Goal: Contribute content: Contribute content

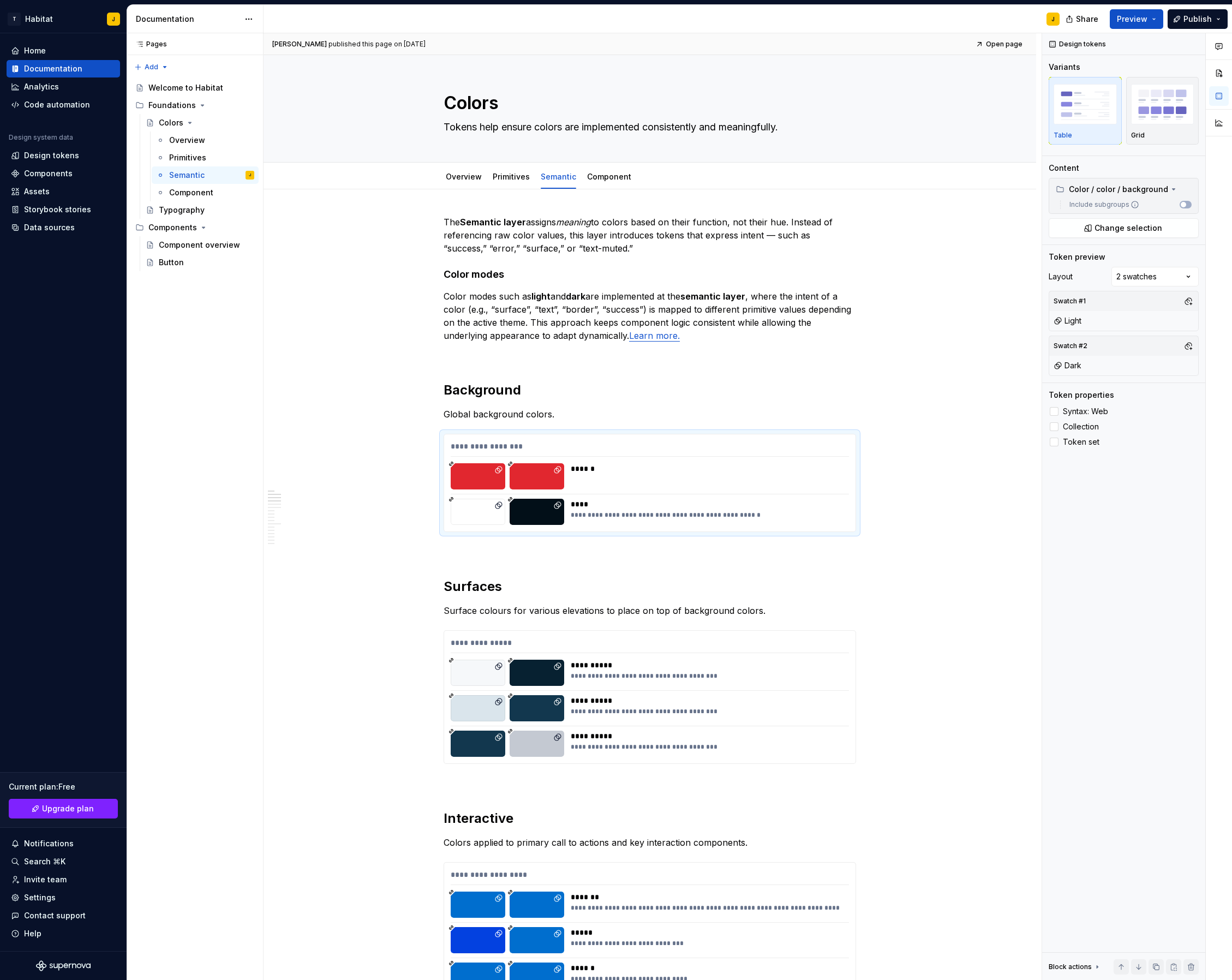
type textarea "*"
click at [59, 879] on div "Invite team" at bounding box center [45, 880] width 42 height 11
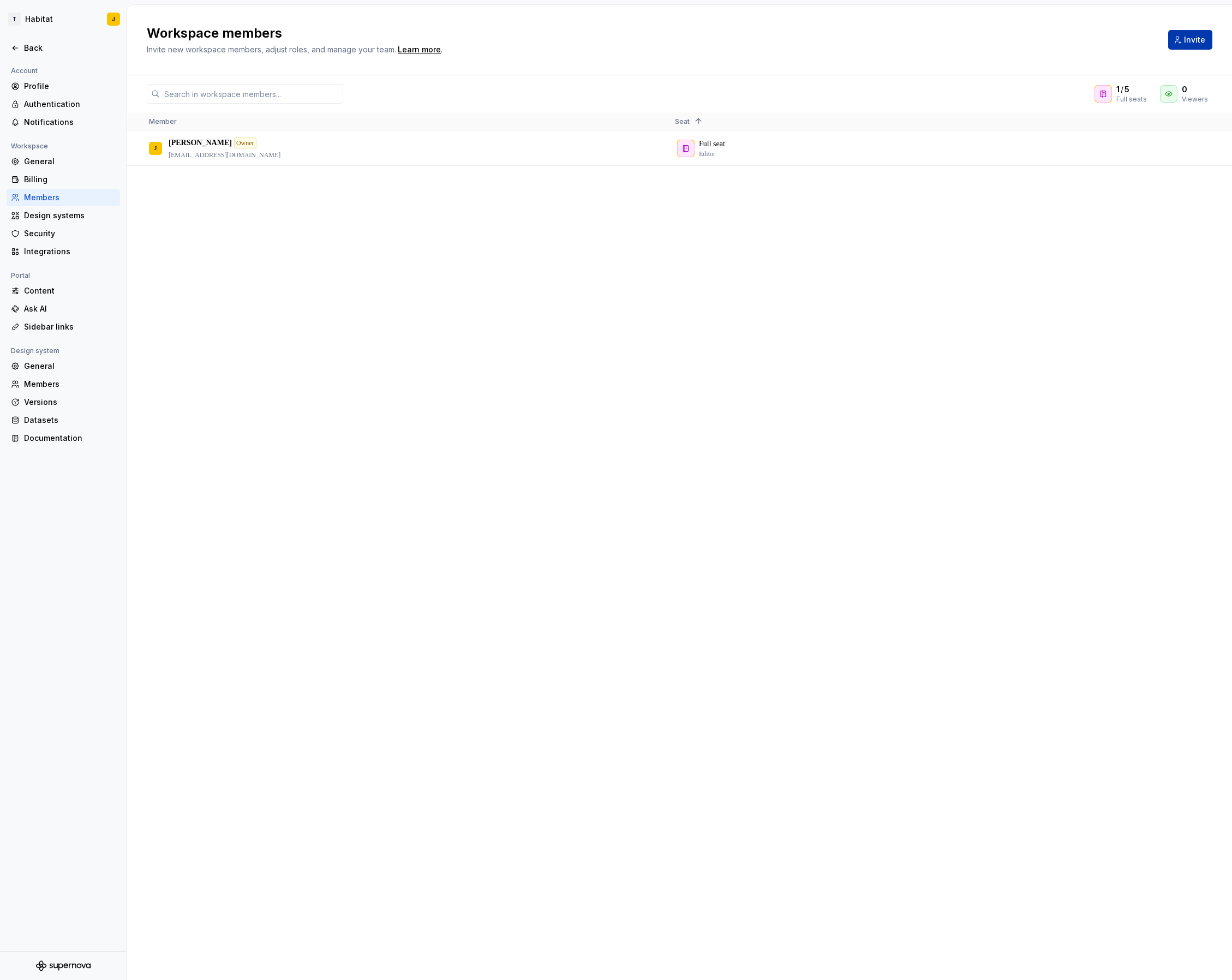
click at [1184, 36] on button "Invite" at bounding box center [1190, 39] width 44 height 19
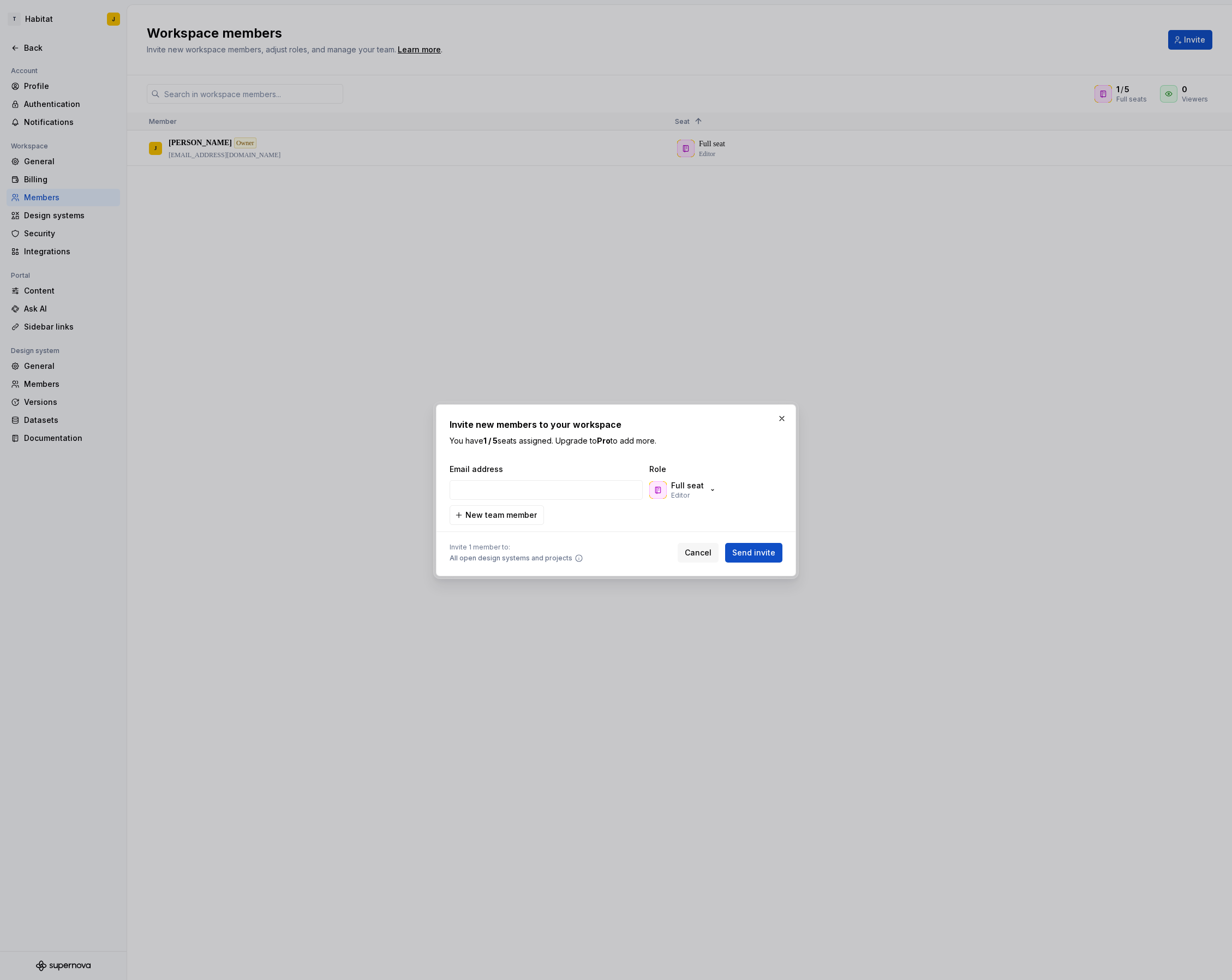
drag, startPoint x: 706, startPoint y: 484, endPoint x: 731, endPoint y: 501, distance: 30.2
click at [705, 484] on div "Full seat Editor" at bounding box center [683, 490] width 67 height 19
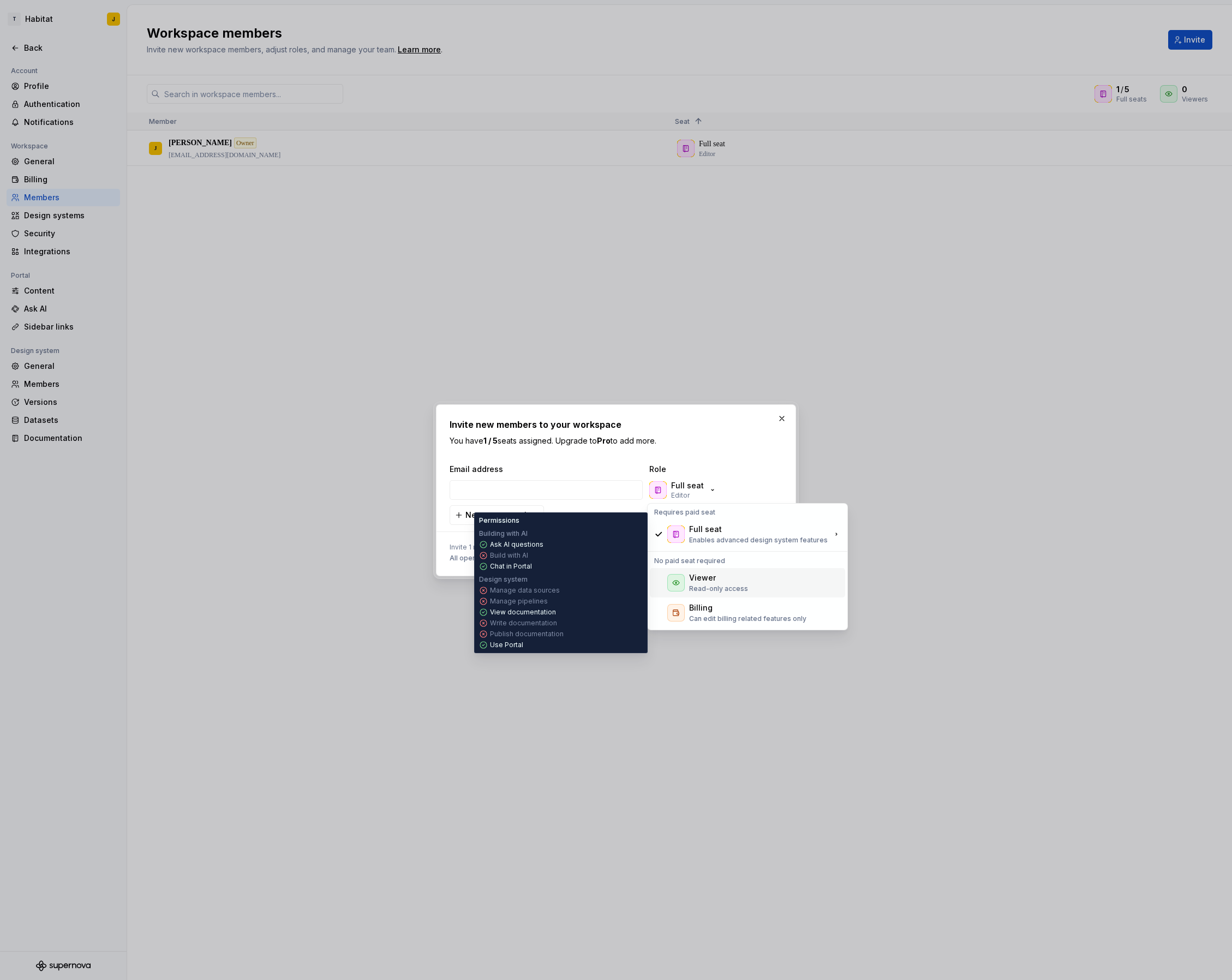
click at [725, 578] on div "Viewer" at bounding box center [718, 577] width 59 height 11
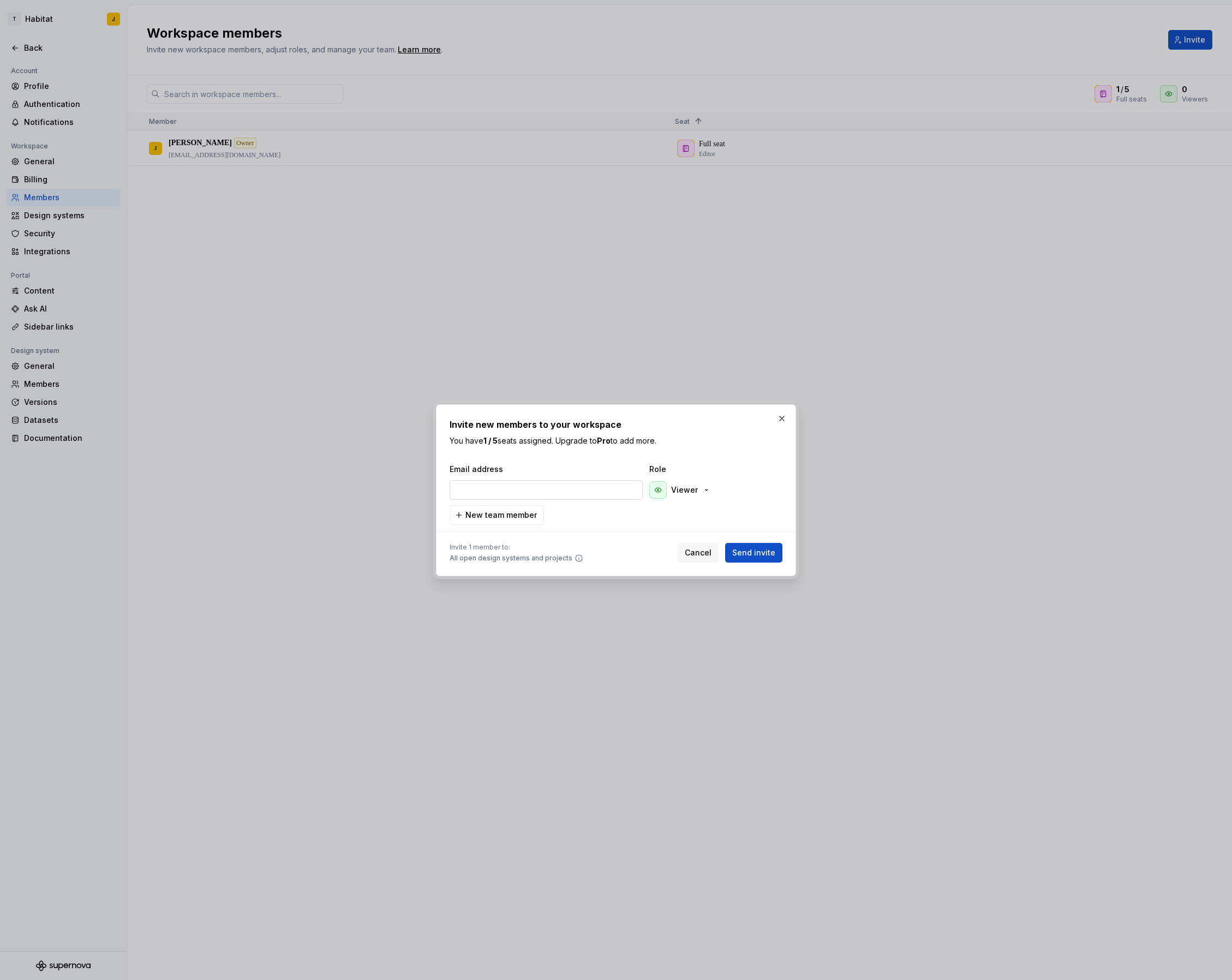
click at [549, 492] on input "email" at bounding box center [547, 490] width 193 height 19
paste input "[EMAIL_ADDRESS][DOMAIN_NAME]"
type input "[EMAIL_ADDRESS][DOMAIN_NAME]"
click at [750, 551] on span "Send invite" at bounding box center [754, 552] width 43 height 11
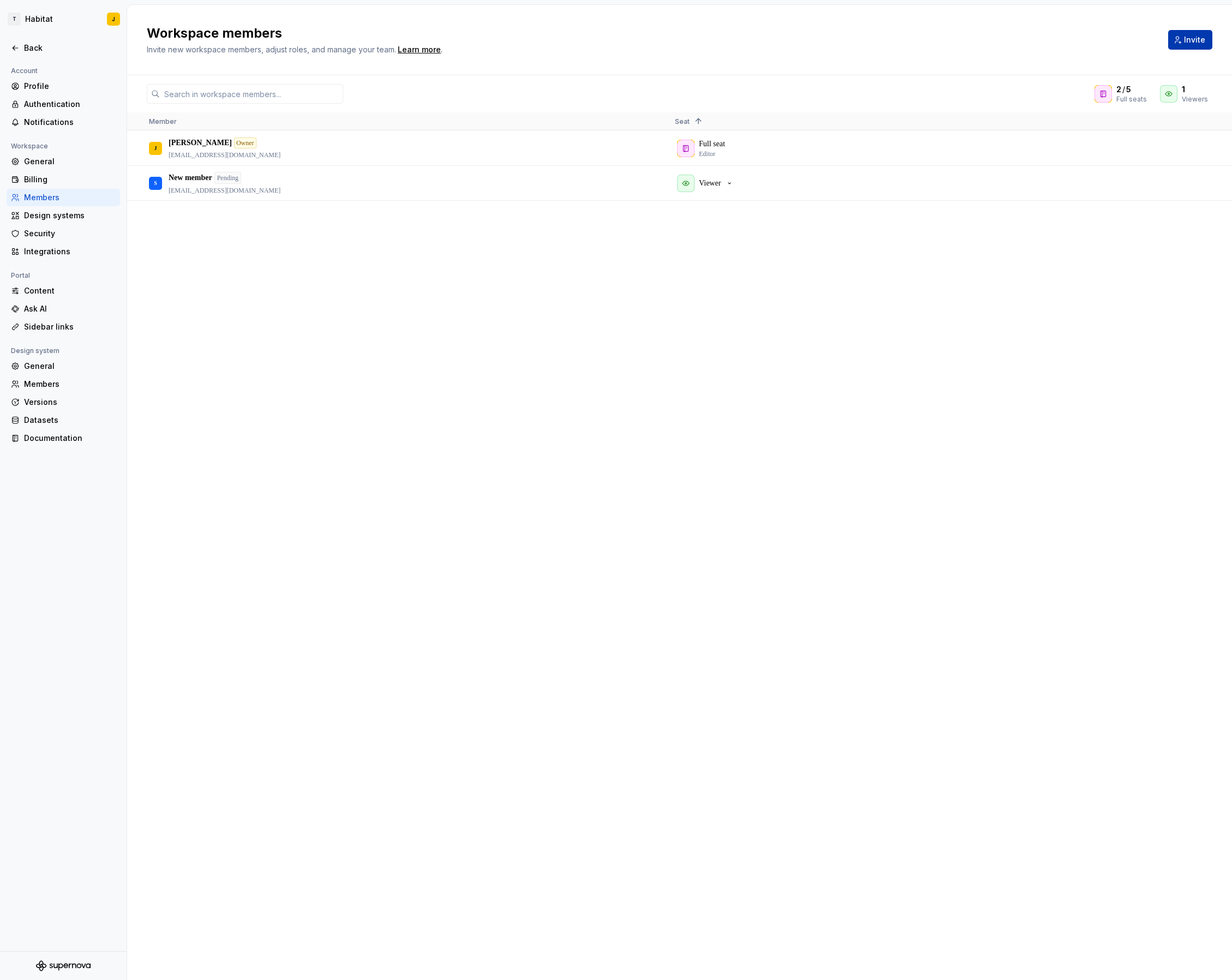
click at [1195, 44] on span "Invite" at bounding box center [1195, 39] width 21 height 11
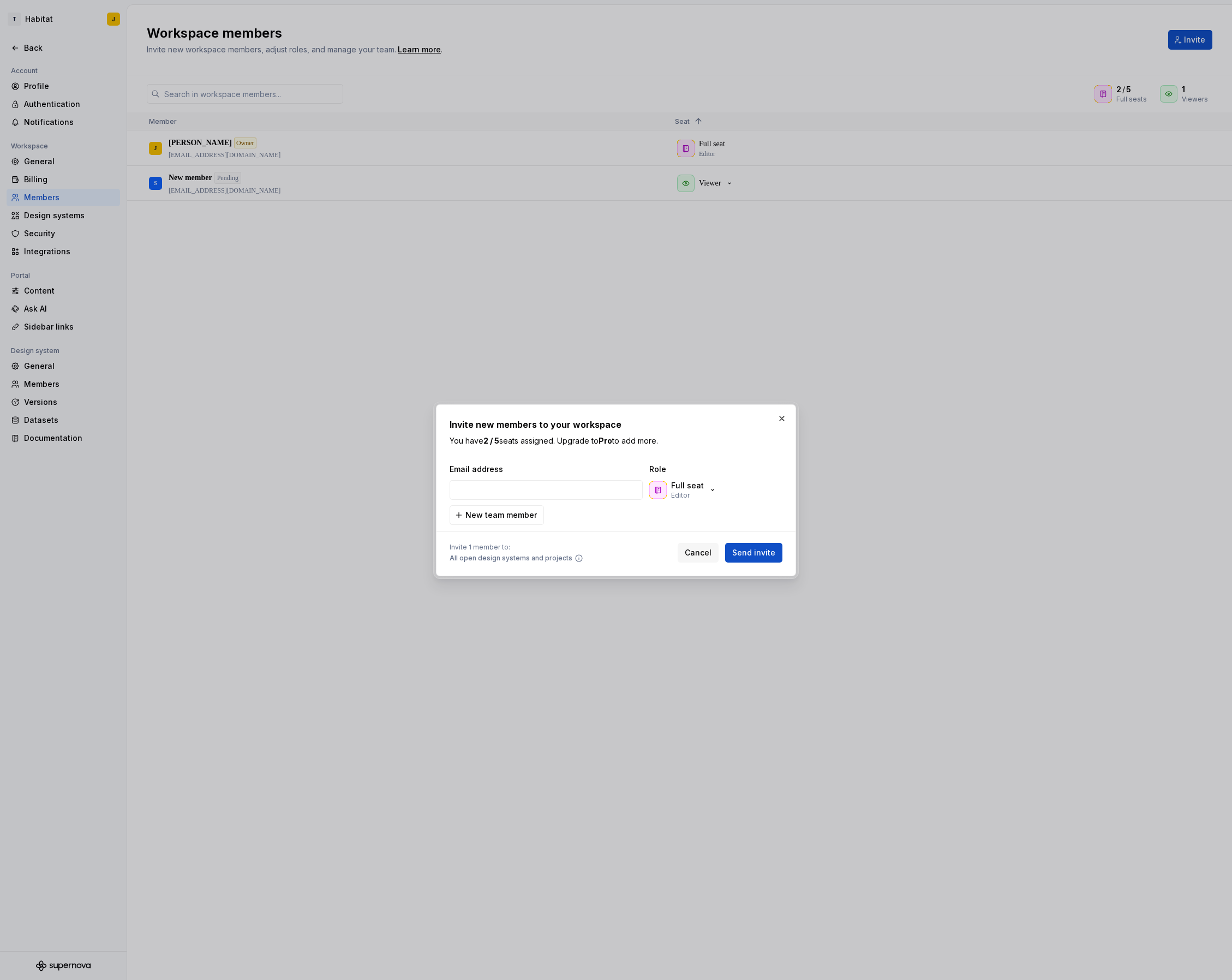
type input "[EMAIL_ADDRESS][DOMAIN_NAME]"
click at [691, 495] on div "Full seat Editor" at bounding box center [688, 490] width 33 height 19
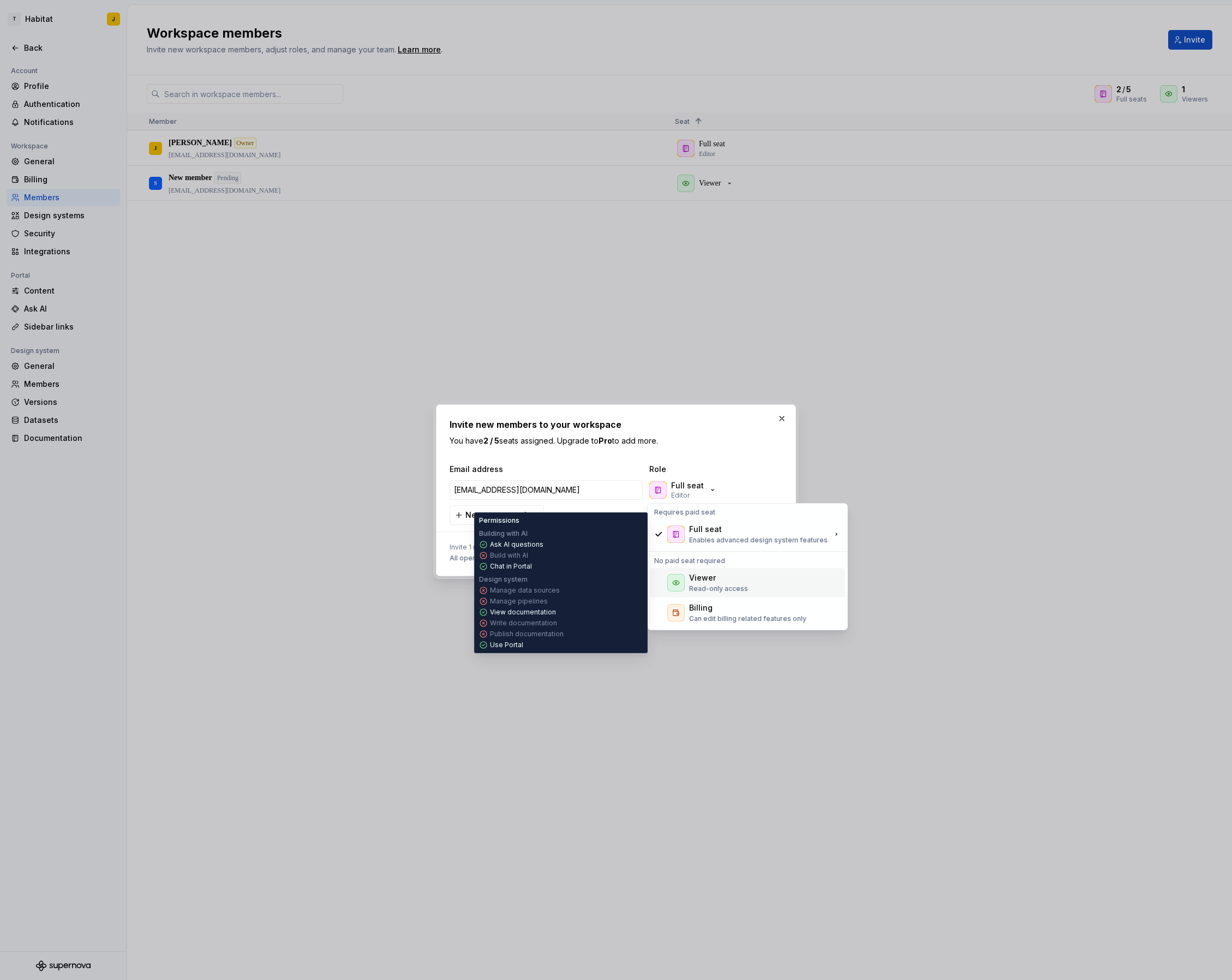
click at [705, 586] on p "Read-only access" at bounding box center [718, 589] width 59 height 9
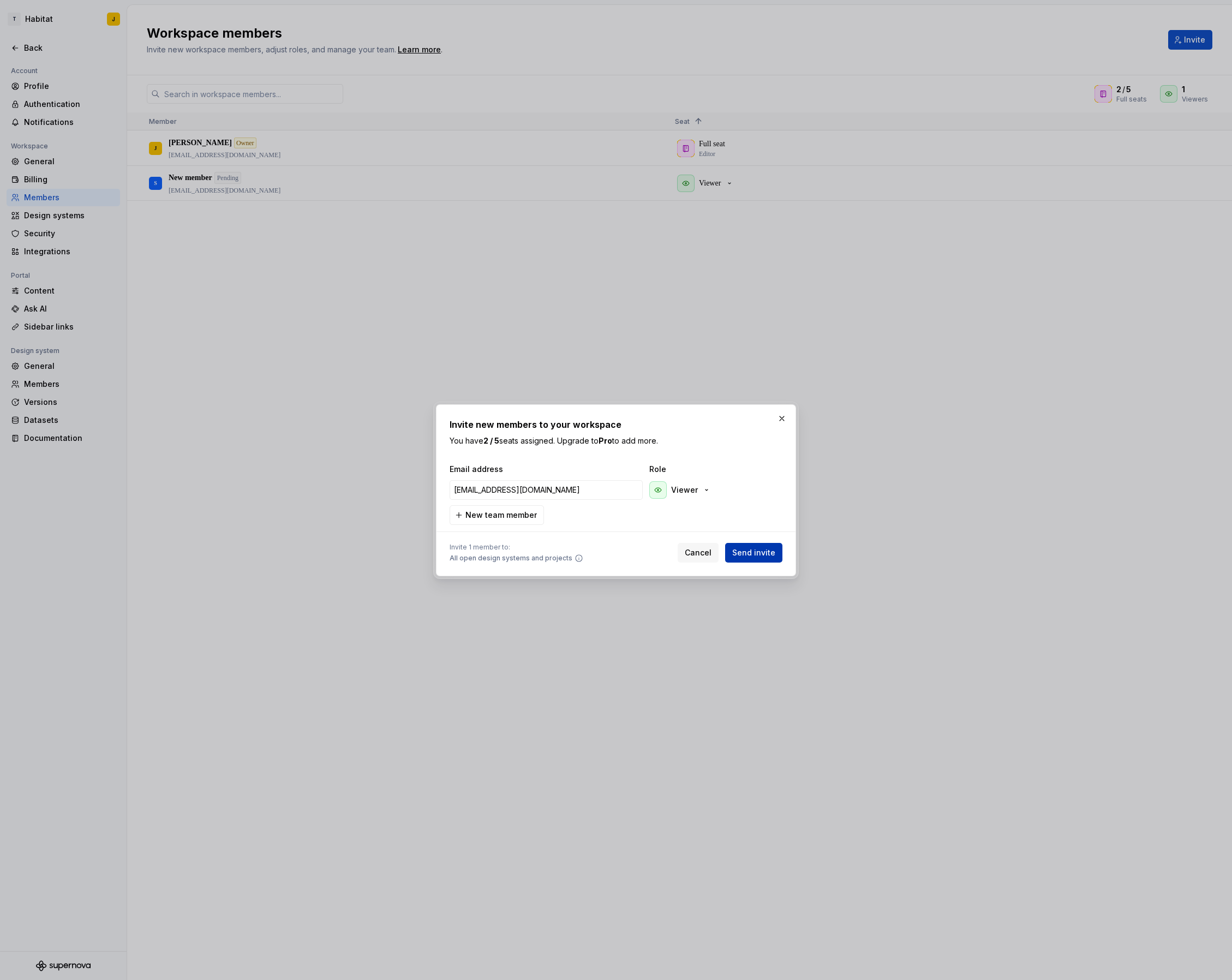
click at [758, 556] on span "Send invite" at bounding box center [754, 552] width 43 height 11
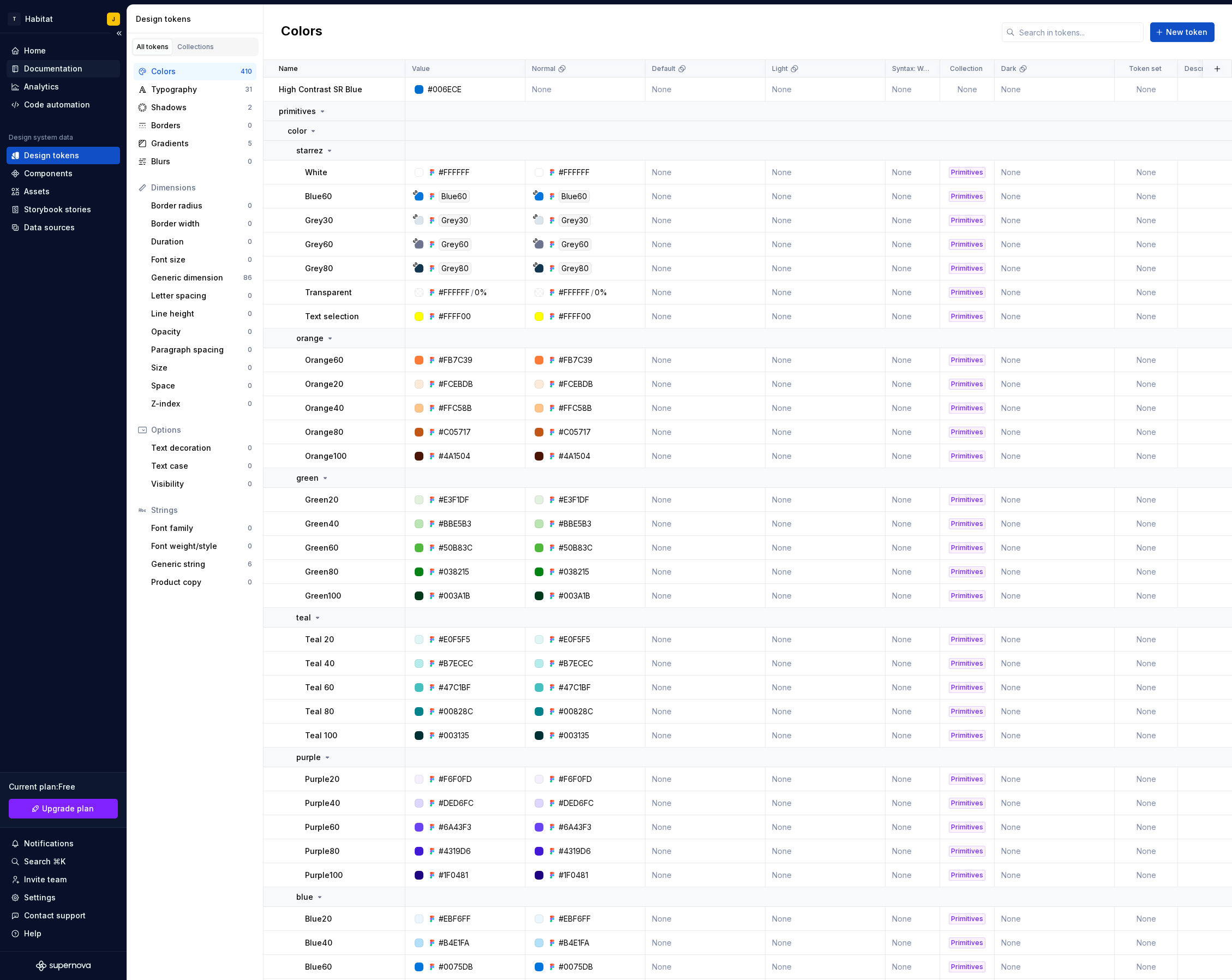
click at [46, 70] on div "Documentation" at bounding box center [54, 68] width 59 height 11
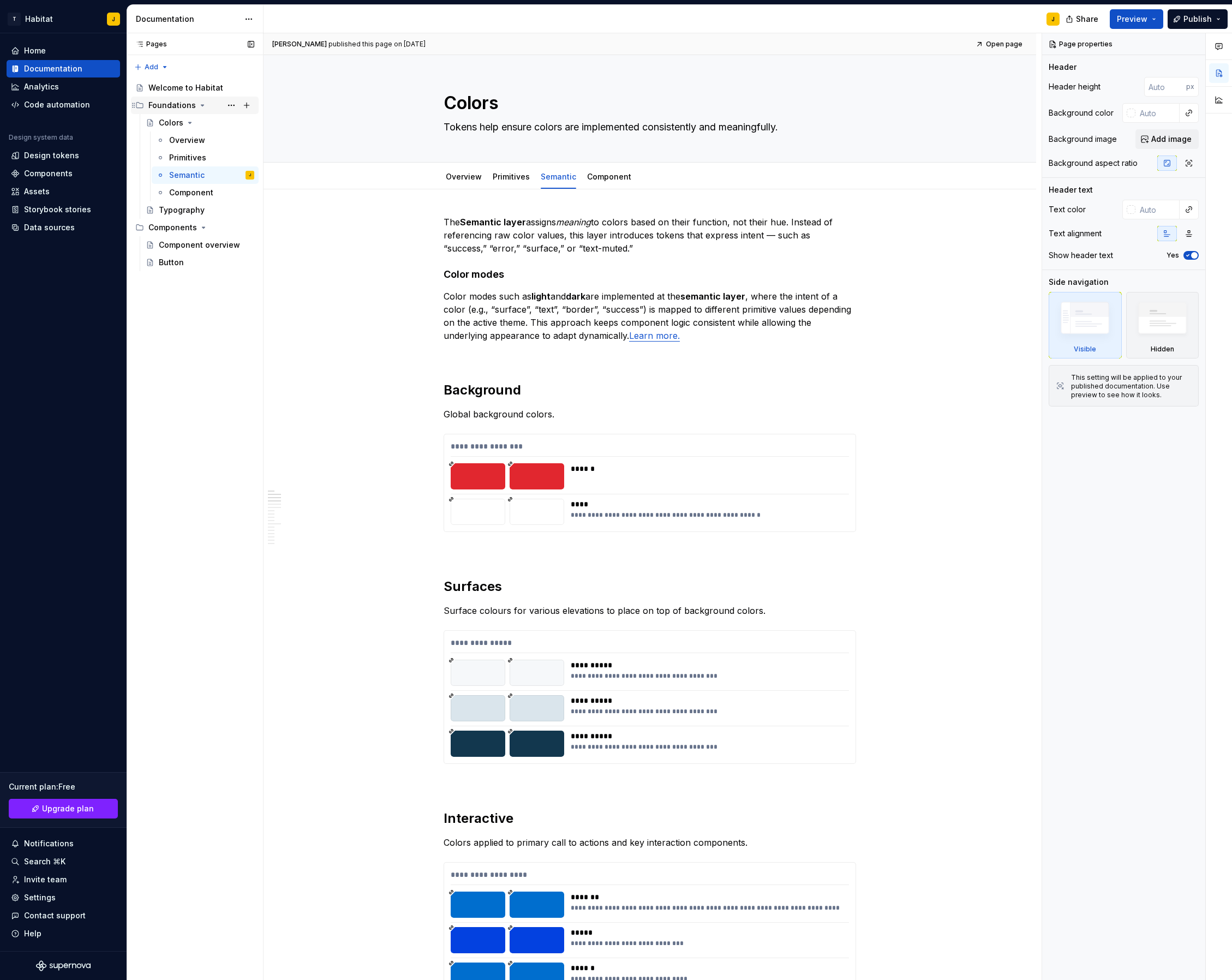
click at [201, 105] on icon "Page tree" at bounding box center [203, 105] width 3 height 1
click at [201, 102] on icon "Page tree" at bounding box center [203, 105] width 9 height 9
click at [169, 108] on div "Foundations" at bounding box center [172, 105] width 47 height 11
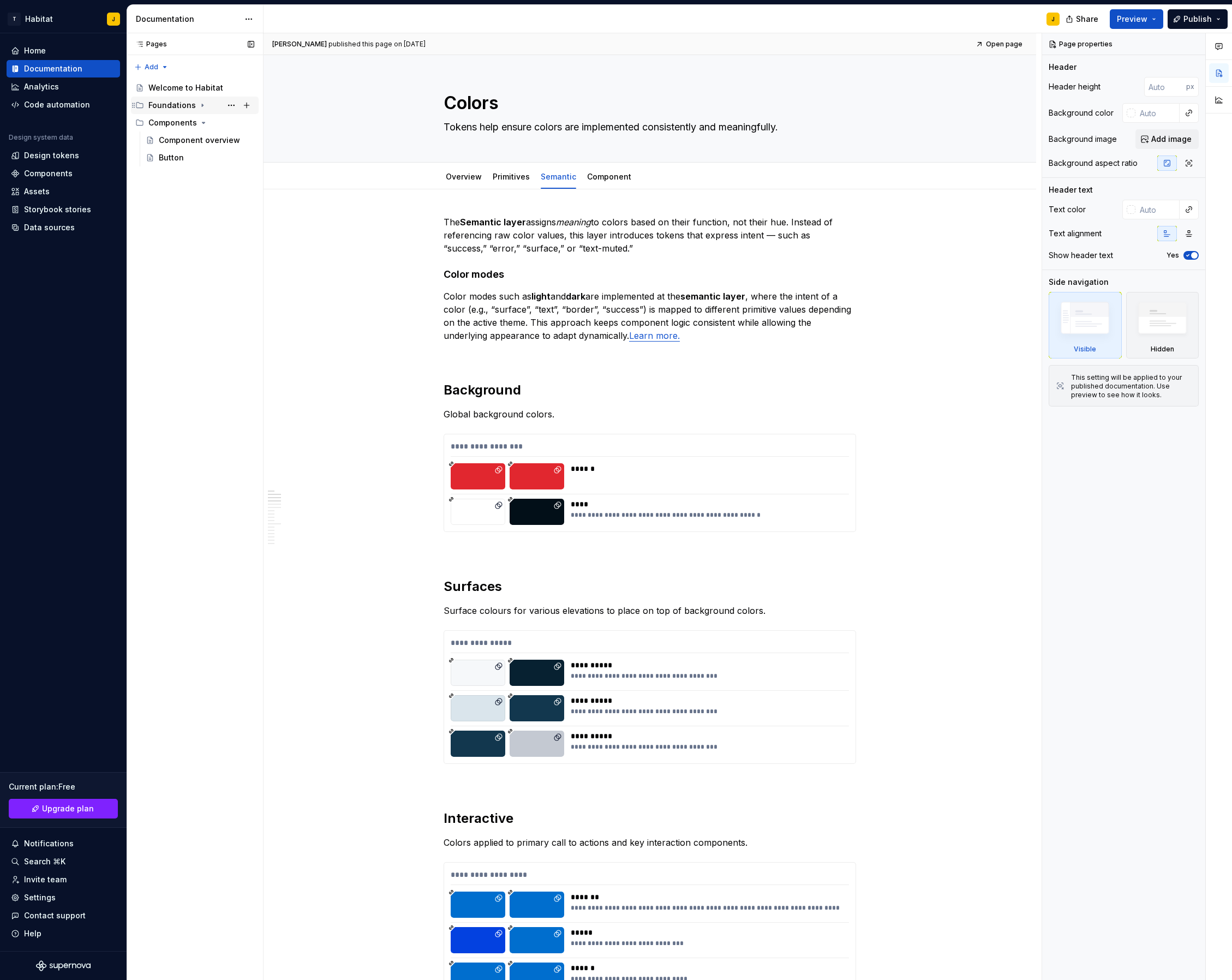
click at [187, 105] on div "Foundations" at bounding box center [172, 105] width 47 height 11
click at [248, 105] on button "Page tree" at bounding box center [246, 105] width 15 height 15
type textarea "*"
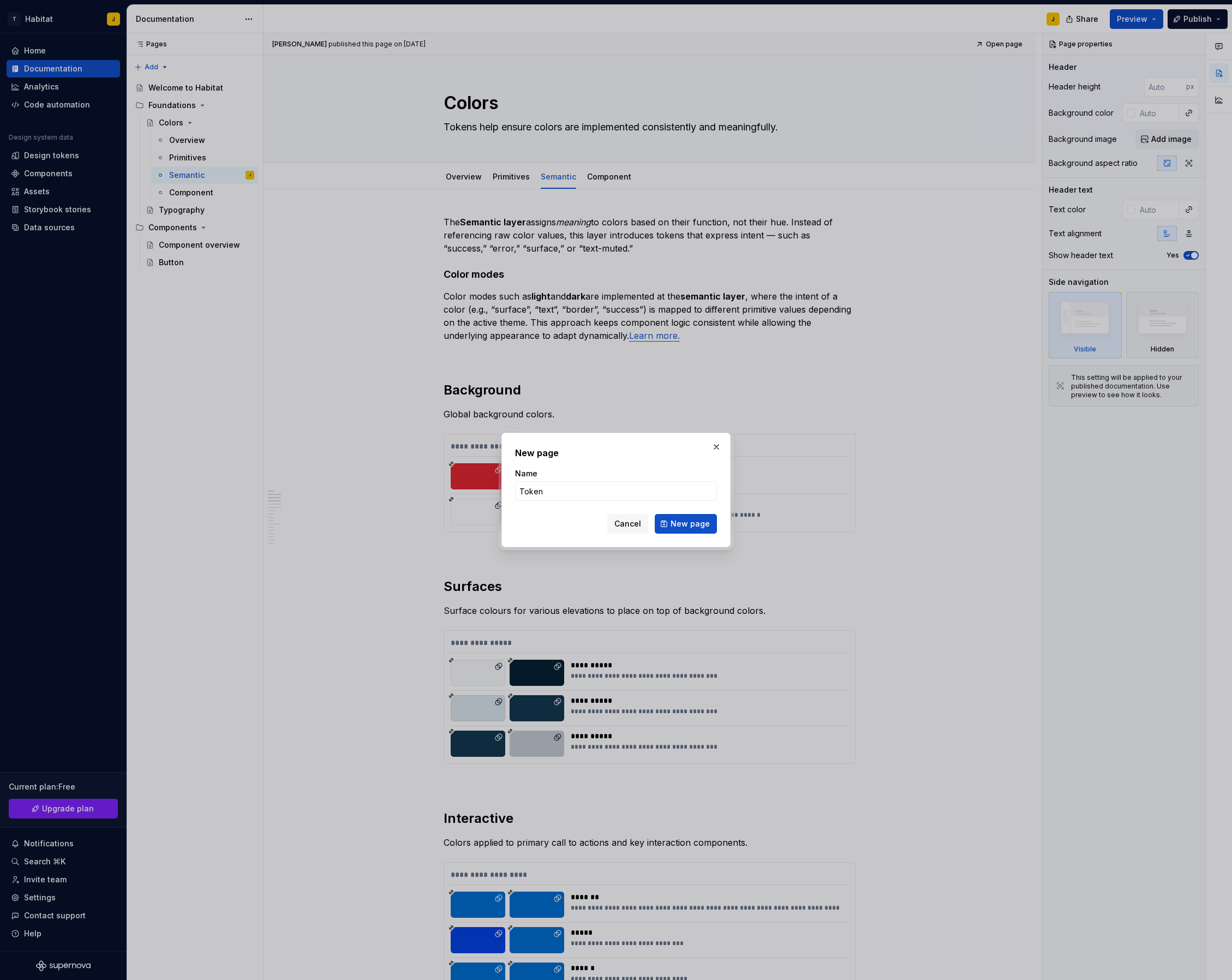
type input "Tokens"
click button "New page" at bounding box center [685, 524] width 62 height 19
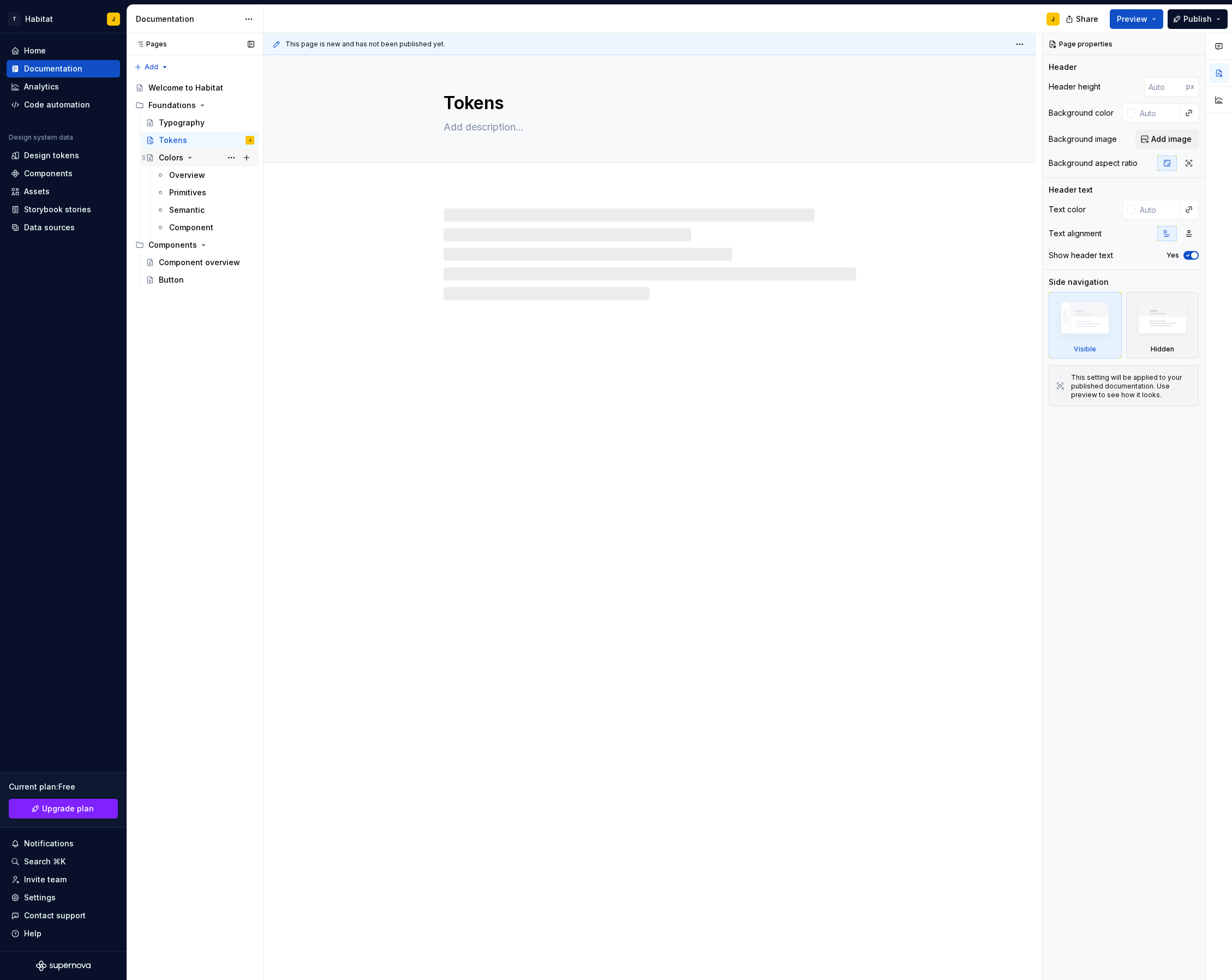
click at [190, 158] on icon "Page tree" at bounding box center [191, 158] width 3 height 1
click at [190, 158] on icon "Page tree" at bounding box center [190, 158] width 1 height 3
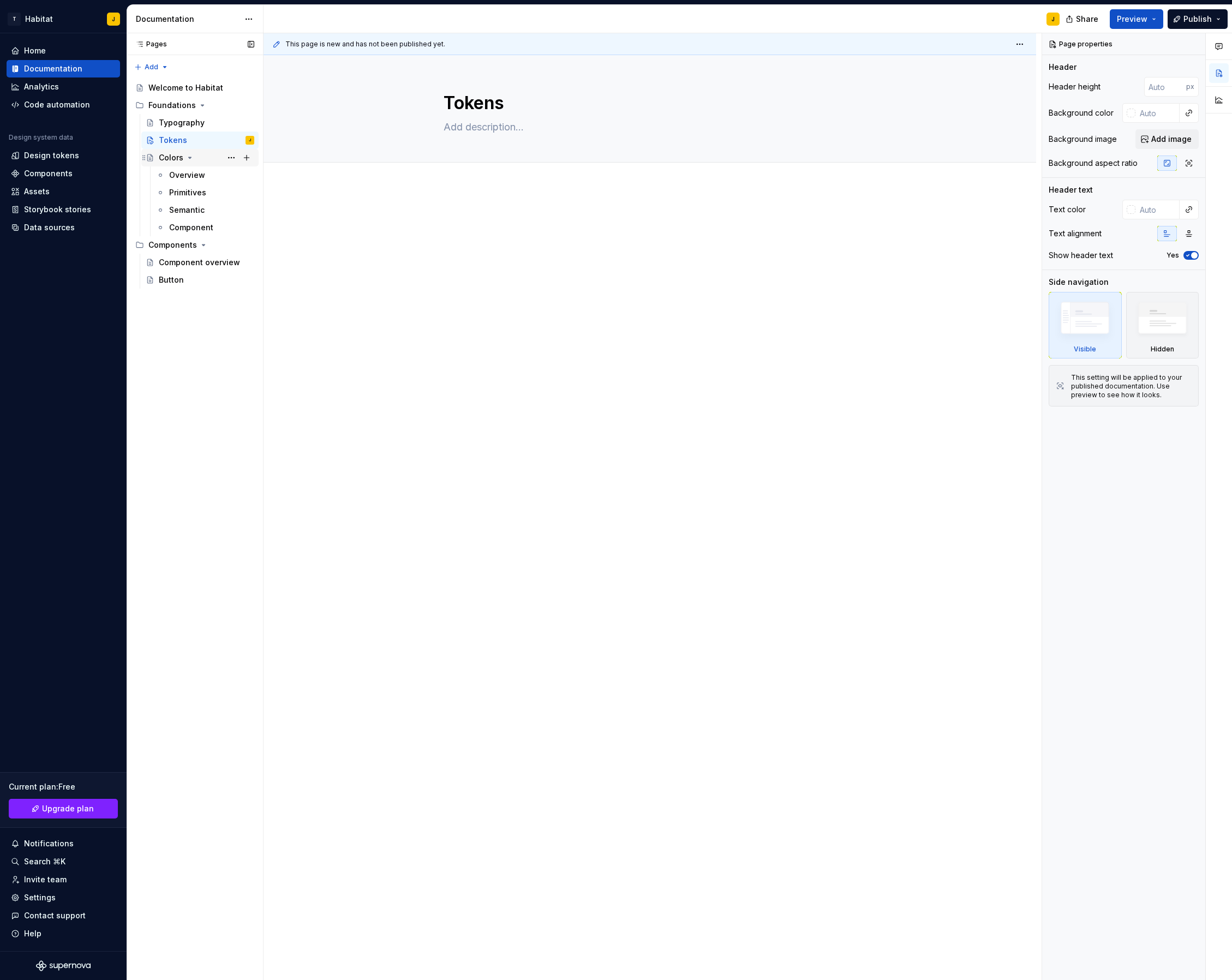
click at [173, 161] on div "Colors" at bounding box center [171, 158] width 24 height 11
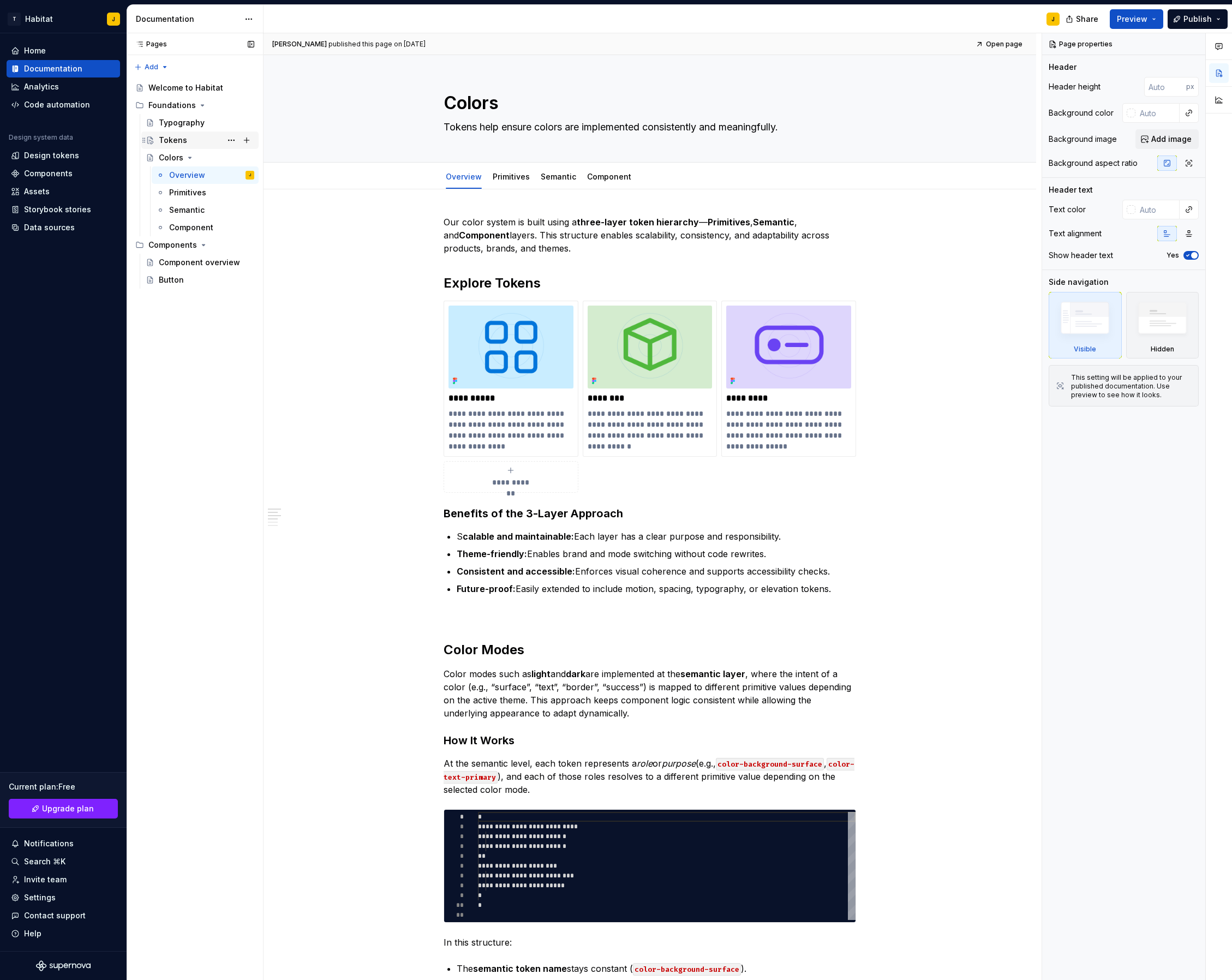
click at [169, 143] on div "Tokens" at bounding box center [173, 140] width 29 height 11
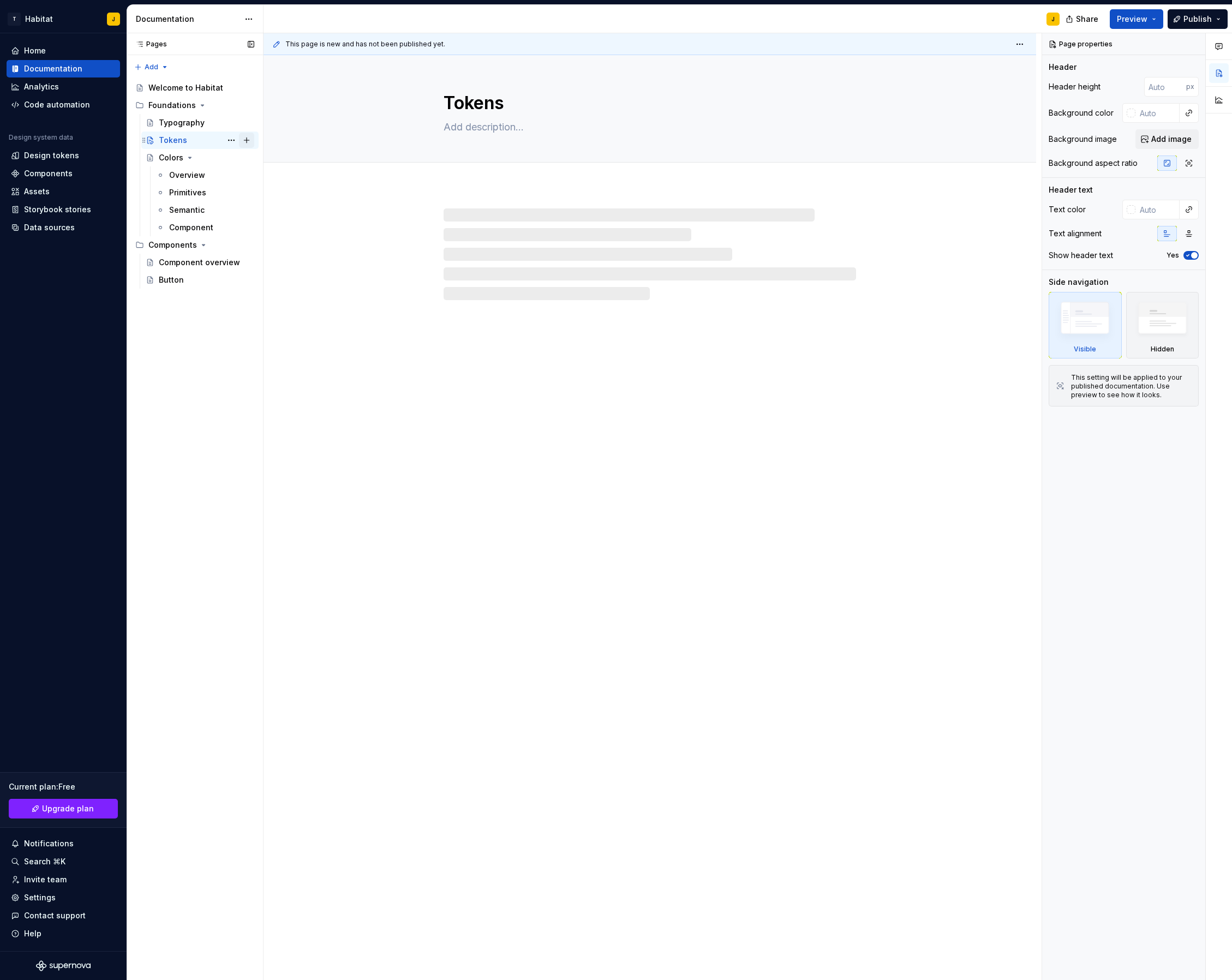
click at [242, 140] on button "Page tree" at bounding box center [246, 140] width 15 height 15
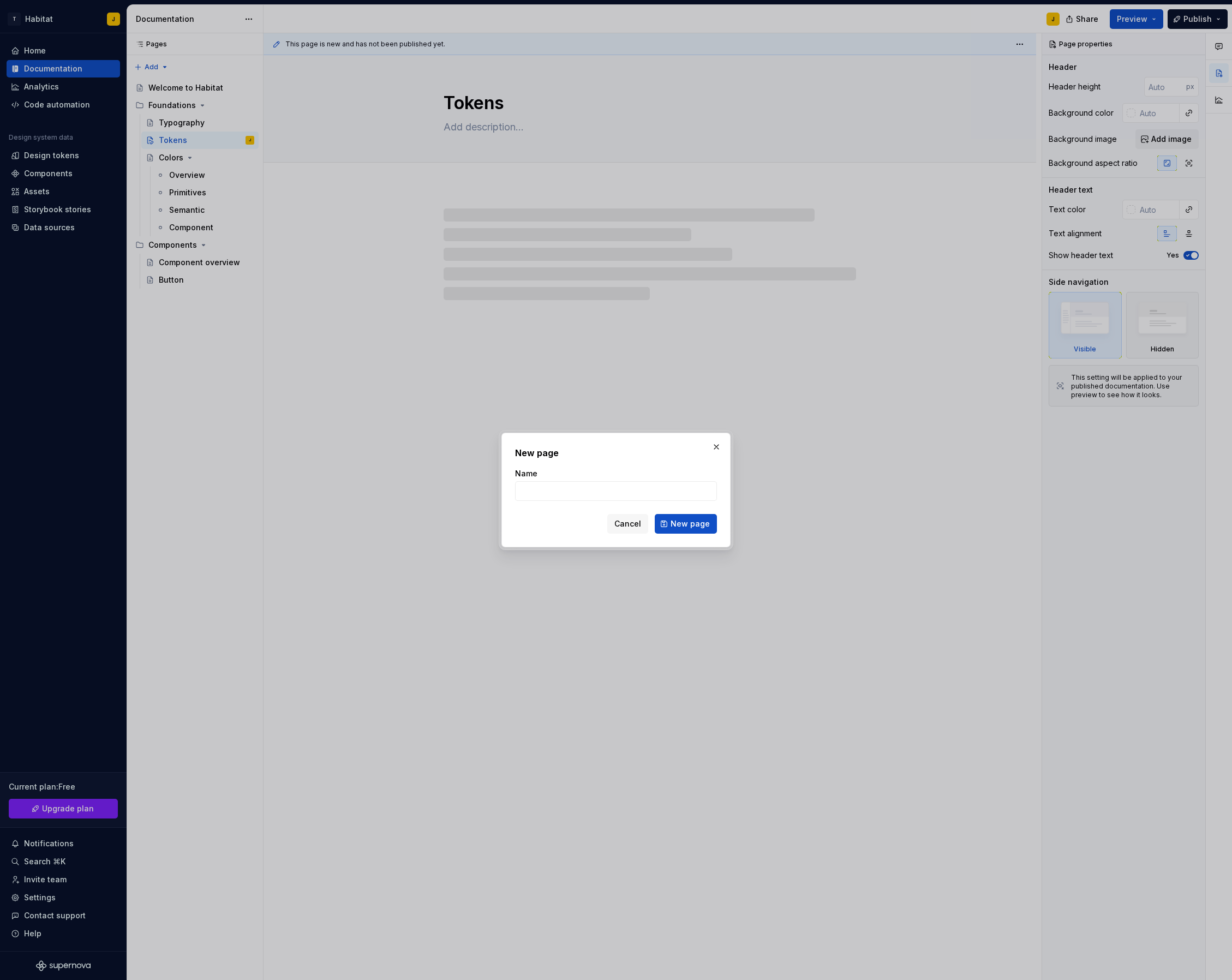
type textarea "*"
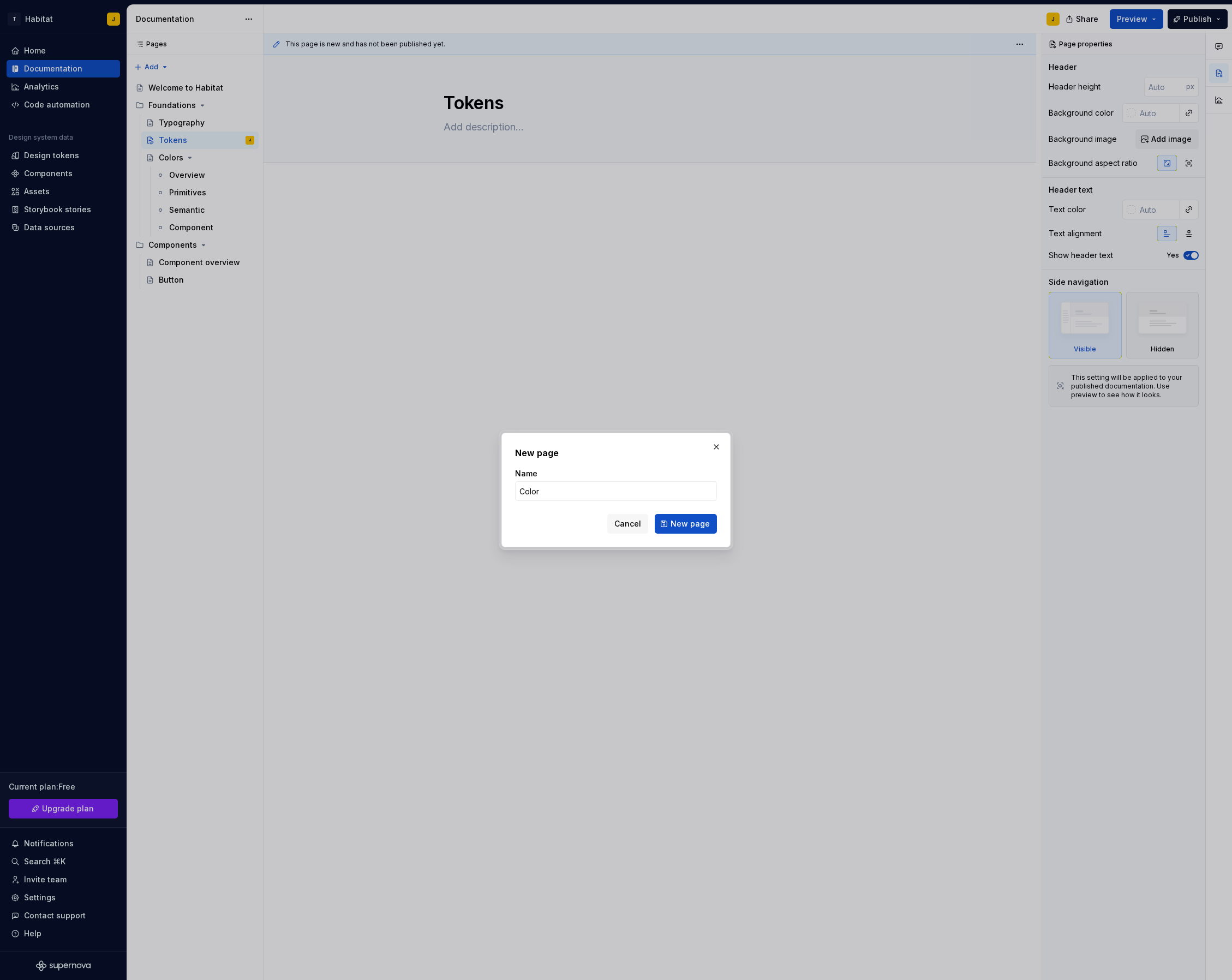
type input "Colors"
click button "New page" at bounding box center [685, 524] width 62 height 19
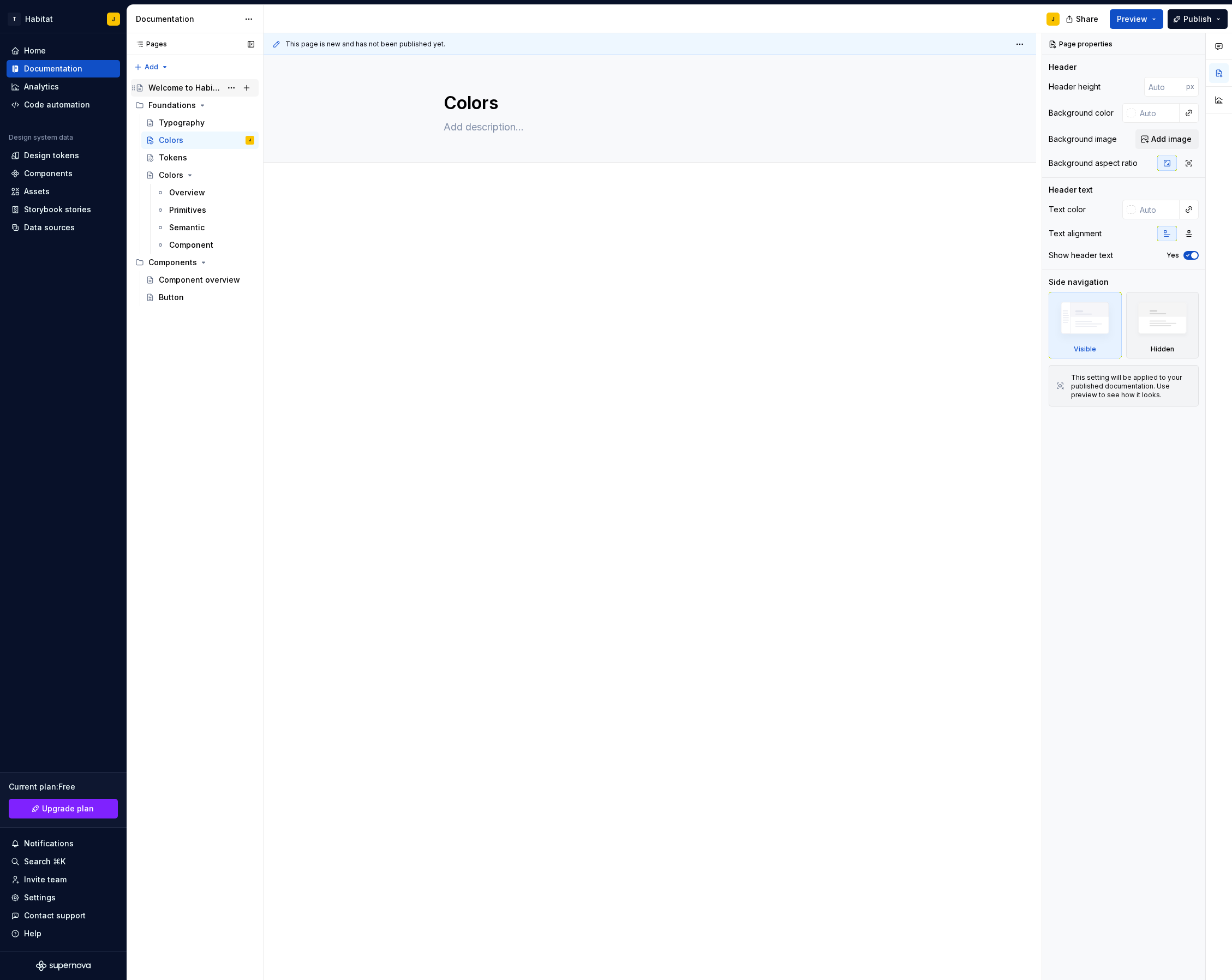
click at [190, 90] on div "Welcome to Habitat" at bounding box center [185, 87] width 73 height 11
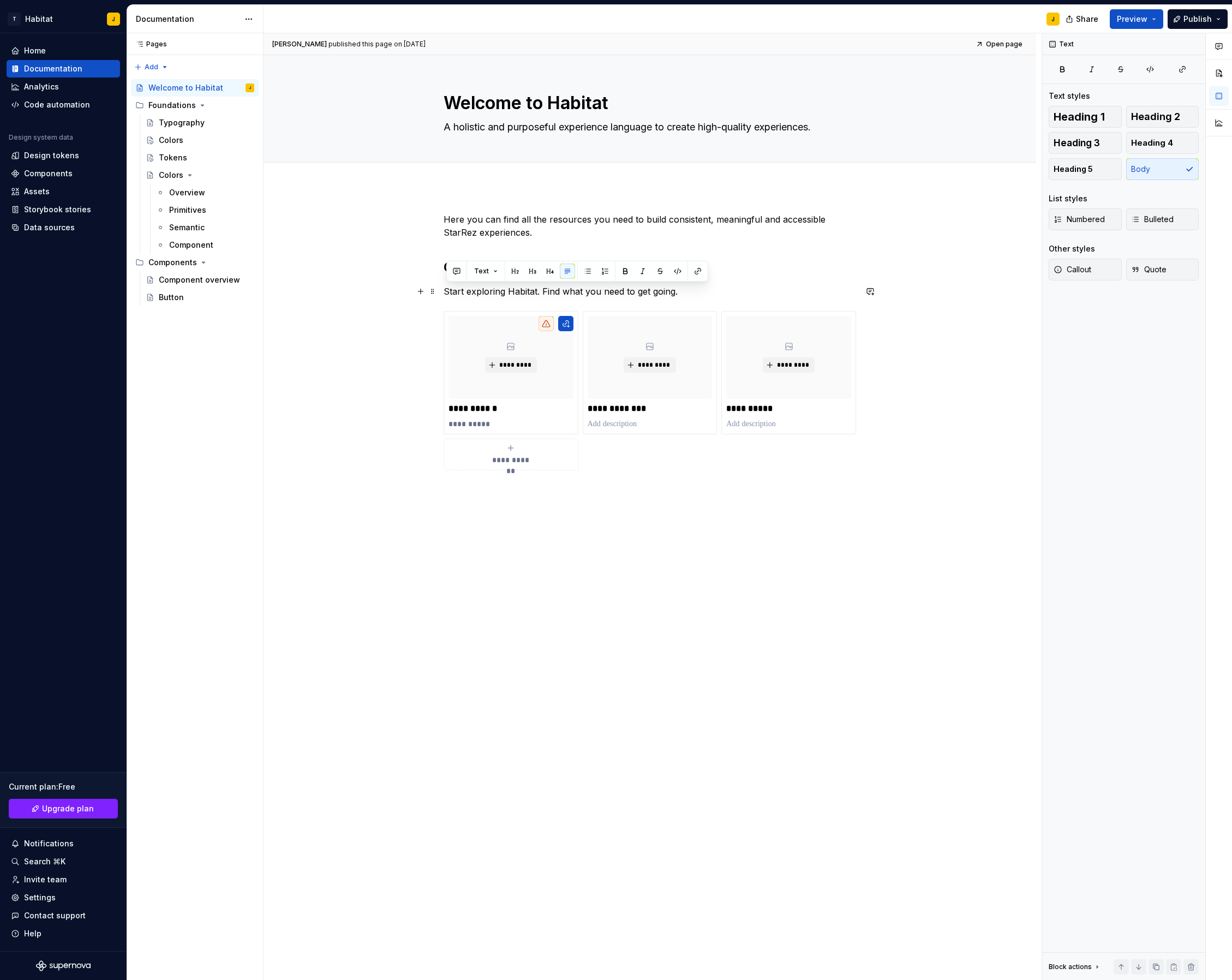
drag, startPoint x: 683, startPoint y: 290, endPoint x: 446, endPoint y: 287, distance: 237.0
click at [446, 287] on p "Start exploring Habitat. Find what you need to get going." at bounding box center [650, 292] width 413 height 13
click at [554, 523] on div "**********" at bounding box center [650, 496] width 773 height 618
click at [191, 174] on icon "Page tree" at bounding box center [190, 175] width 9 height 9
click at [246, 178] on button "Page tree" at bounding box center [246, 175] width 15 height 15
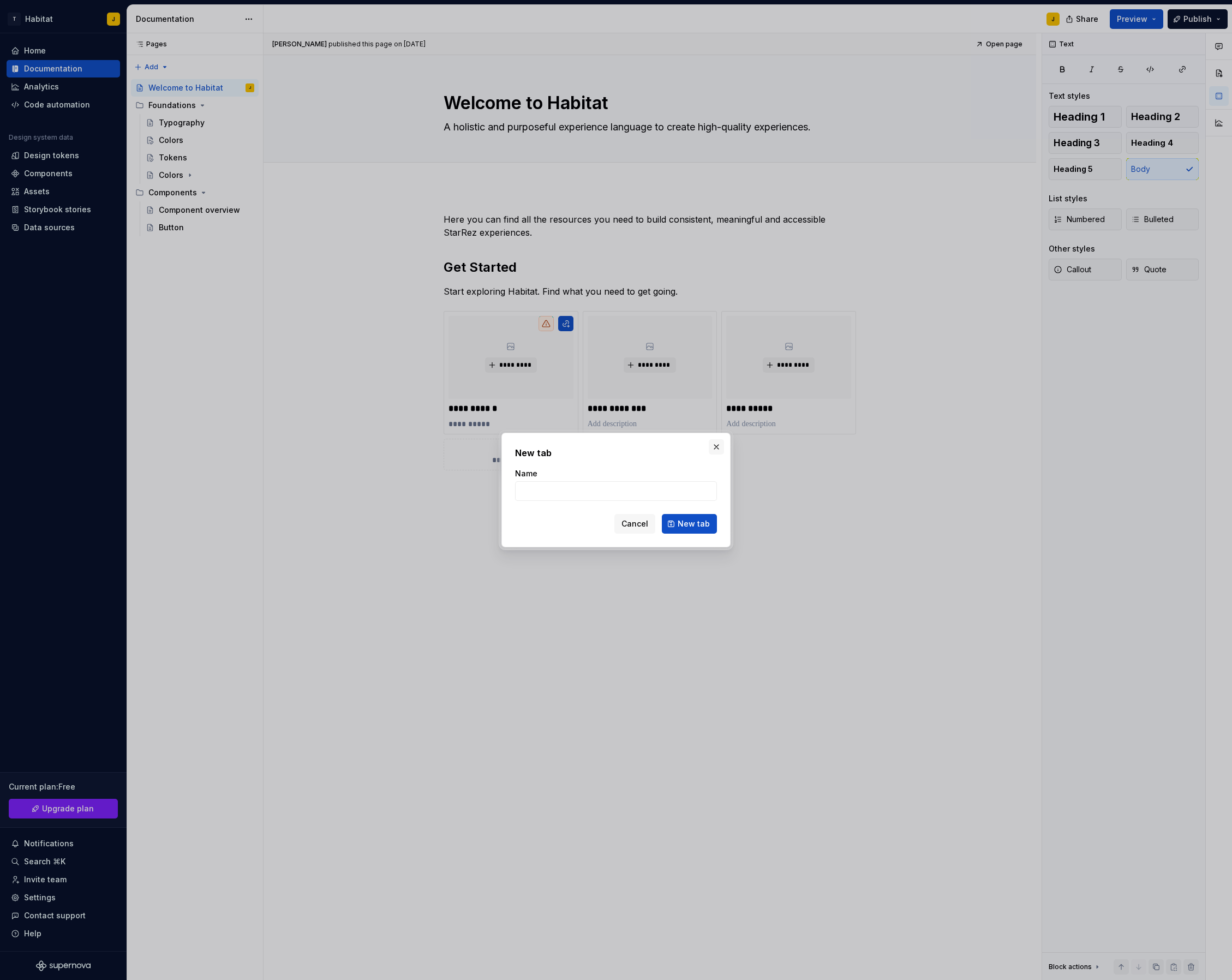
click at [719, 445] on button "button" at bounding box center [716, 446] width 15 height 15
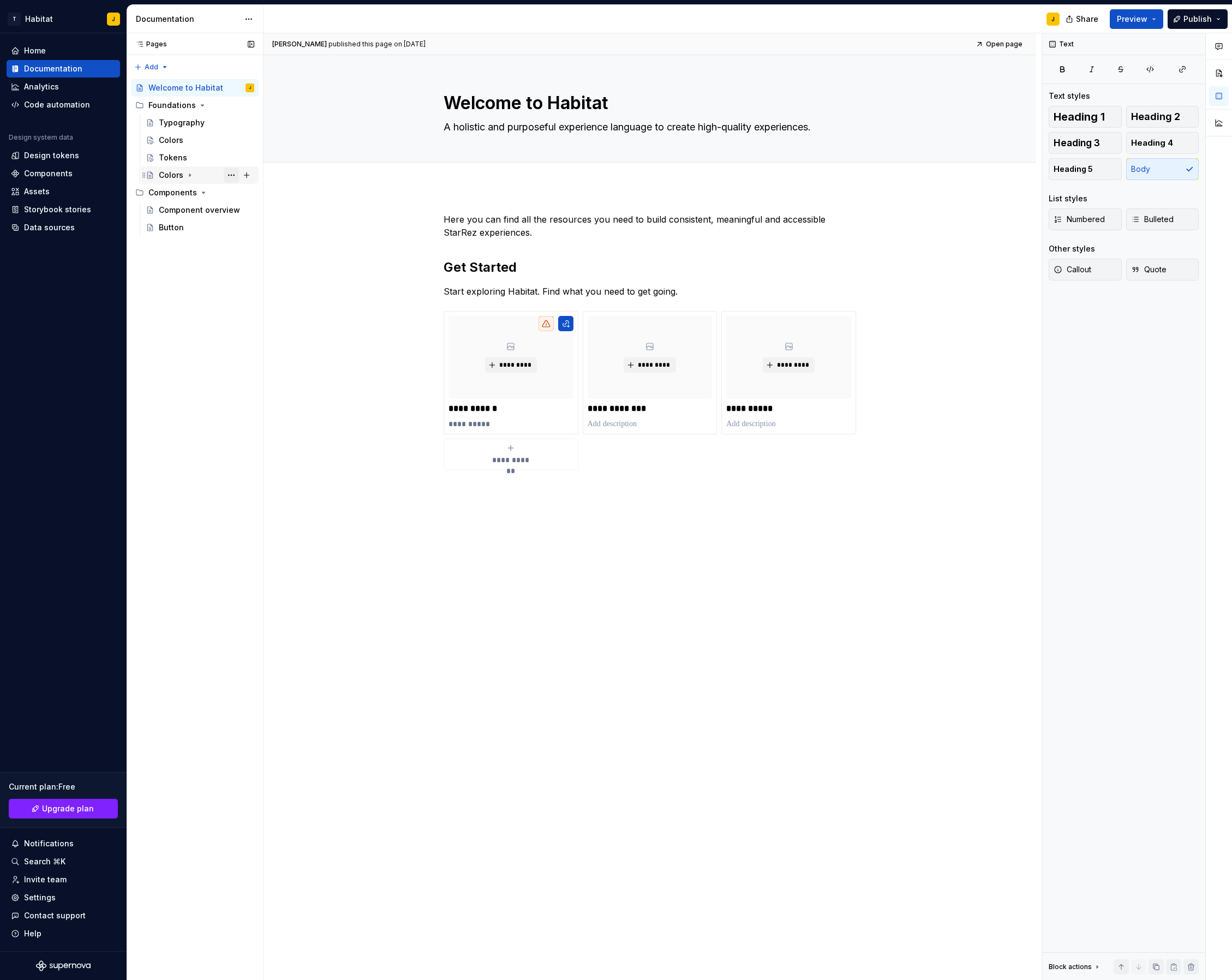
click at [235, 176] on button "Page tree" at bounding box center [231, 175] width 15 height 15
click at [187, 103] on div "Pages Pages Add Accessibility guide for tree Page tree. Navigate the tree with …" at bounding box center [195, 506] width 136 height 948
click at [249, 105] on button "Page tree" at bounding box center [246, 105] width 15 height 15
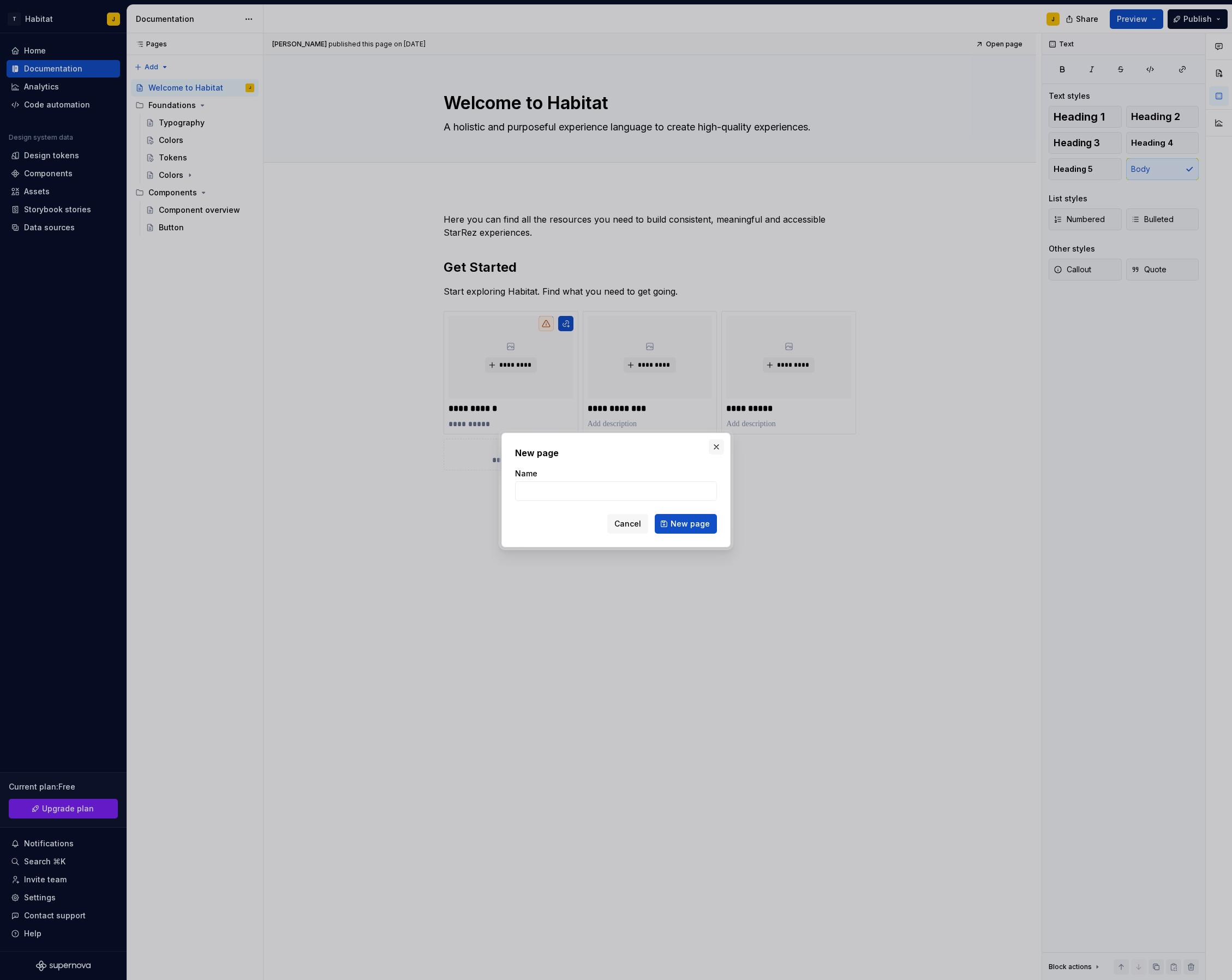
click at [717, 448] on button "button" at bounding box center [716, 446] width 15 height 15
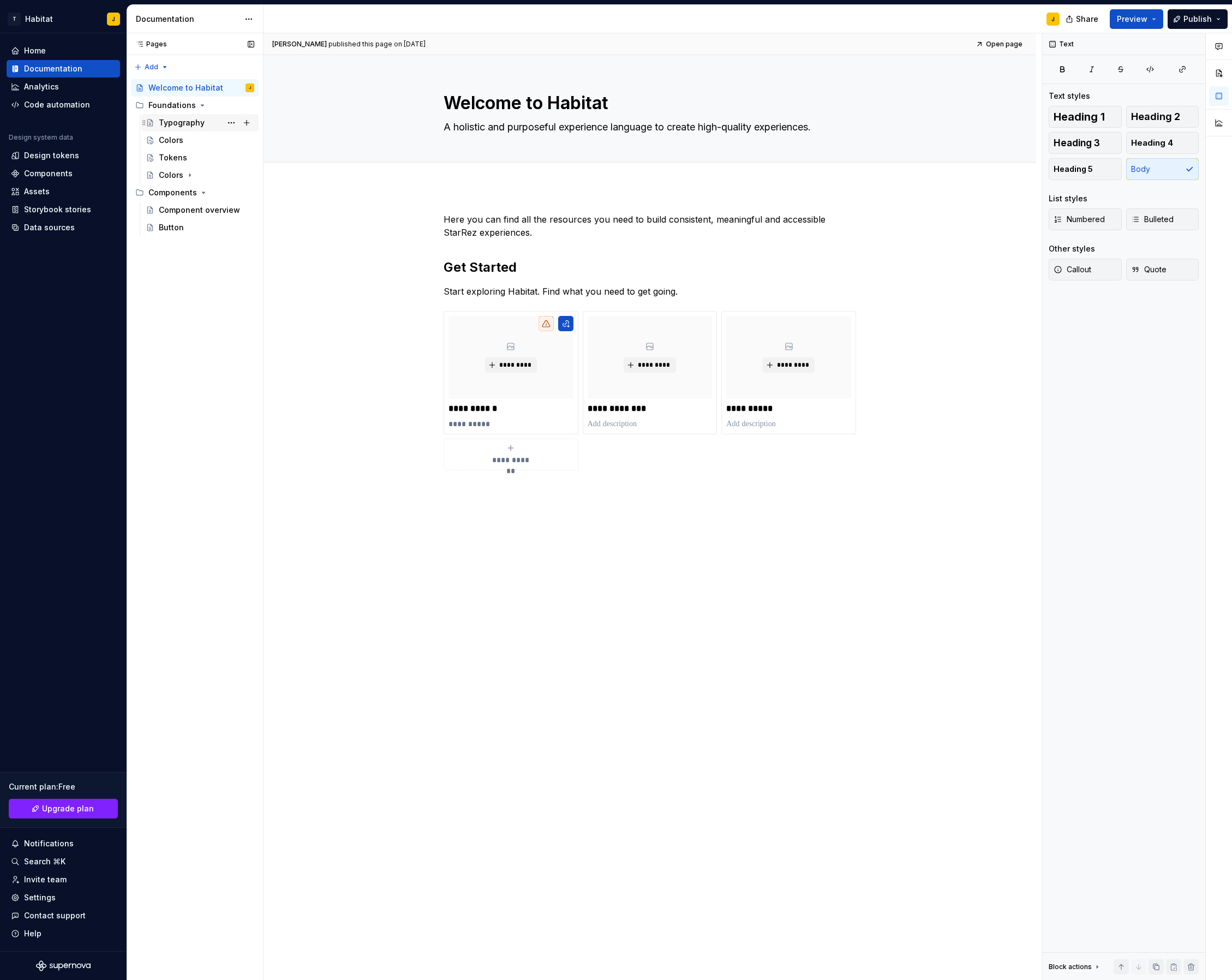
click at [195, 125] on div "Typography" at bounding box center [182, 123] width 46 height 11
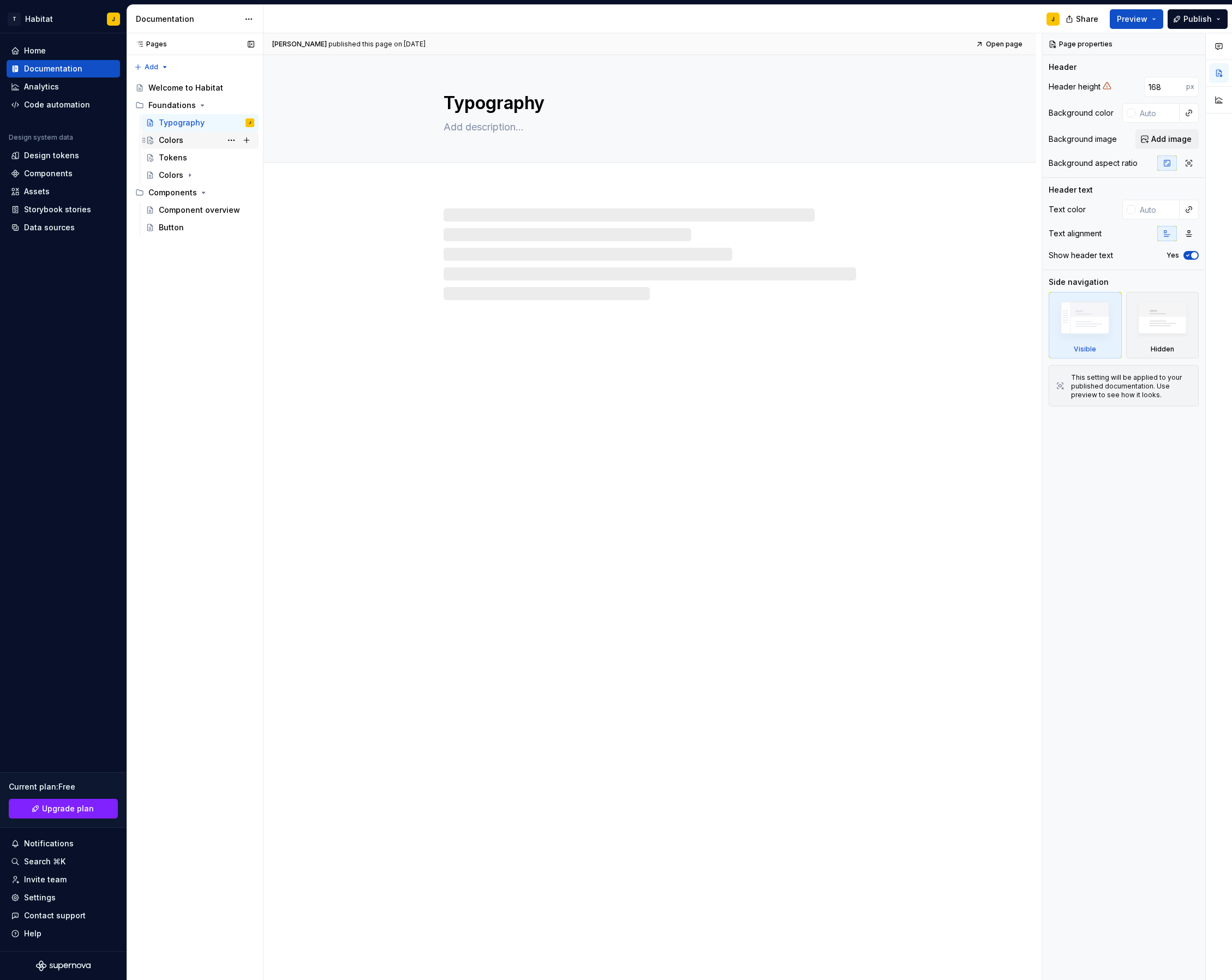
click at [175, 142] on div "Colors" at bounding box center [171, 140] width 24 height 11
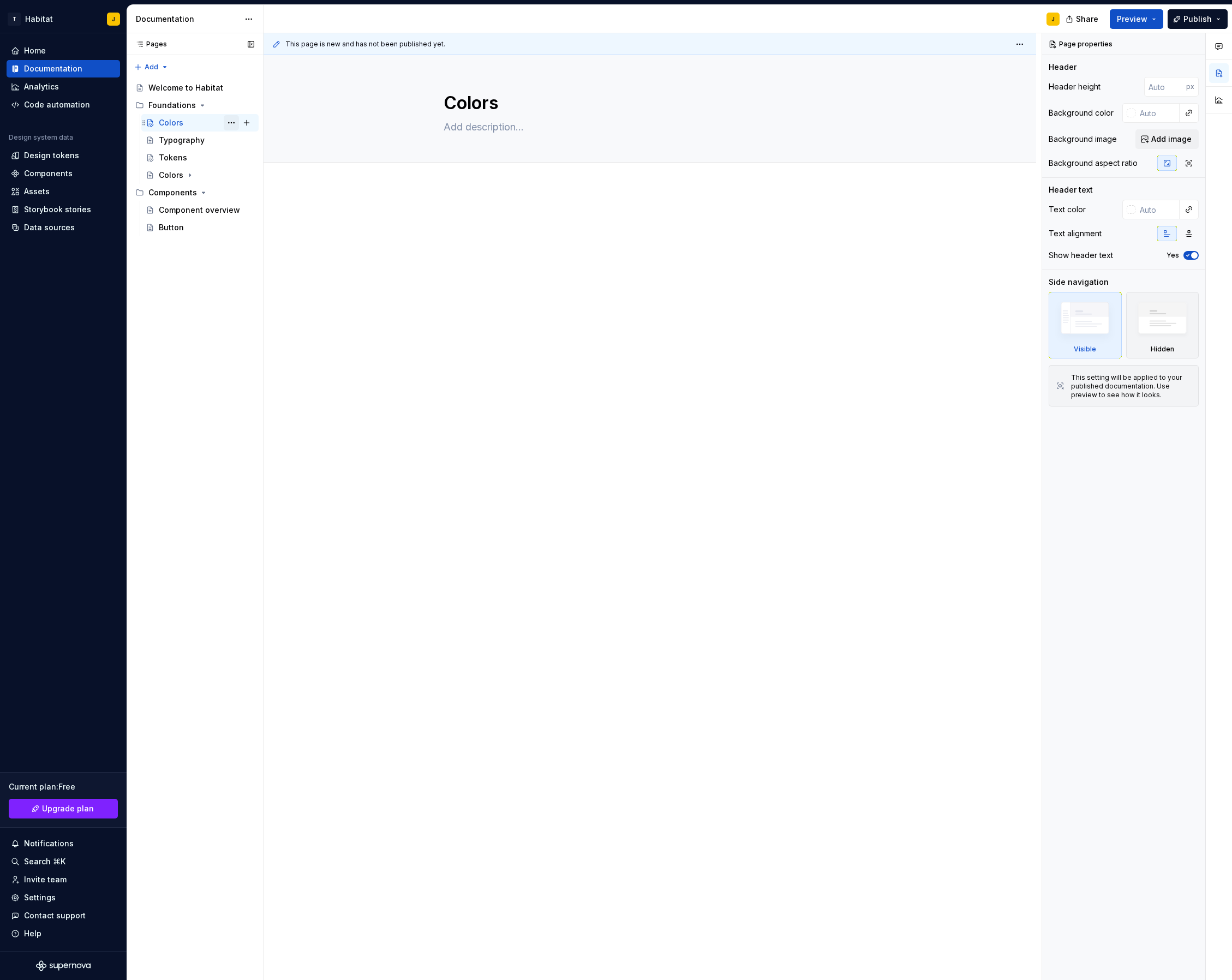
click at [230, 121] on button "Page tree" at bounding box center [231, 123] width 15 height 15
click at [272, 278] on div "Delete page" at bounding box center [297, 283] width 107 height 11
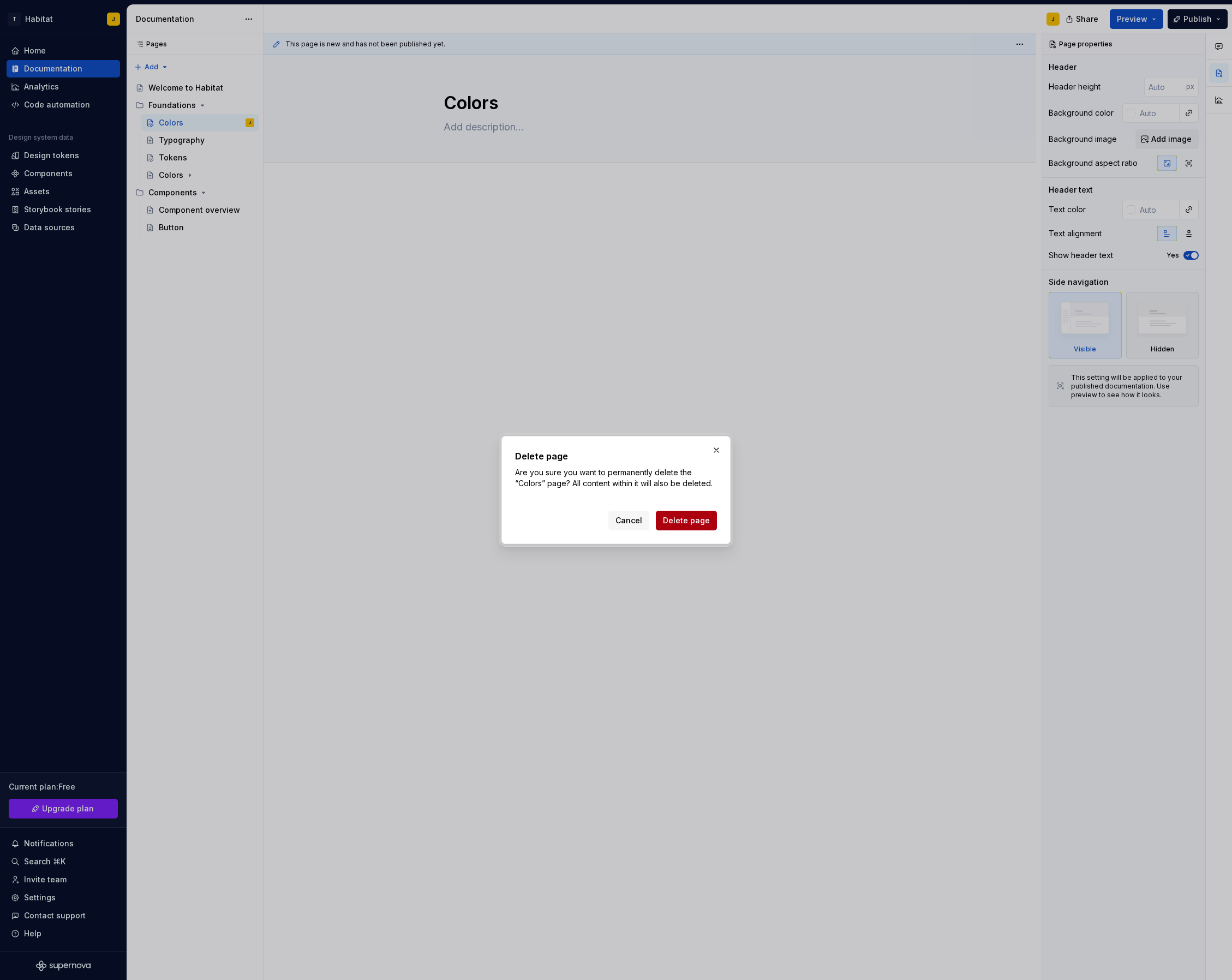
click at [683, 519] on span "Delete page" at bounding box center [687, 520] width 47 height 11
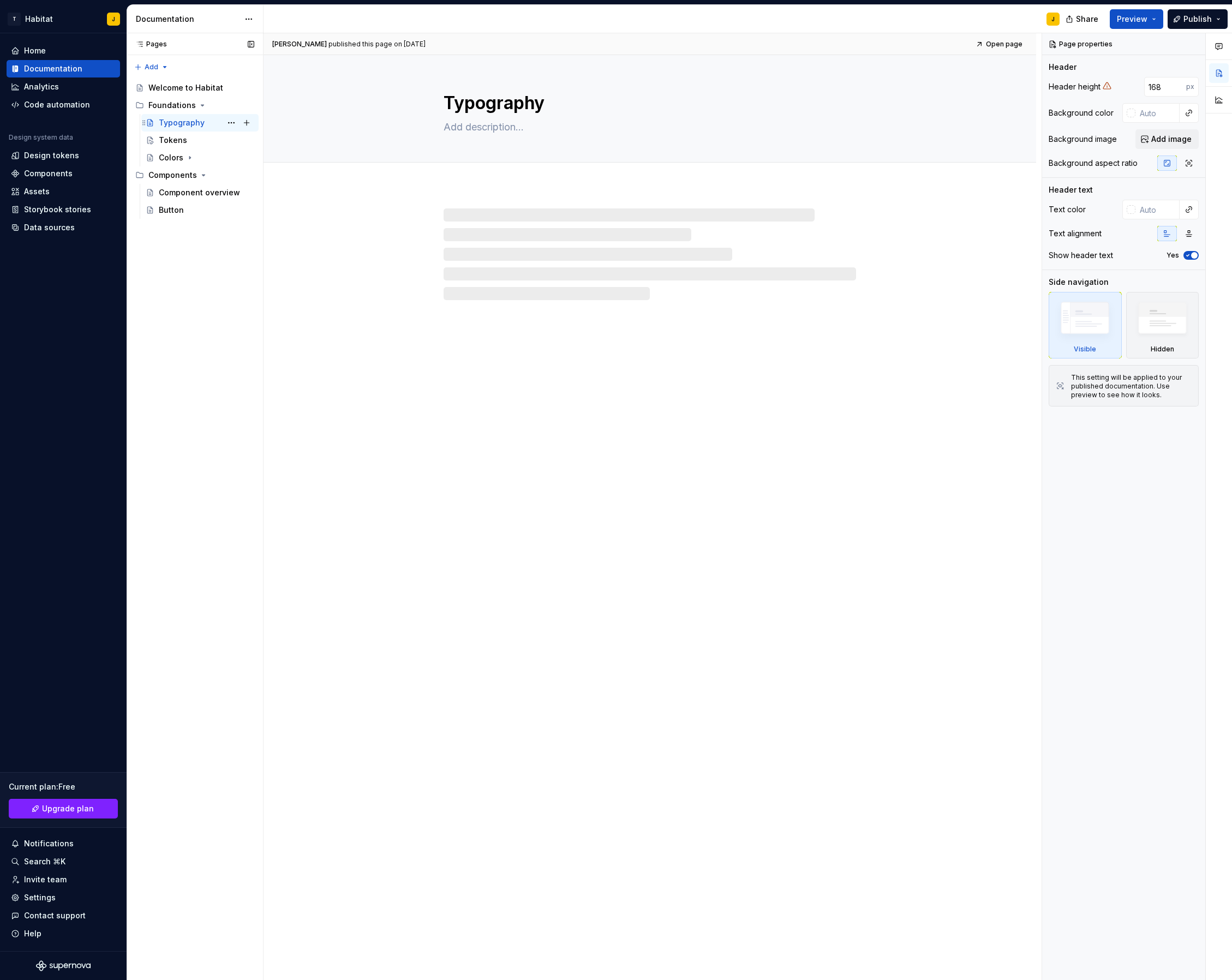
click at [183, 125] on div "Typography" at bounding box center [182, 123] width 46 height 11
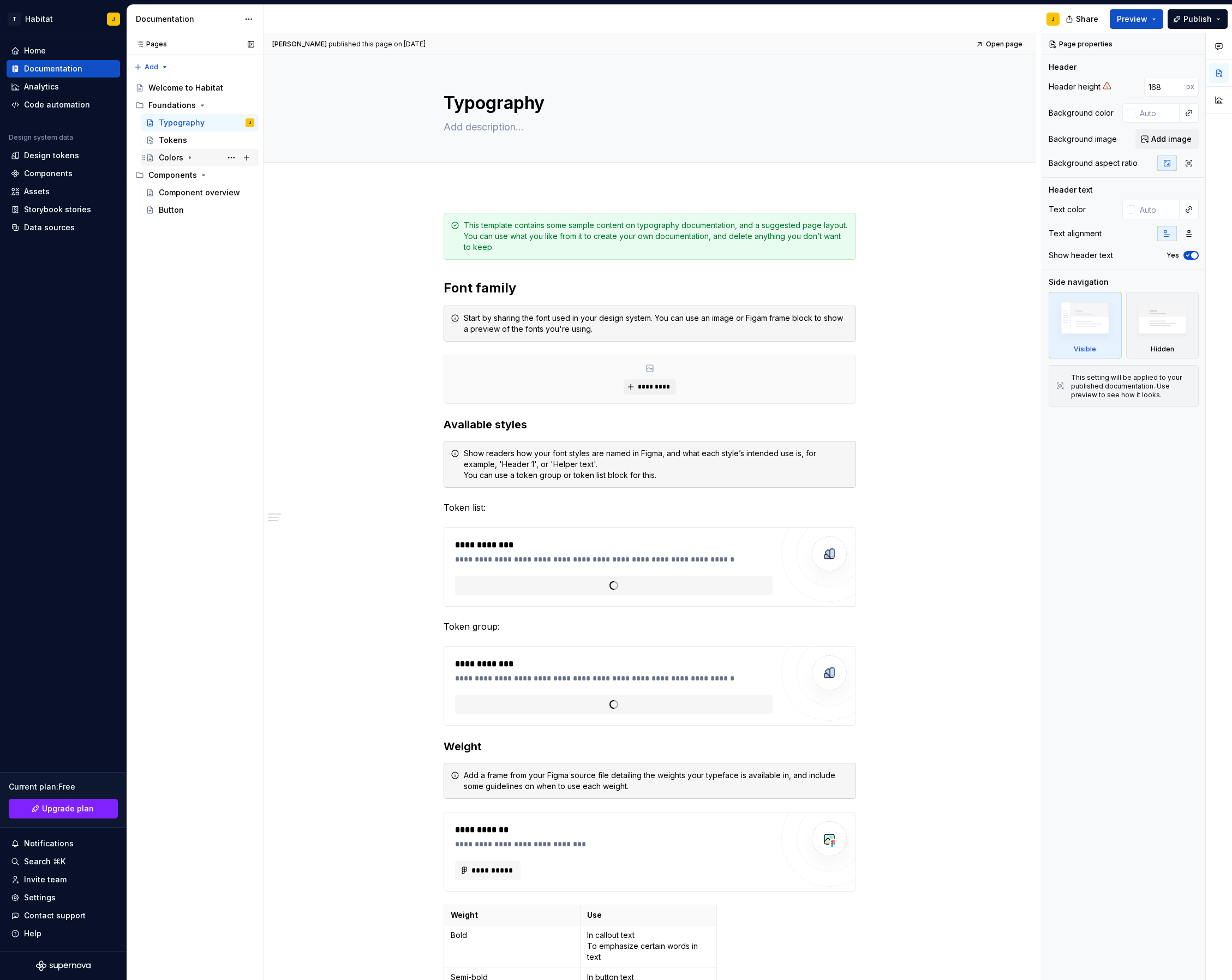
click at [178, 154] on div "Colors" at bounding box center [171, 158] width 24 height 11
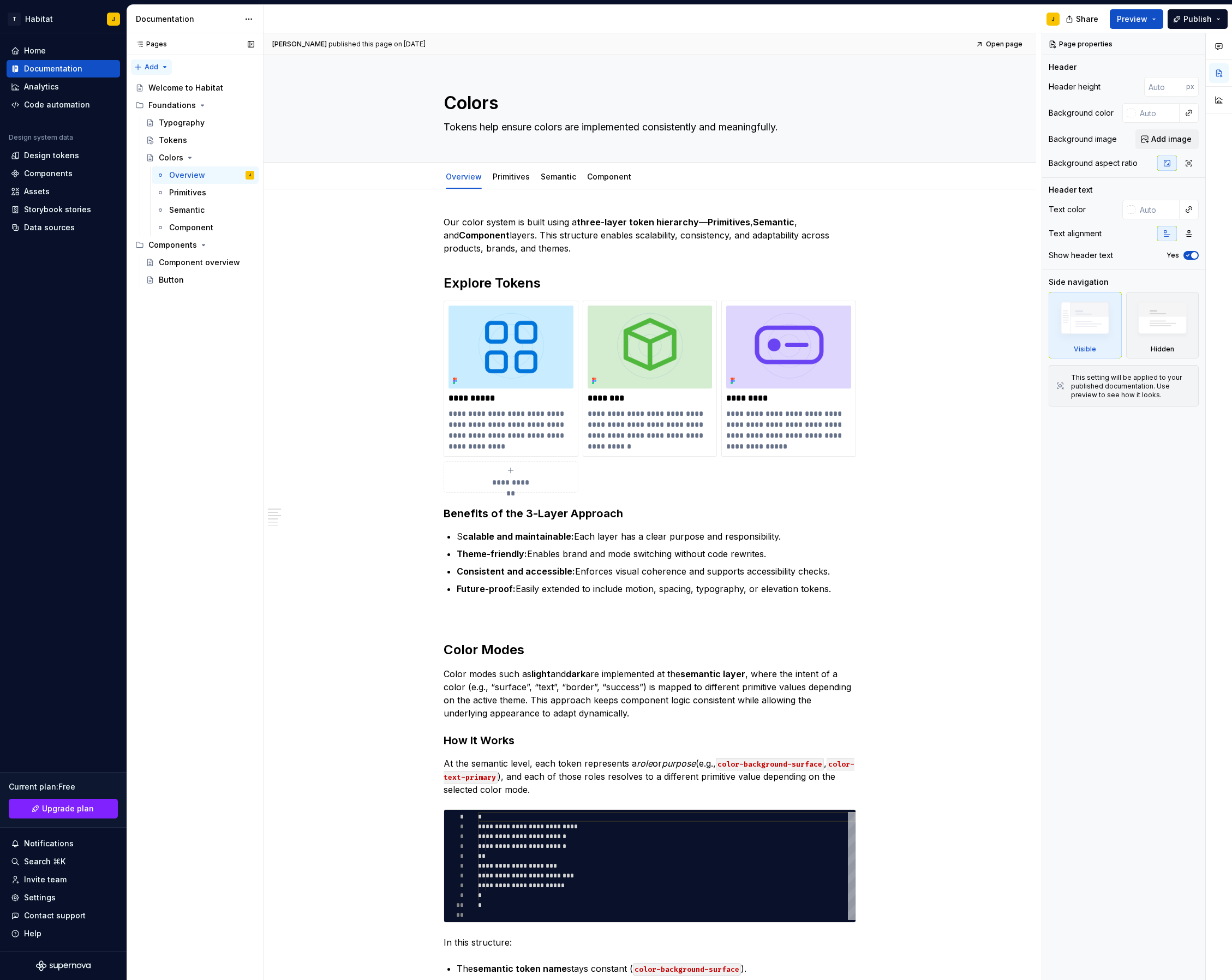
type textarea "*"
click at [159, 67] on div "Pages Pages Add Accessibility guide for tree Page tree. Navigate the tree with …" at bounding box center [195, 506] width 136 height 948
click at [182, 102] on div "New group" at bounding box center [186, 105] width 71 height 11
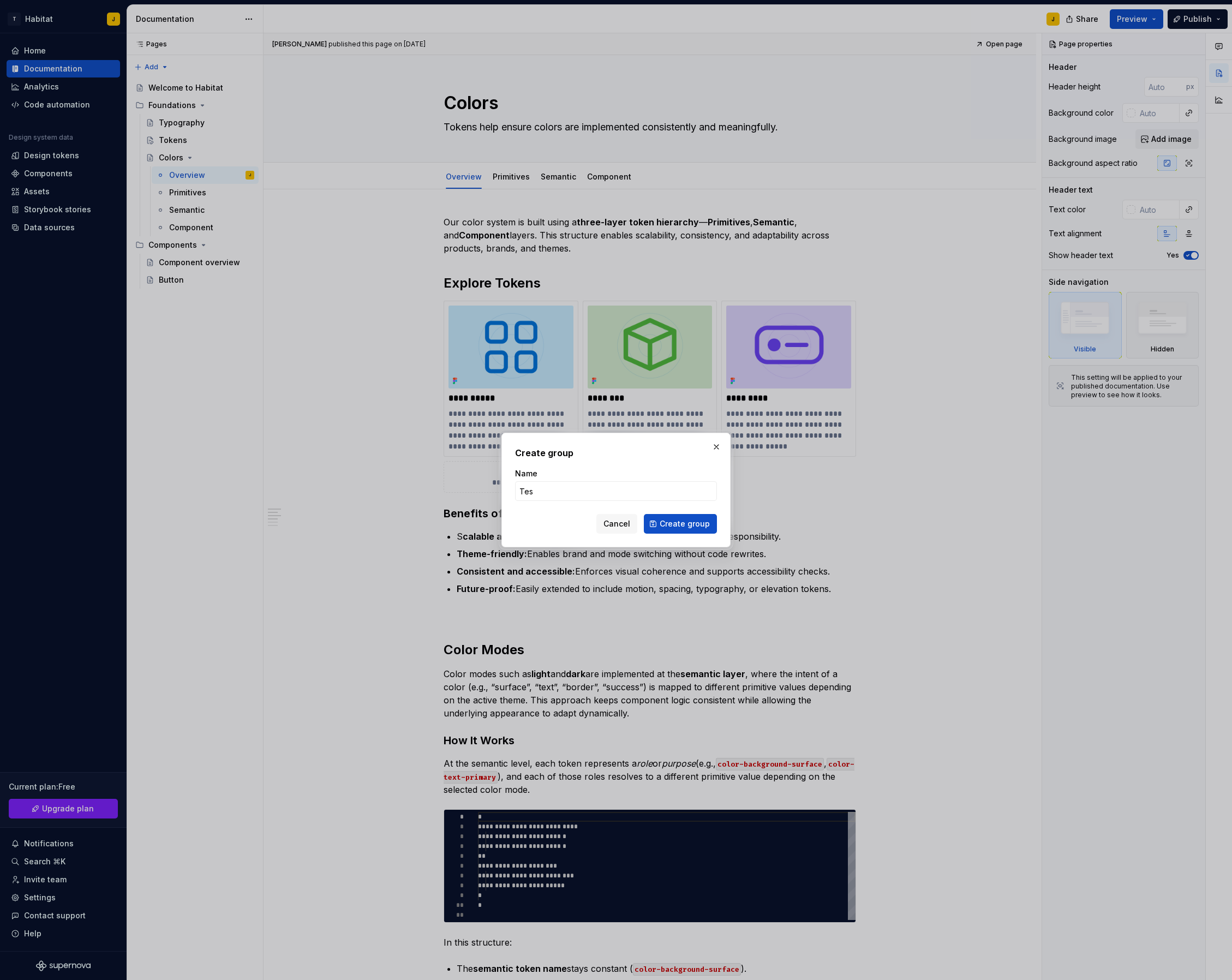
type input "Test"
click button "Create group" at bounding box center [680, 524] width 73 height 19
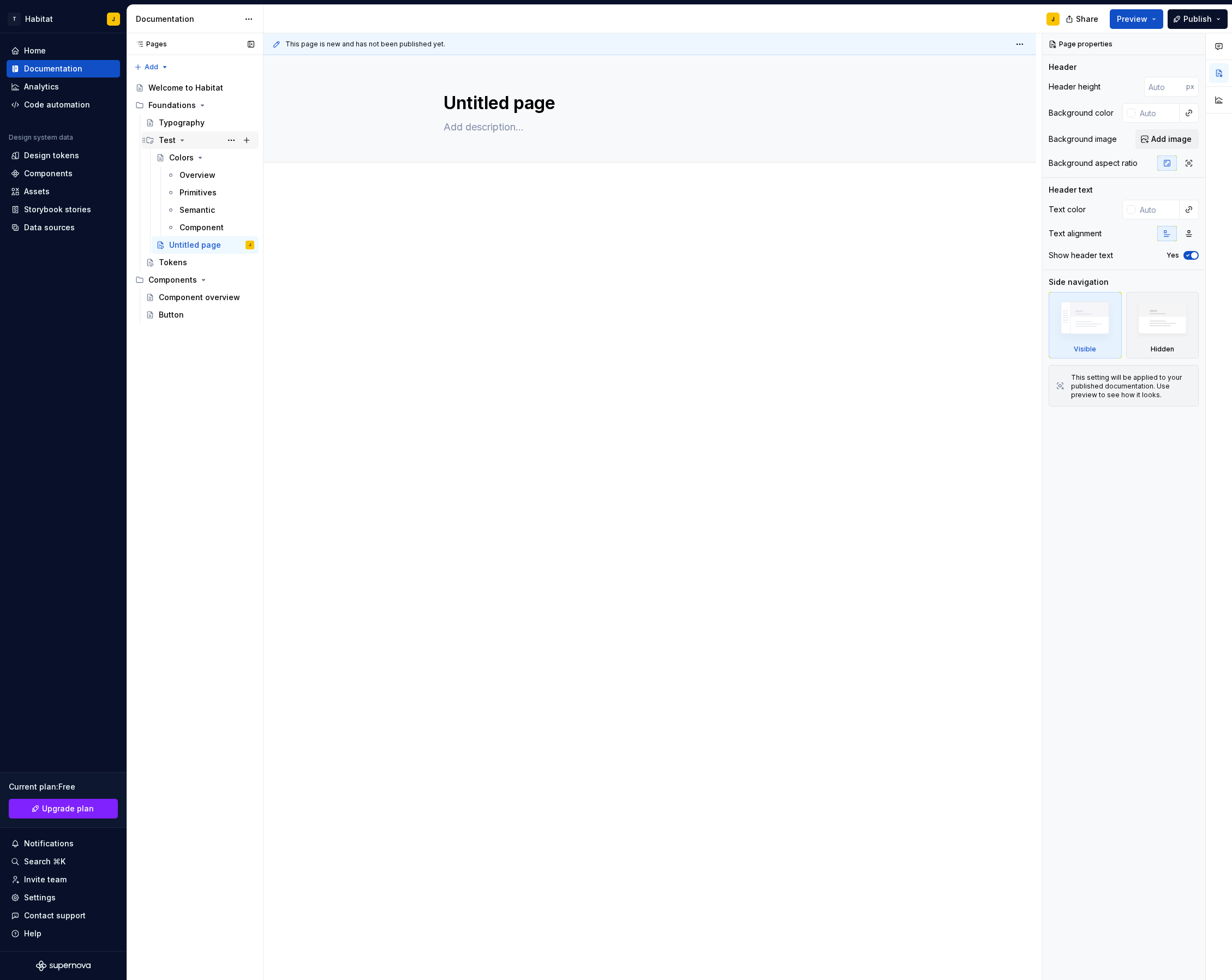
click at [181, 141] on icon "Page tree" at bounding box center [182, 140] width 9 height 9
click at [182, 143] on icon "Page tree" at bounding box center [182, 140] width 9 height 9
click at [168, 145] on div "Test" at bounding box center [168, 140] width 17 height 11
click at [162, 145] on div "Test" at bounding box center [168, 140] width 17 height 11
click at [230, 138] on button "Page tree" at bounding box center [231, 140] width 15 height 15
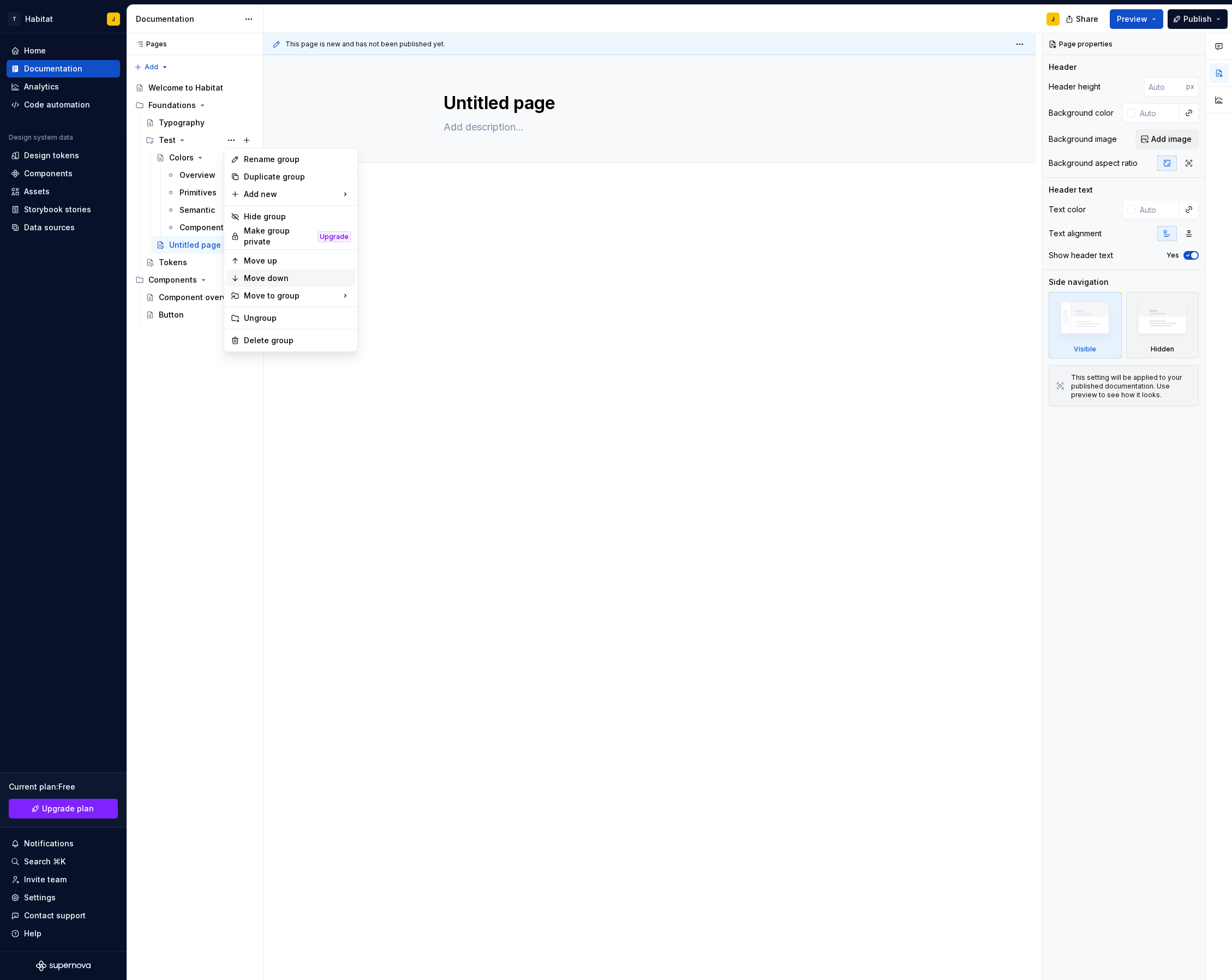
type textarea "*"
click at [276, 158] on div "Rename group" at bounding box center [297, 159] width 107 height 11
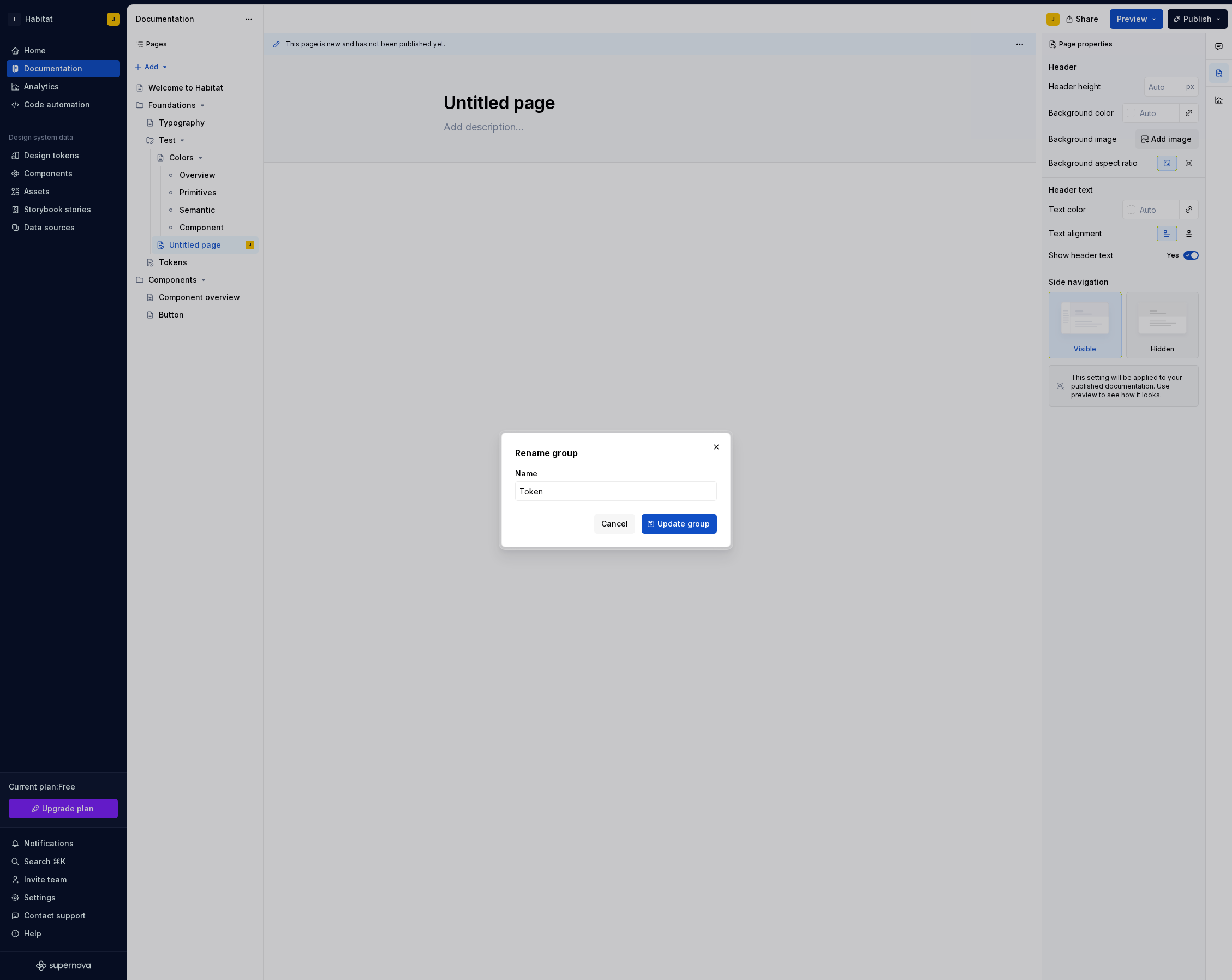
type input "Tokens"
click button "Update group" at bounding box center [679, 524] width 75 height 19
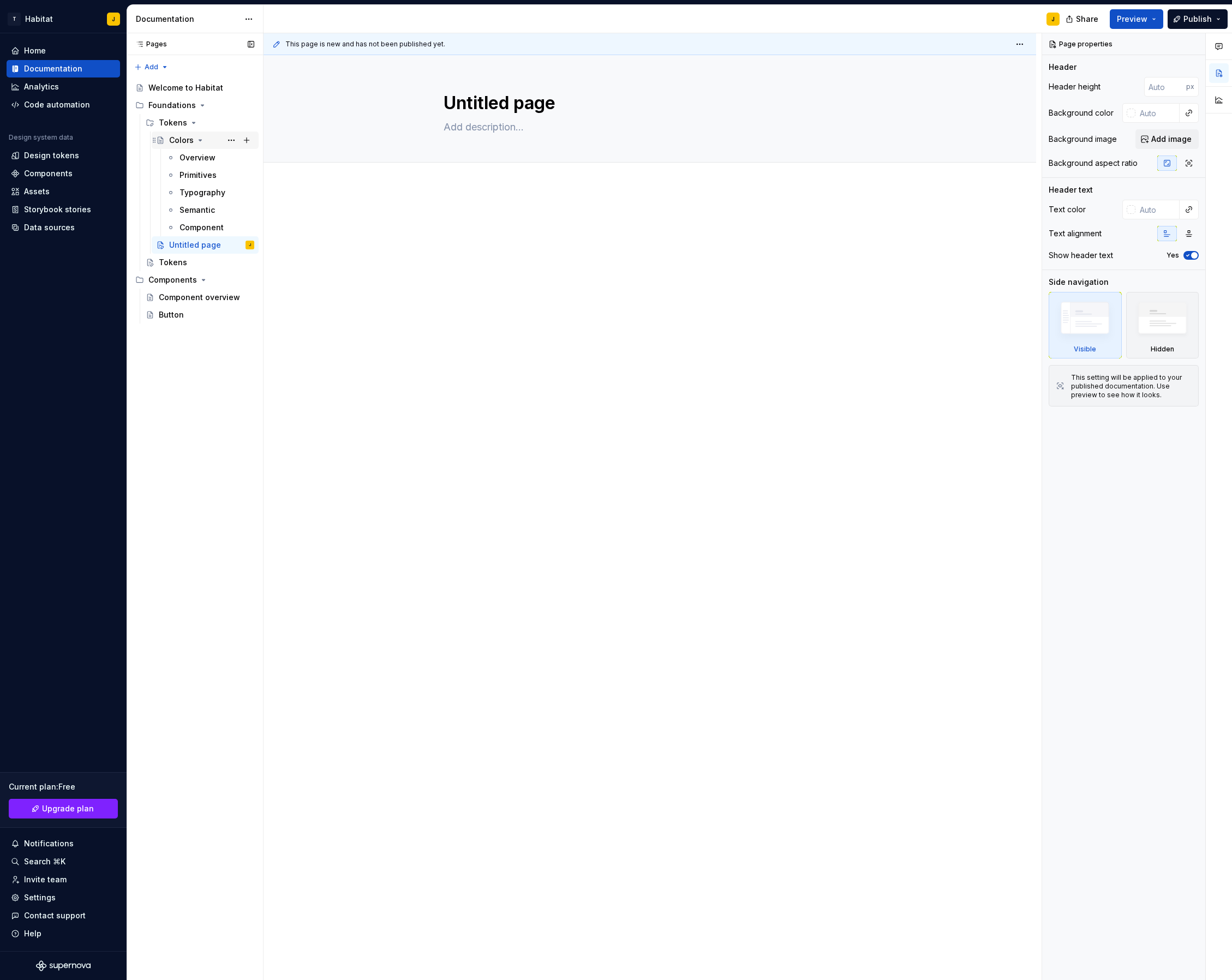
click at [196, 141] on icon "Page tree" at bounding box center [201, 140] width 9 height 9
click at [226, 158] on button "Page tree" at bounding box center [231, 158] width 15 height 15
click at [170, 152] on div "Pages Pages Add Accessibility guide for tree Page tree. Navigate the tree with …" at bounding box center [195, 506] width 136 height 948
click at [194, 176] on div "Untitled page" at bounding box center [195, 175] width 52 height 11
click at [237, 176] on button "Page tree" at bounding box center [231, 175] width 15 height 15
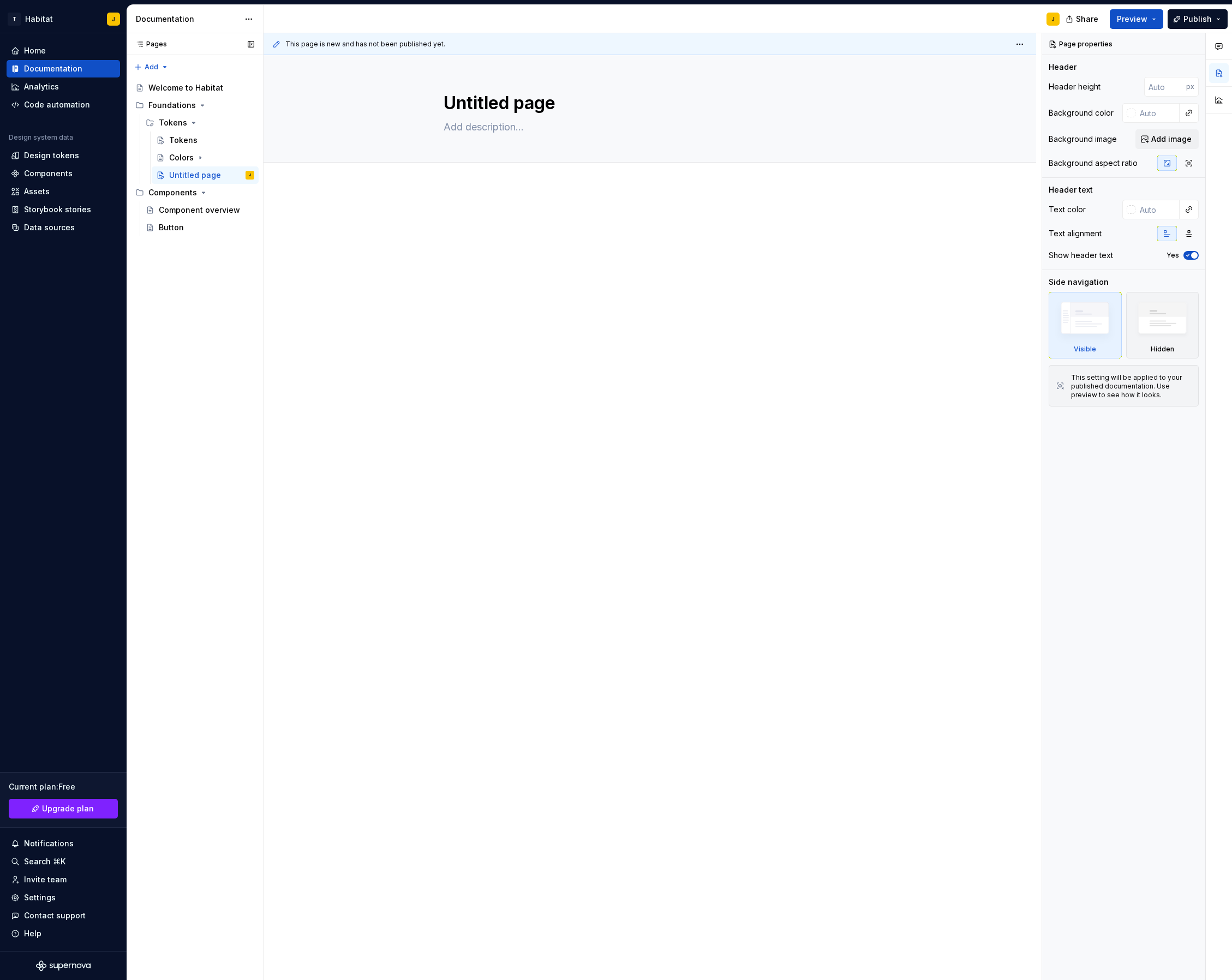
click at [207, 176] on div "Pages Pages Add Accessibility guide for tree Page tree. Navigate the tree with …" at bounding box center [195, 506] width 136 height 948
click at [189, 140] on div "Tokens" at bounding box center [183, 140] width 29 height 11
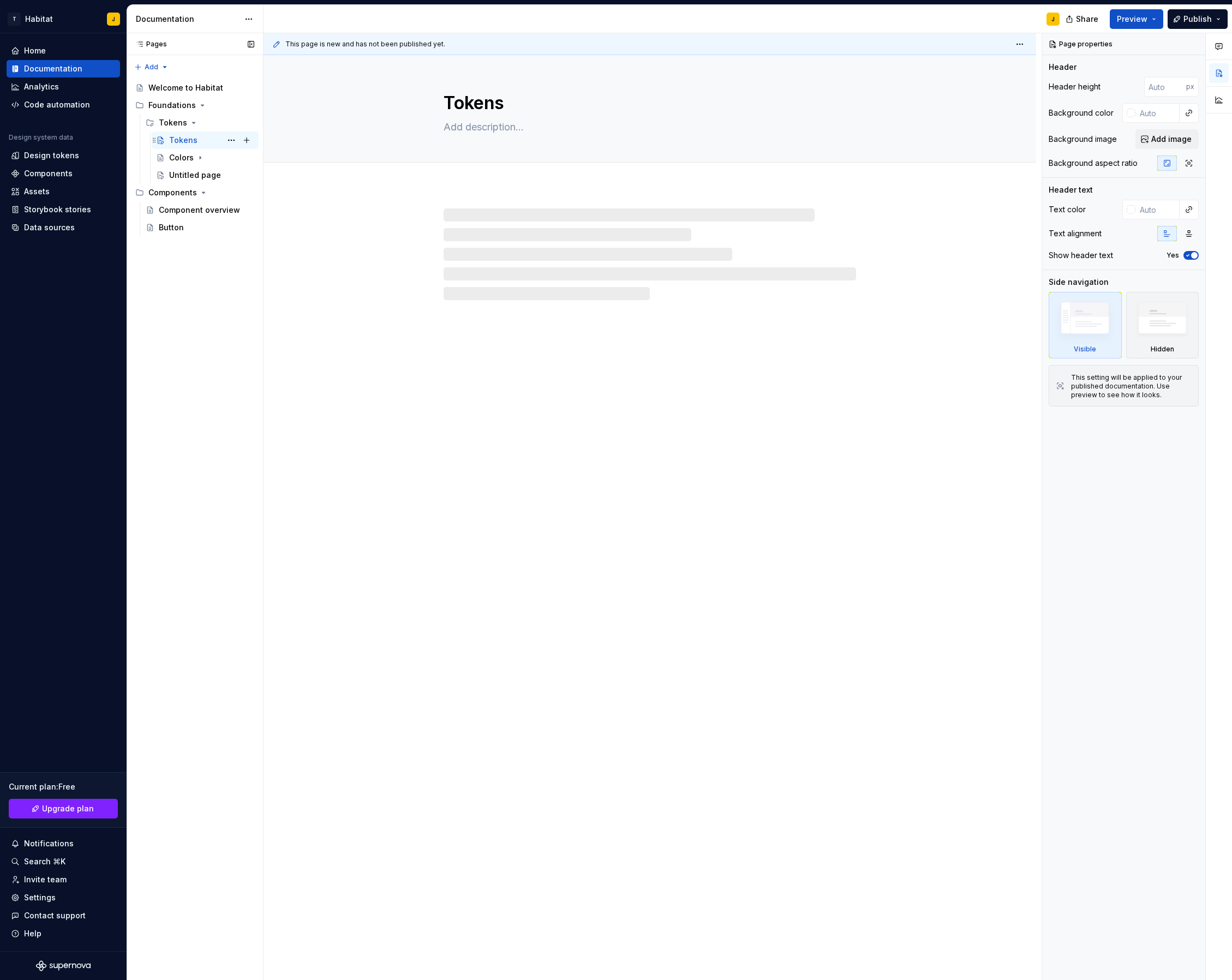
click at [191, 143] on div "Tokens" at bounding box center [183, 140] width 29 height 11
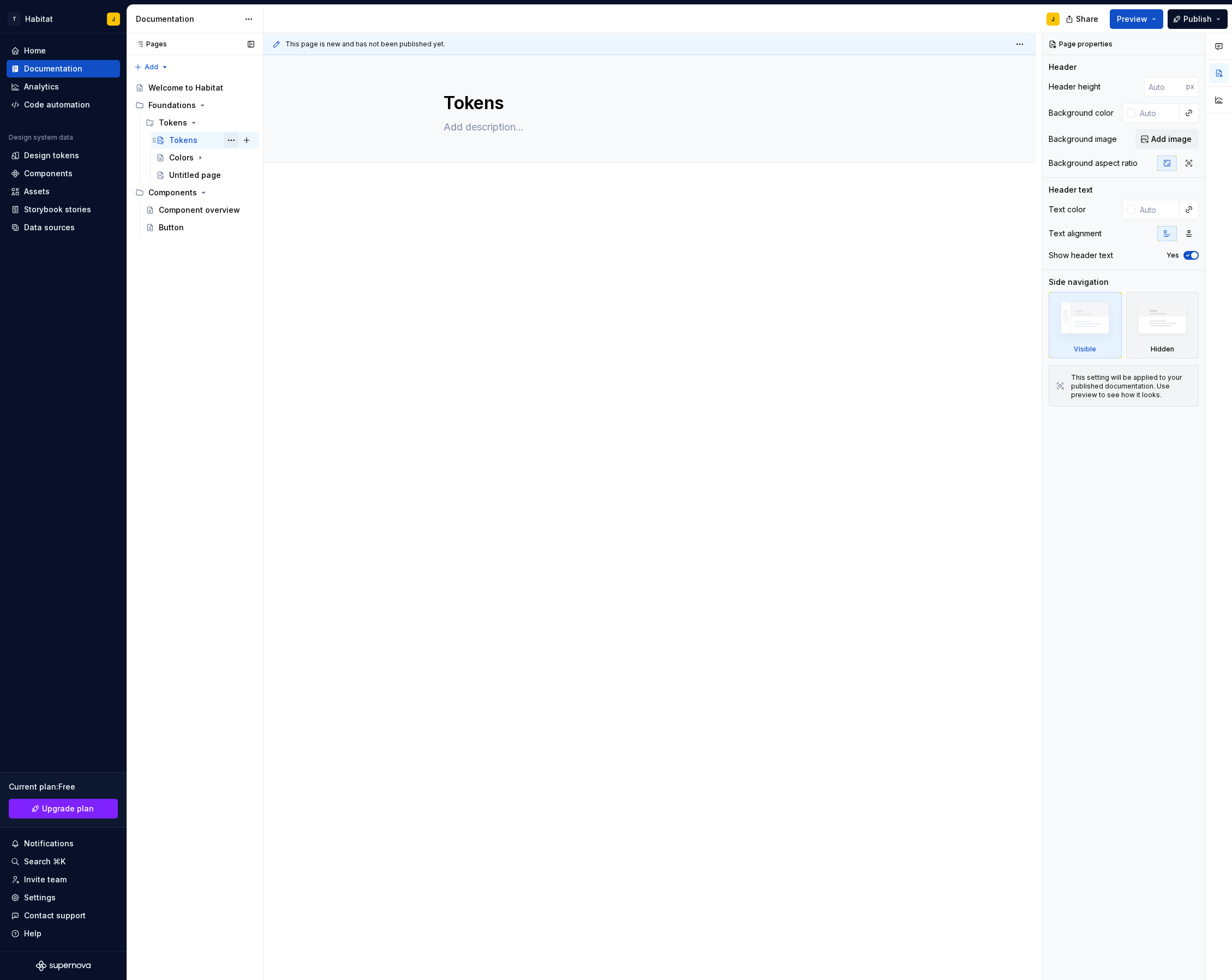
click at [236, 138] on button "Page tree" at bounding box center [231, 140] width 15 height 15
type textarea "*"
click at [275, 160] on div "Rename page" at bounding box center [297, 159] width 107 height 11
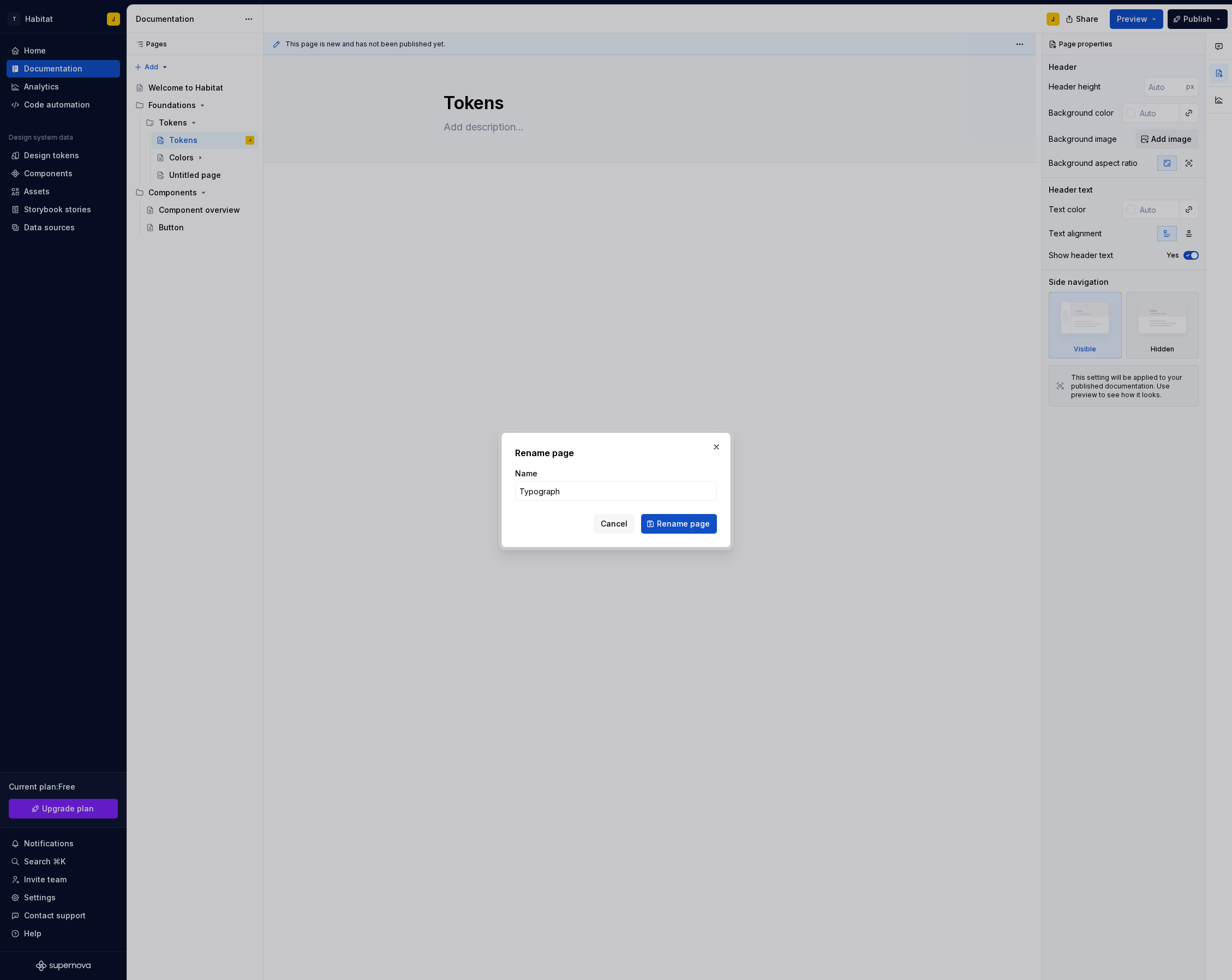
type input "Typography"
click button "Rename page" at bounding box center [679, 524] width 76 height 19
type textarea "*"
type textarea "Typography"
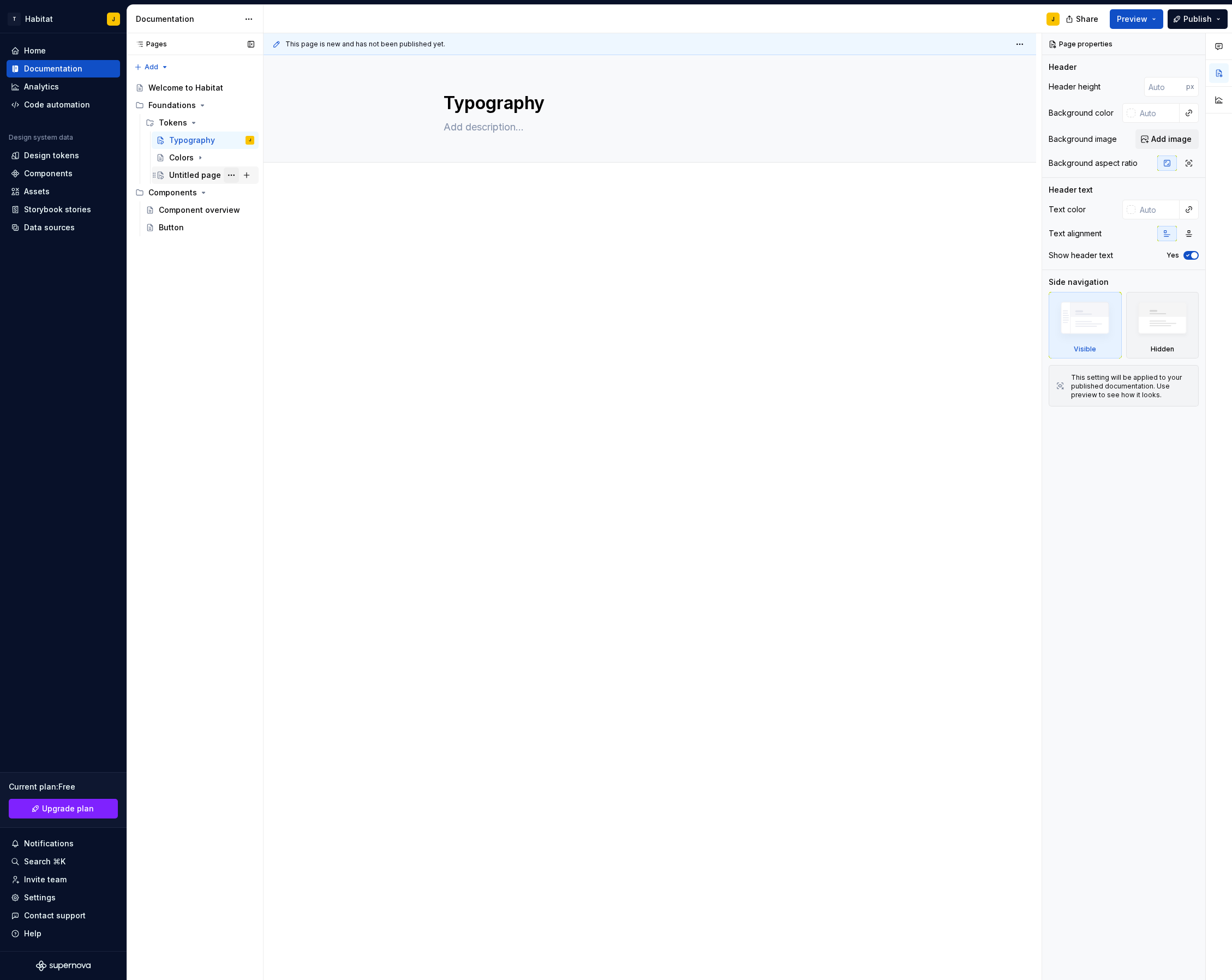
click at [229, 176] on button "Page tree" at bounding box center [231, 175] width 15 height 15
type textarea "*"
click at [274, 196] on div "Rename page" at bounding box center [297, 194] width 107 height 11
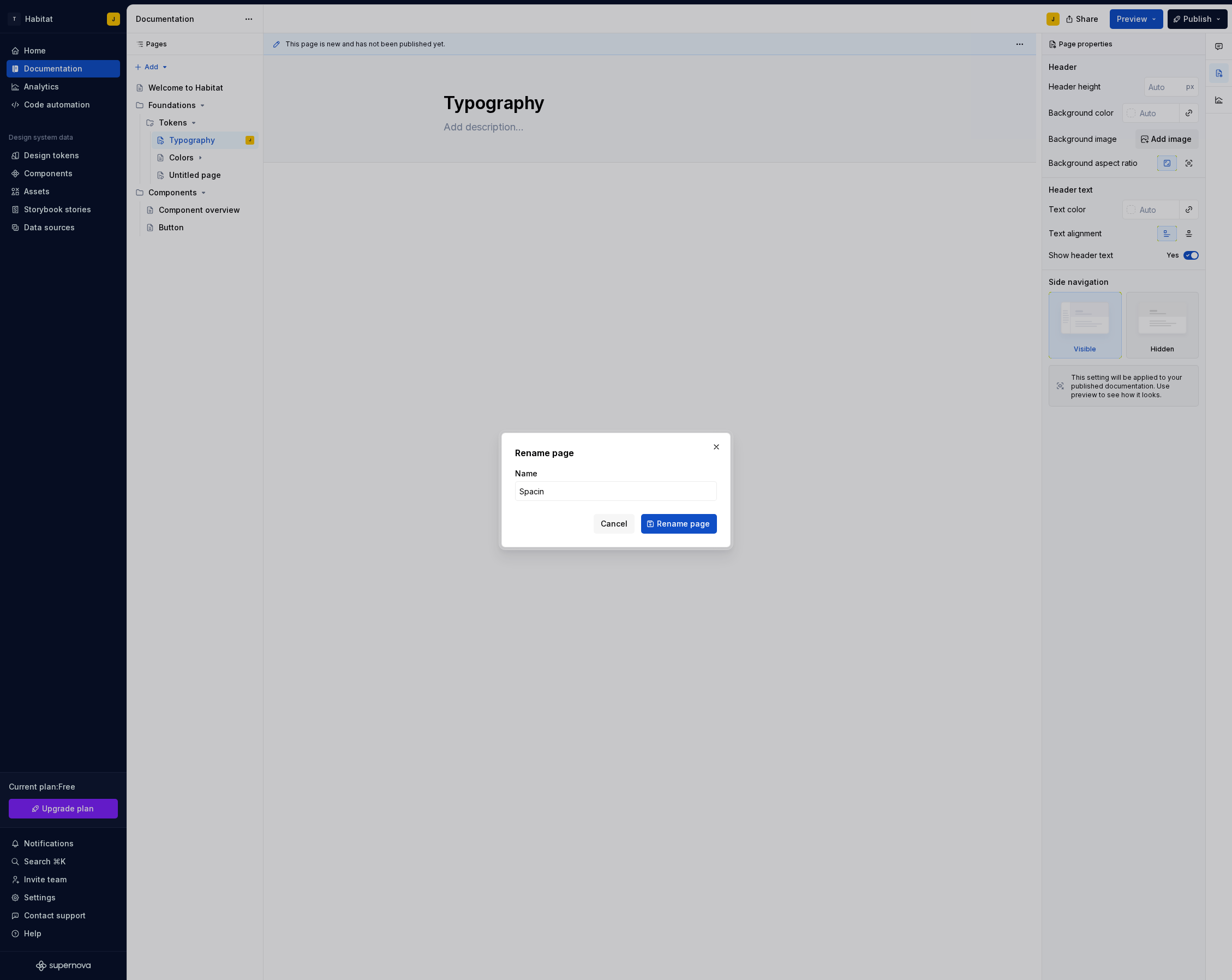
type input "Spacing"
click button "Rename page" at bounding box center [679, 524] width 76 height 19
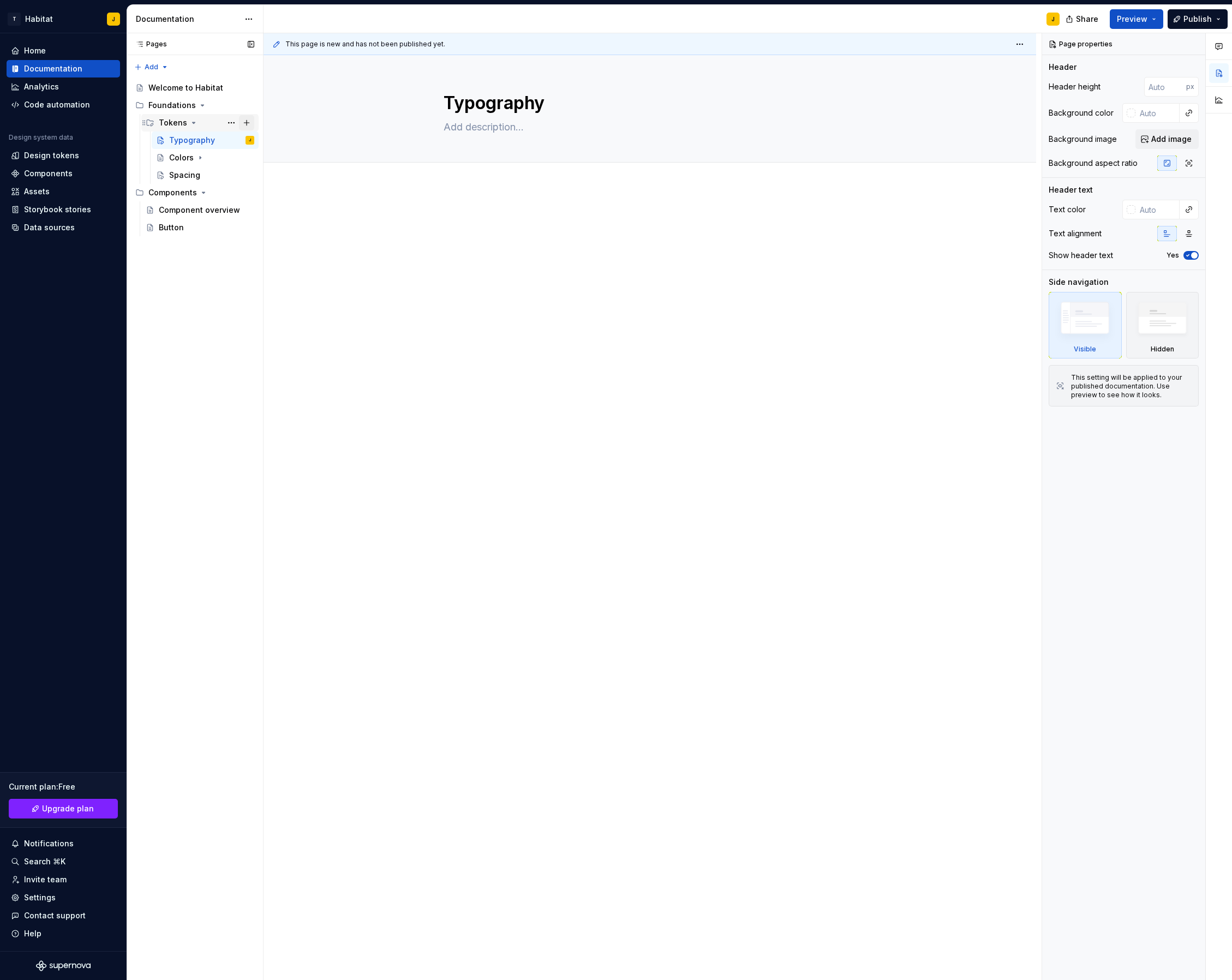
click at [246, 124] on button "Page tree" at bounding box center [246, 123] width 15 height 15
type textarea "*"
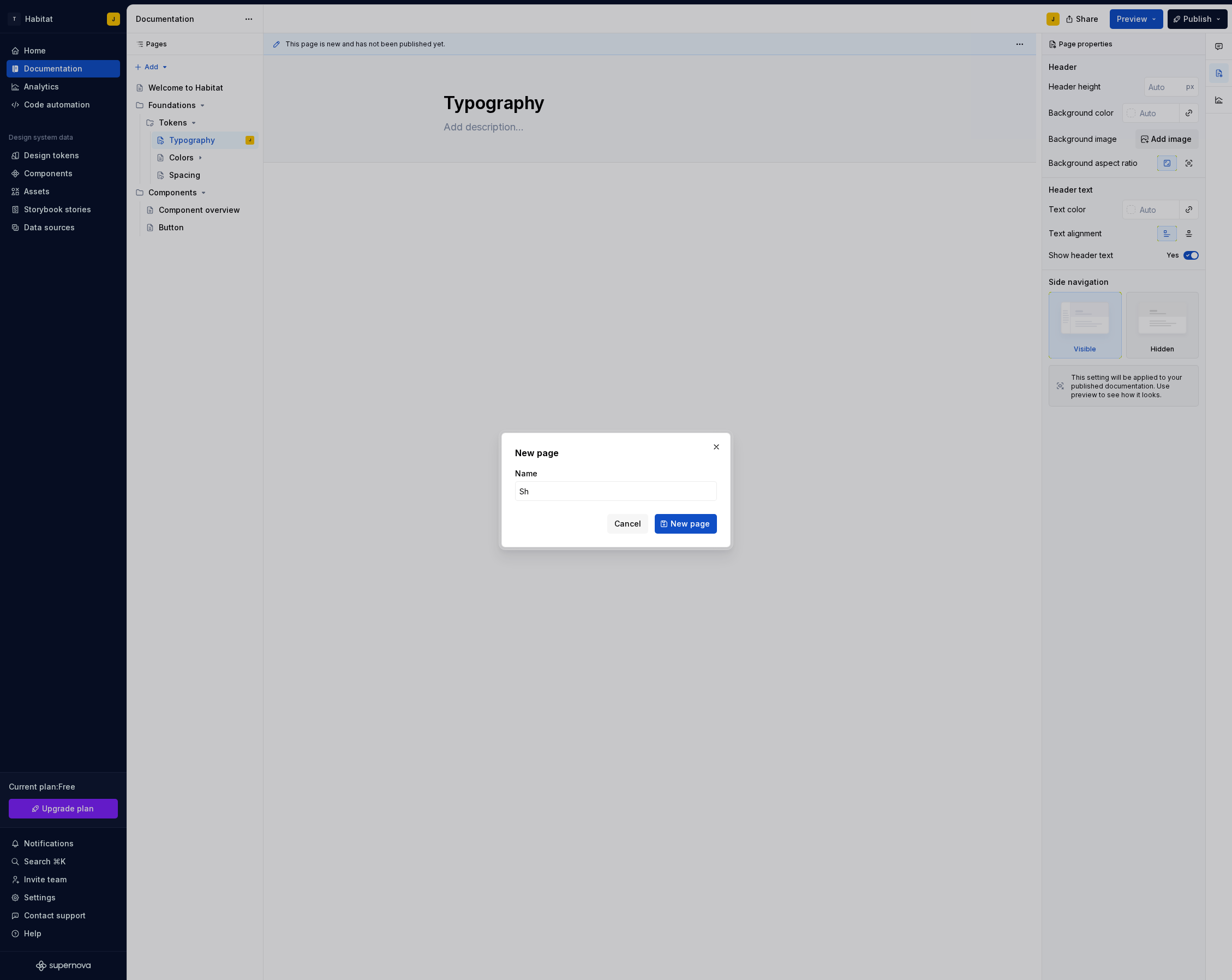
type input "Sha"
type textarea "*"
type input "Shadows"
click button "New page" at bounding box center [685, 524] width 62 height 19
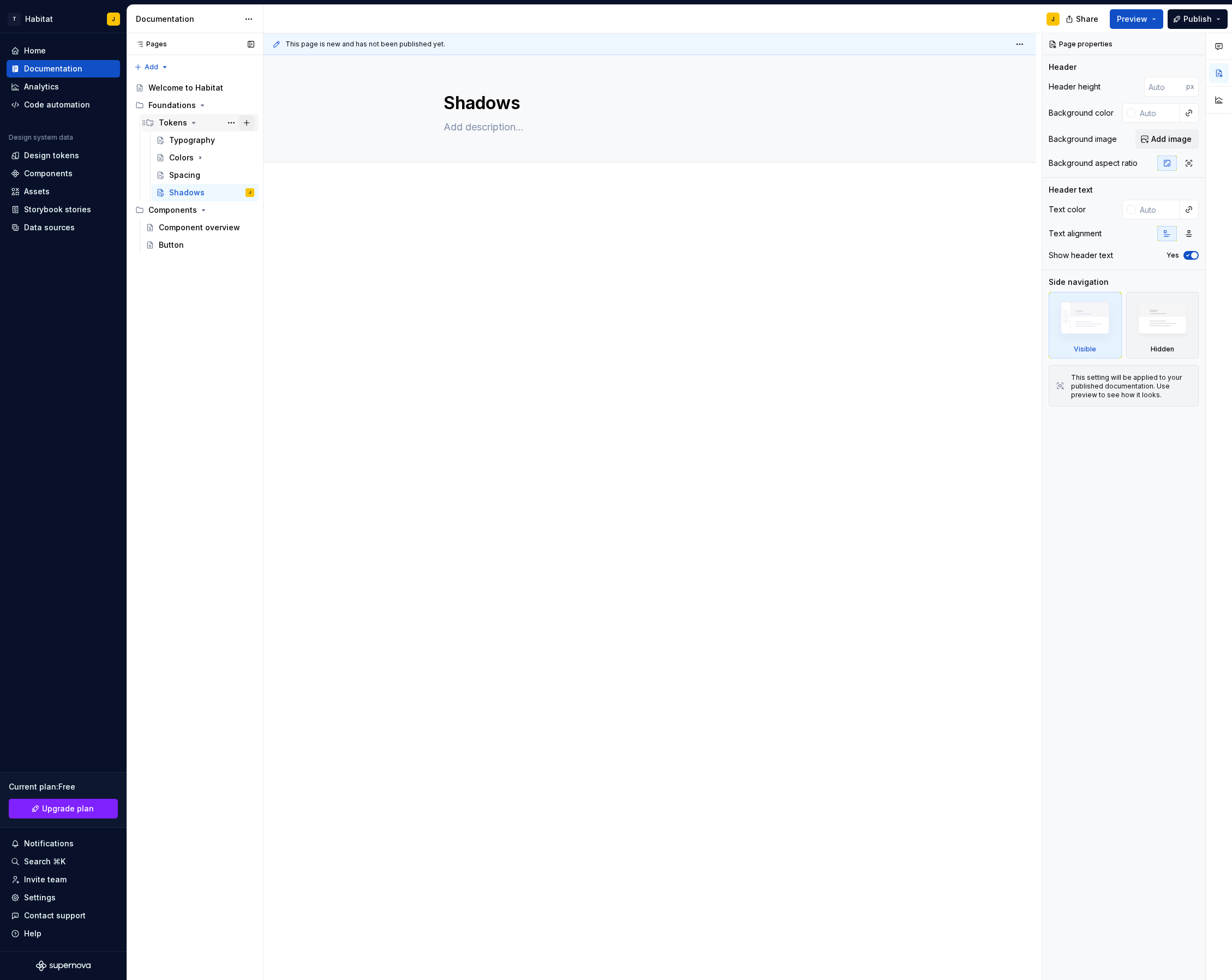
click at [244, 122] on button "Page tree" at bounding box center [246, 123] width 15 height 15
type textarea "*"
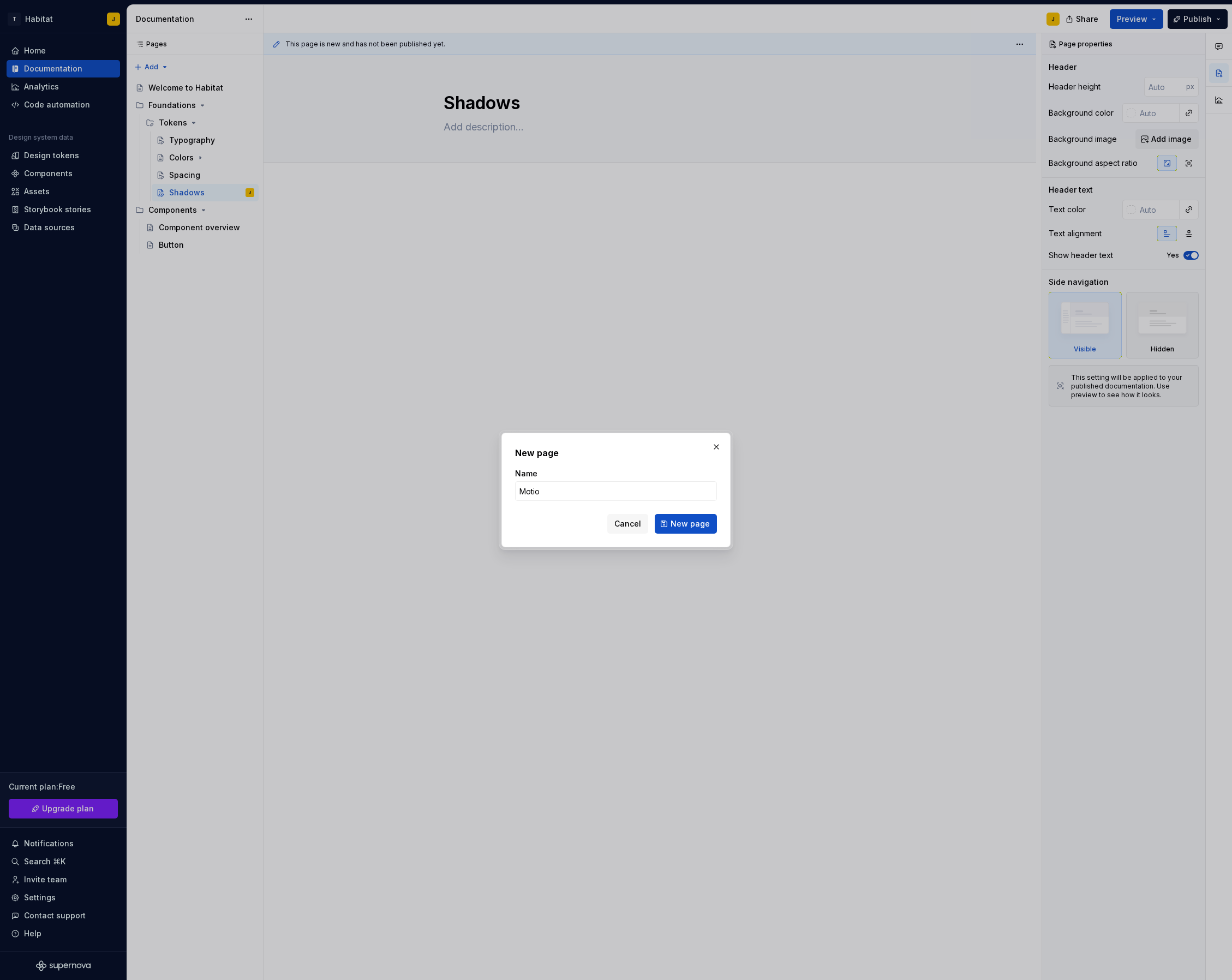
type input "Motion"
click button "New page" at bounding box center [685, 524] width 62 height 19
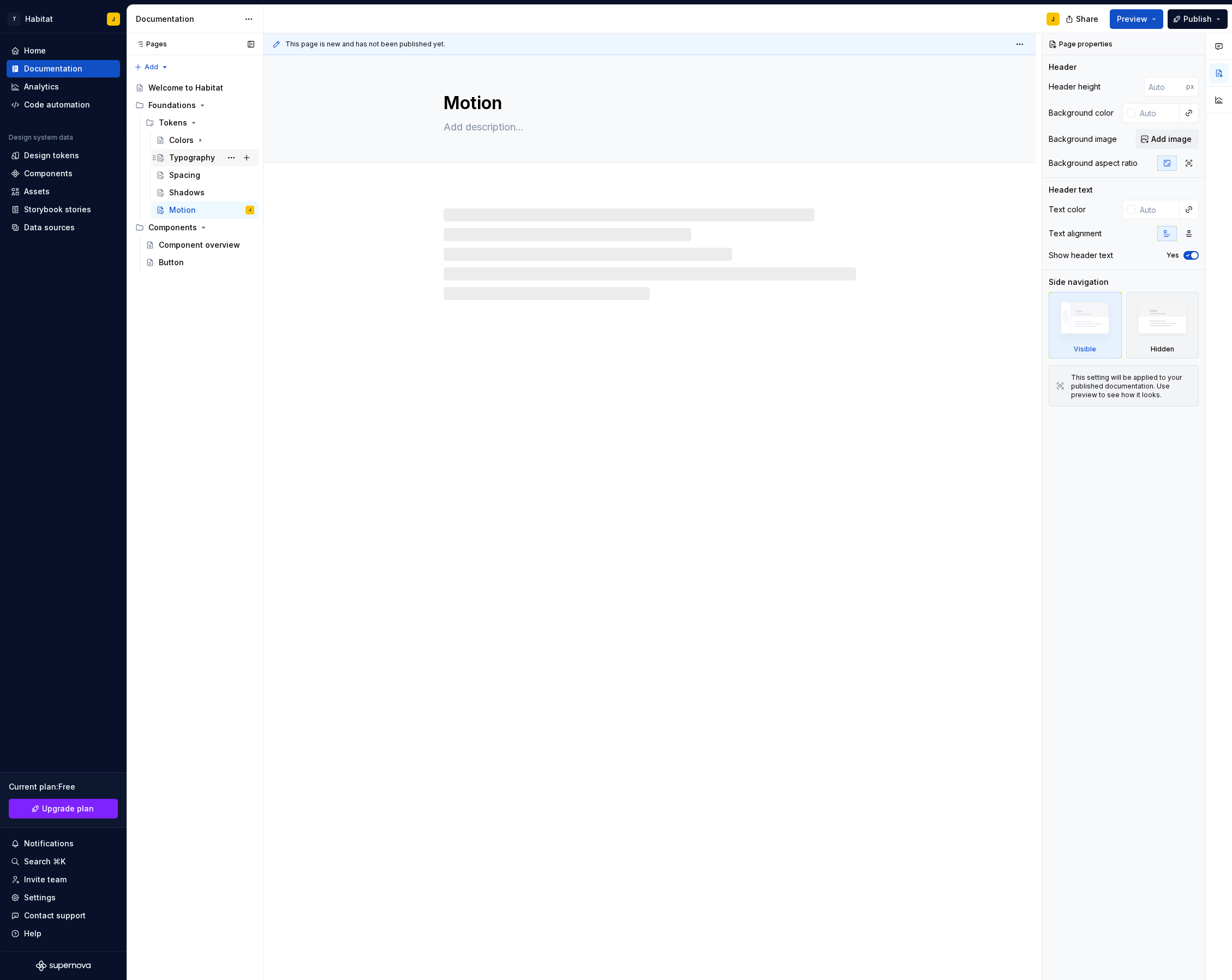
click at [197, 159] on div "Typography" at bounding box center [192, 158] width 46 height 11
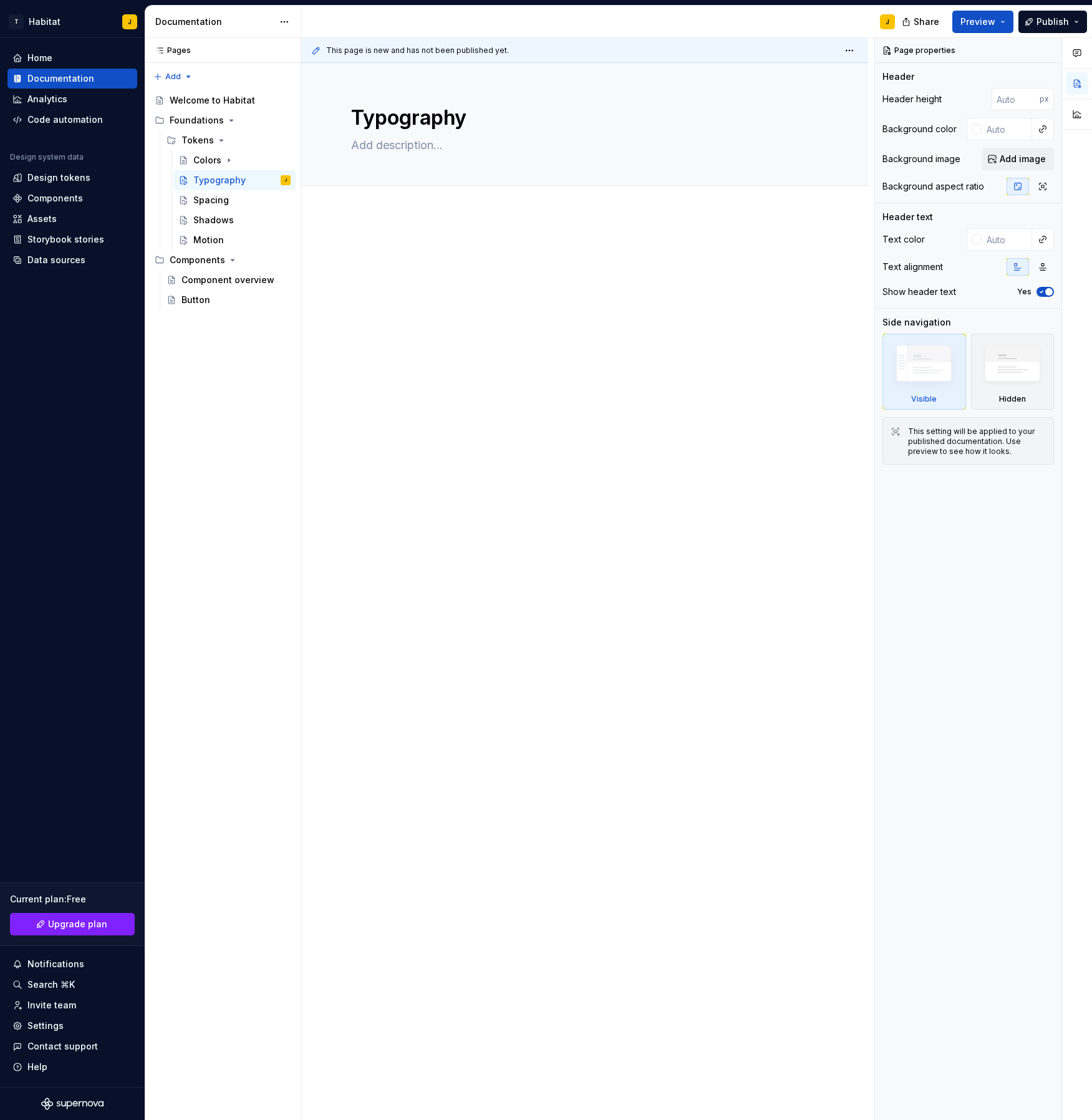
click at [443, 246] on p at bounding box center [584, 251] width 467 height 15
click at [397, 143] on textarea at bounding box center [582, 145] width 467 height 20
paste textarea "Visualize our brand's voice, and use it to communicate with our audiences."
type textarea "*"
type textarea "Visualize our brand's voice, and use it to communicate with our audiences."
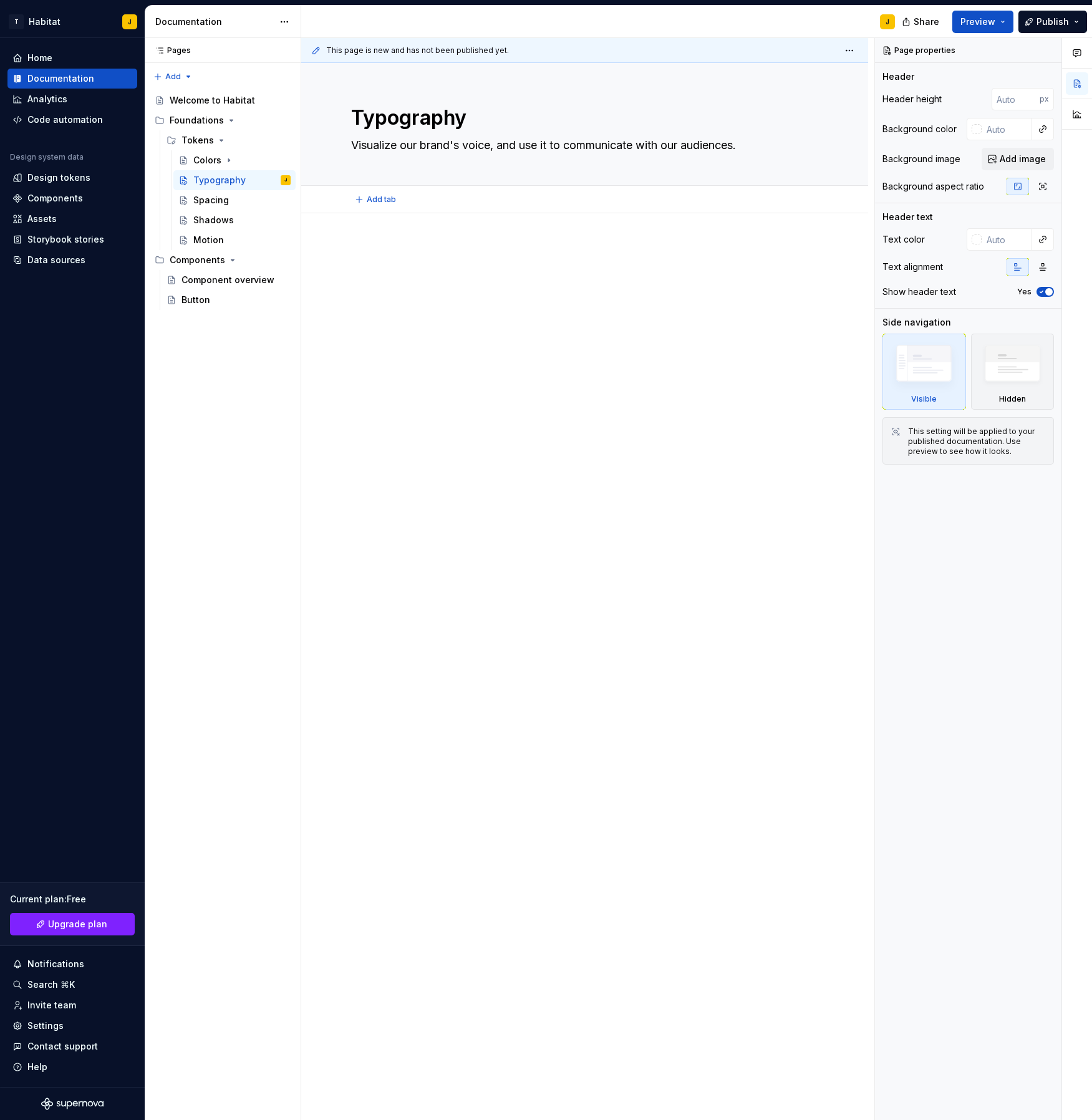
type textarea "*"
type textarea "Visualize our brand's voice, and use it to communicate with our audiences."
click at [452, 310] on div at bounding box center [584, 427] width 567 height 428
type textarea "*"
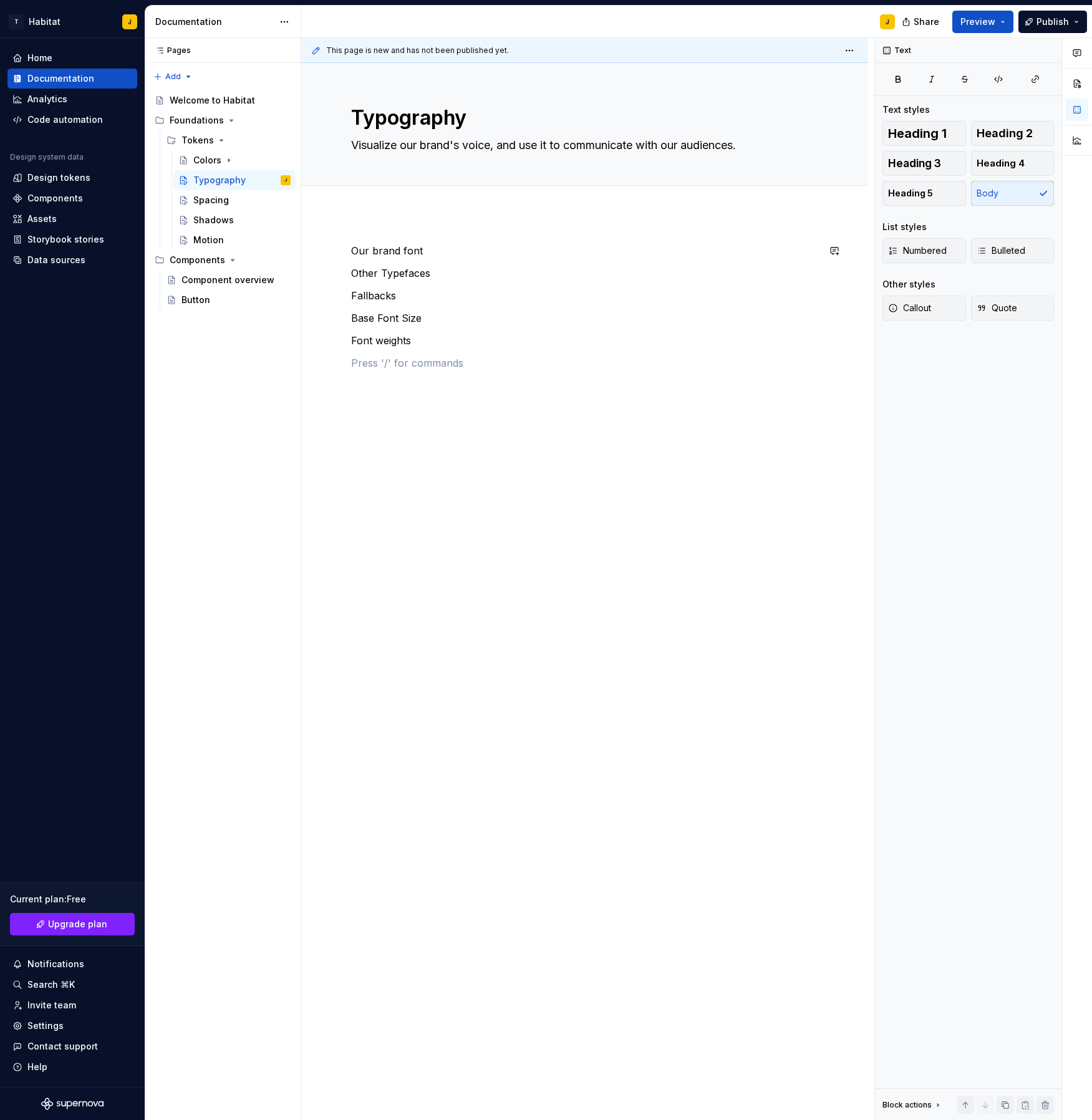
click at [406, 226] on div "Our brand font Other Typefaces Fallbacks Base Font Size Font weights" at bounding box center [584, 467] width 567 height 508
drag, startPoint x: 353, startPoint y: 269, endPoint x: 525, endPoint y: 414, distance: 225.0
click at [525, 414] on div "Our brand font Other Typefaces Fallbacks Base Font Size Font weights" at bounding box center [584, 479] width 567 height 531
click at [539, 394] on div "Our brand font Other Typefaces Fallbacks Base Font Size Font weights" at bounding box center [584, 325] width 467 height 165
click at [391, 205] on button "Add tab" at bounding box center [377, 199] width 51 height 17
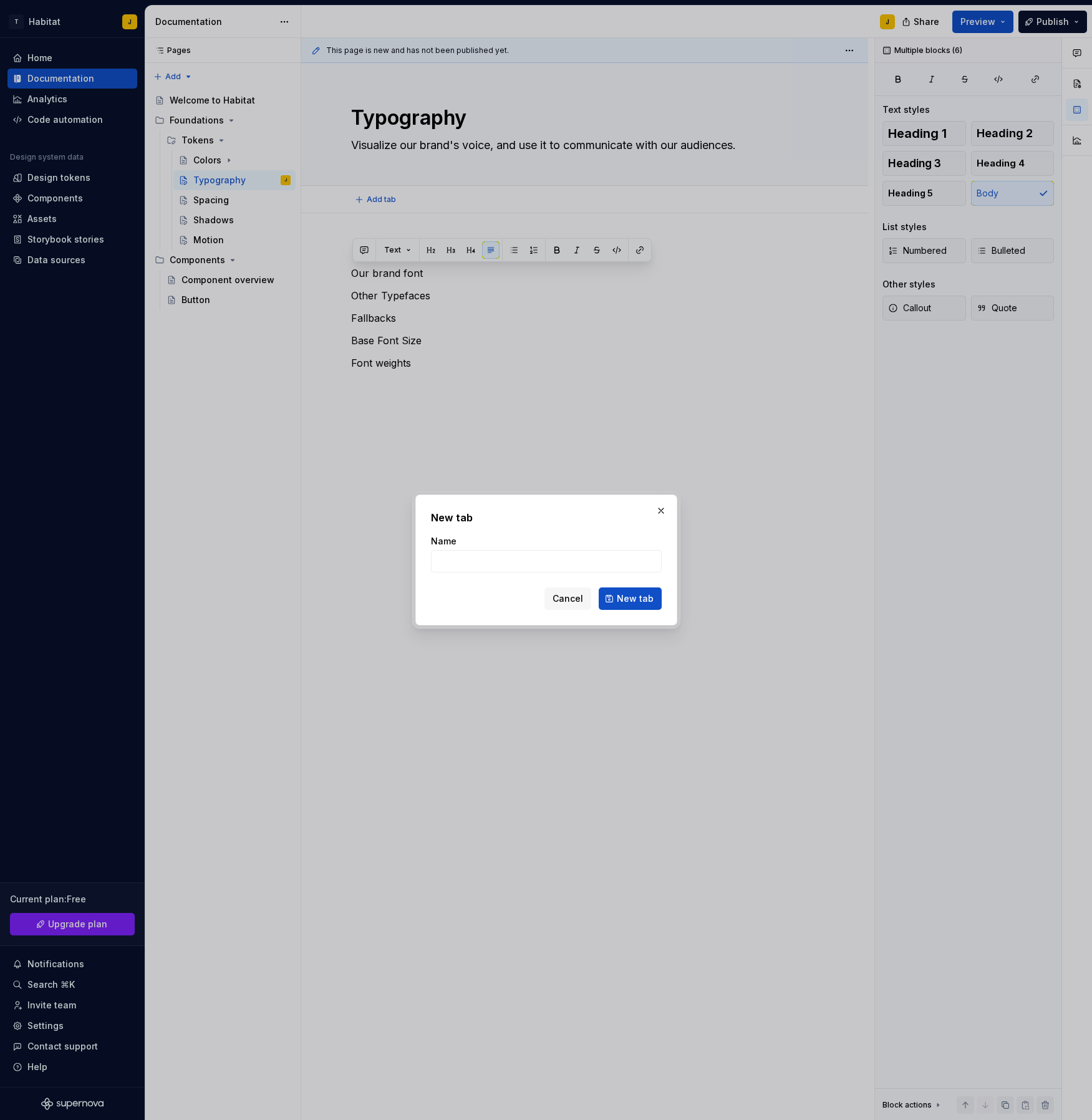
type textarea "*"
type input "Fonts"
click button "New tab" at bounding box center [629, 598] width 63 height 22
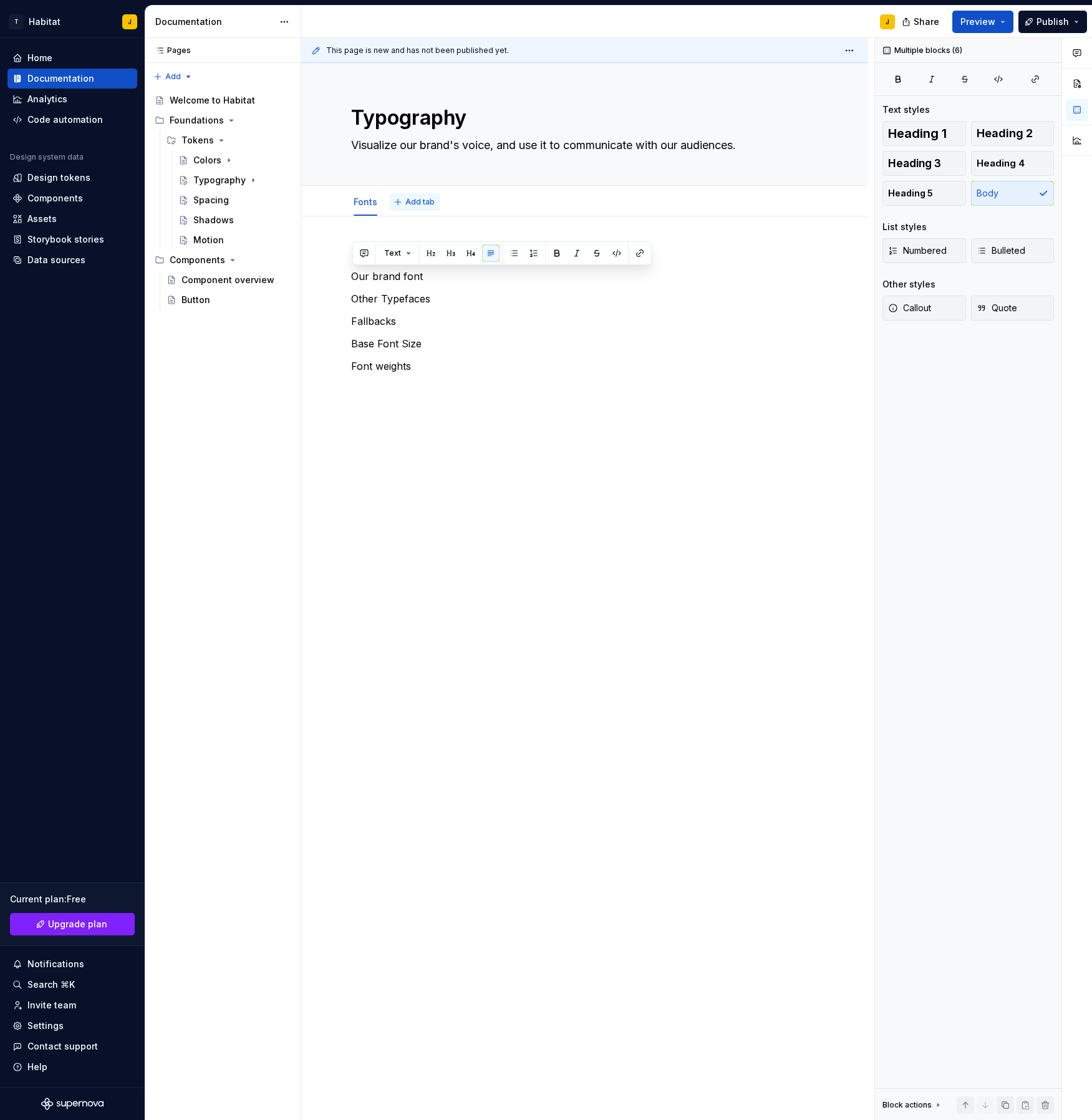
click at [419, 202] on span "Add tab" at bounding box center [420, 202] width 29 height 10
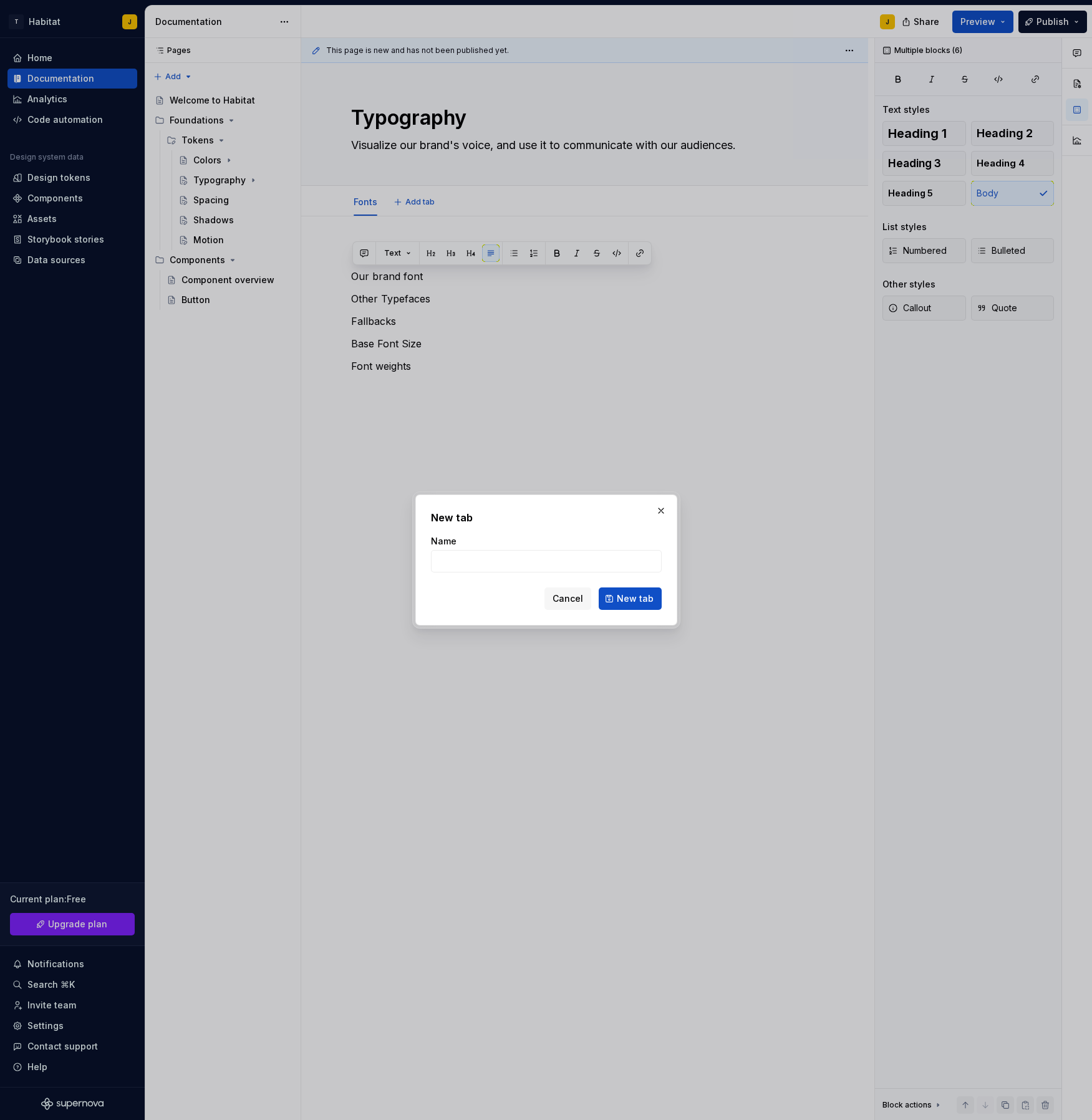
type textarea "*"
type input "Styles"
click button "New tab" at bounding box center [629, 598] width 63 height 22
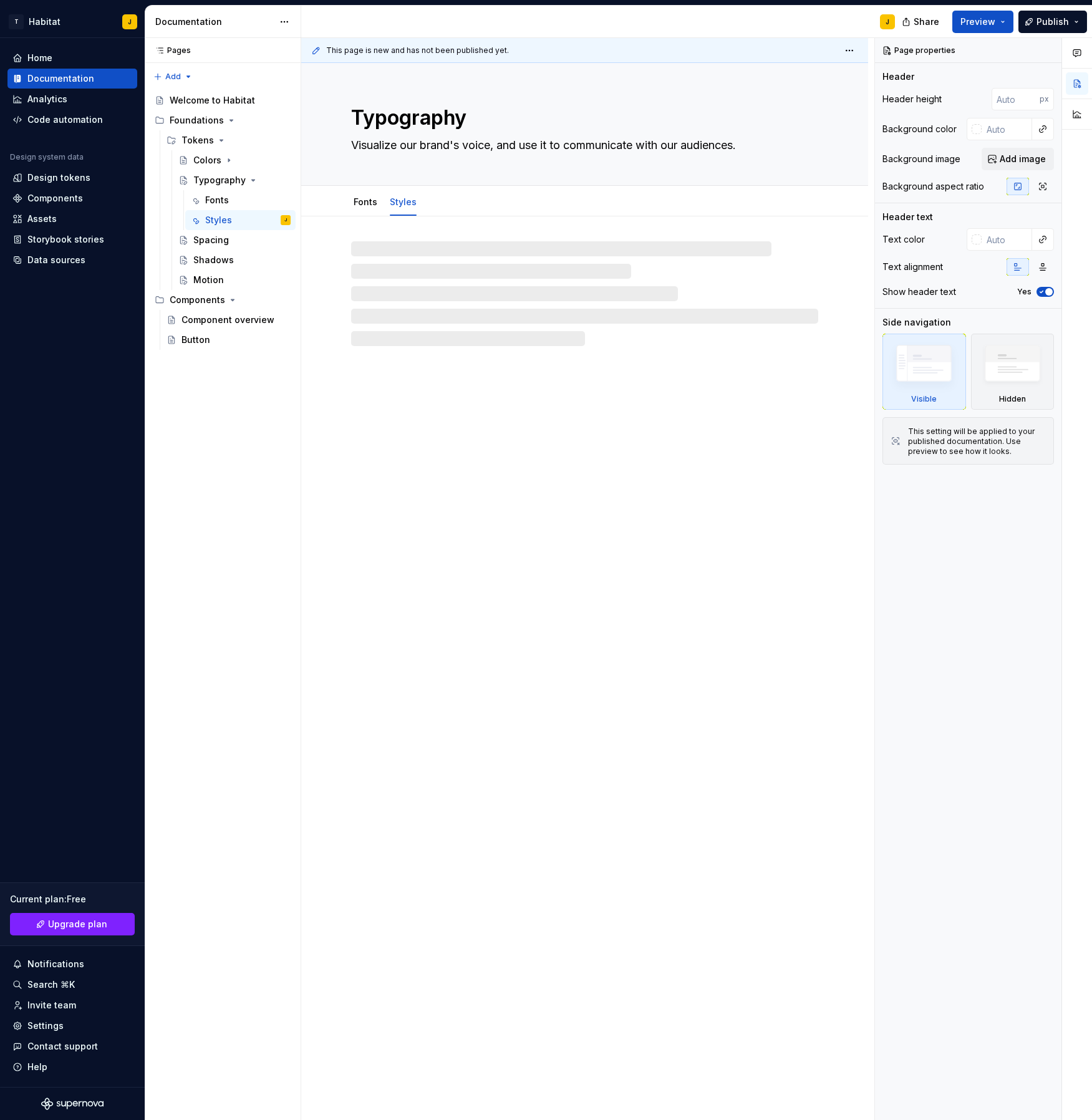
click at [389, 255] on div at bounding box center [584, 294] width 467 height 105
type textarea "*"
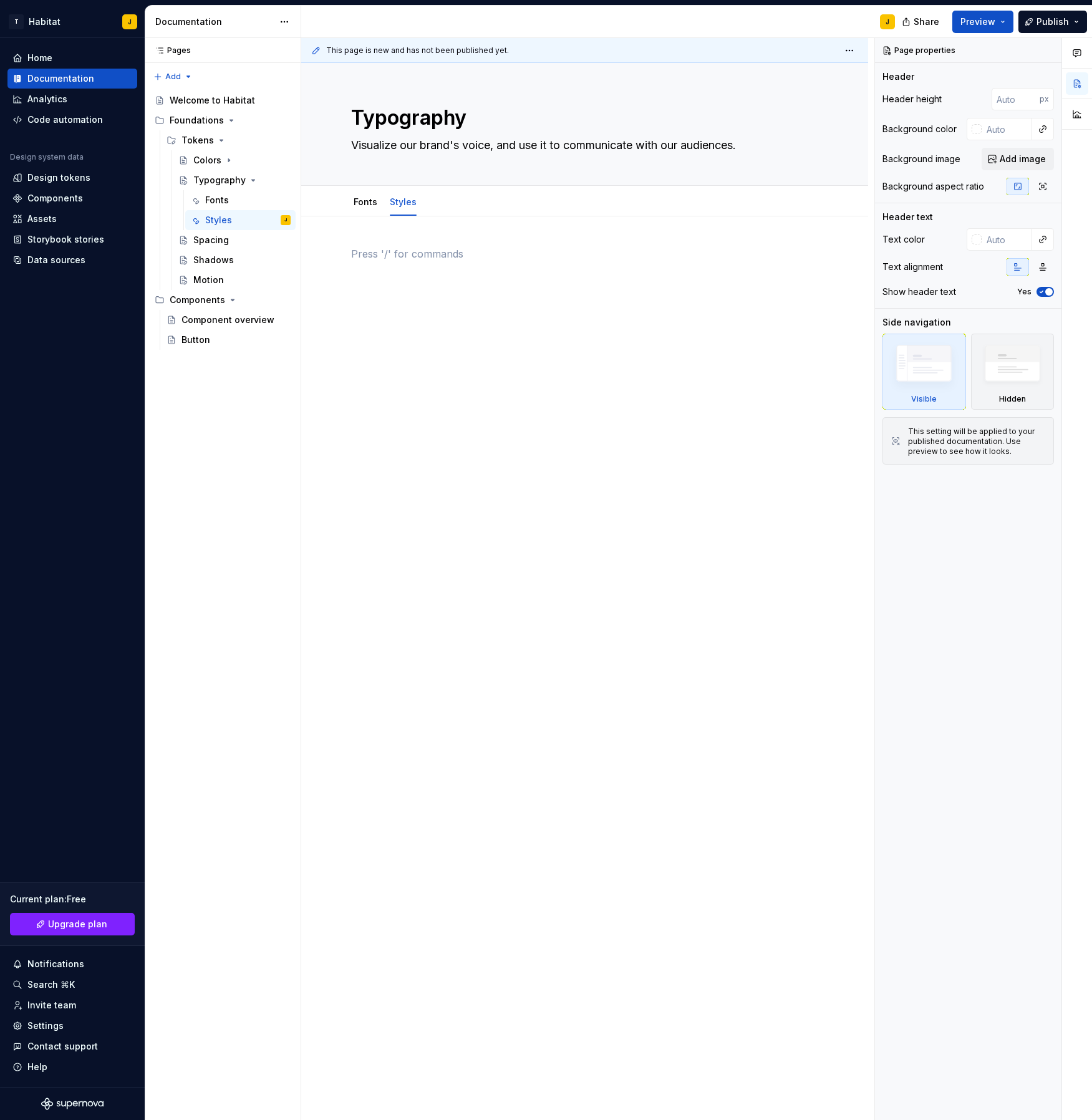
click at [372, 251] on p at bounding box center [584, 254] width 467 height 15
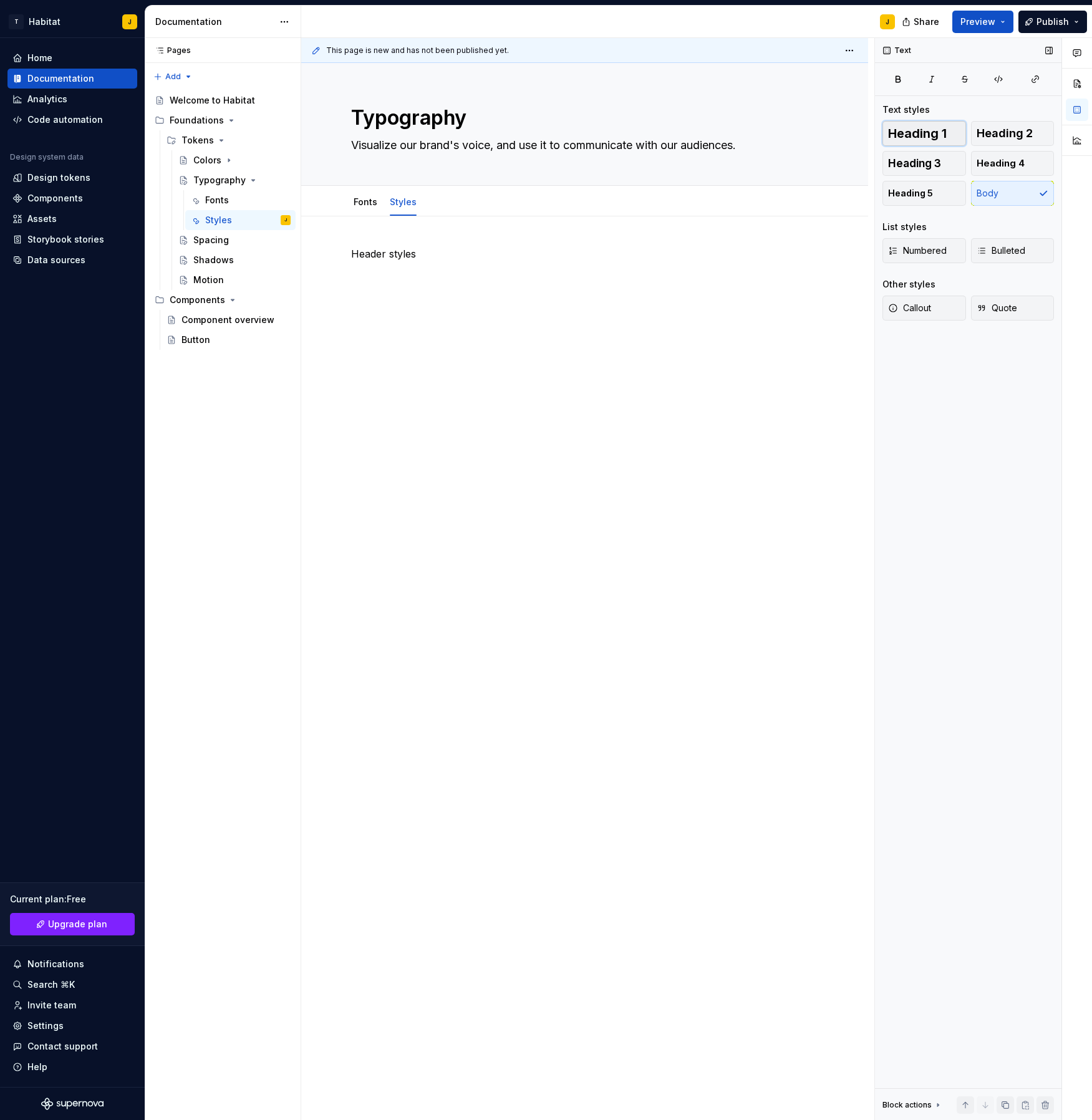
click at [923, 135] on span "Heading 1" at bounding box center [918, 133] width 59 height 12
click at [1015, 133] on span "Heading 2" at bounding box center [1004, 133] width 56 height 12
click at [454, 274] on div "Header styles" at bounding box center [584, 270] width 467 height 47
click at [415, 279] on div "Header styles" at bounding box center [584, 270] width 467 height 47
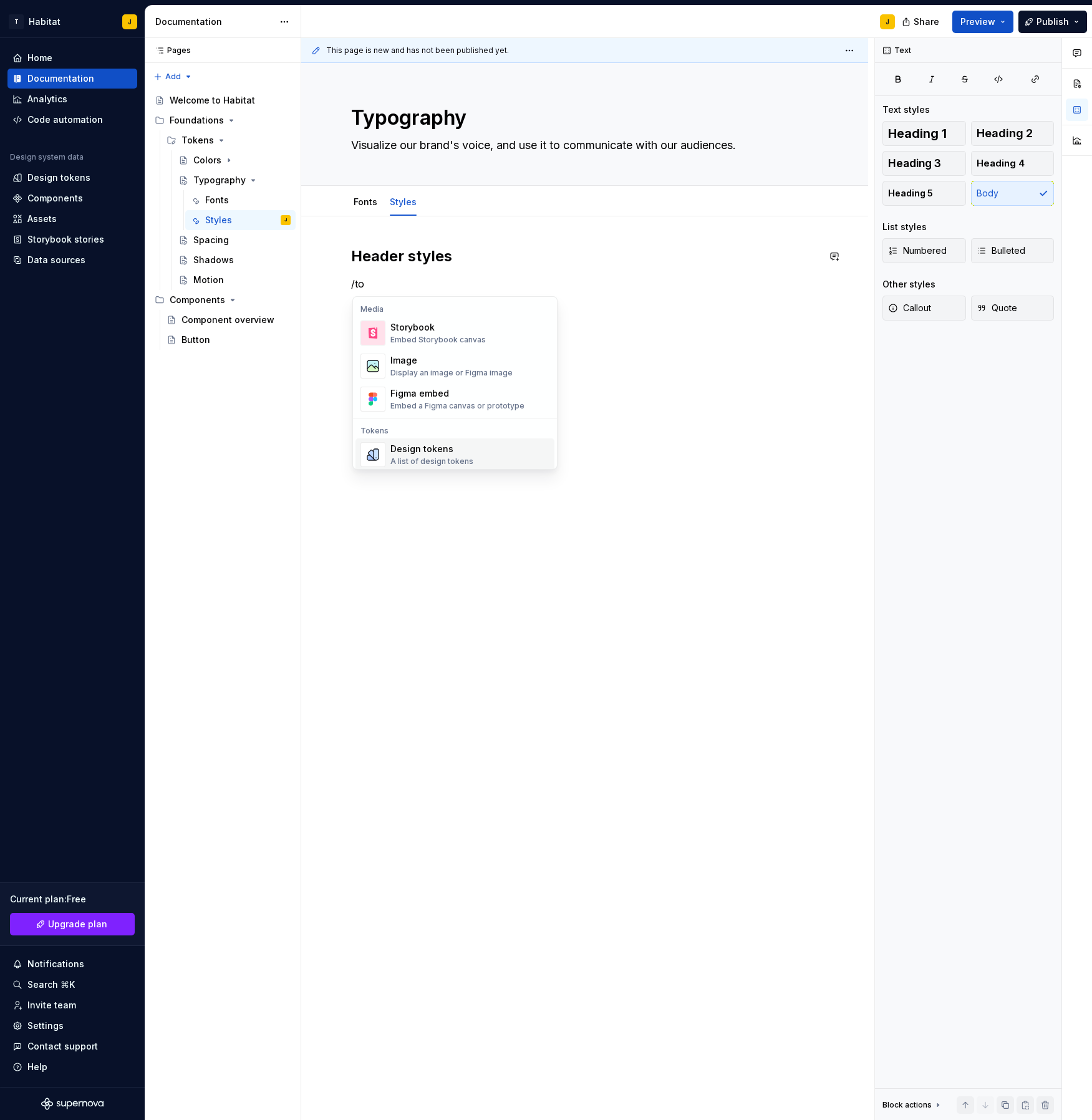
click at [458, 445] on div "Design tokens" at bounding box center [431, 449] width 83 height 12
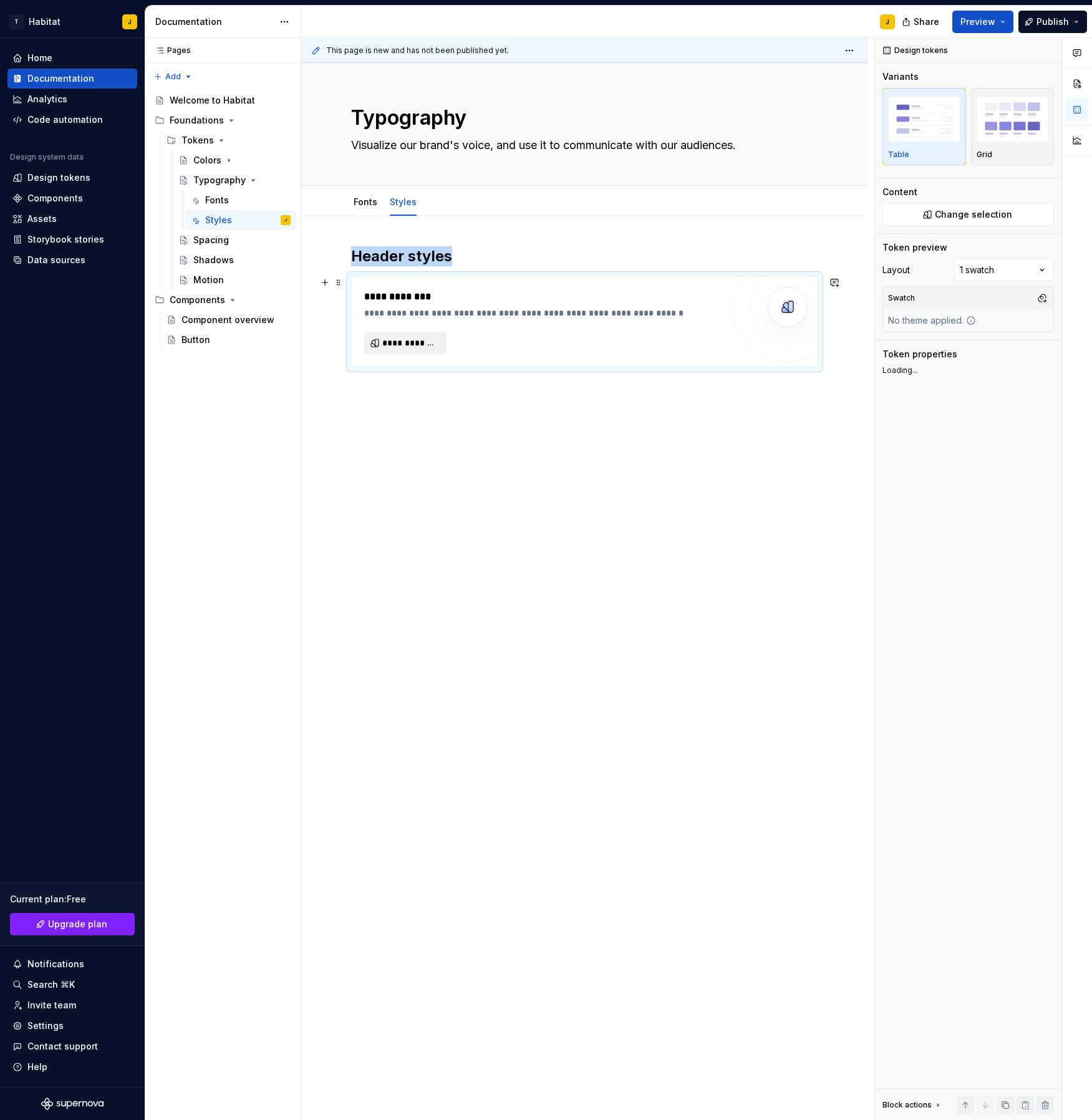
click at [429, 335] on button "**********" at bounding box center [405, 342] width 83 height 22
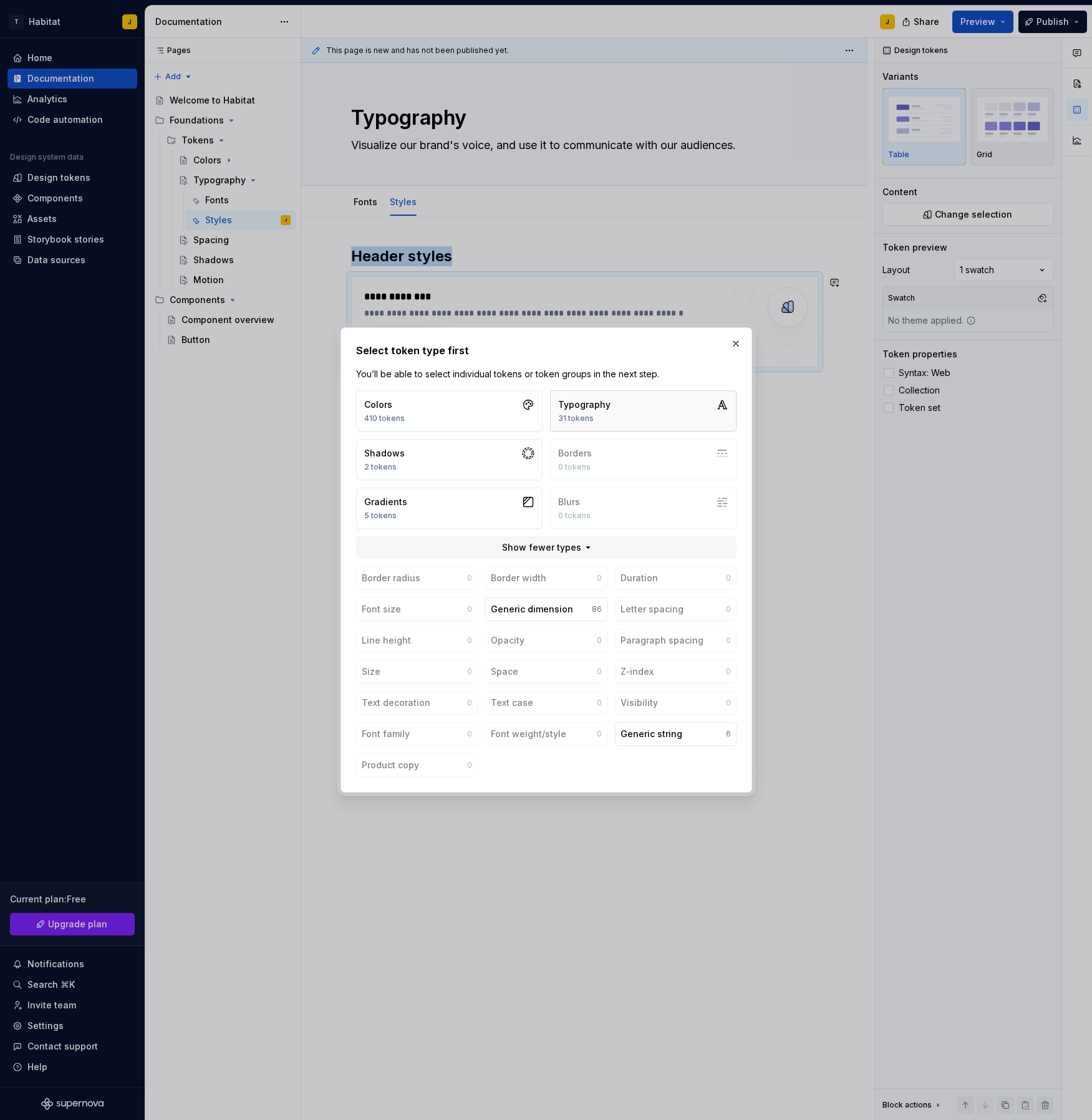
click at [614, 408] on button "Typography 31 tokens" at bounding box center [643, 411] width 187 height 41
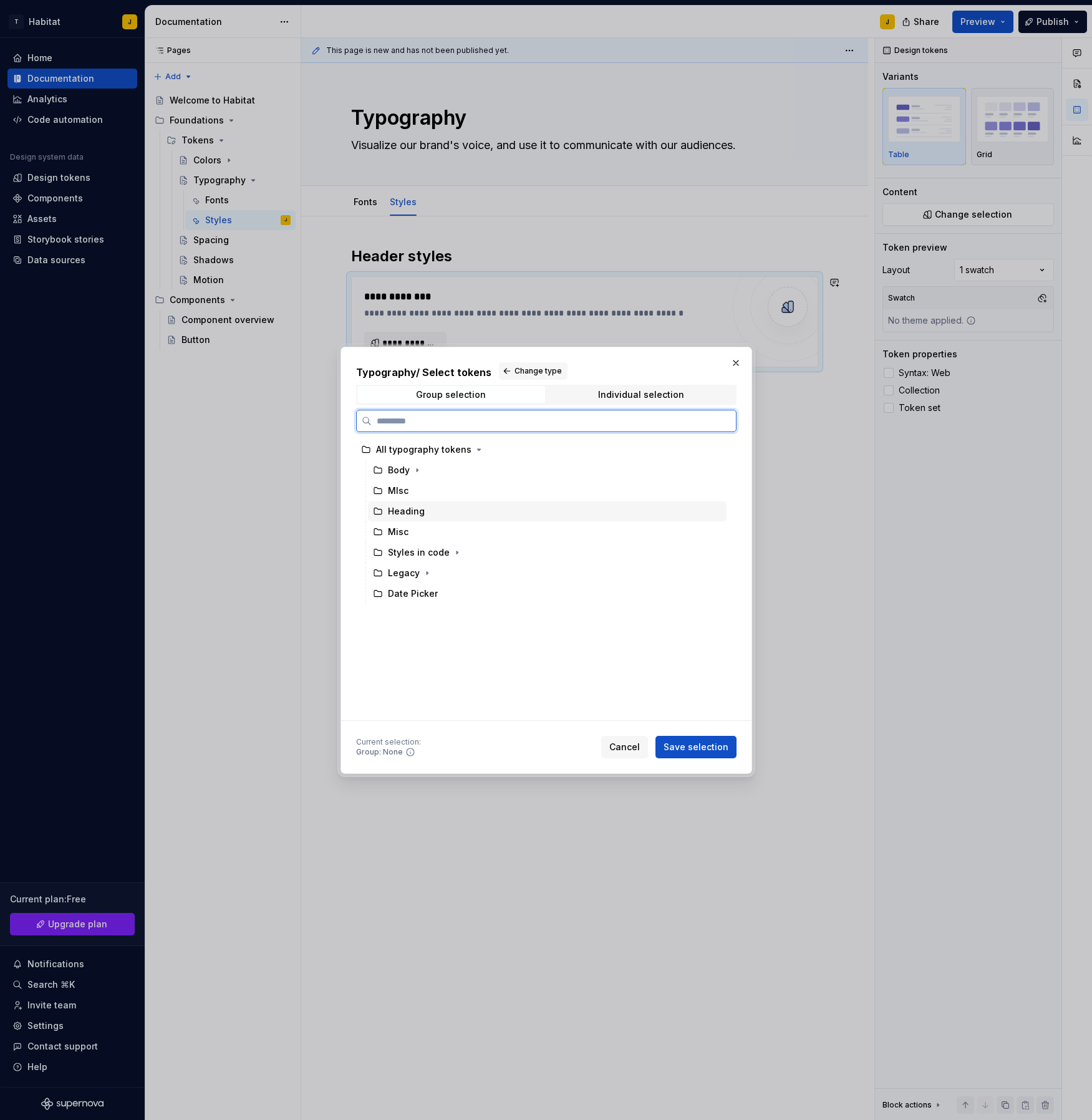
click at [416, 513] on div "Heading" at bounding box center [406, 511] width 37 height 12
click at [688, 738] on button "Save selection" at bounding box center [696, 747] width 81 height 22
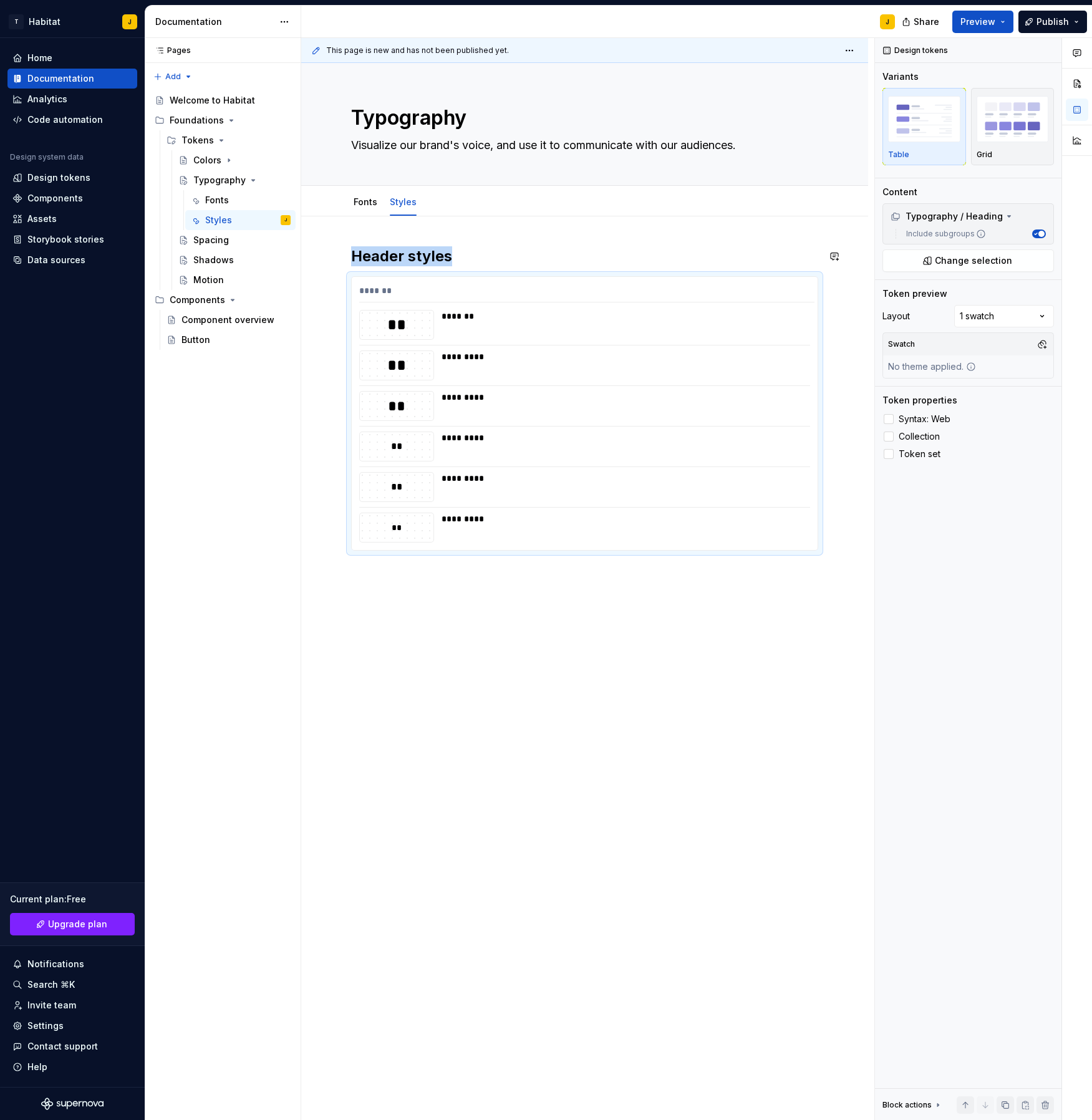
click at [572, 233] on div "Header styles ******* ** ******* ** ********* ** ********* ** ********* ** ****…" at bounding box center [584, 558] width 567 height 685
click at [480, 651] on div "Header styles ******* ** ******* ** ********* ** ********* ** ********* ** ****…" at bounding box center [584, 558] width 567 height 685
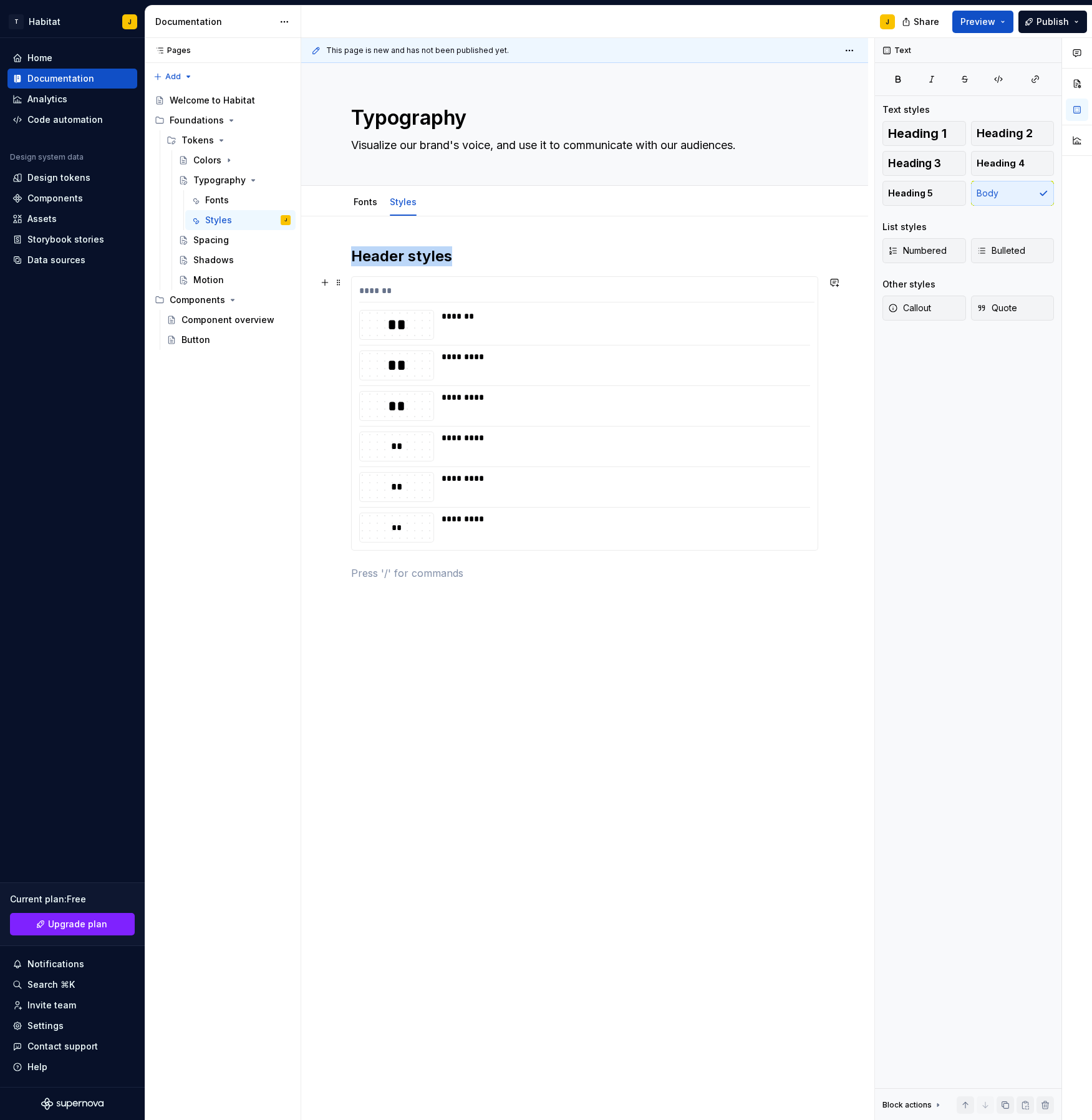
click at [406, 364] on div "**" at bounding box center [397, 366] width 74 height 21
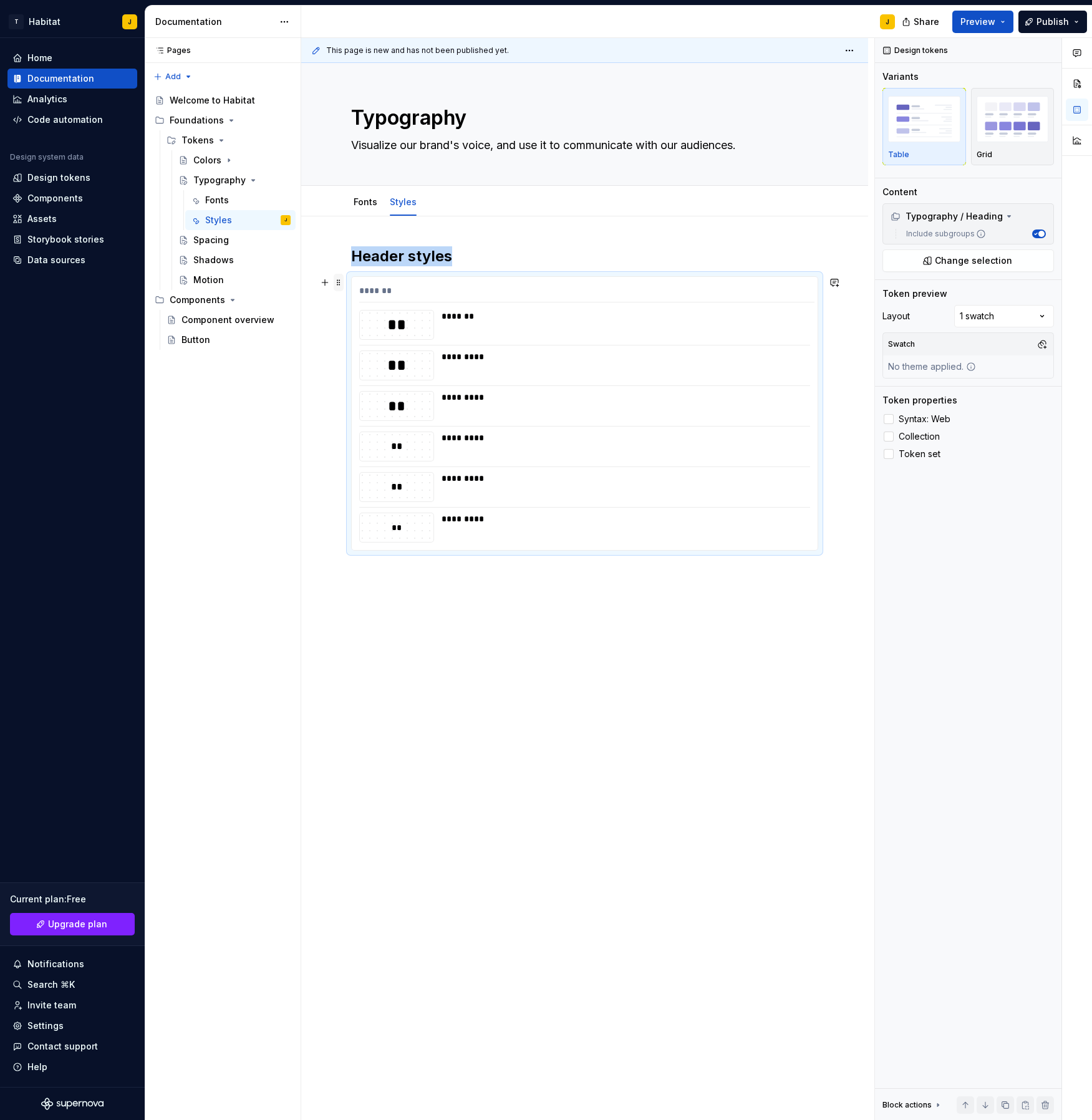
click at [344, 284] on span at bounding box center [339, 282] width 10 height 17
click at [397, 297] on div "Duplicate" at bounding box center [398, 301] width 81 height 12
click at [996, 216] on div "Typography / Heading" at bounding box center [946, 216] width 112 height 12
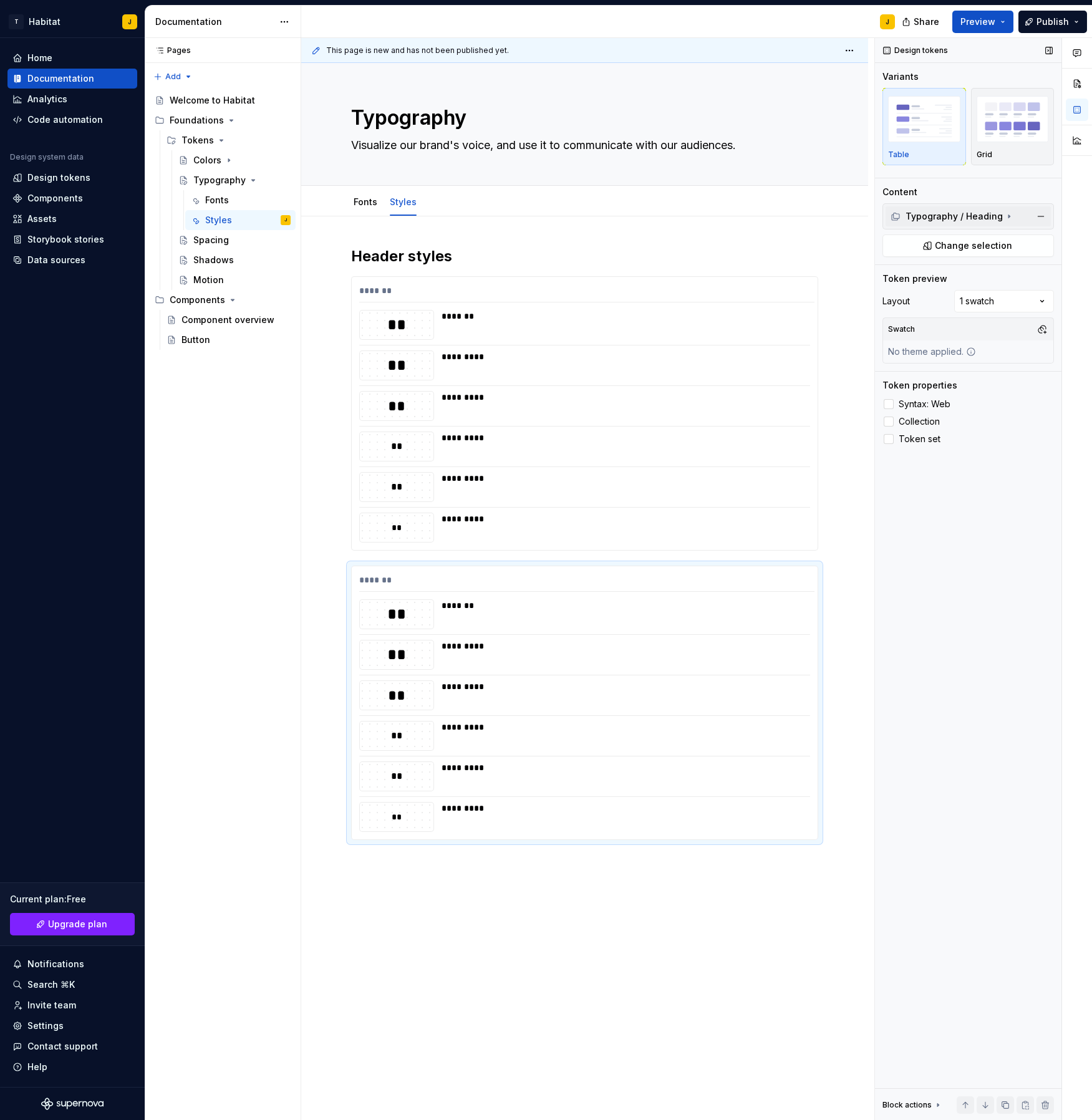
click at [993, 218] on div "Typography / Heading" at bounding box center [946, 216] width 112 height 12
click at [981, 266] on span "Change selection" at bounding box center [973, 260] width 77 height 12
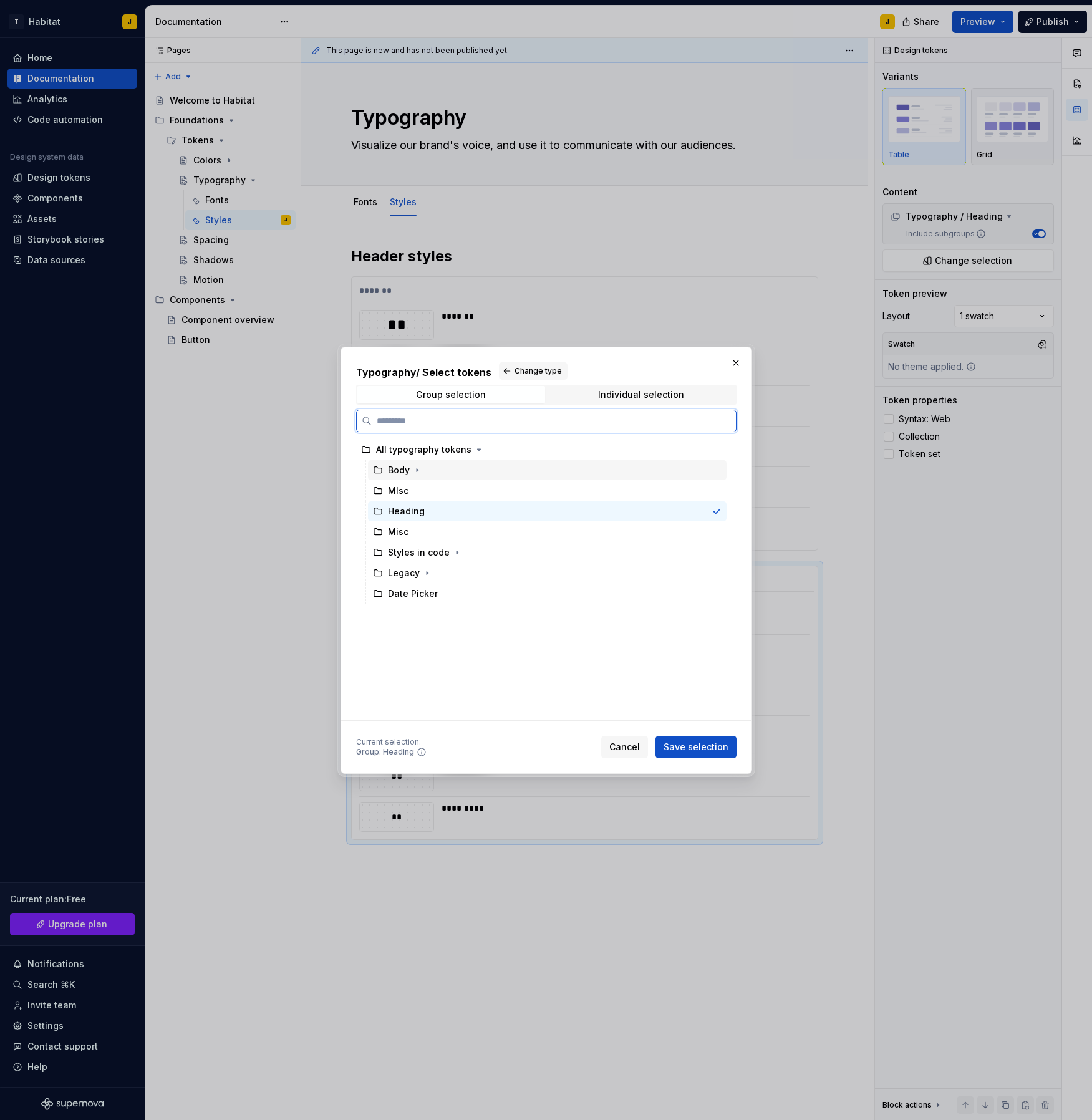
click at [408, 467] on div "Body" at bounding box center [399, 470] width 22 height 12
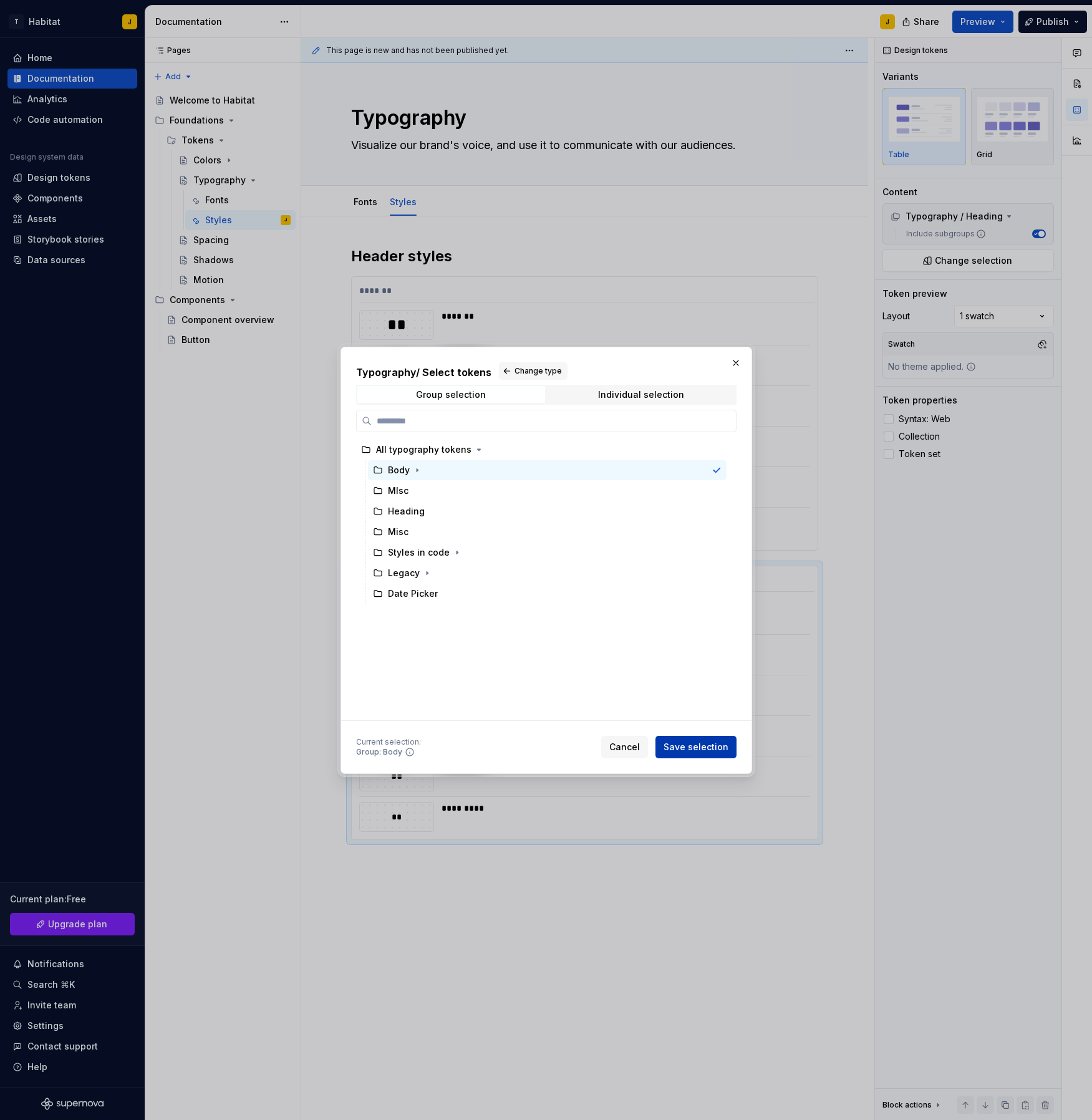
click at [691, 748] on span "Save selection" at bounding box center [696, 747] width 65 height 12
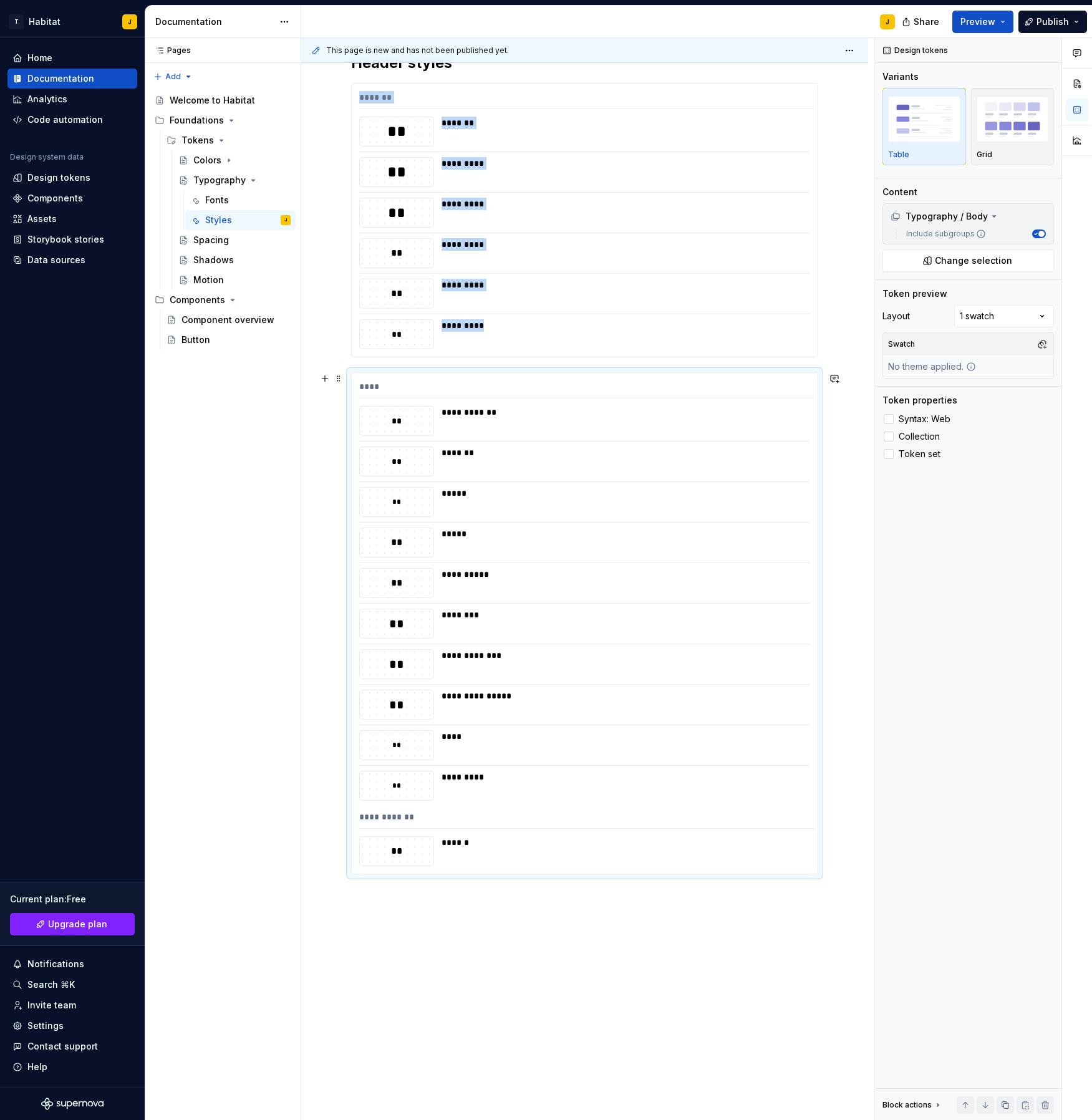
scroll to position [192, 0]
drag, startPoint x: 641, startPoint y: 973, endPoint x: 634, endPoint y: 971, distance: 7.3
click at [641, 973] on div "**********" at bounding box center [584, 640] width 567 height 1233
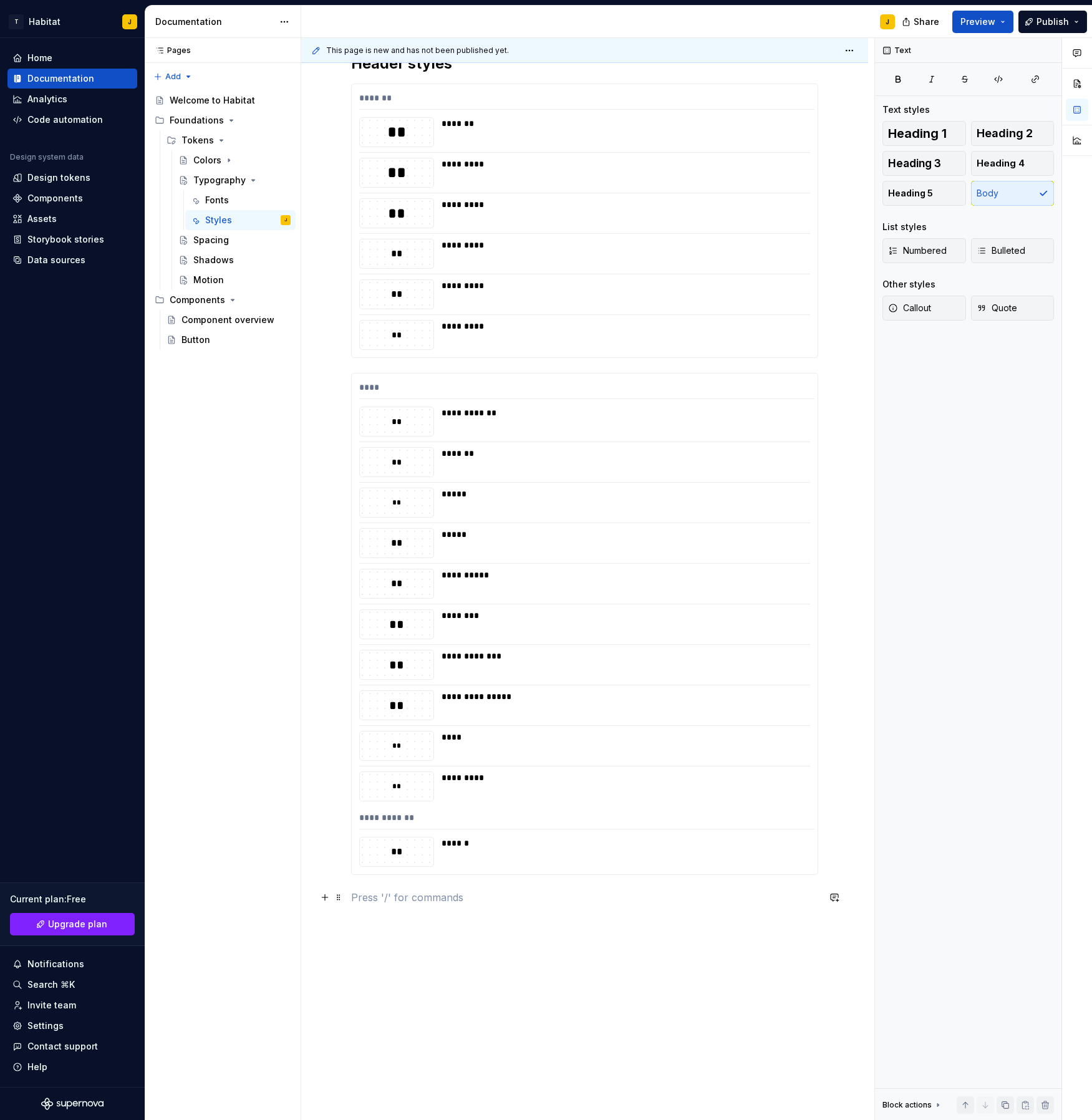
click at [434, 905] on p at bounding box center [584, 897] width 467 height 15
click at [341, 382] on span at bounding box center [339, 379] width 10 height 17
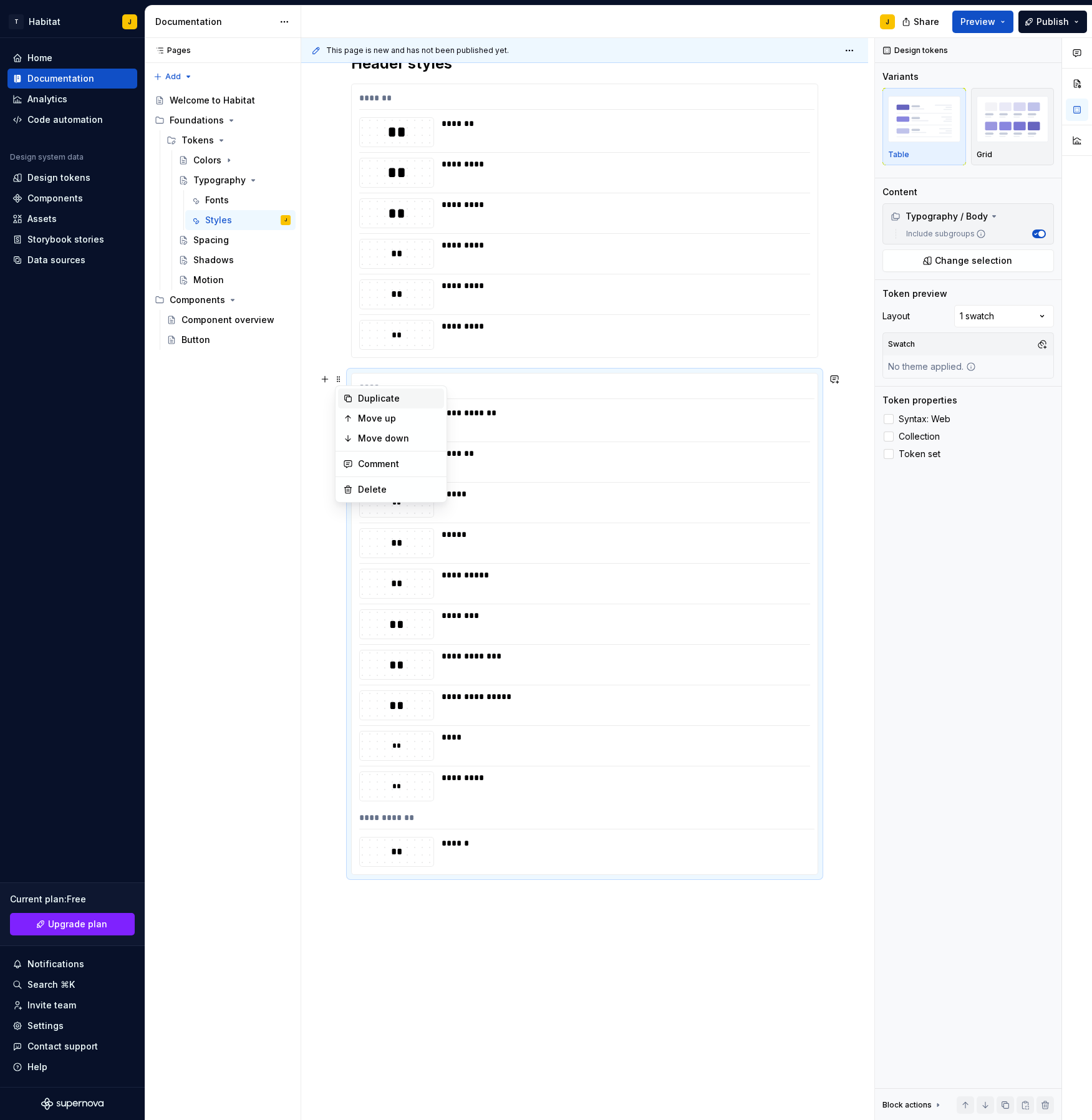
click at [391, 400] on div "Duplicate" at bounding box center [398, 398] width 81 height 12
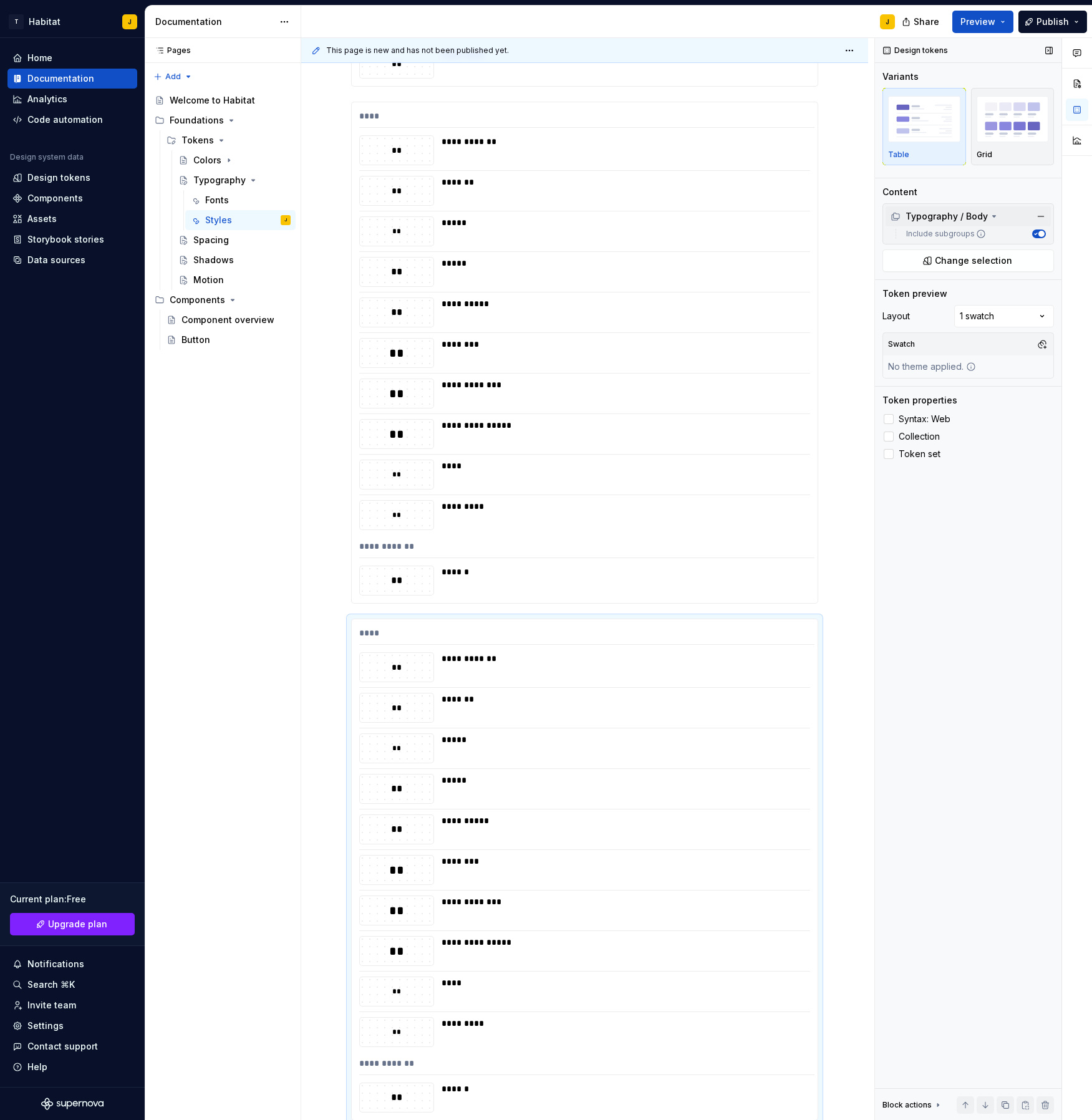
click at [982, 216] on div "Typography / Body" at bounding box center [939, 216] width 97 height 12
click at [959, 264] on span "Change selection" at bounding box center [973, 260] width 77 height 12
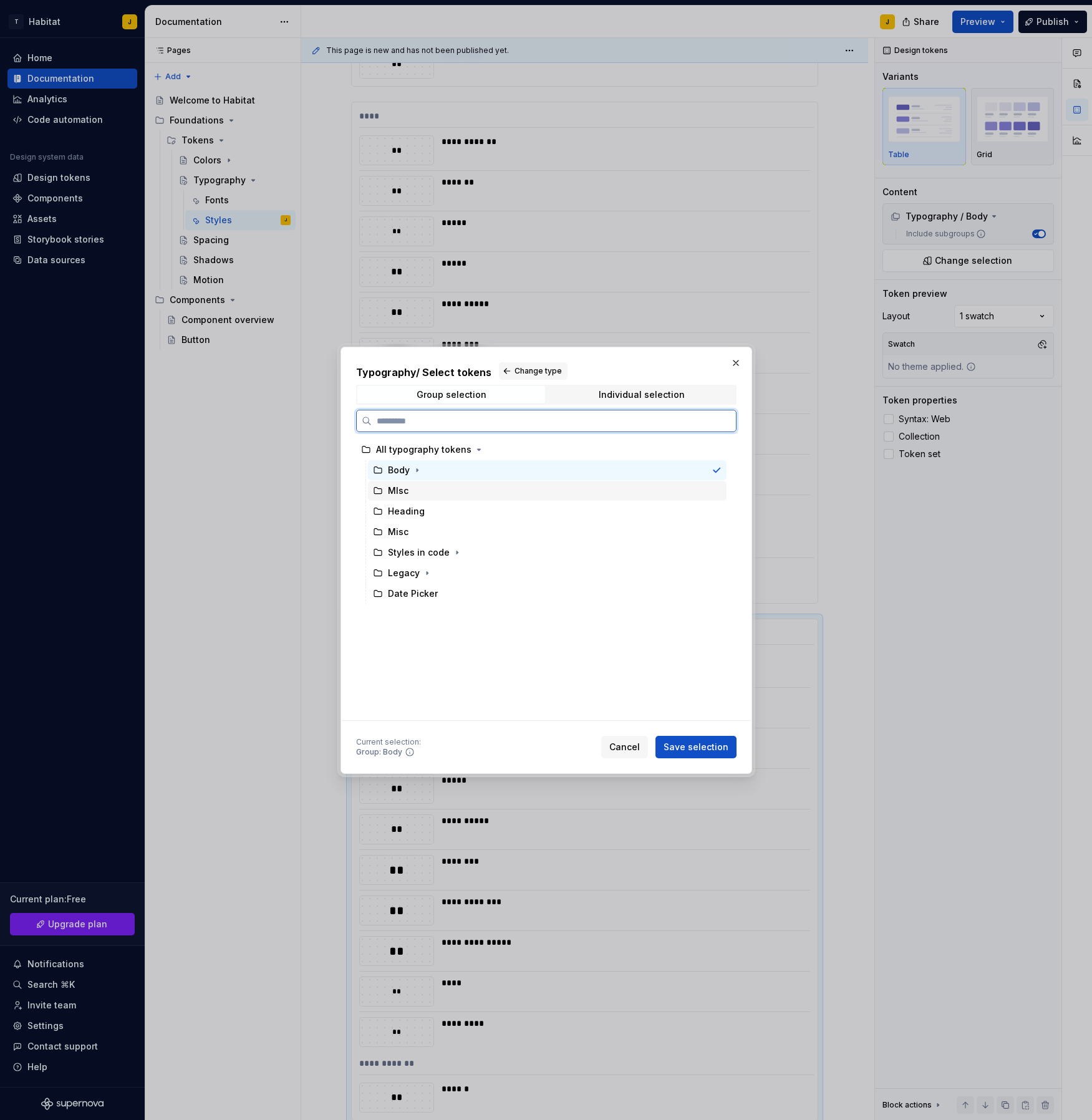
click at [441, 495] on div "MIsc" at bounding box center [548, 490] width 359 height 20
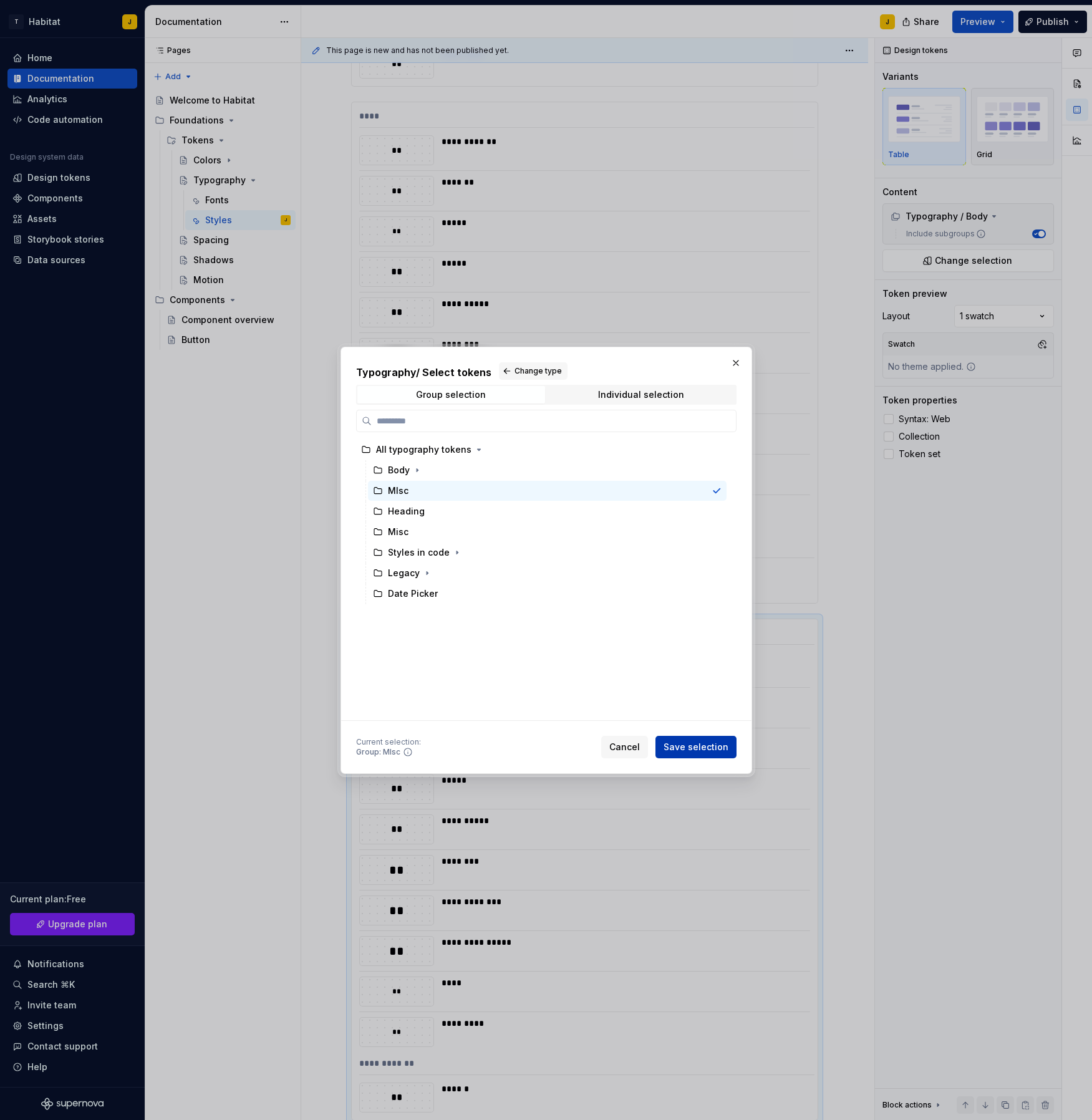
click at [728, 742] on button "Save selection" at bounding box center [696, 747] width 81 height 22
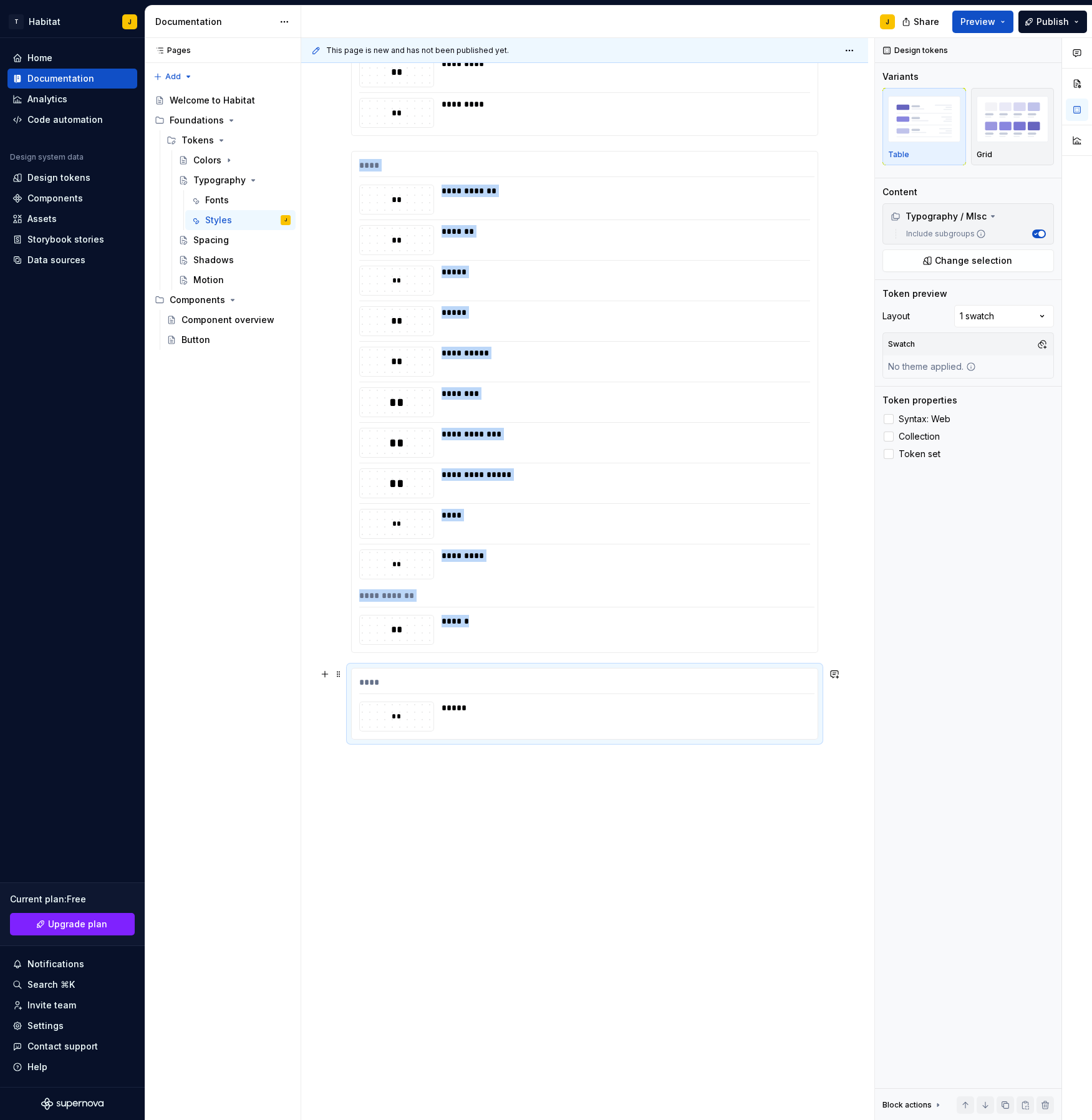
scroll to position [359, 0]
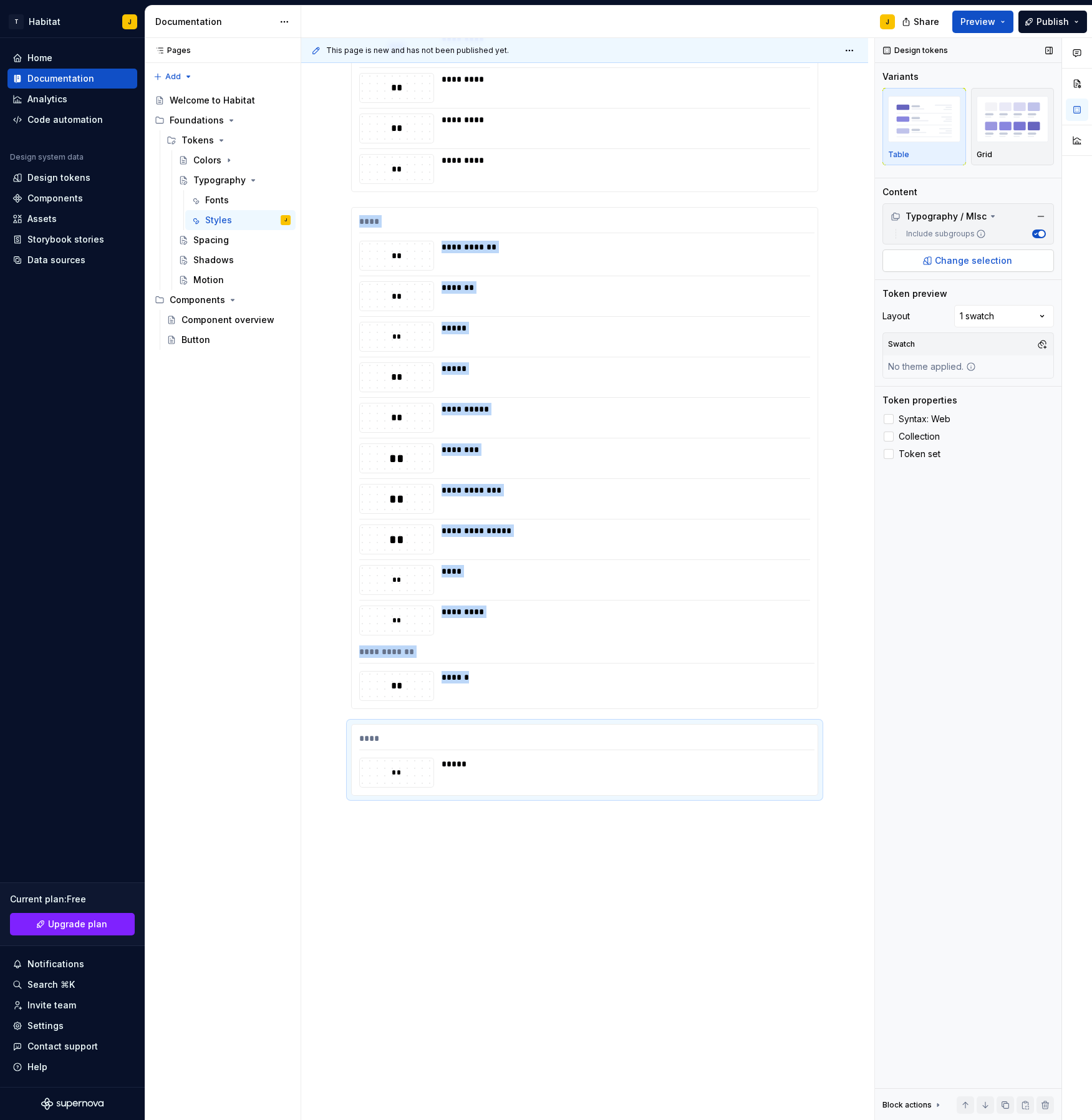
click at [983, 260] on span "Change selection" at bounding box center [973, 260] width 77 height 12
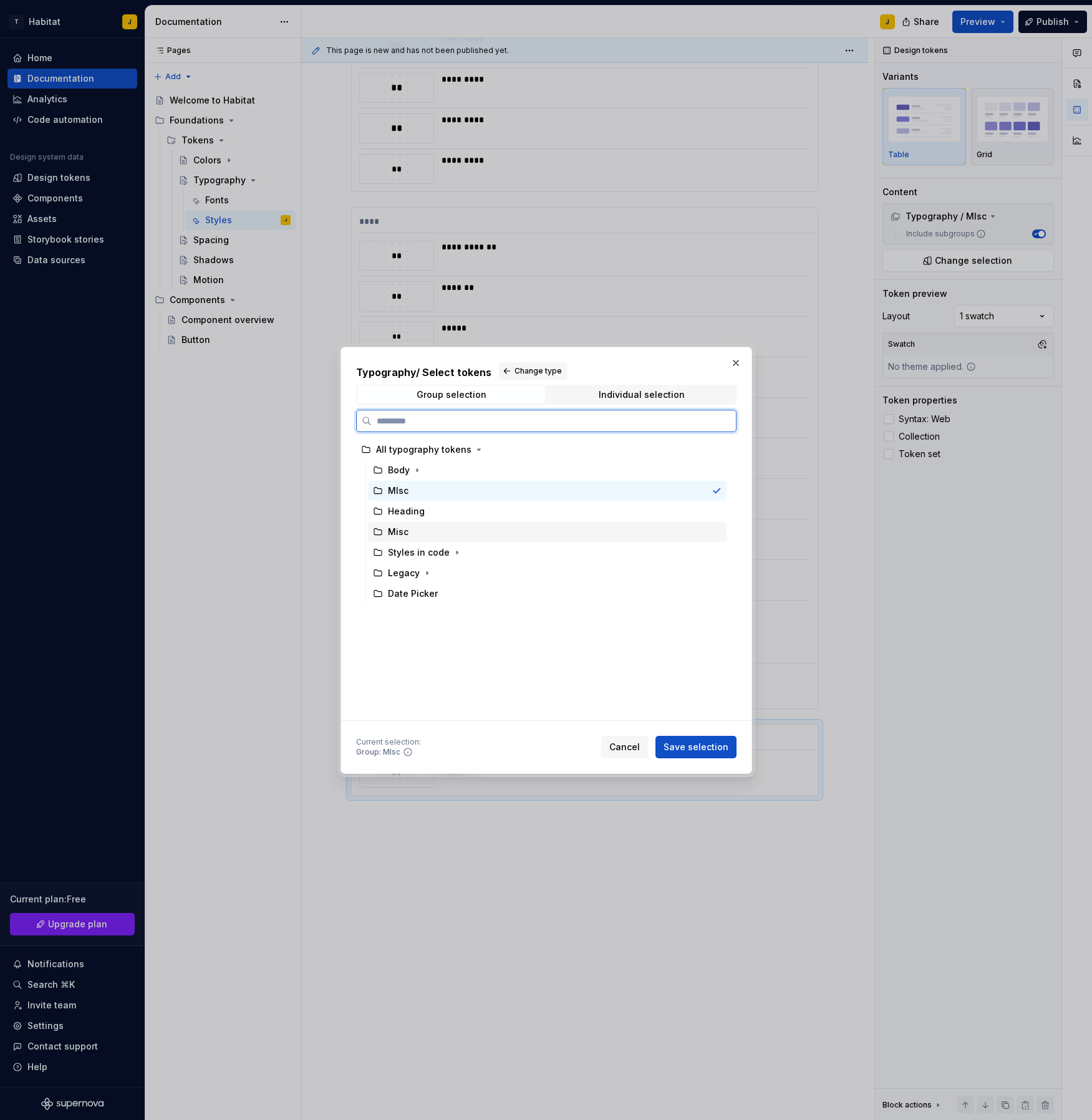
click at [396, 527] on div "Misc" at bounding box center [398, 531] width 20 height 12
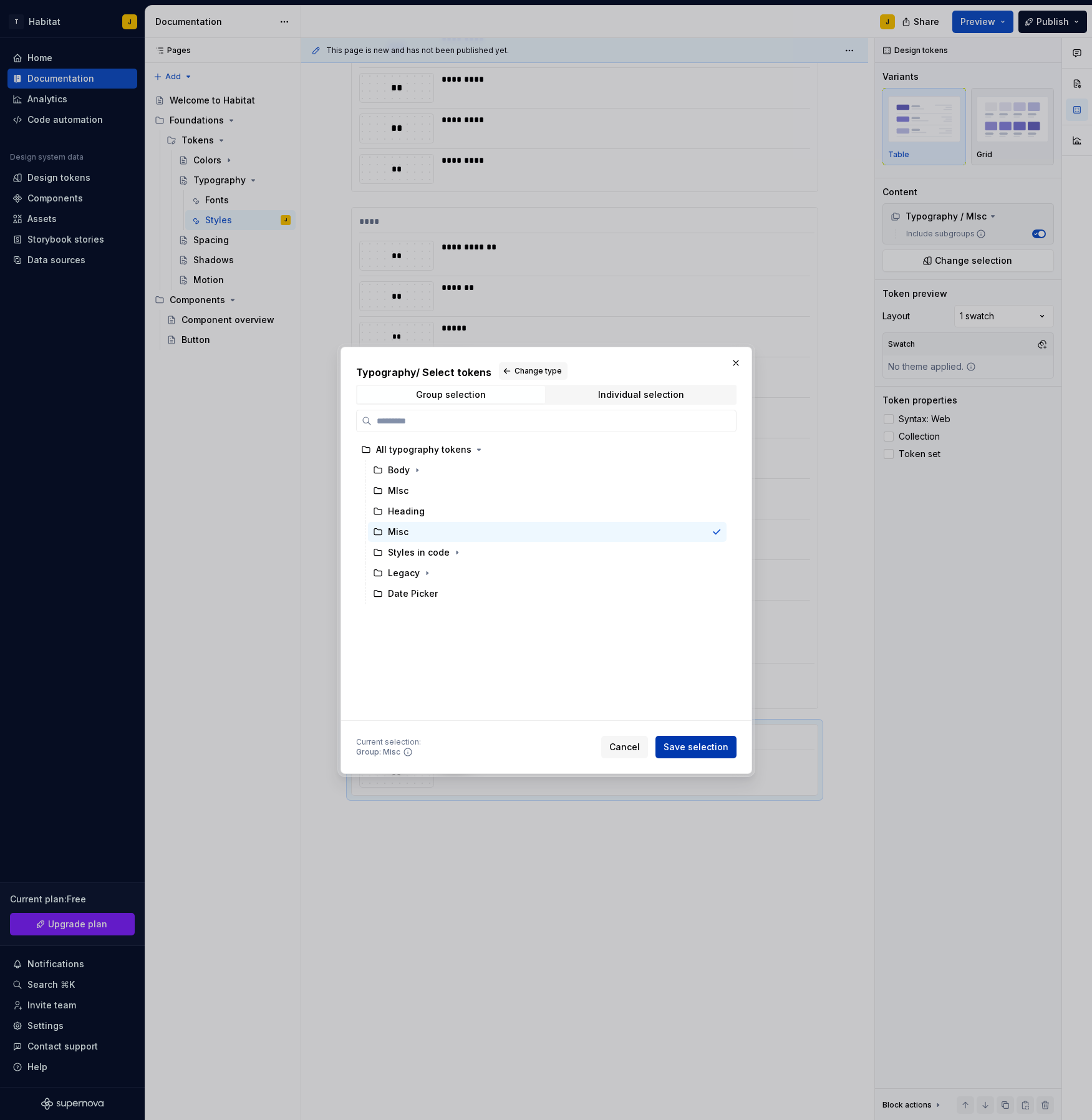
click at [705, 749] on span "Save selection" at bounding box center [696, 747] width 65 height 12
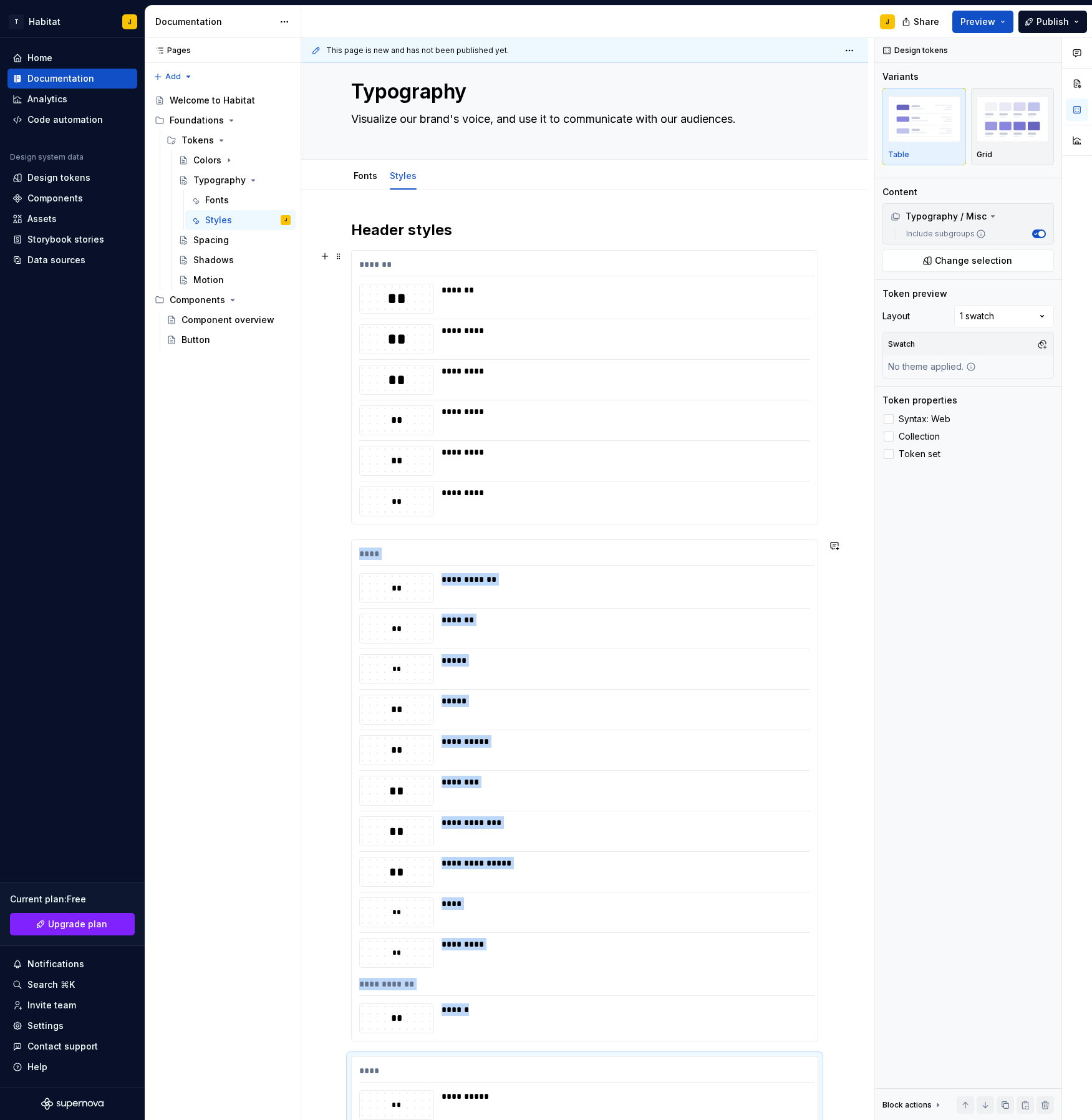
scroll to position [24, 0]
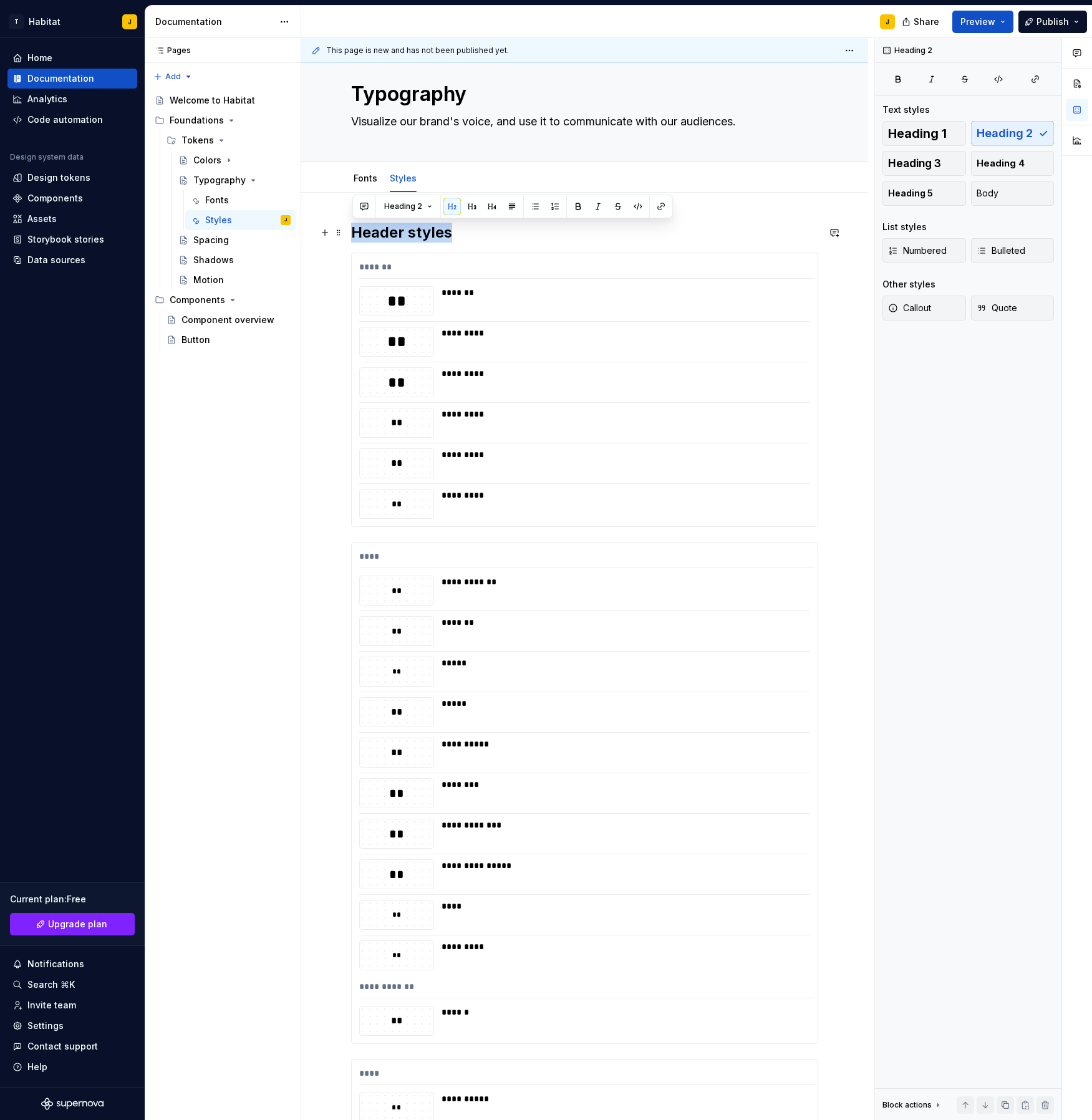
drag, startPoint x: 457, startPoint y: 232, endPoint x: 353, endPoint y: 232, distance: 104.0
click at [353, 232] on h2 "Header styles" at bounding box center [584, 233] width 467 height 20
copy h2 "Header styles"
click at [390, 527] on div "******* ** ******* ** ********* ** ********* ** ********* ** ********* ** *****…" at bounding box center [584, 390] width 467 height 274
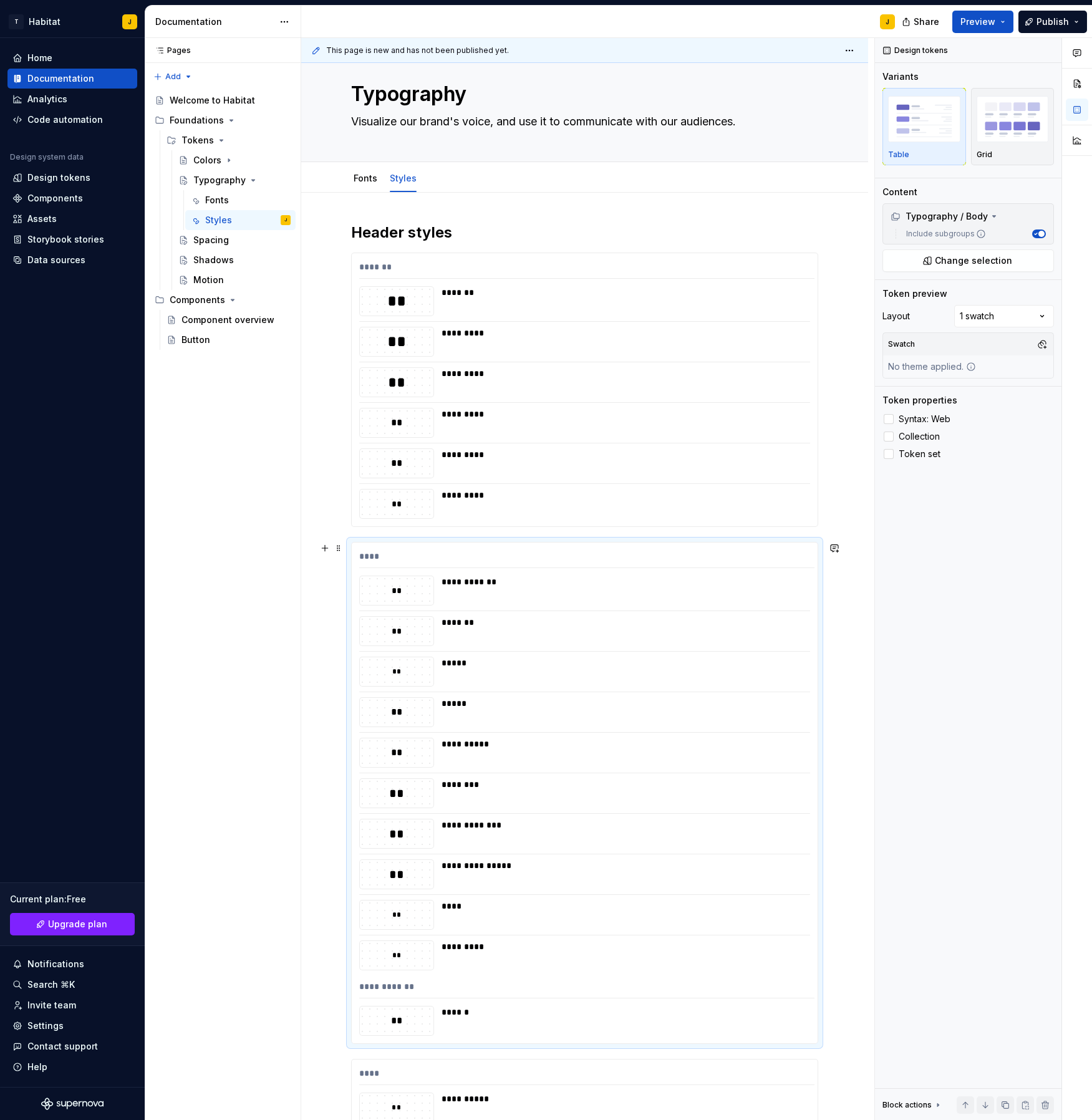
click at [391, 544] on div "**********" at bounding box center [584, 793] width 466 height 501
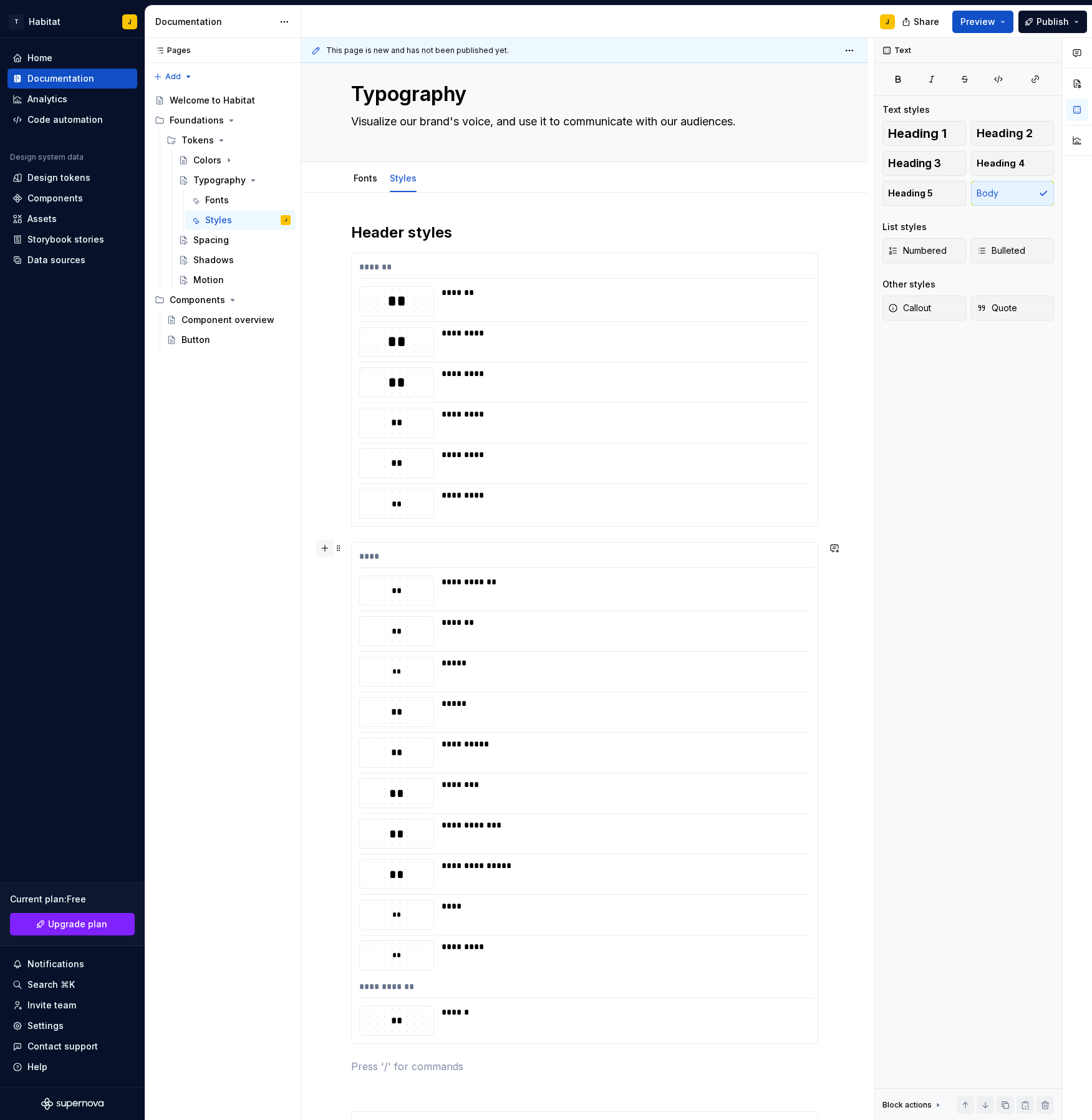
click at [327, 549] on button "button" at bounding box center [324, 548] width 17 height 17
click at [424, 946] on div "Heading 1" at bounding box center [444, 943] width 109 height 12
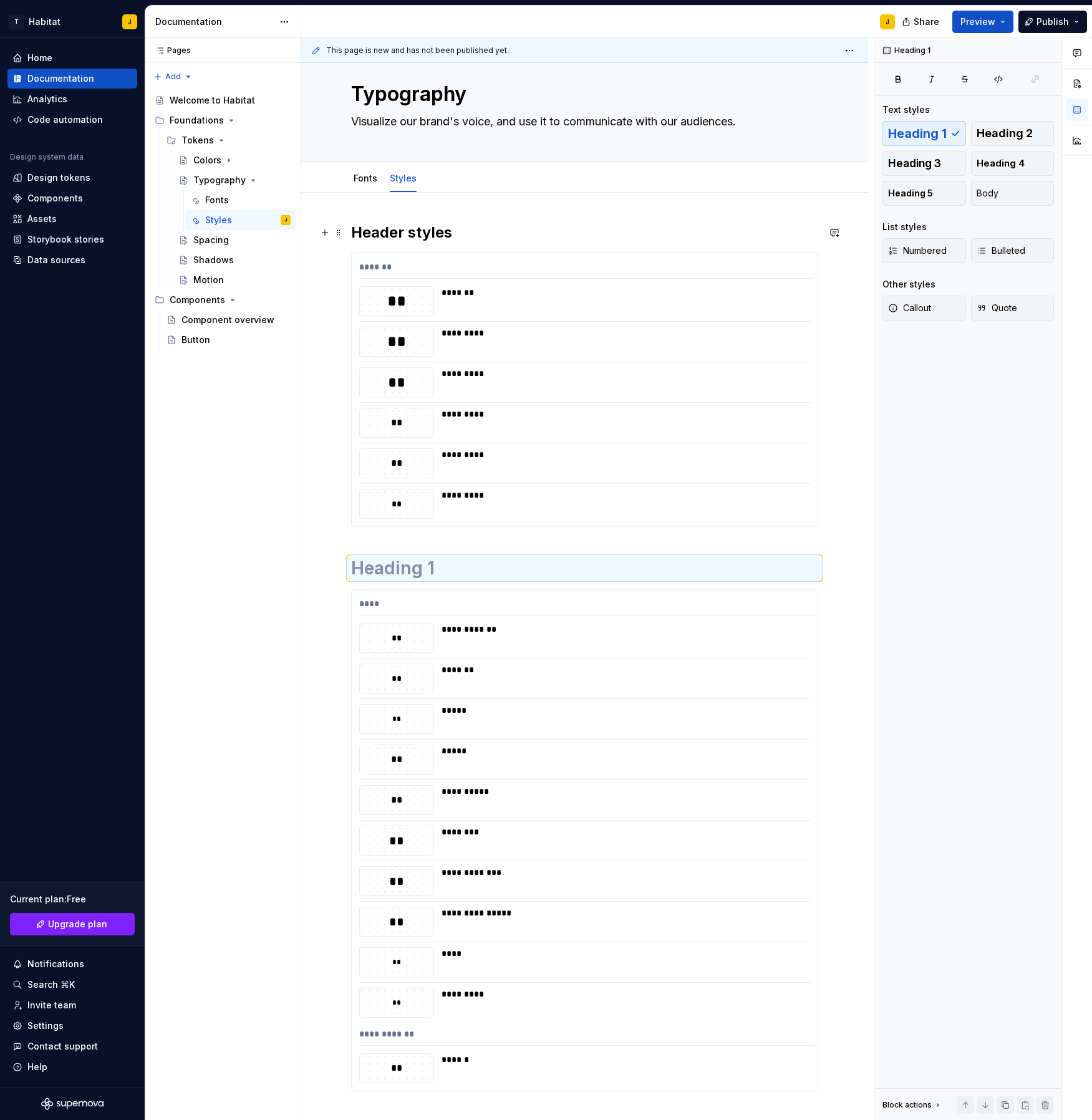
click at [445, 236] on h2 "Header styles" at bounding box center [584, 233] width 467 height 20
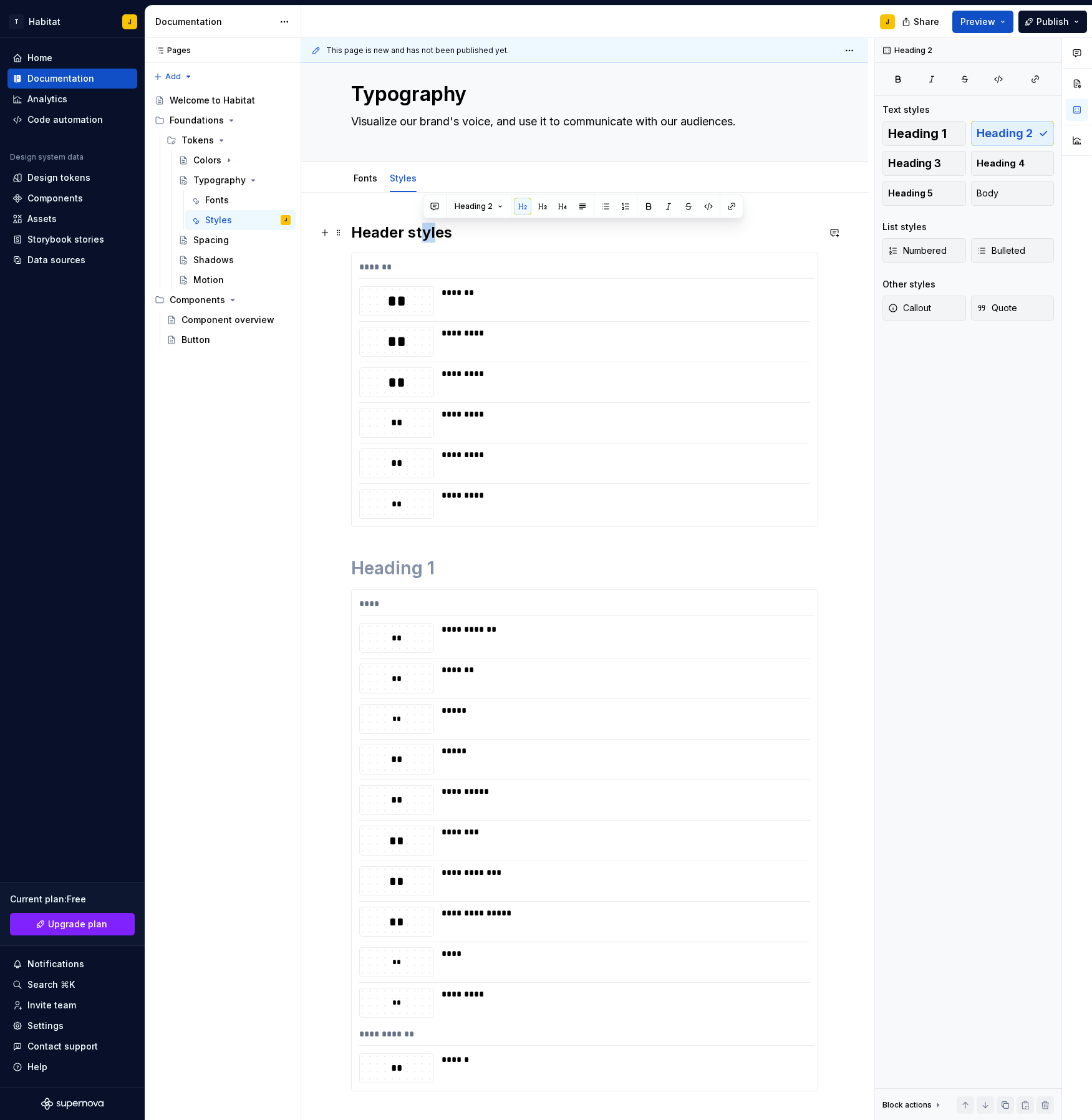
drag, startPoint x: 437, startPoint y: 234, endPoint x: 404, endPoint y: 264, distance: 44.6
click at [421, 234] on h2 "Header styles" at bounding box center [584, 233] width 467 height 20
click at [419, 567] on h1 at bounding box center [584, 567] width 467 height 22
click at [1009, 140] on button "Heading 2" at bounding box center [1013, 133] width 83 height 25
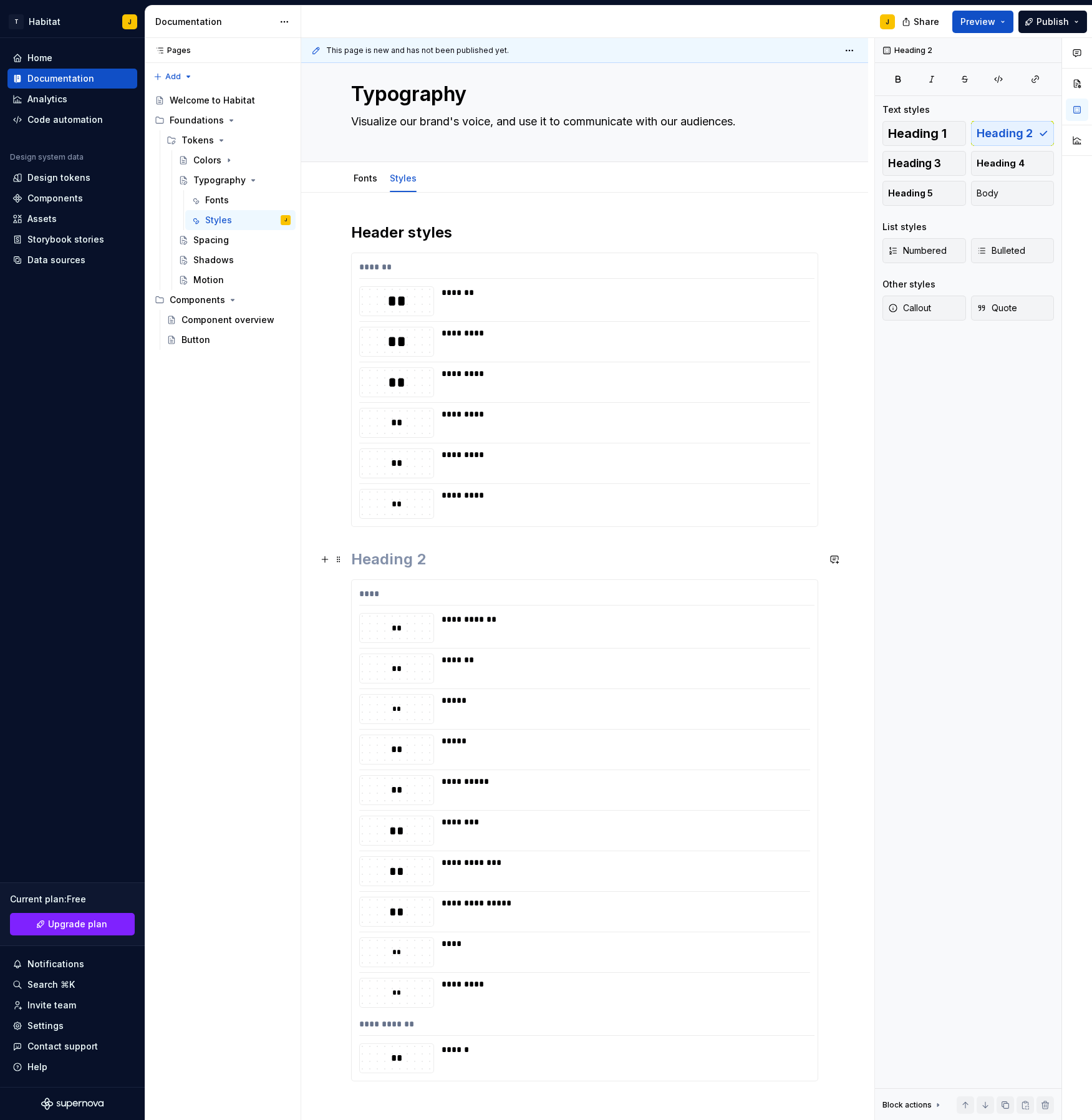
click at [369, 562] on h2 at bounding box center [584, 559] width 467 height 20
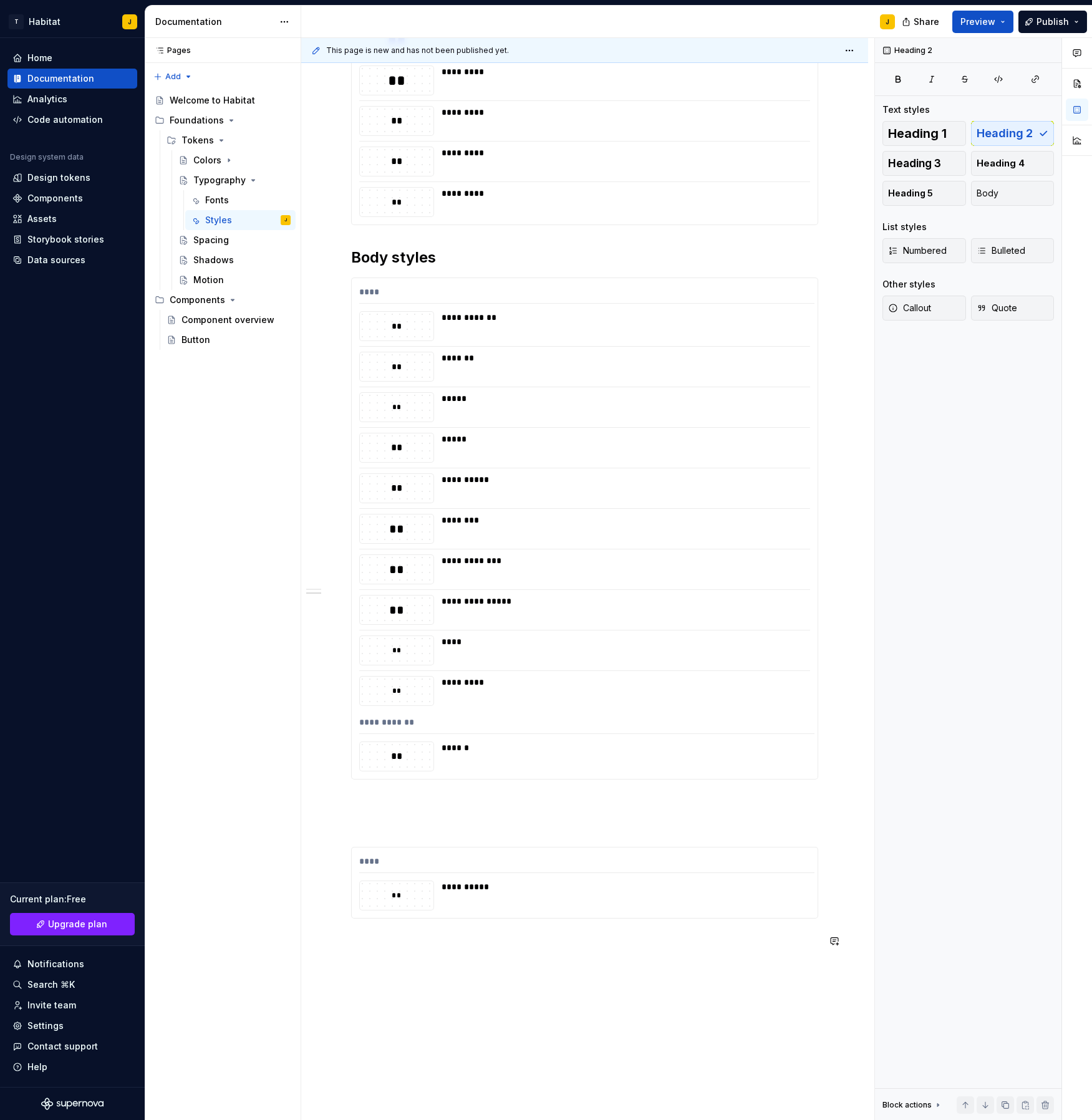
scroll to position [333, 0]
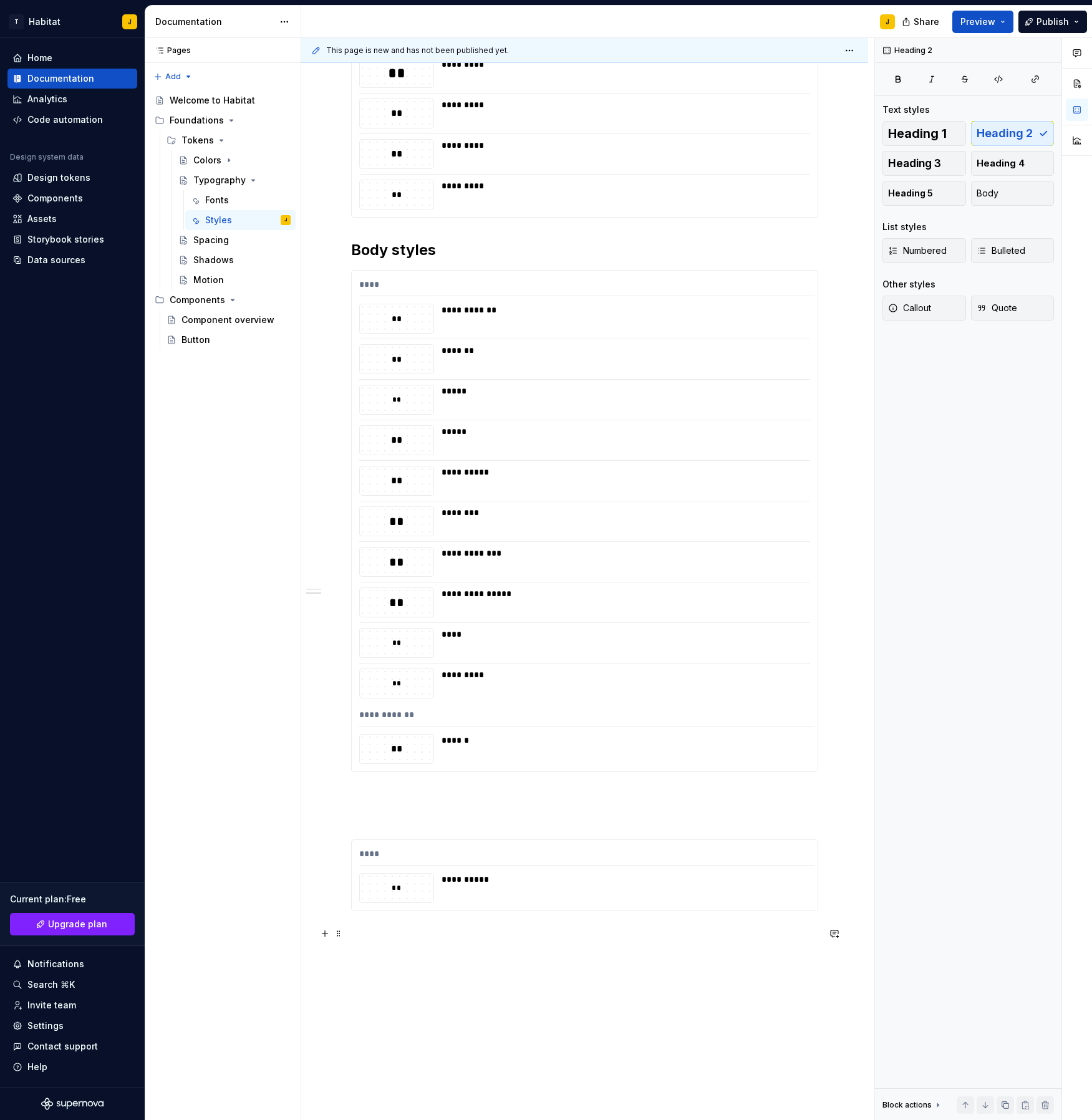
click at [399, 951] on div "**********" at bounding box center [584, 435] width 467 height 1043
drag, startPoint x: 415, startPoint y: 937, endPoint x: 342, endPoint y: 934, distance: 73.1
click at [351, 934] on div "**********" at bounding box center [584, 445] width 467 height 1065
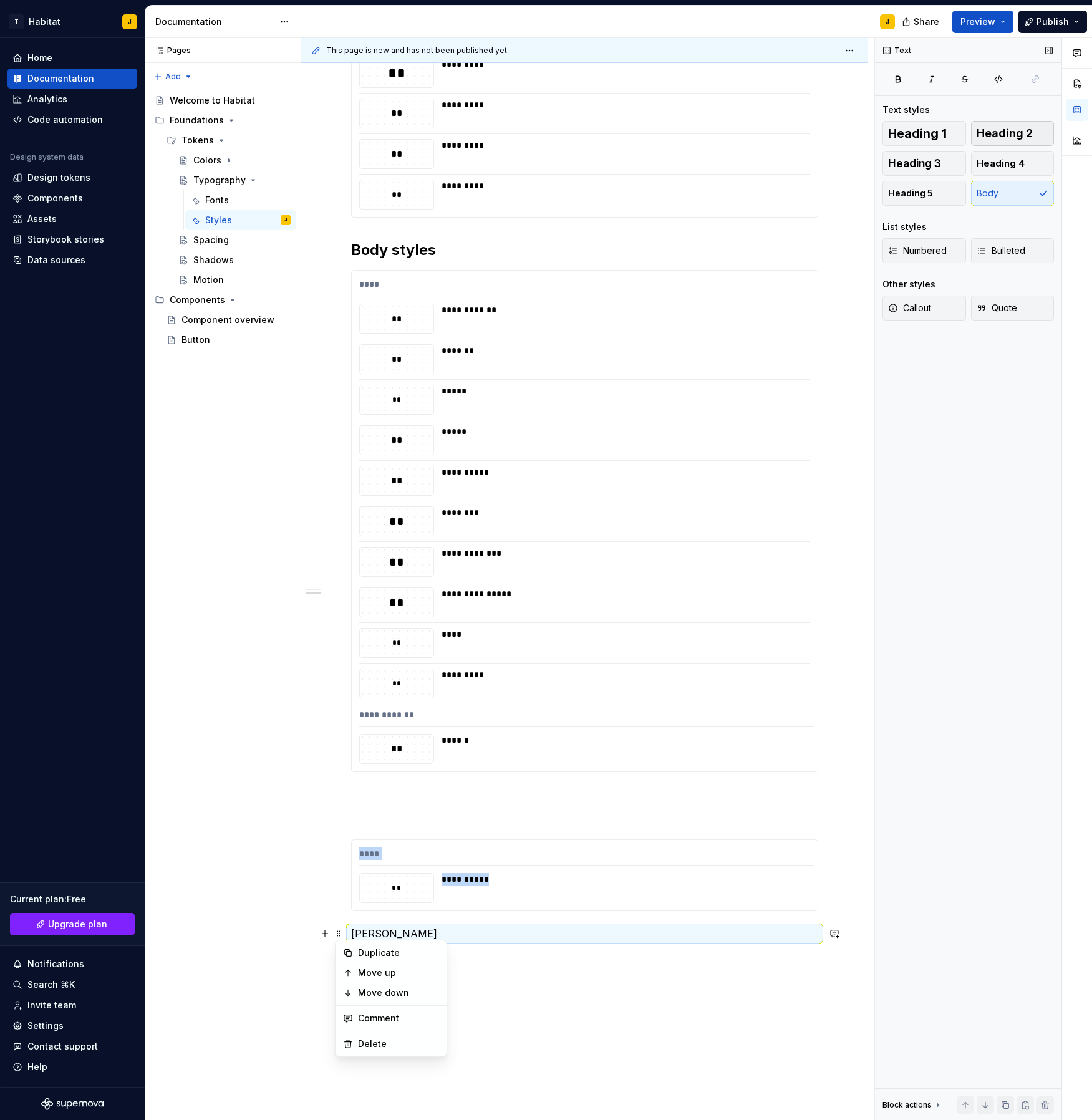
click at [1019, 129] on span "Heading 2" at bounding box center [1004, 133] width 56 height 12
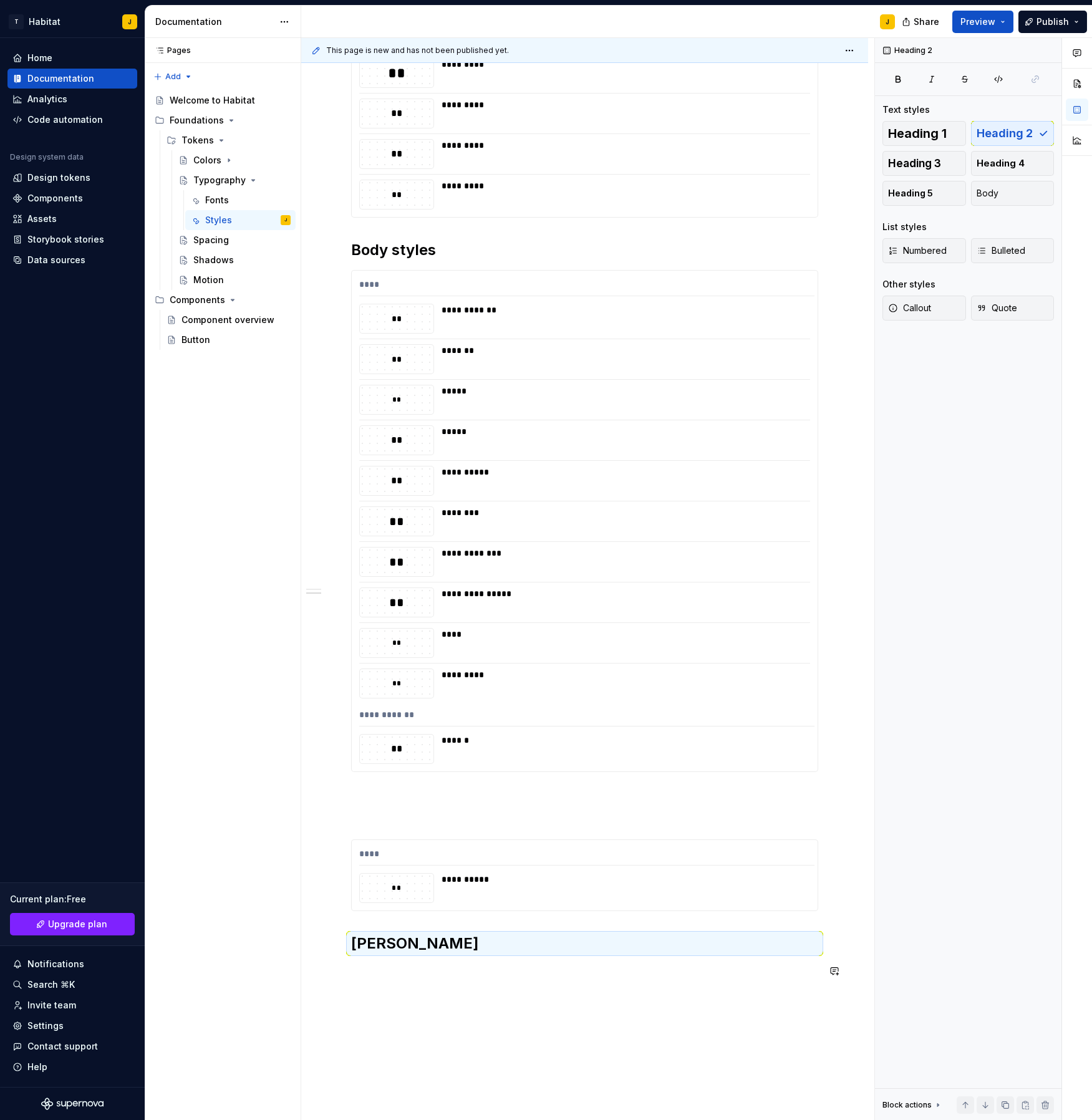
click at [402, 987] on div "**********" at bounding box center [584, 454] width 467 height 1081
click at [439, 968] on p at bounding box center [584, 971] width 467 height 15
click at [474, 971] on p at bounding box center [584, 970] width 467 height 15
click at [329, 970] on button "button" at bounding box center [324, 970] width 17 height 17
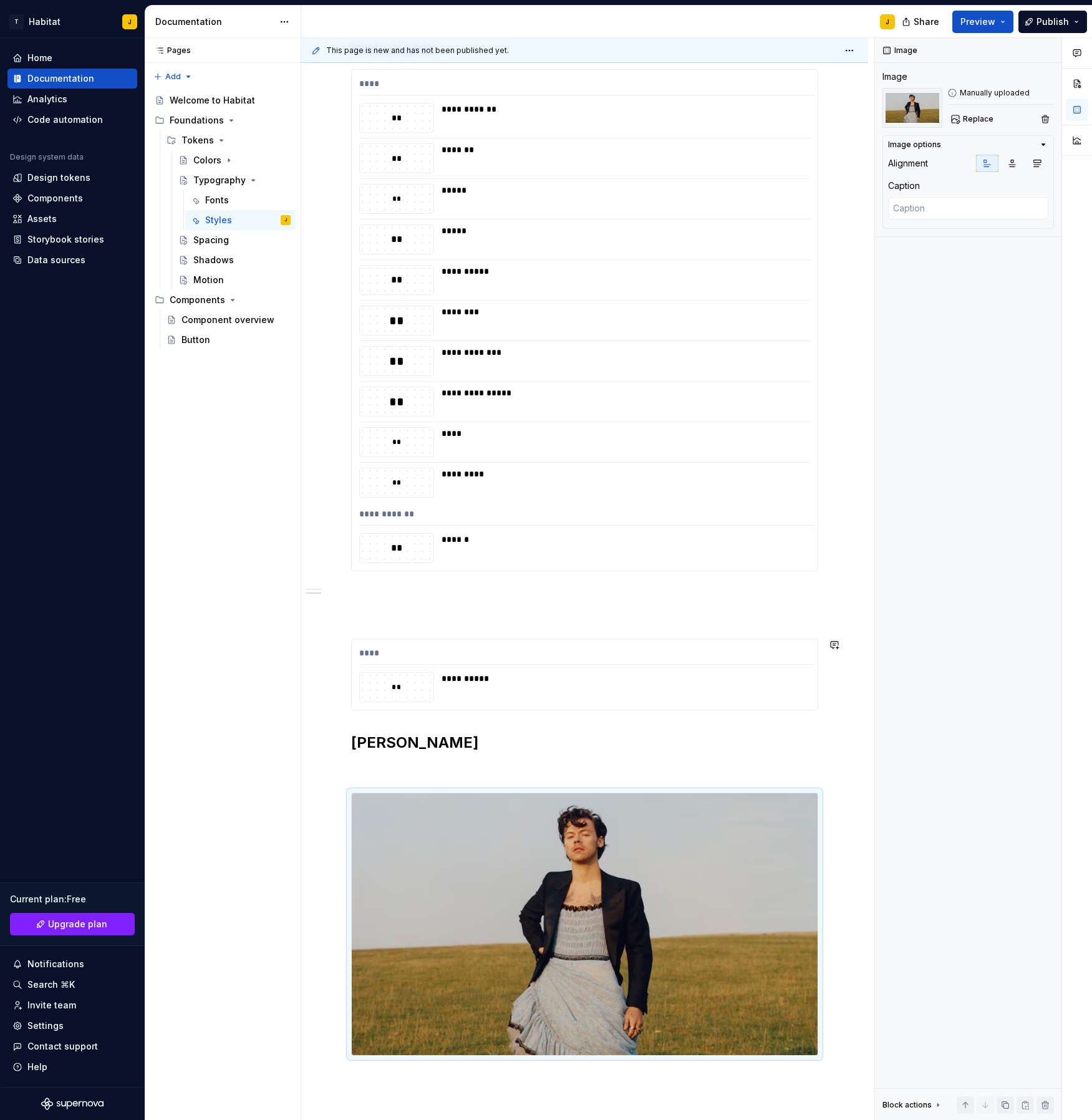
scroll to position [537, 0]
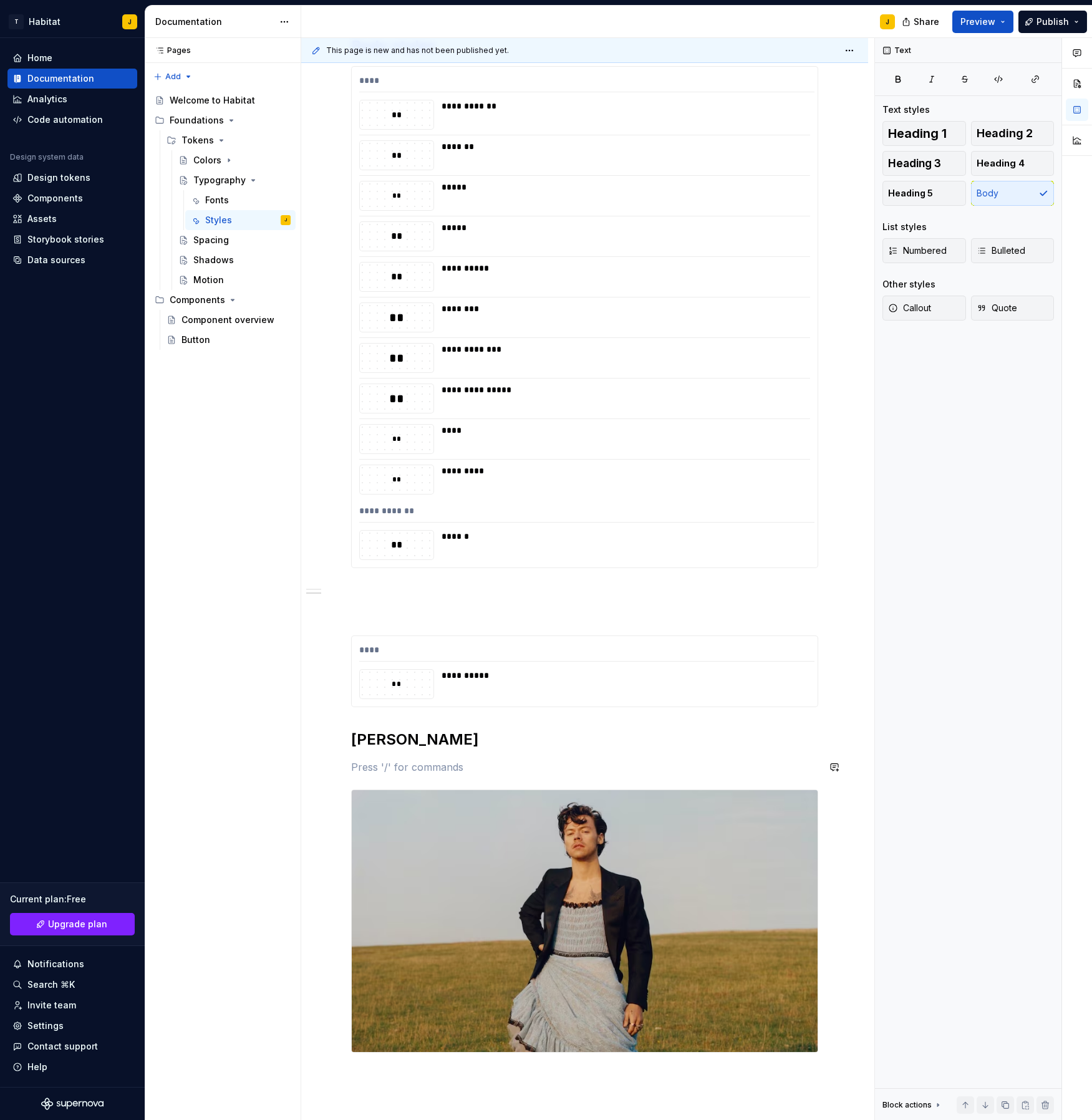
click at [488, 756] on div "**********" at bounding box center [584, 381] width 467 height 1344
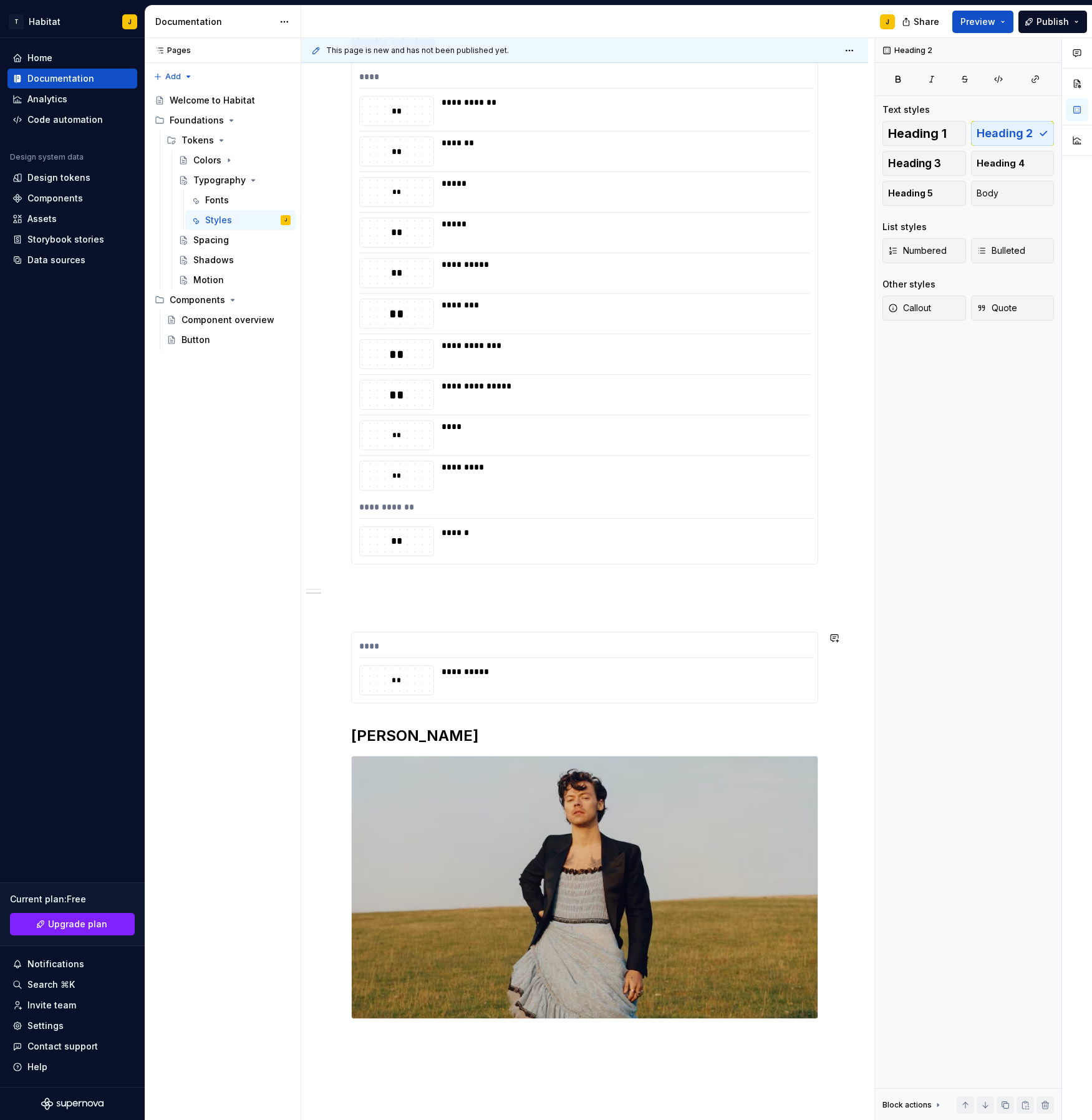
scroll to position [312, 0]
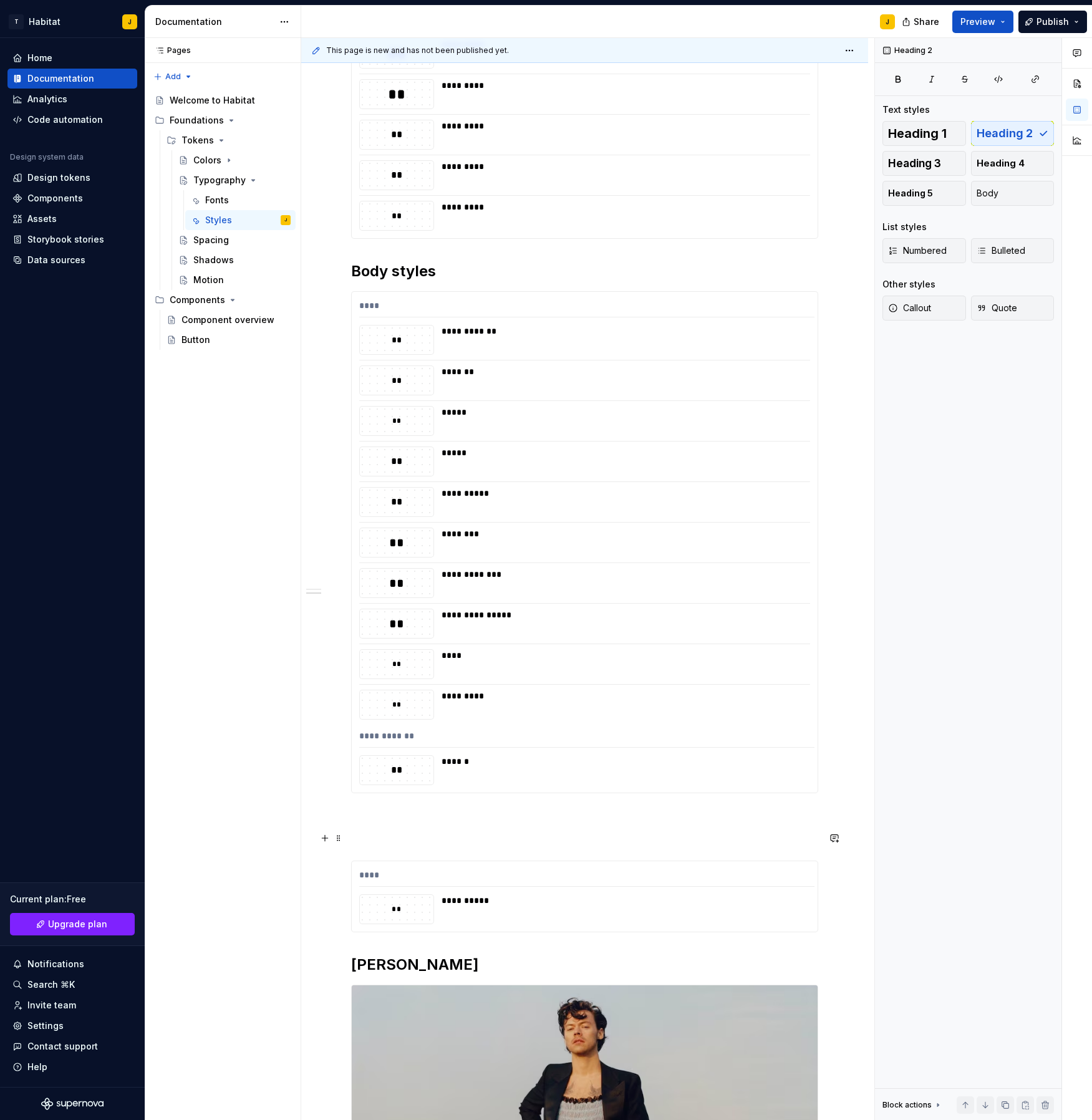
click at [378, 833] on p at bounding box center [584, 838] width 467 height 15
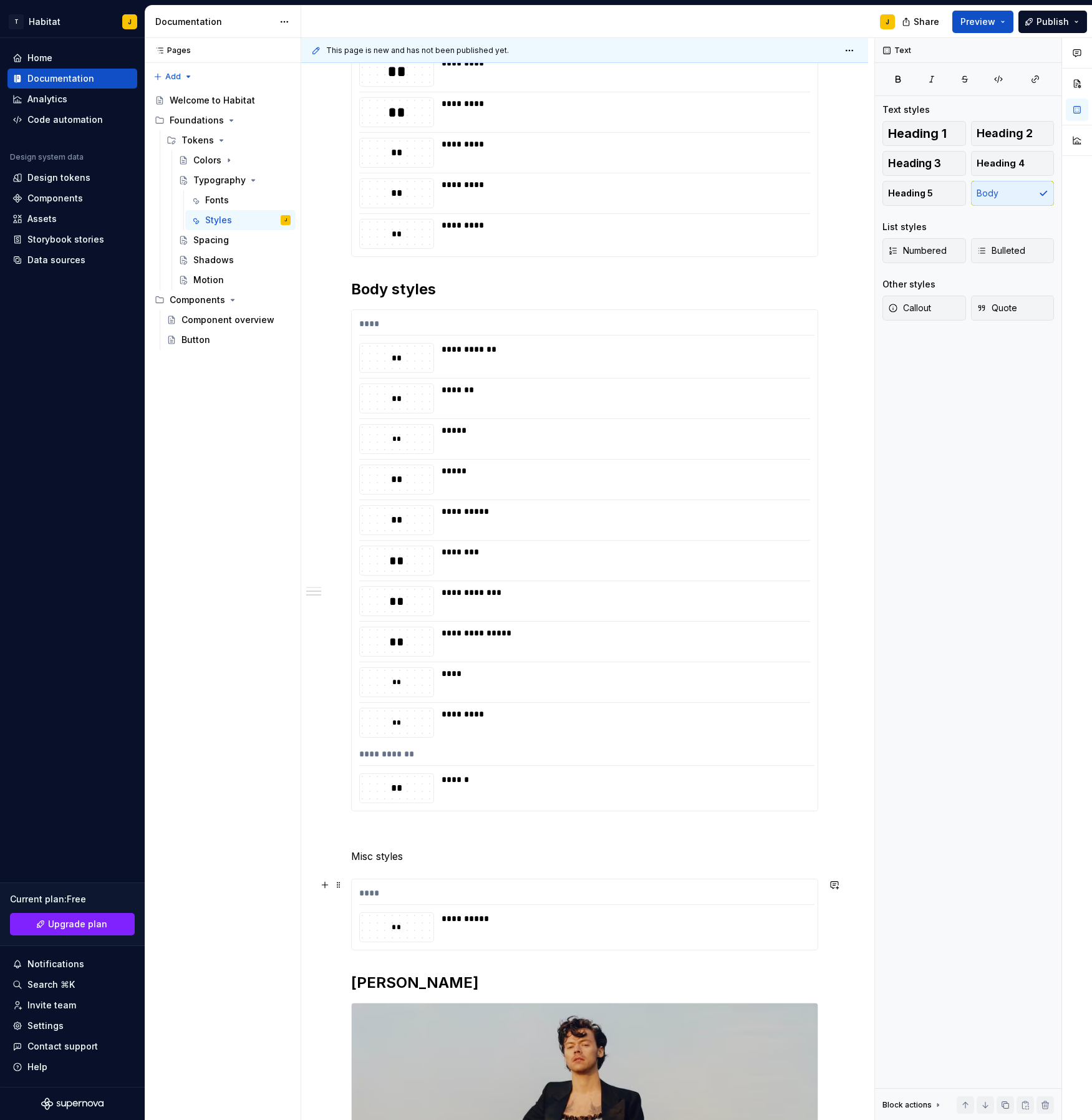
scroll to position [296, 0]
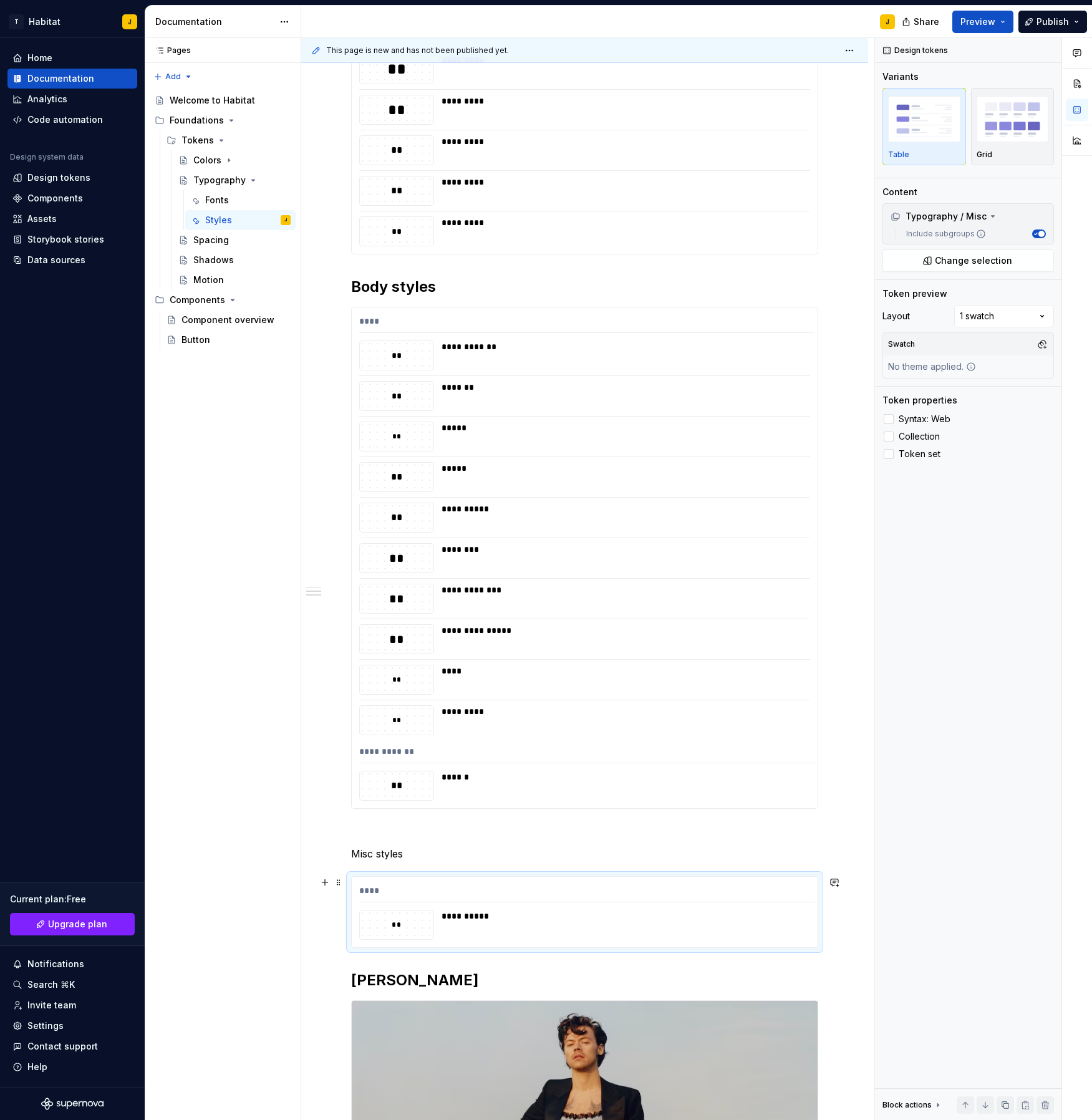
click at [450, 899] on div "****" at bounding box center [587, 893] width 455 height 18
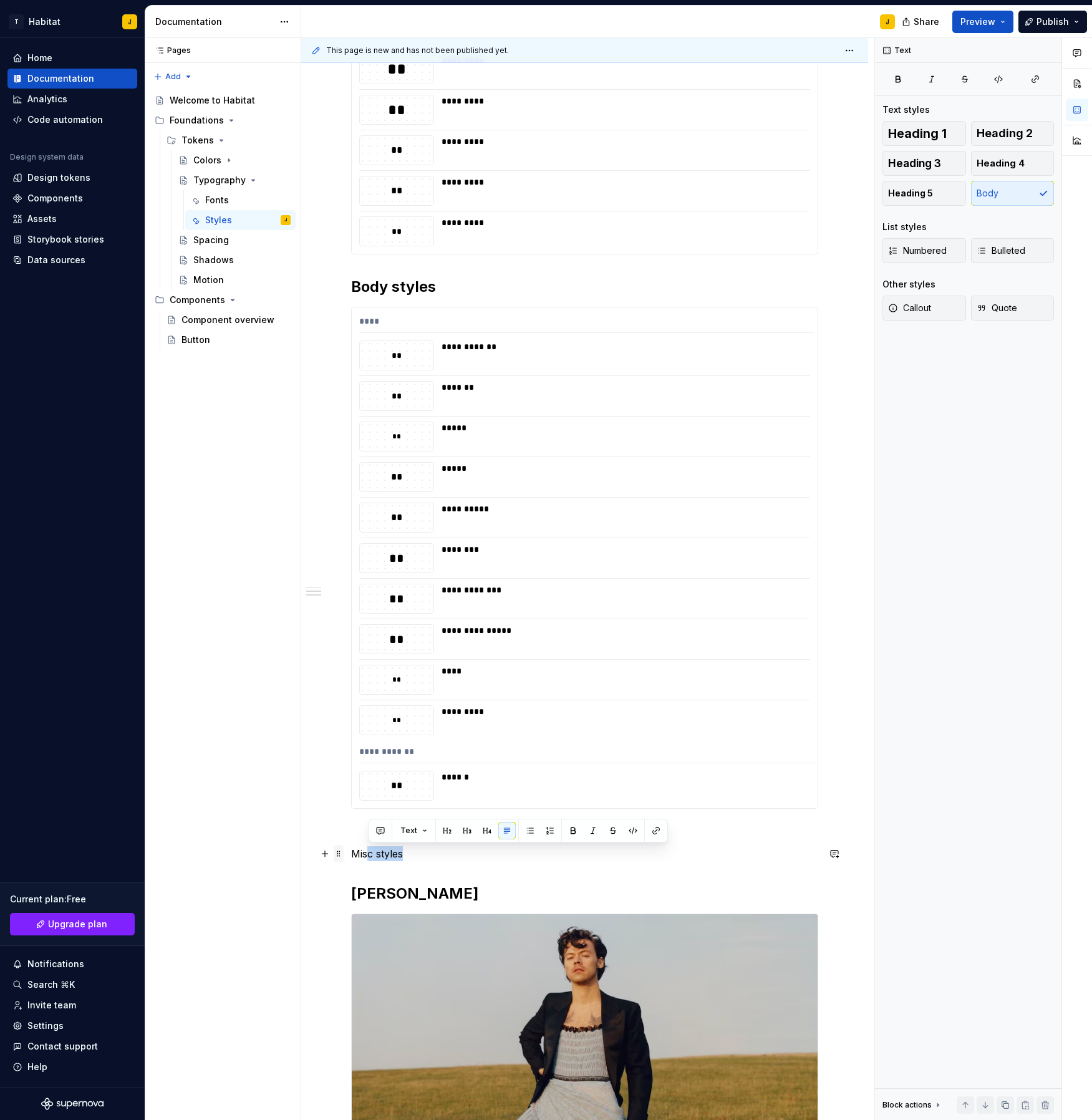
drag, startPoint x: 422, startPoint y: 856, endPoint x: 340, endPoint y: 853, distance: 82.1
click at [351, 853] on div "**********" at bounding box center [584, 571] width 467 height 1242
drag, startPoint x: 420, startPoint y: 853, endPoint x: 350, endPoint y: 833, distance: 72.8
click at [350, 833] on div "**********" at bounding box center [584, 724] width 567 height 1608
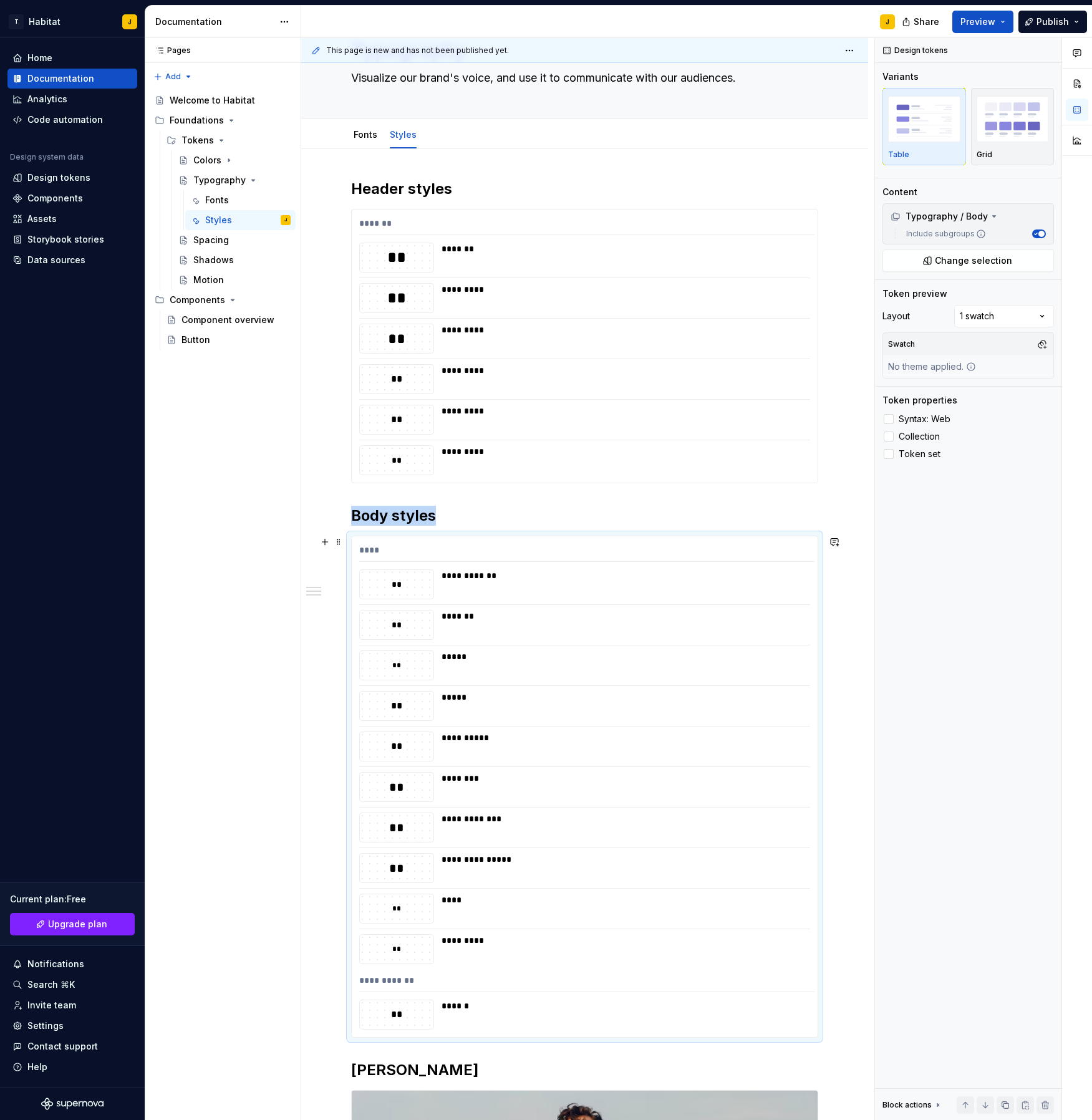
scroll to position [67, 0]
click at [1050, 22] on span "Publish" at bounding box center [1053, 21] width 33 height 12
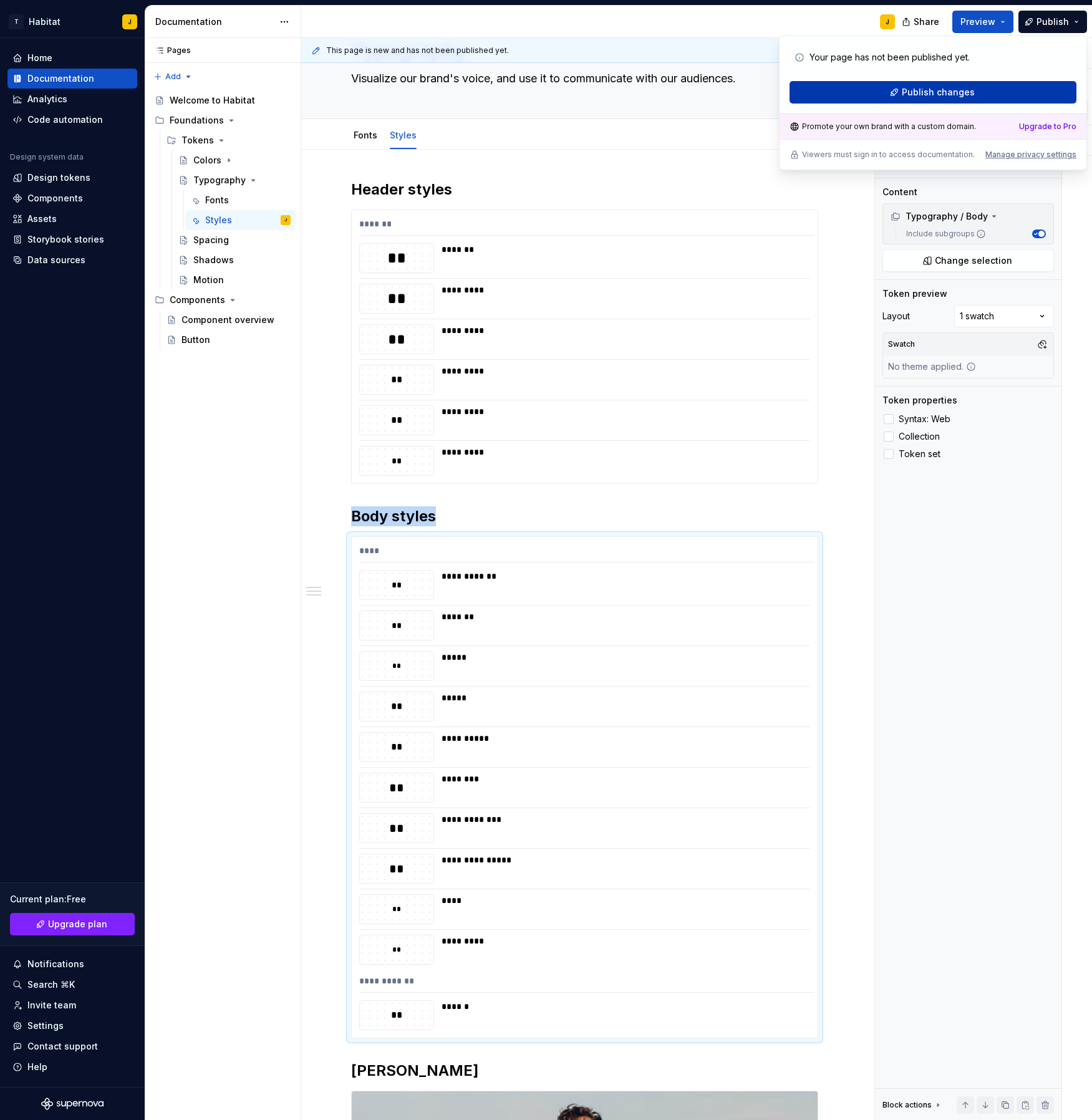
click at [1004, 97] on button "Publish changes" at bounding box center [933, 92] width 287 height 22
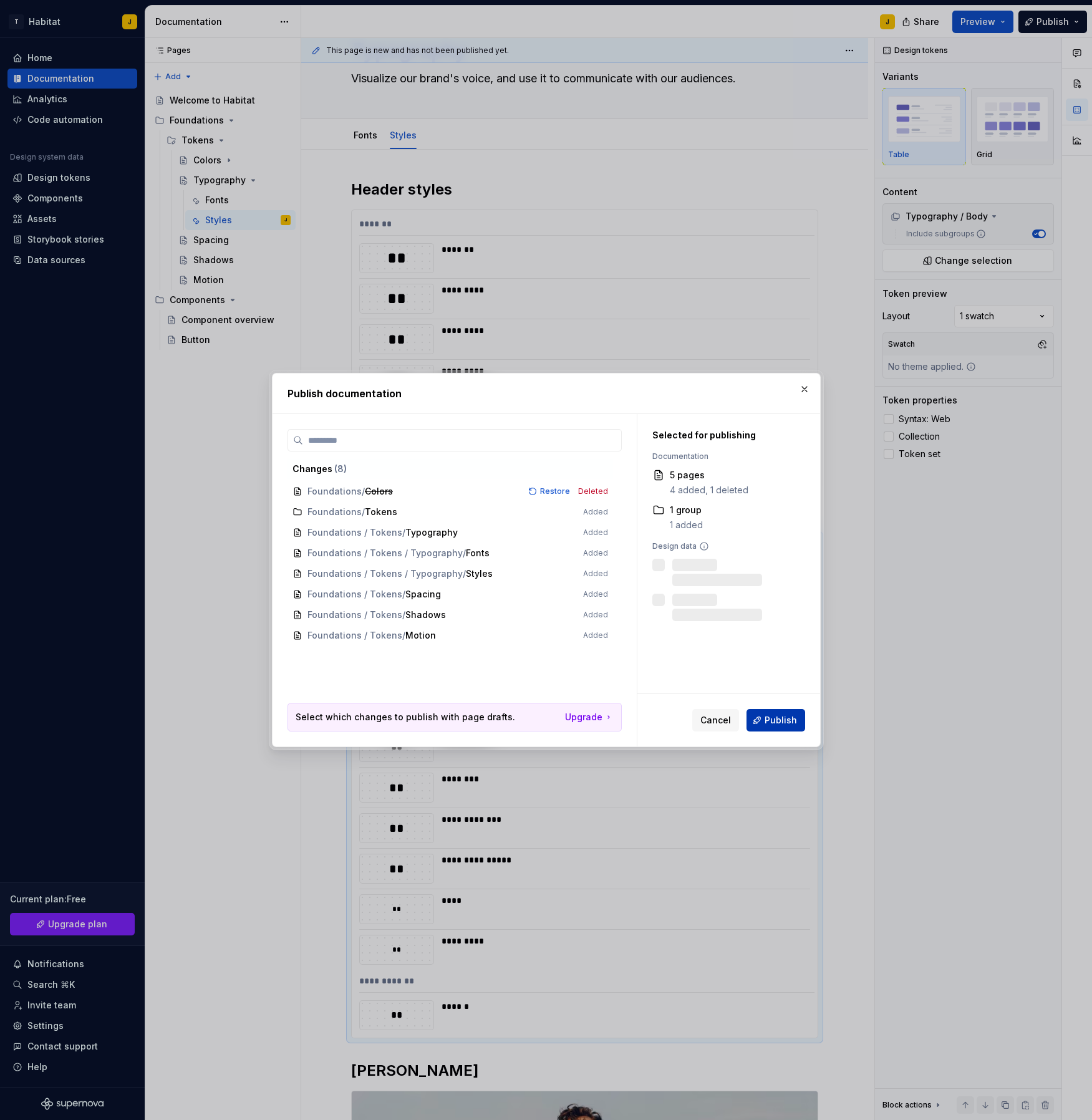
click at [785, 727] on button "Publish" at bounding box center [776, 720] width 59 height 22
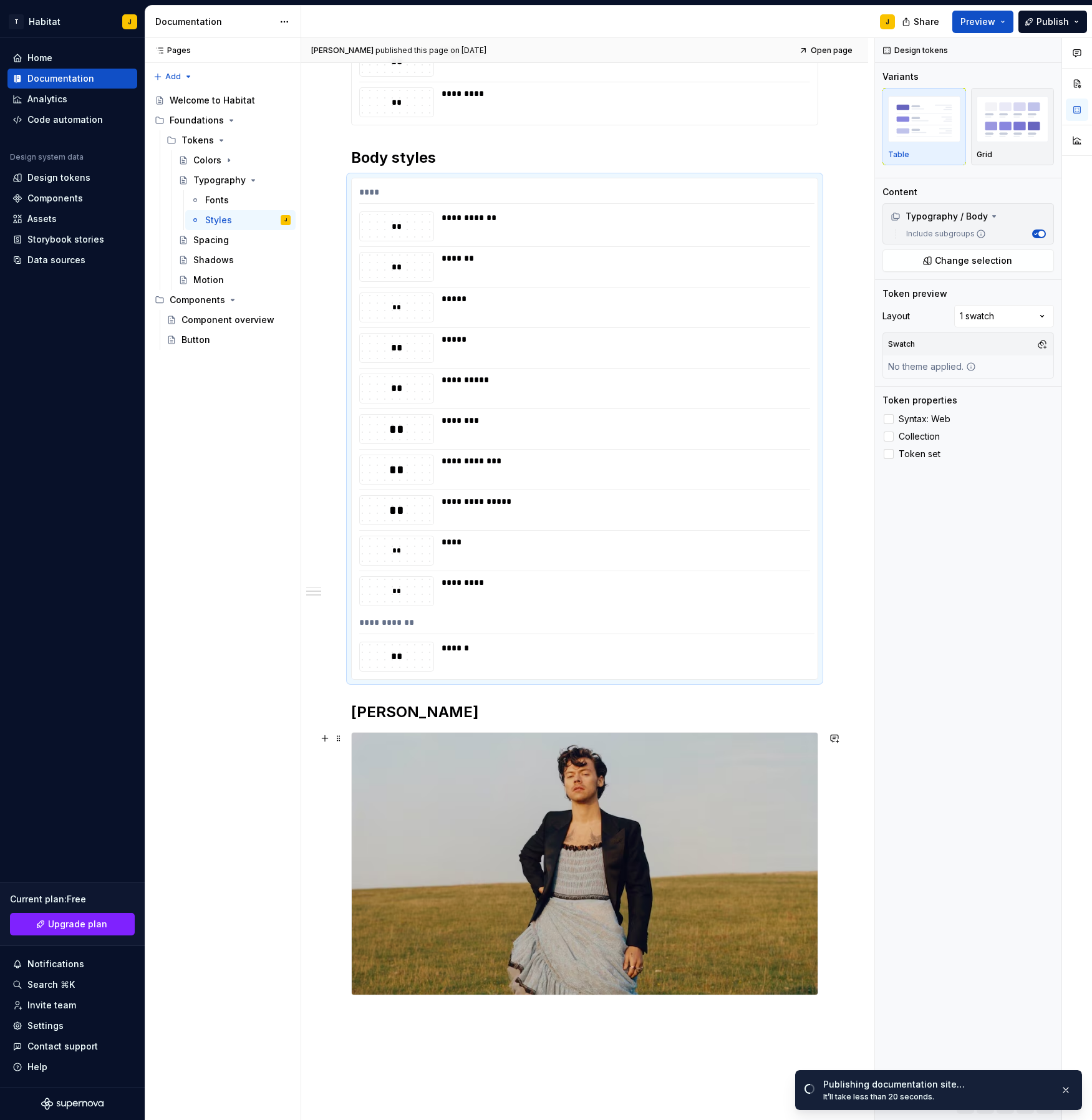
scroll to position [427, 0]
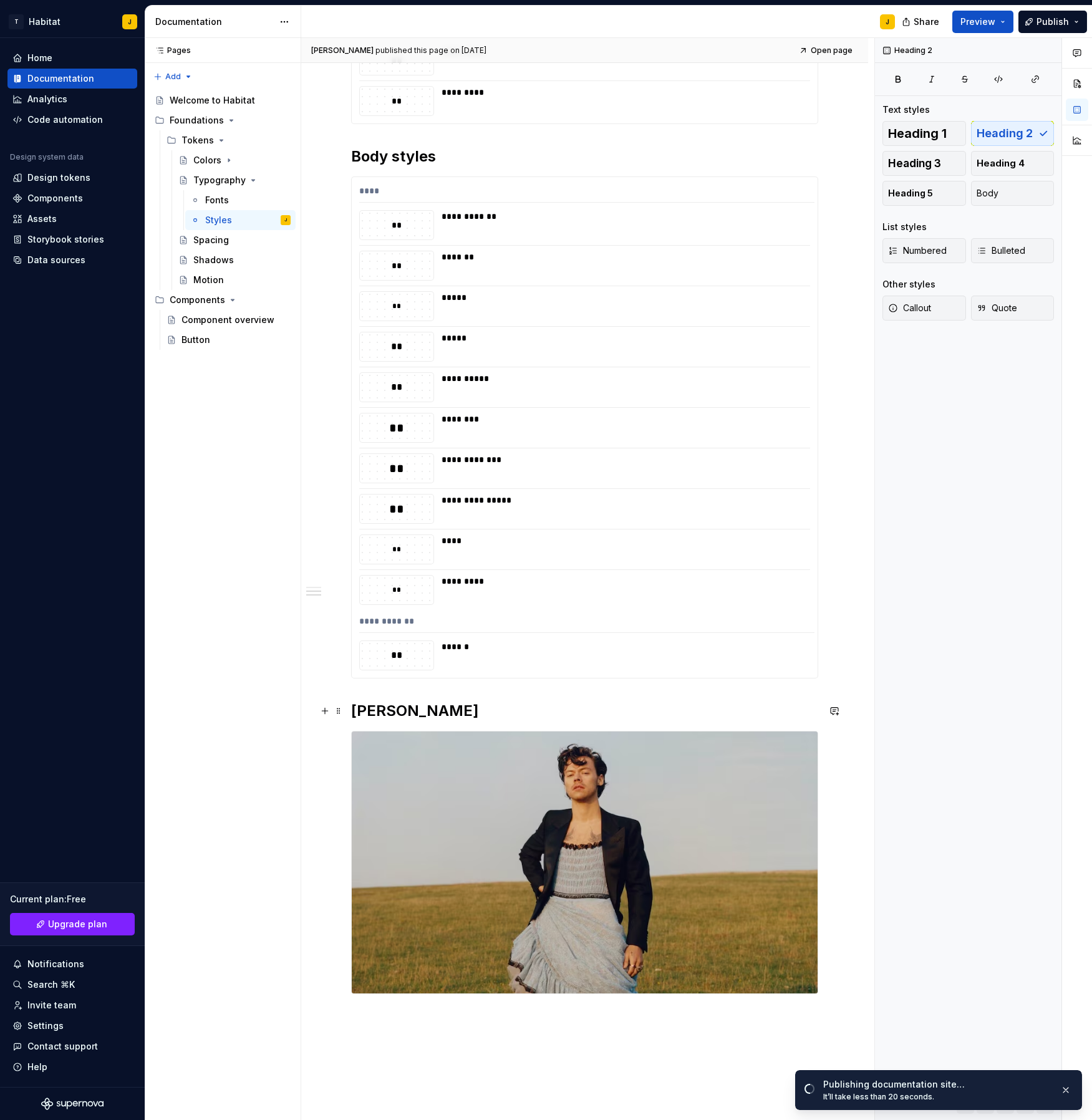
click at [357, 711] on h2 "Harry styles" at bounding box center [584, 711] width 467 height 20
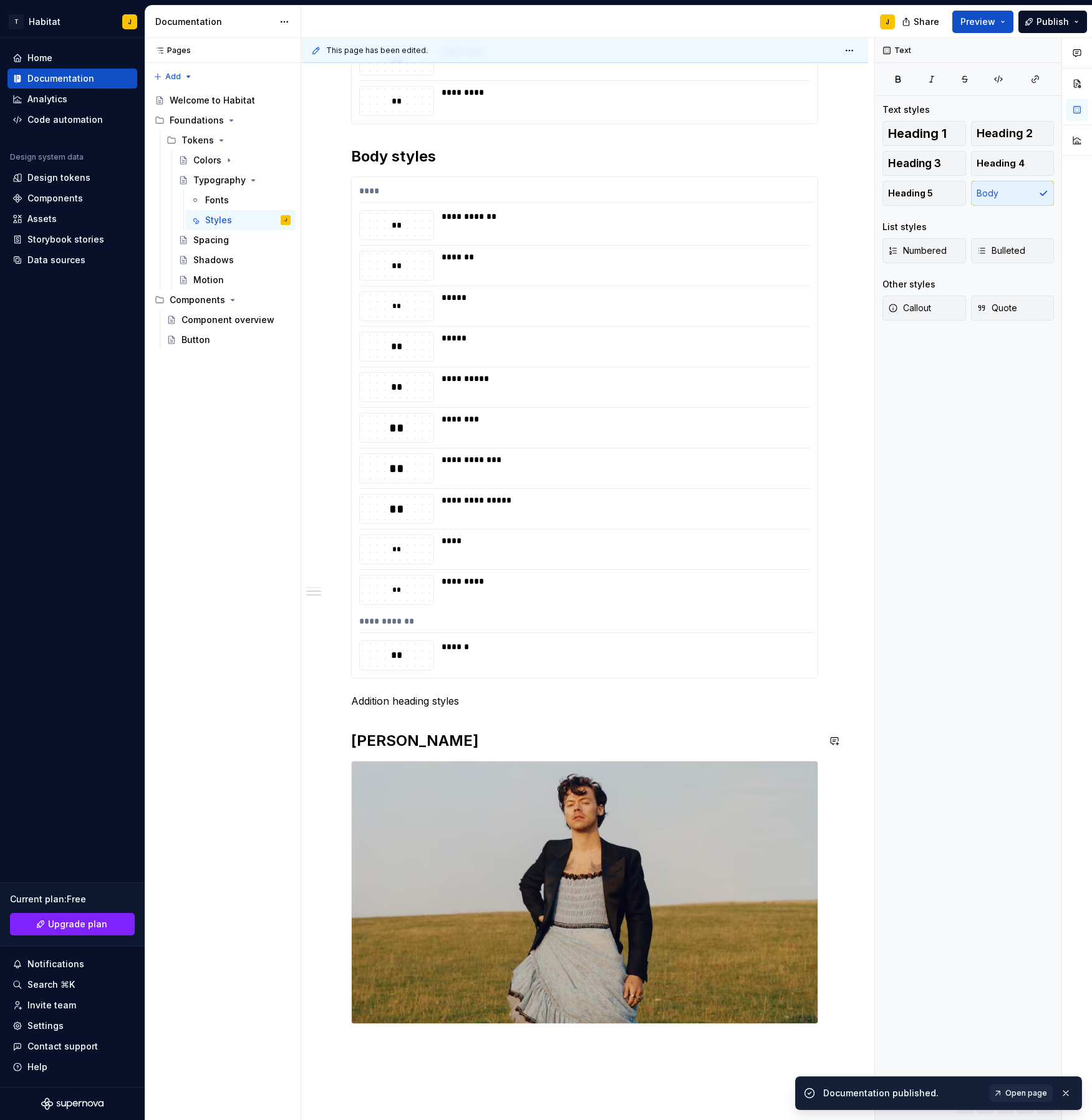
scroll to position [426, 0]
click at [359, 703] on p "Addition heading styles" at bounding box center [584, 702] width 467 height 15
click at [355, 702] on p "Addition heading styles" at bounding box center [584, 702] width 467 height 15
click at [354, 703] on p "Addition heading styles" at bounding box center [584, 702] width 467 height 15
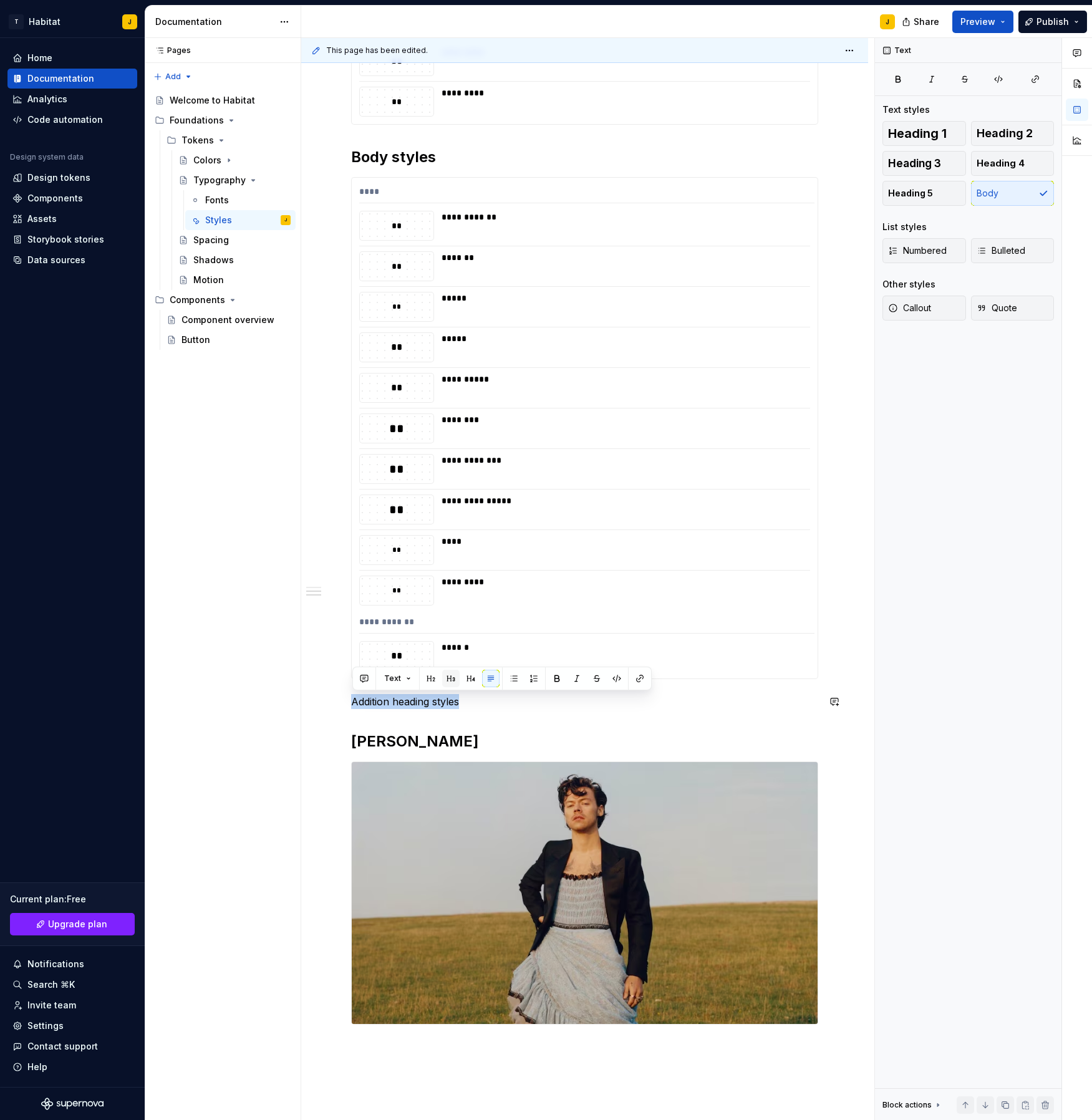
click at [452, 679] on button "button" at bounding box center [450, 678] width 17 height 17
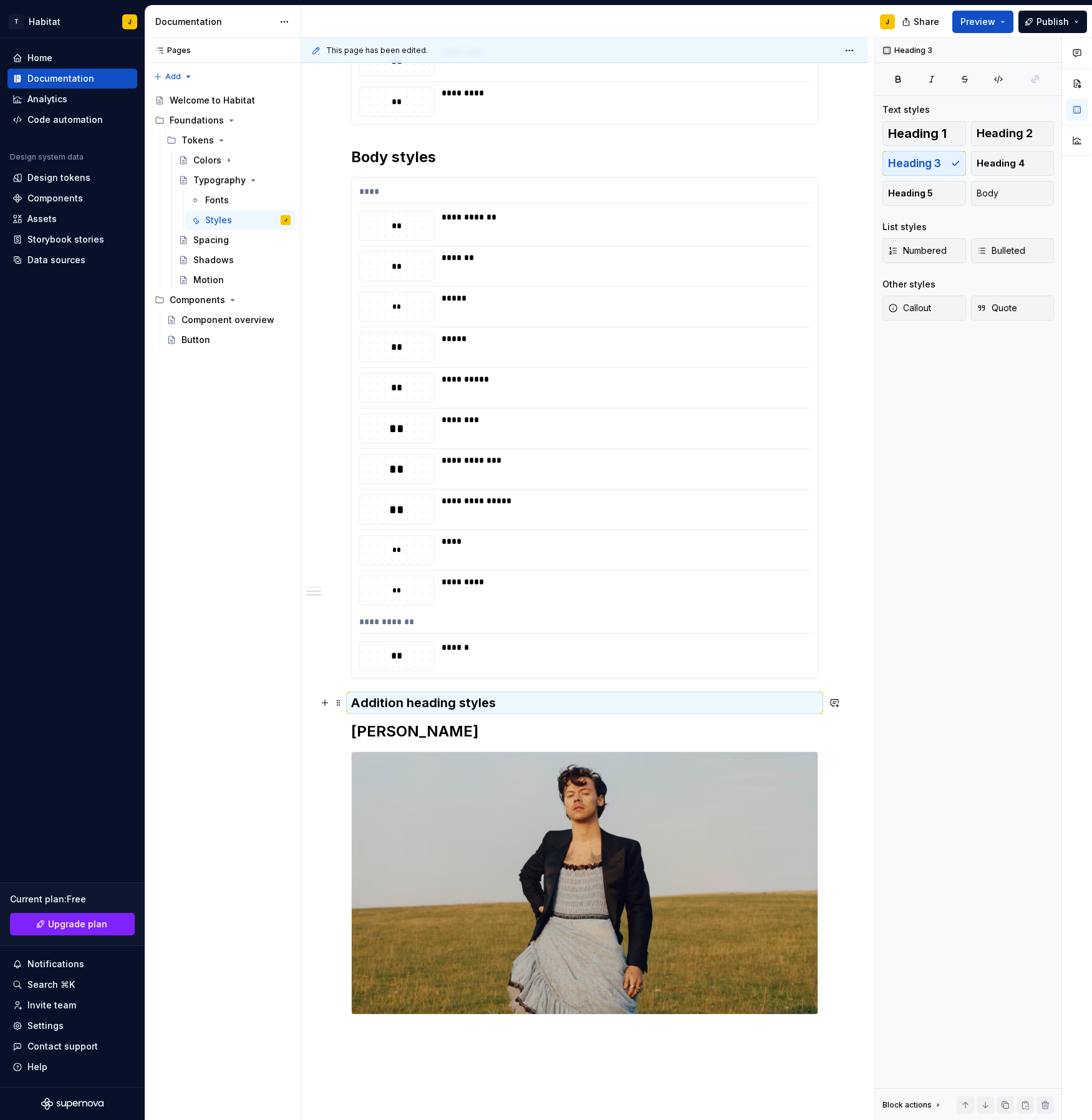
click at [544, 697] on h3 "Addition heading styles" at bounding box center [584, 702] width 467 height 17
click at [987, 129] on span "Heading 2" at bounding box center [1004, 133] width 56 height 12
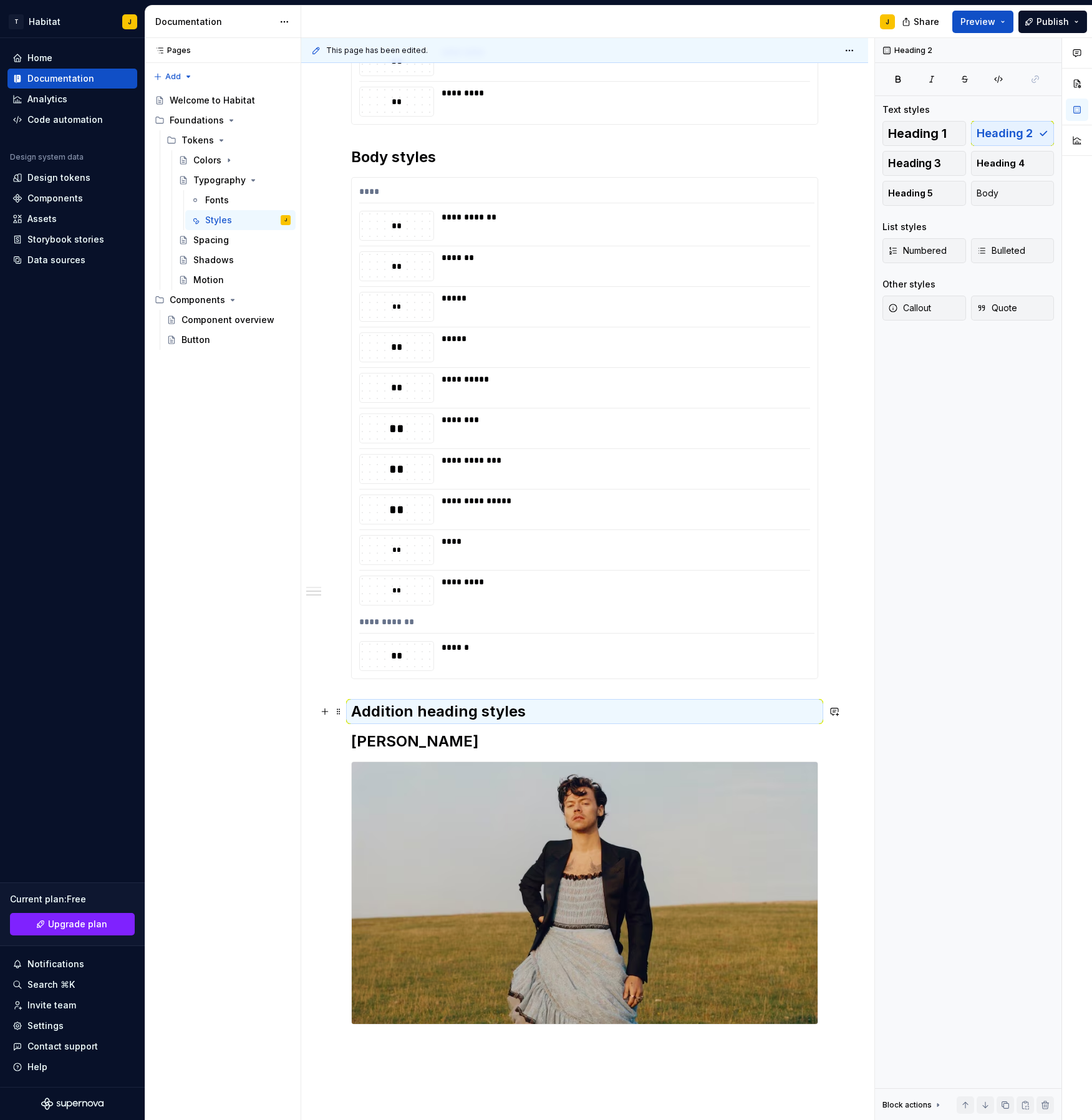
click at [526, 714] on h2 "Addition heading styles" at bounding box center [584, 711] width 467 height 20
click at [337, 180] on span at bounding box center [339, 183] width 10 height 17
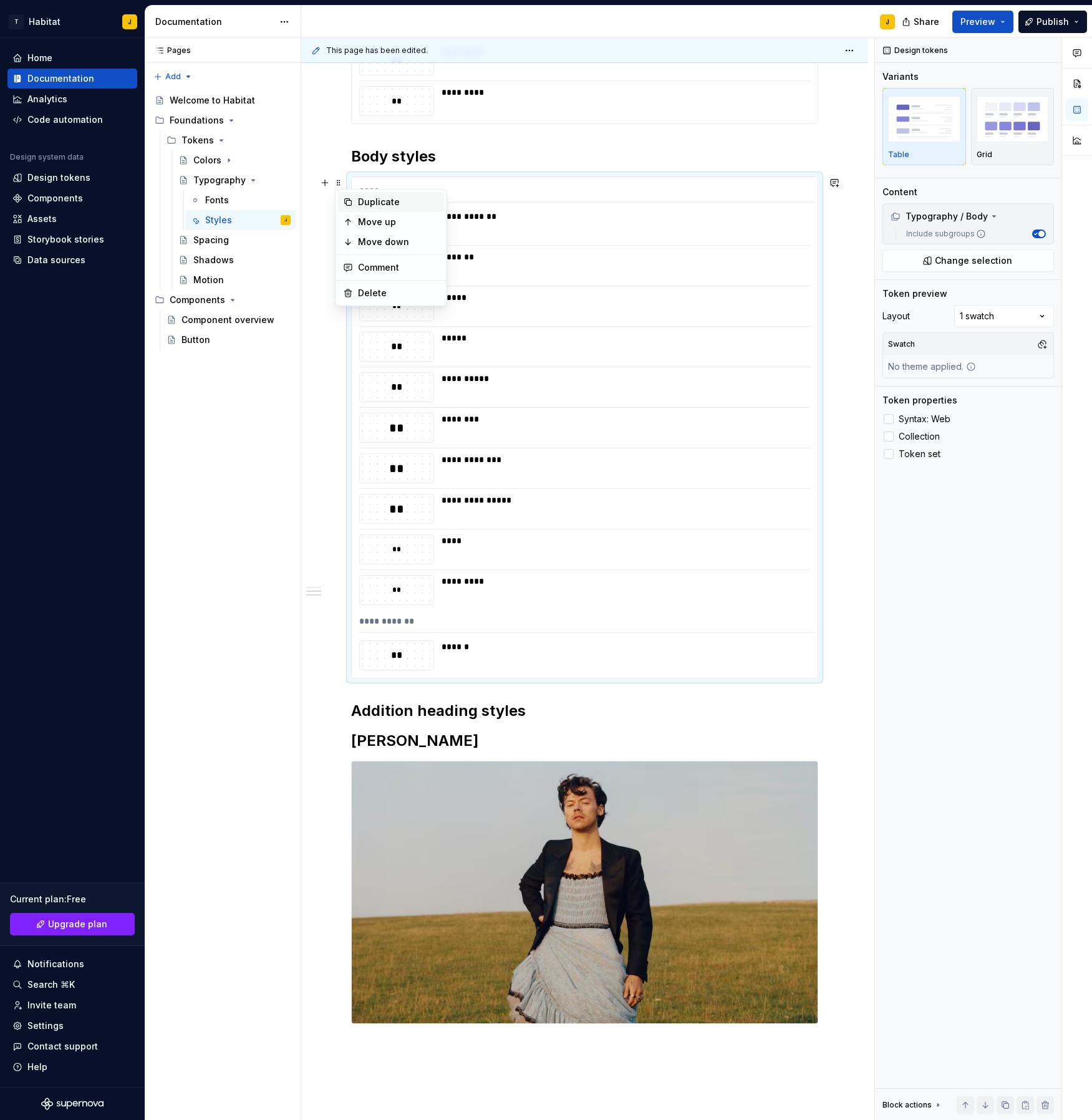
click at [395, 205] on div "Duplicate" at bounding box center [398, 201] width 81 height 12
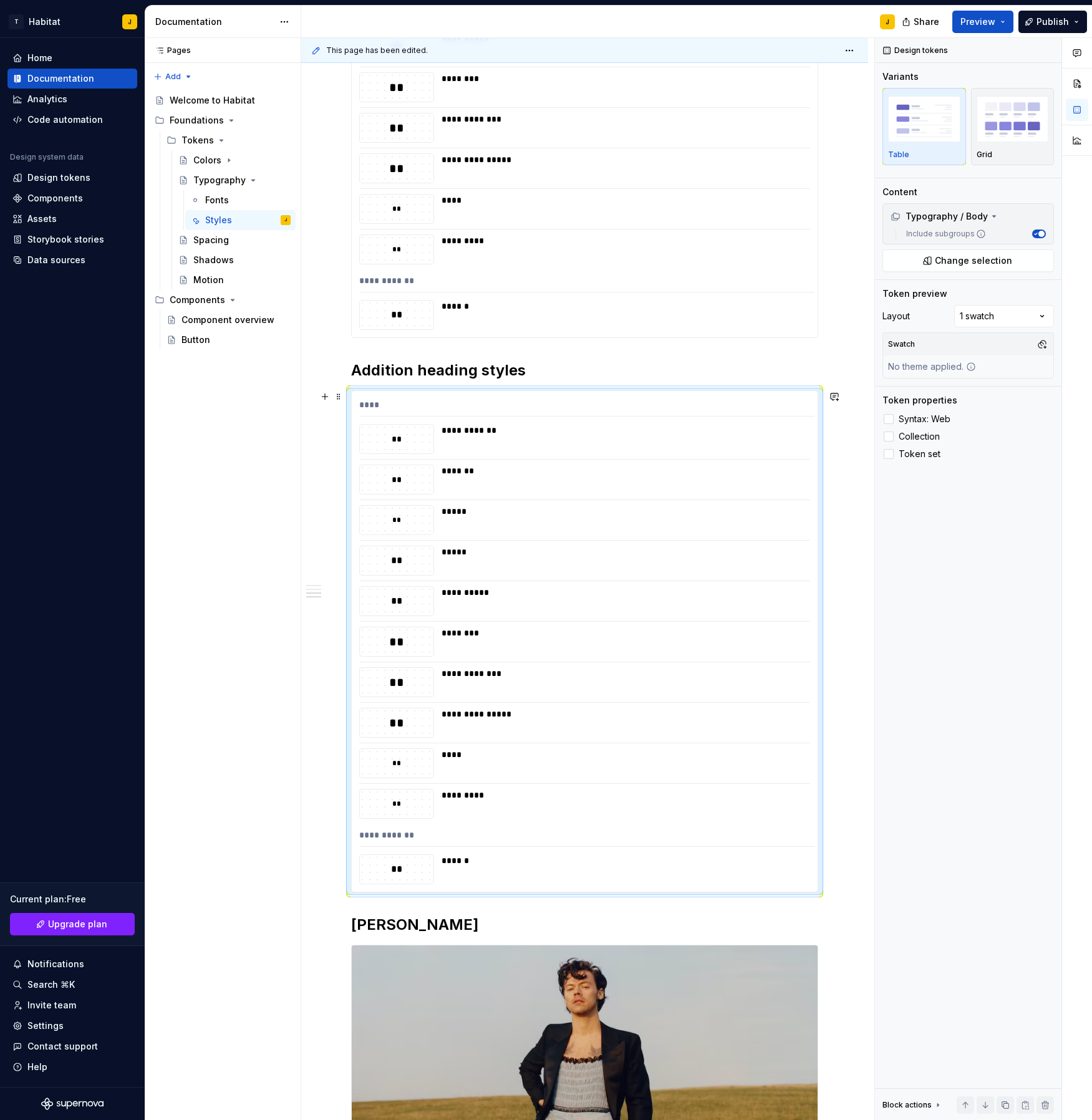
scroll to position [779, 0]
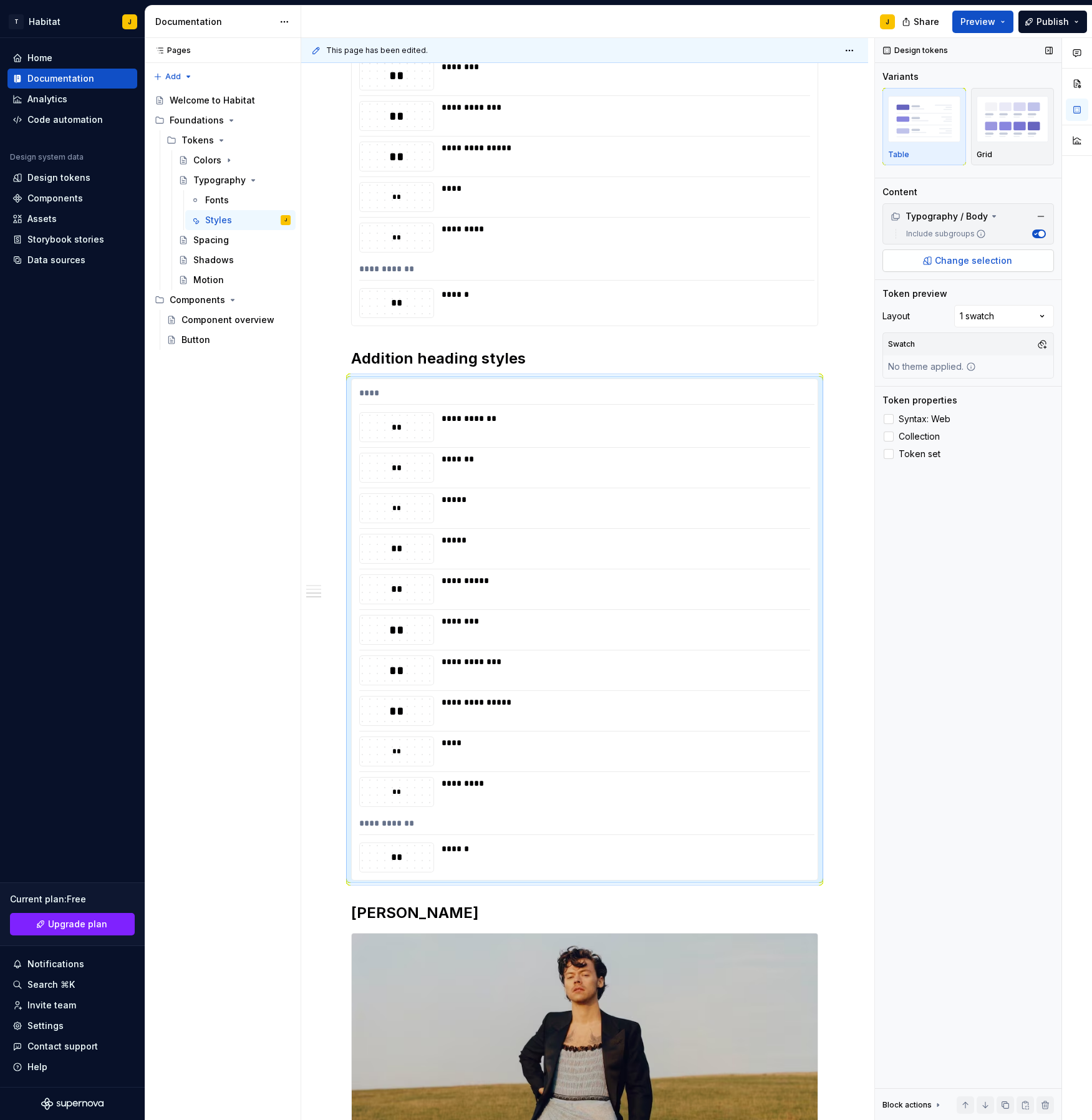
click at [983, 259] on span "Change selection" at bounding box center [973, 260] width 77 height 12
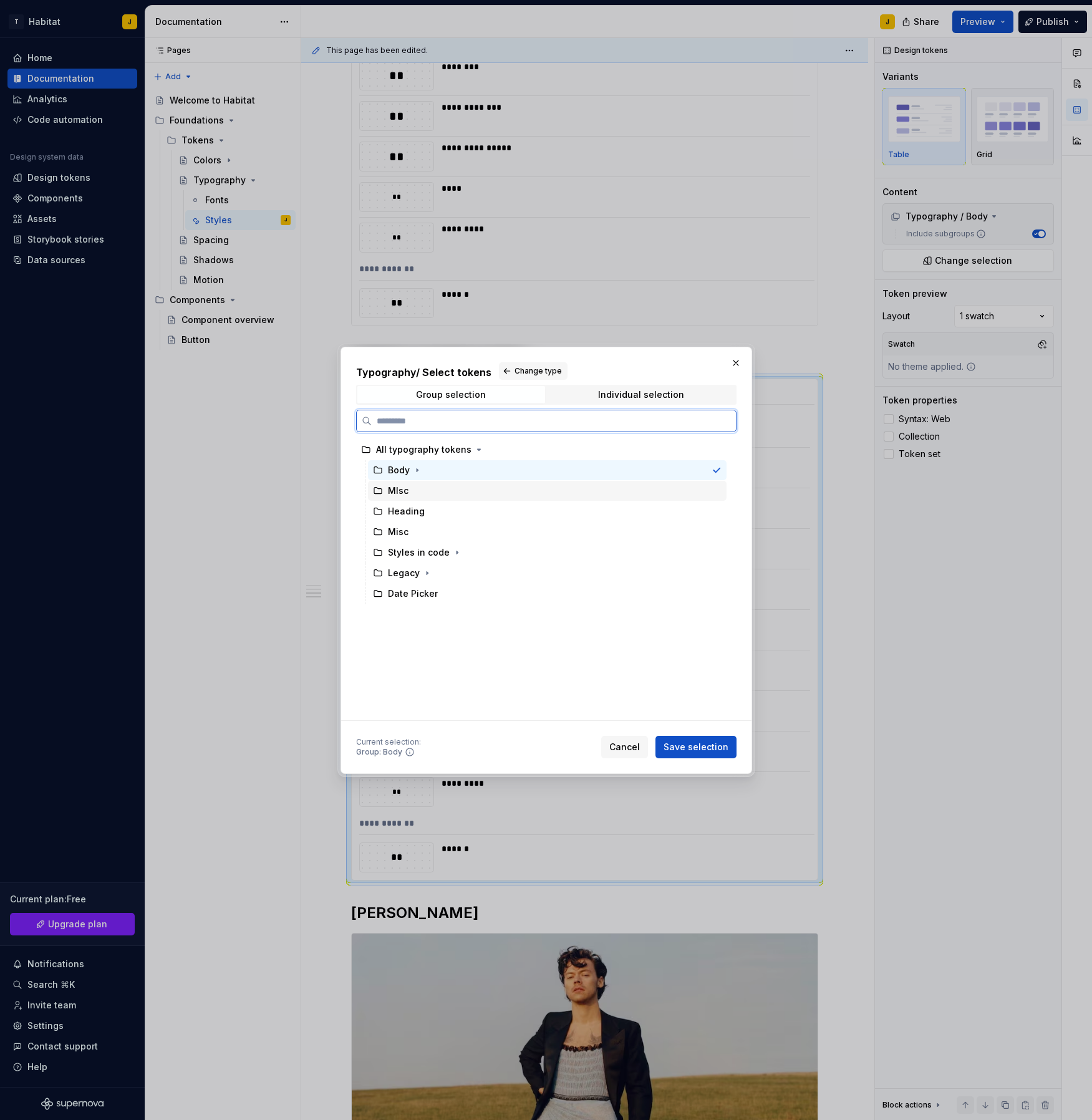
click at [413, 491] on div "MIsc" at bounding box center [548, 490] width 359 height 20
click at [409, 528] on div "Misc" at bounding box center [548, 532] width 359 height 20
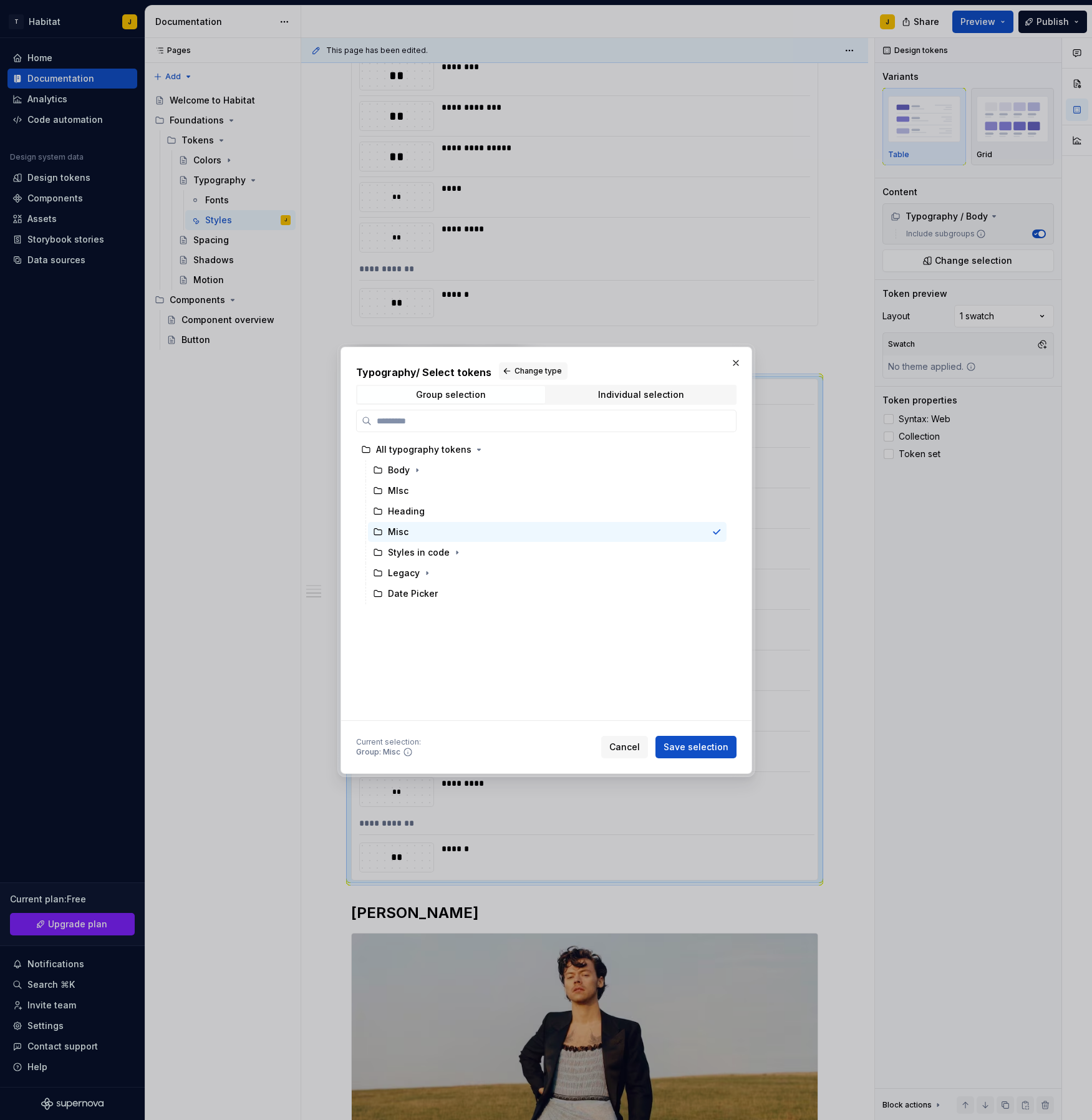
click at [689, 743] on span "Save selection" at bounding box center [696, 747] width 65 height 12
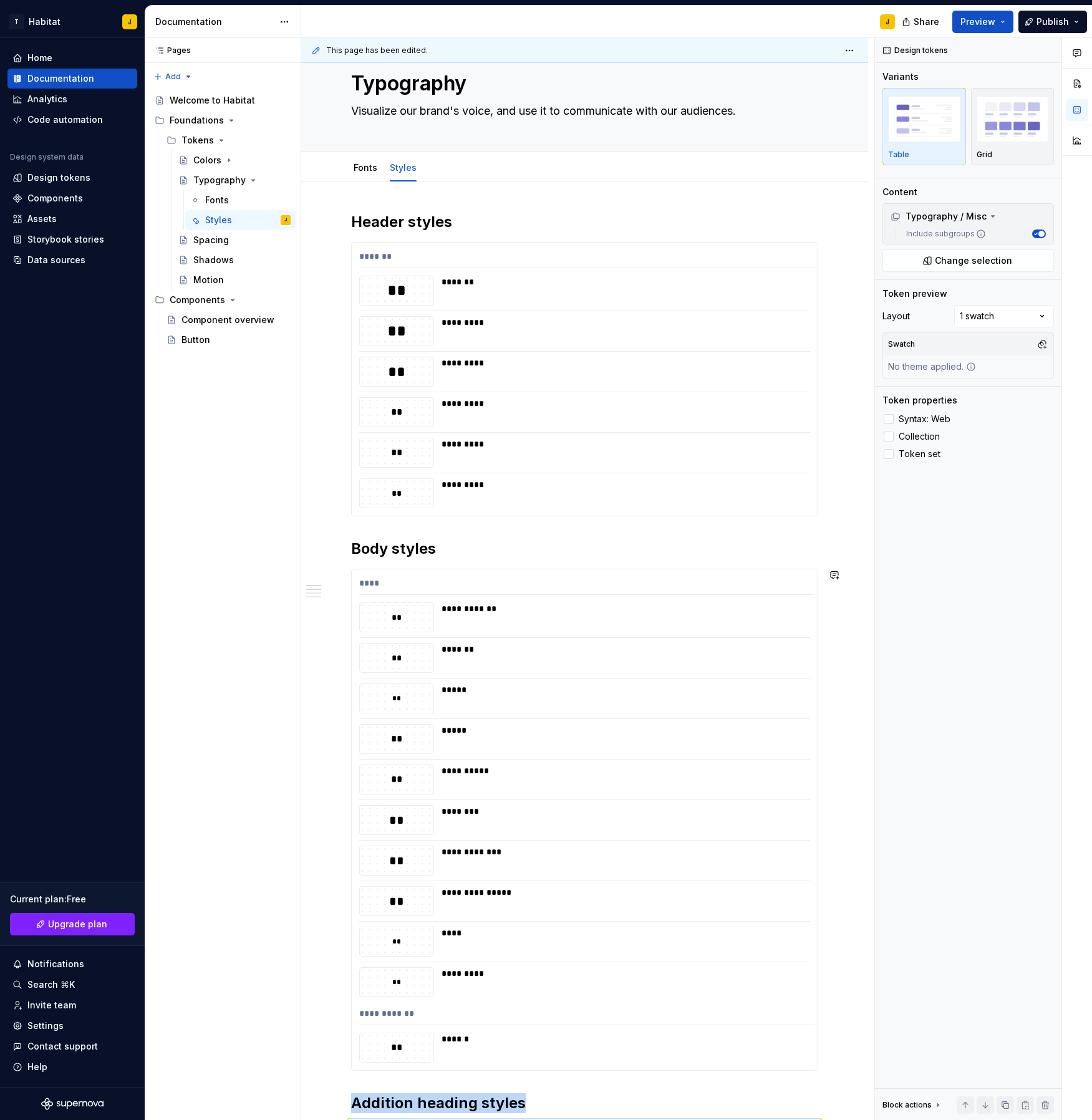
scroll to position [0, 0]
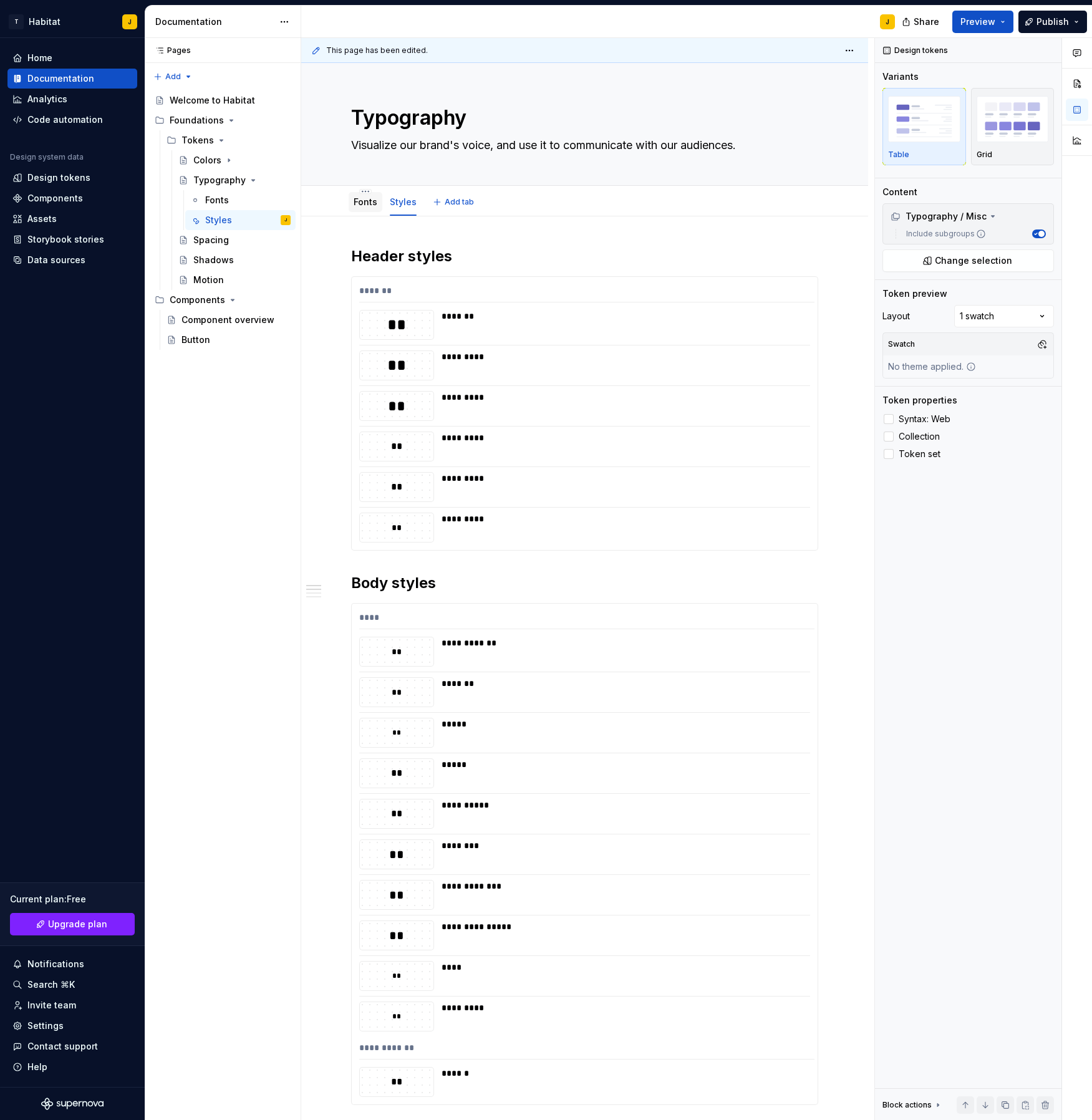
click at [368, 210] on div "Fonts" at bounding box center [365, 202] width 34 height 20
click at [366, 210] on div "Fonts" at bounding box center [365, 202] width 34 height 20
click at [366, 203] on link "Fonts" at bounding box center [365, 201] width 24 height 11
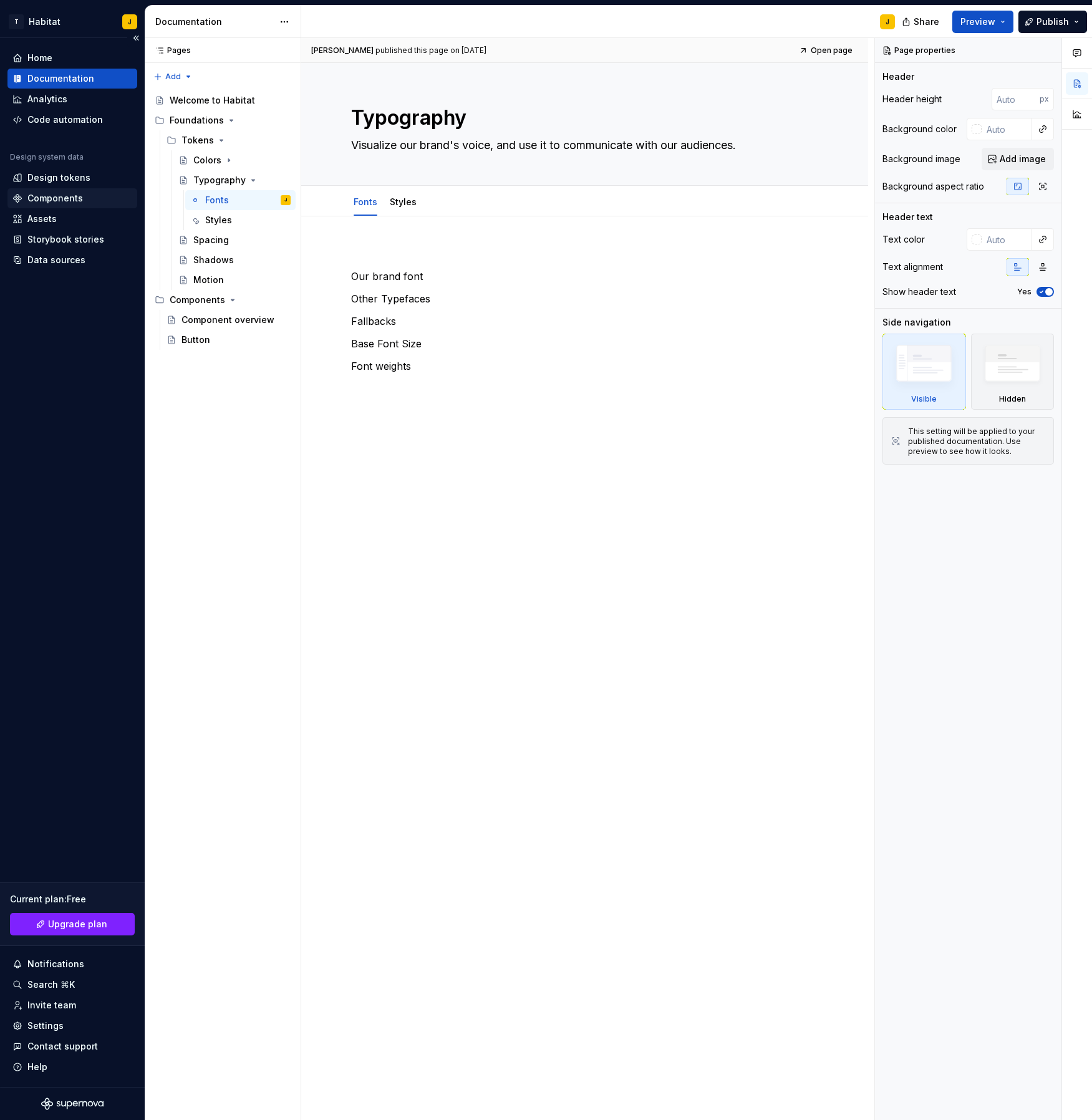
type textarea "*"
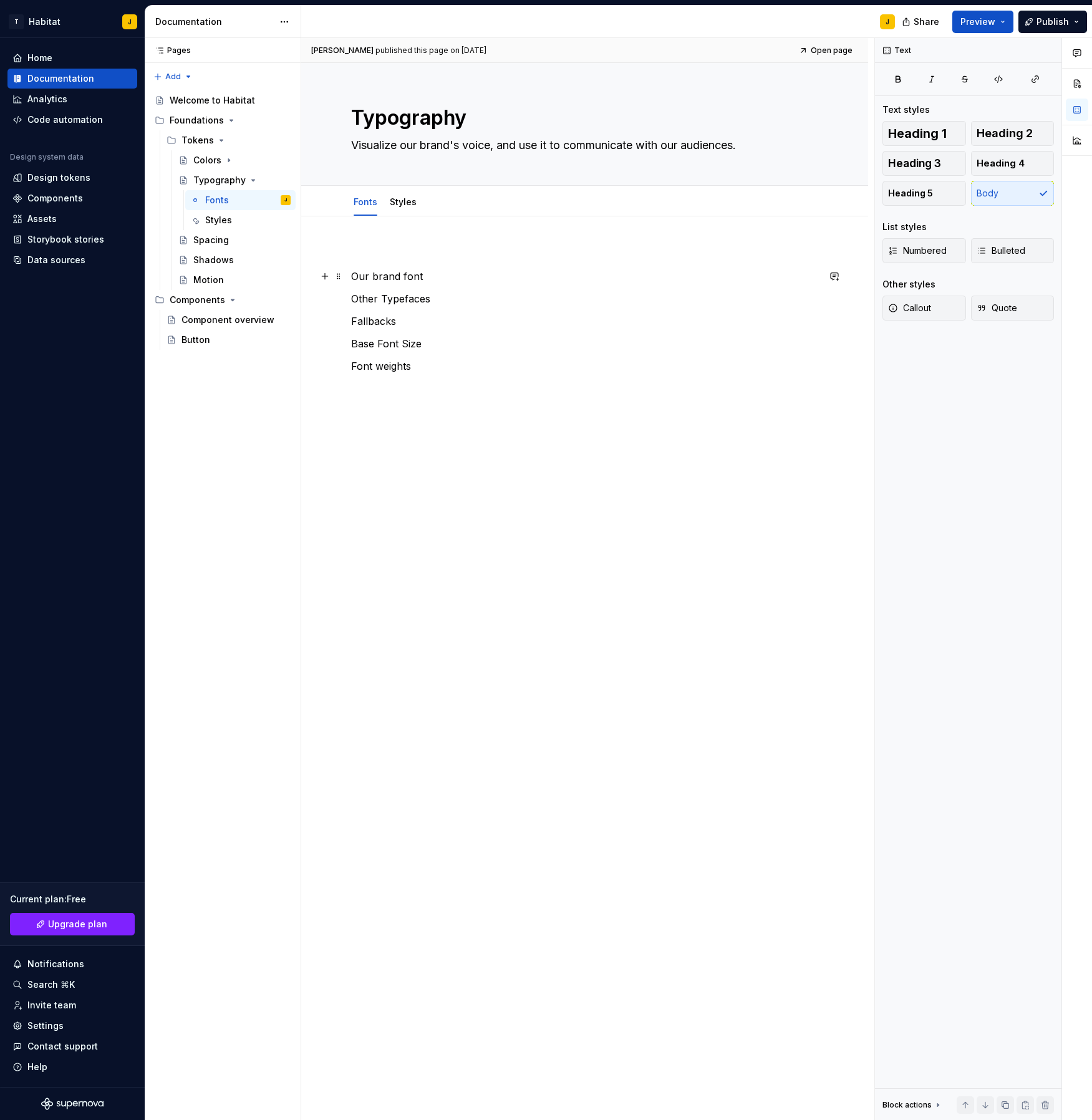
click at [432, 276] on p "Our brand font" at bounding box center [584, 276] width 467 height 15
click at [329, 299] on button "button" at bounding box center [324, 298] width 17 height 17
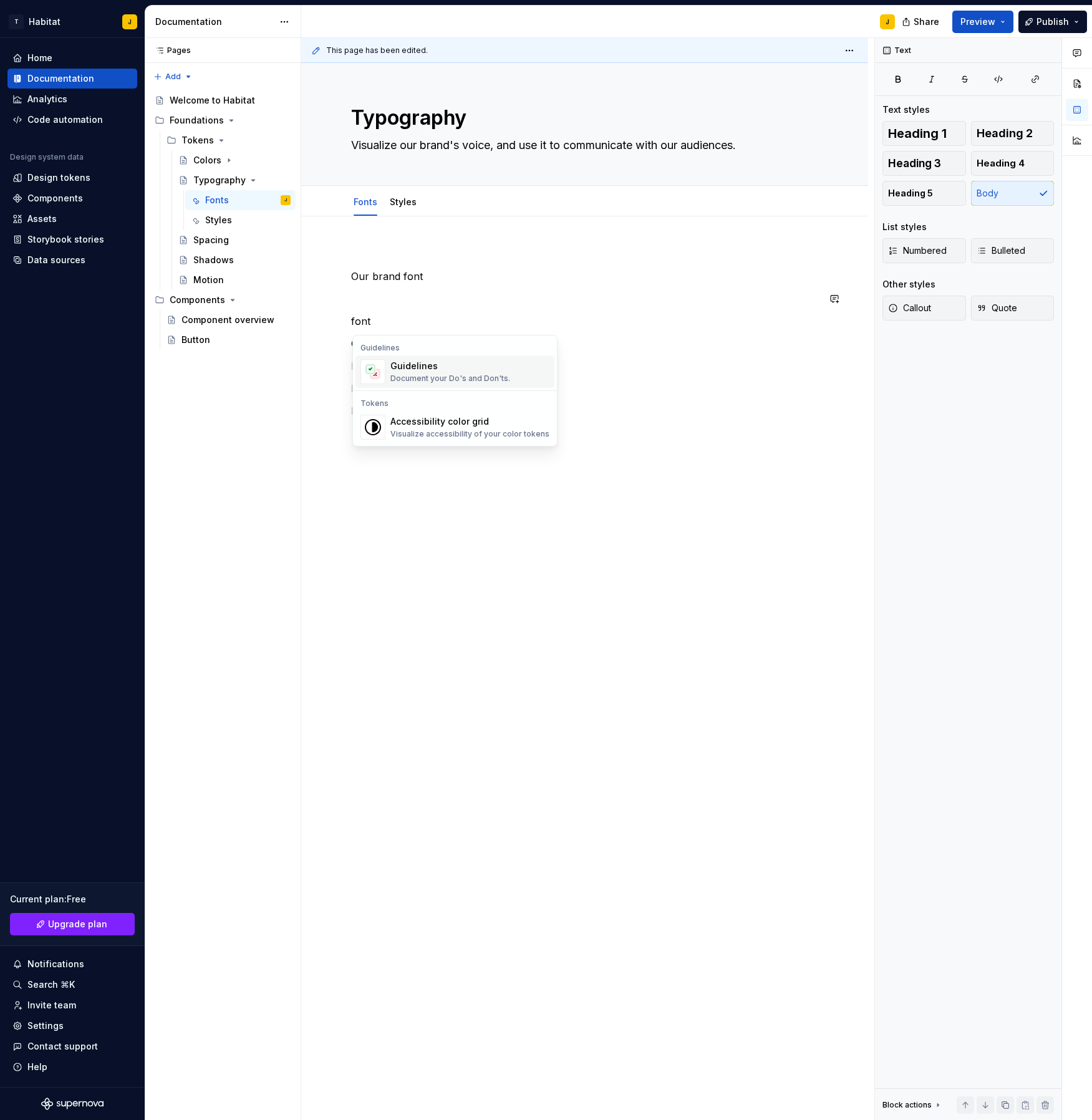
click at [367, 322] on p "font" at bounding box center [584, 321] width 467 height 15
click at [327, 318] on button "button" at bounding box center [324, 321] width 17 height 17
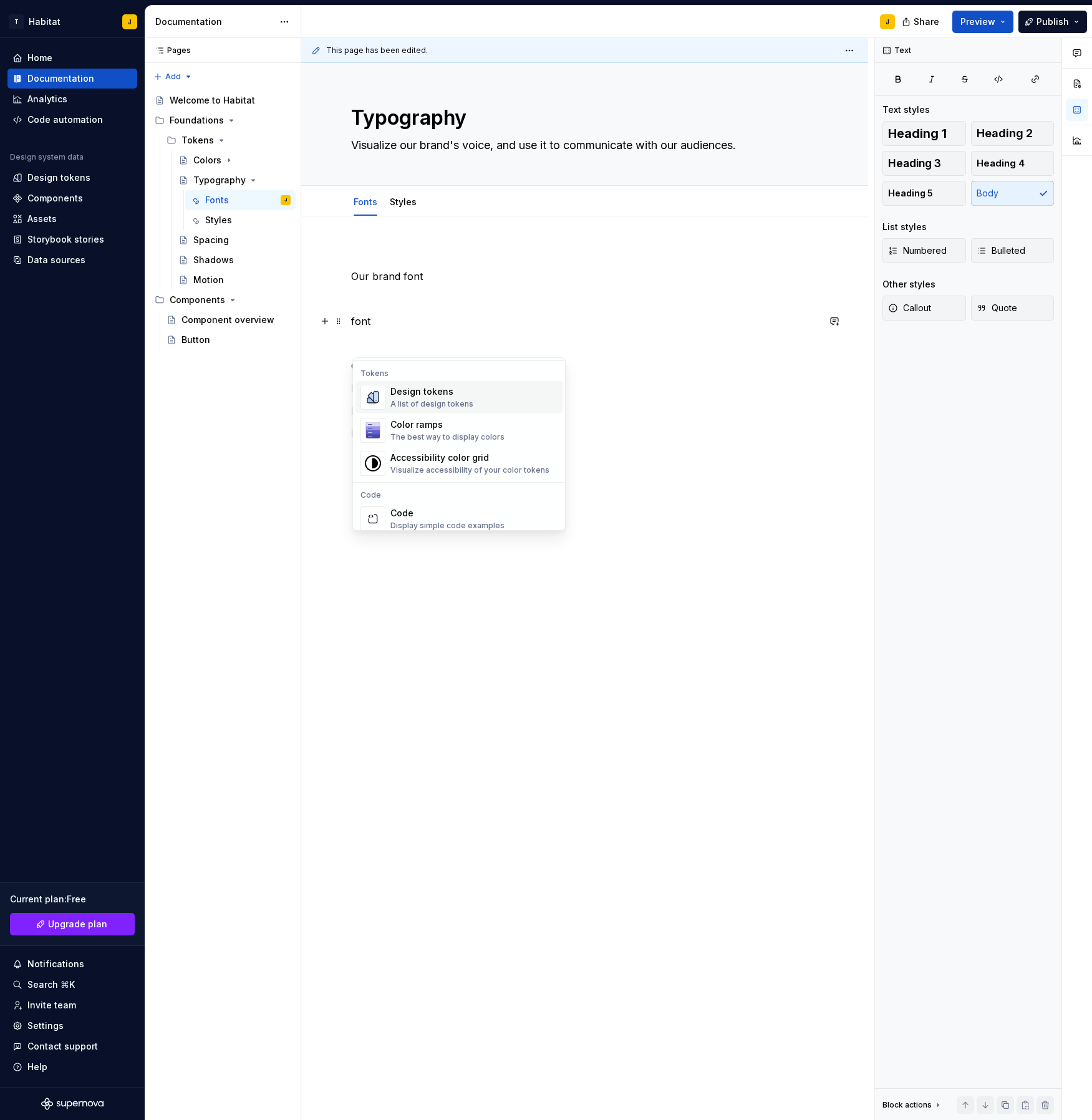
click at [418, 397] on div "Design tokens" at bounding box center [431, 391] width 83 height 12
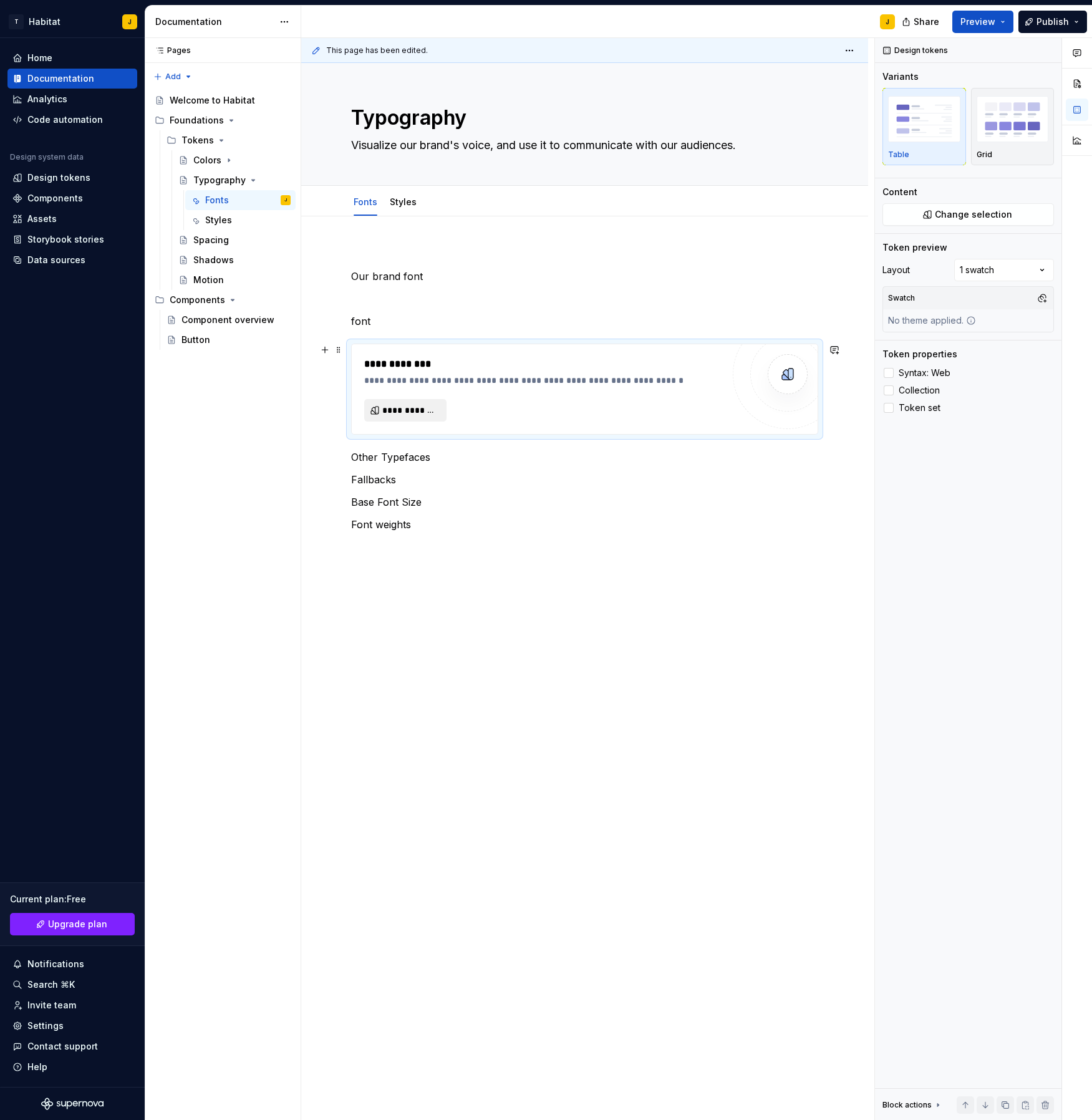
click at [399, 408] on span "**********" at bounding box center [410, 410] width 56 height 12
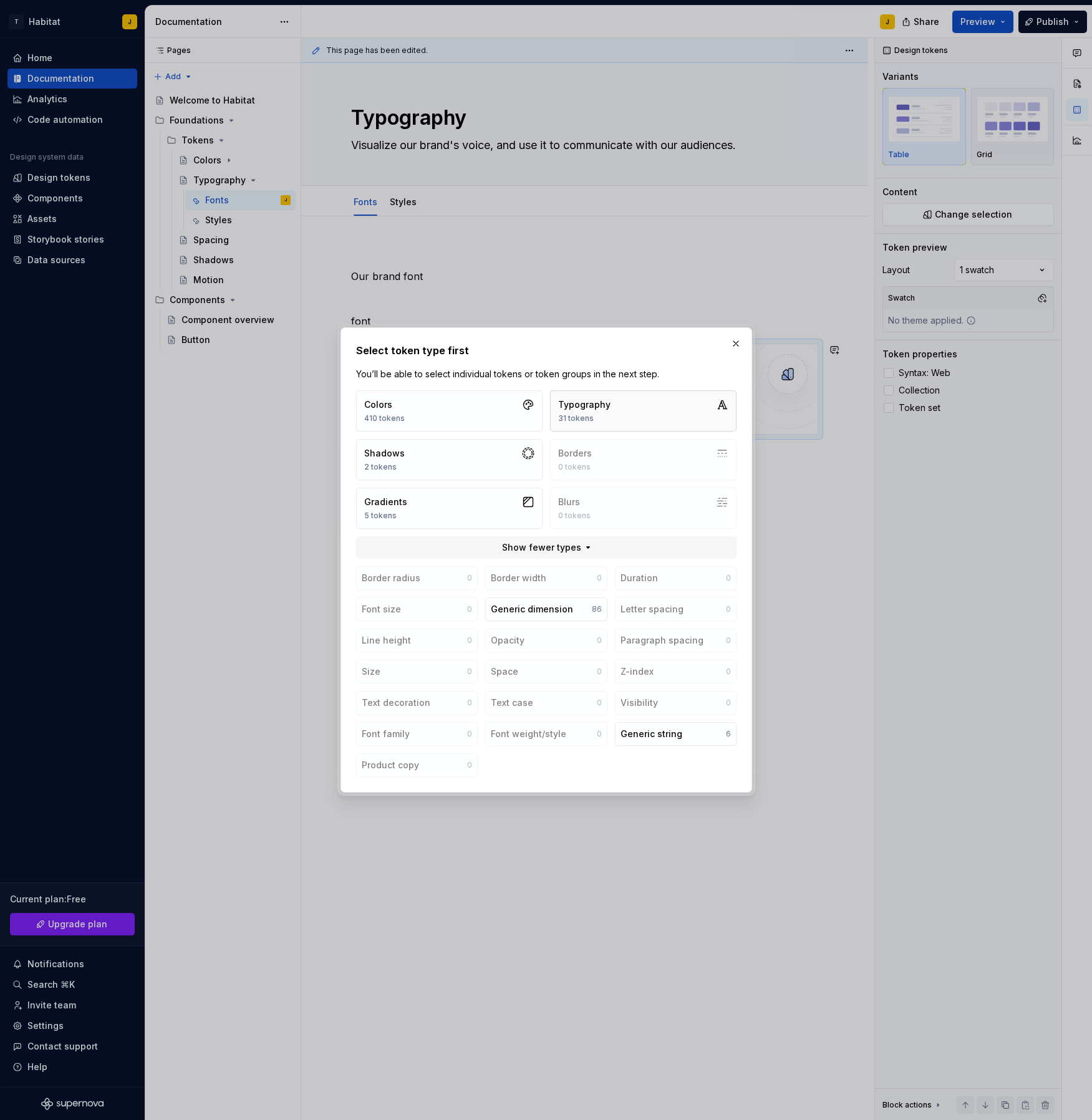
click at [615, 410] on button "Typography 31 tokens" at bounding box center [643, 411] width 187 height 41
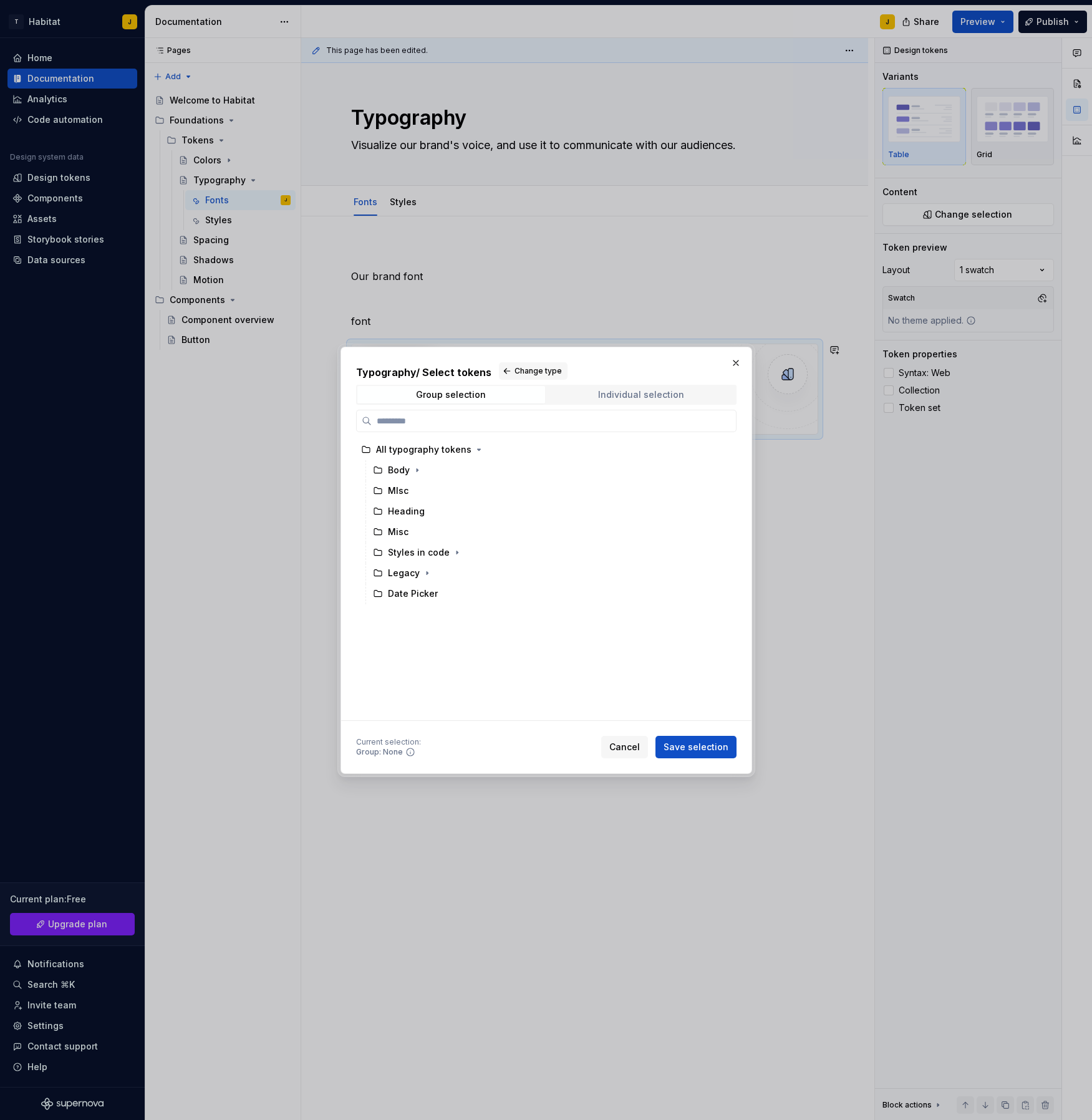
click at [627, 399] on div "Individual selection" at bounding box center [641, 395] width 86 height 10
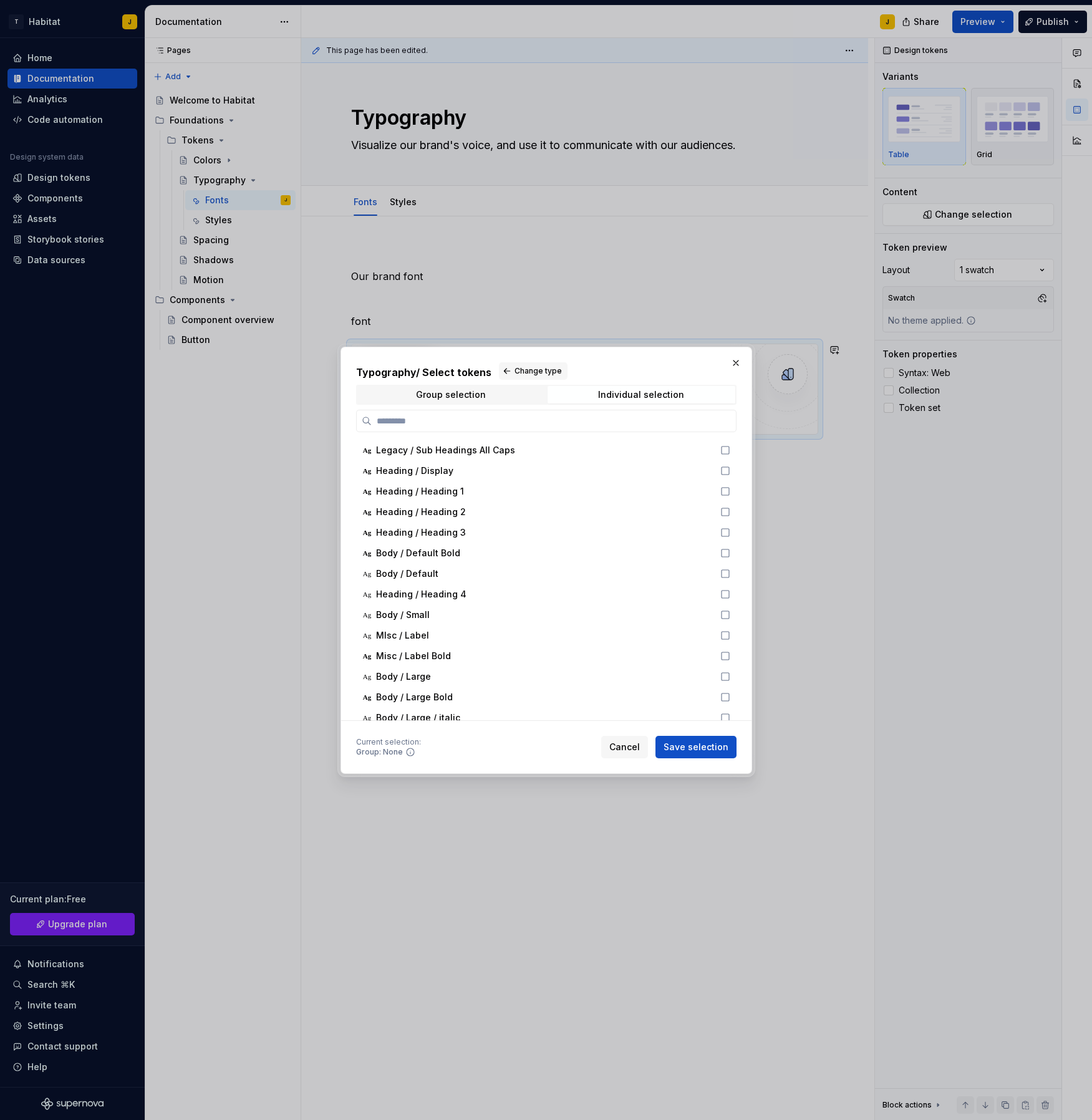
scroll to position [0, 0]
click at [460, 395] on div "Group selection" at bounding box center [450, 395] width 70 height 10
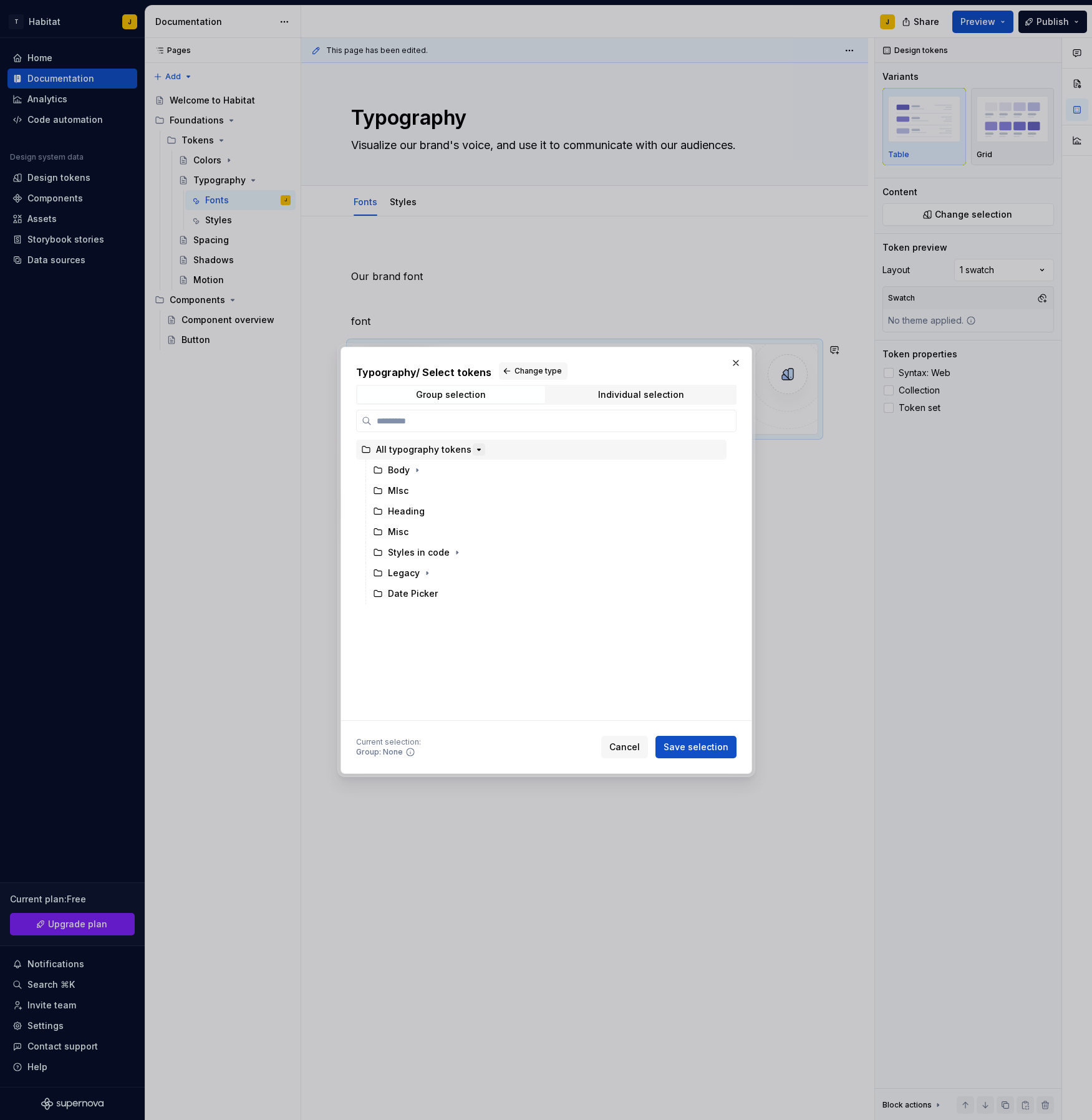
click at [474, 449] on icon "button" at bounding box center [479, 449] width 10 height 10
click at [444, 395] on div "Group selection" at bounding box center [450, 395] width 70 height 10
click at [738, 364] on button "button" at bounding box center [735, 363] width 17 height 17
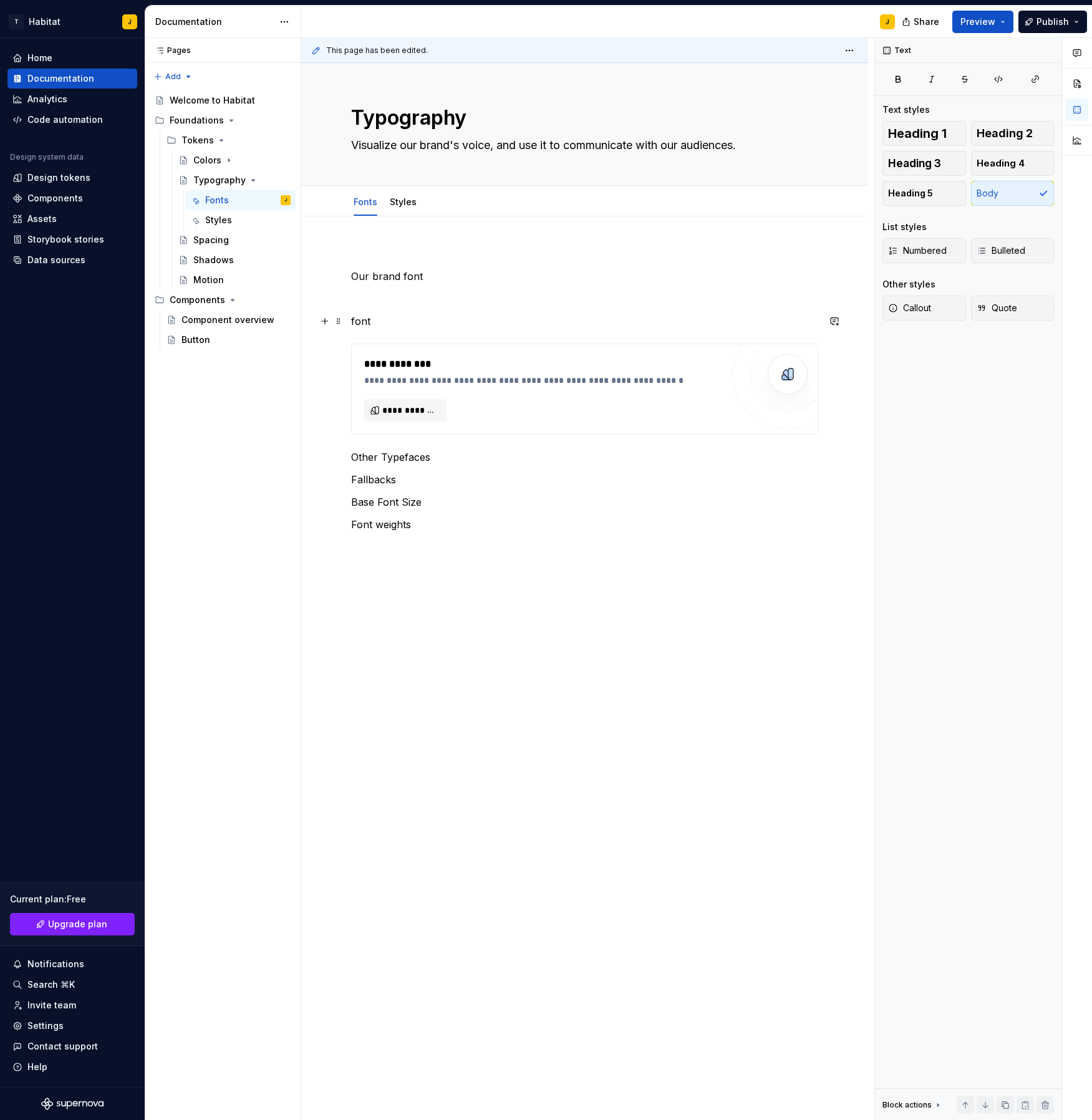
click at [355, 323] on p "font" at bounding box center [584, 321] width 467 height 15
click at [436, 403] on button "**********" at bounding box center [405, 410] width 83 height 22
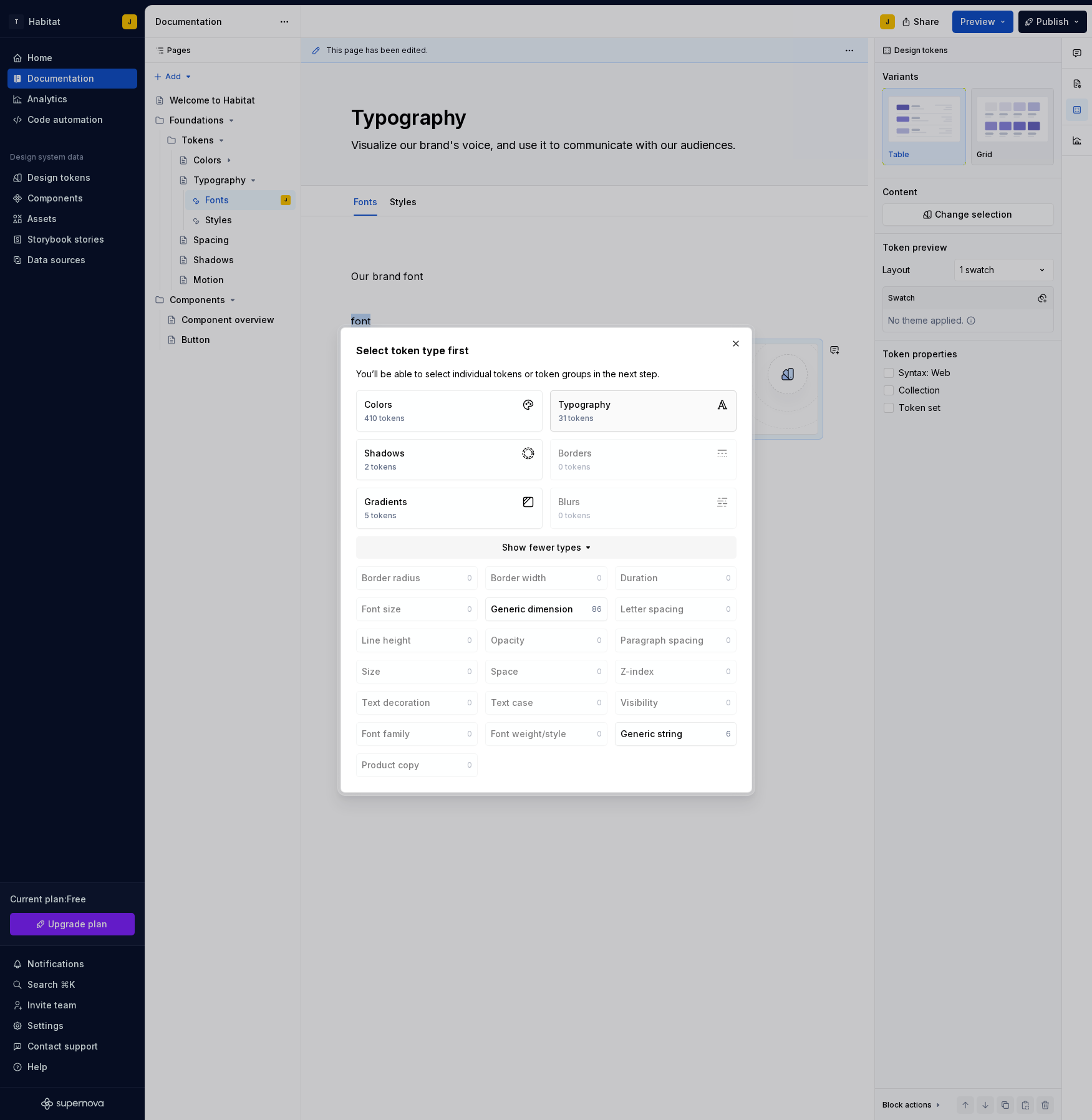
click at [724, 401] on icon "button" at bounding box center [722, 404] width 12 height 12
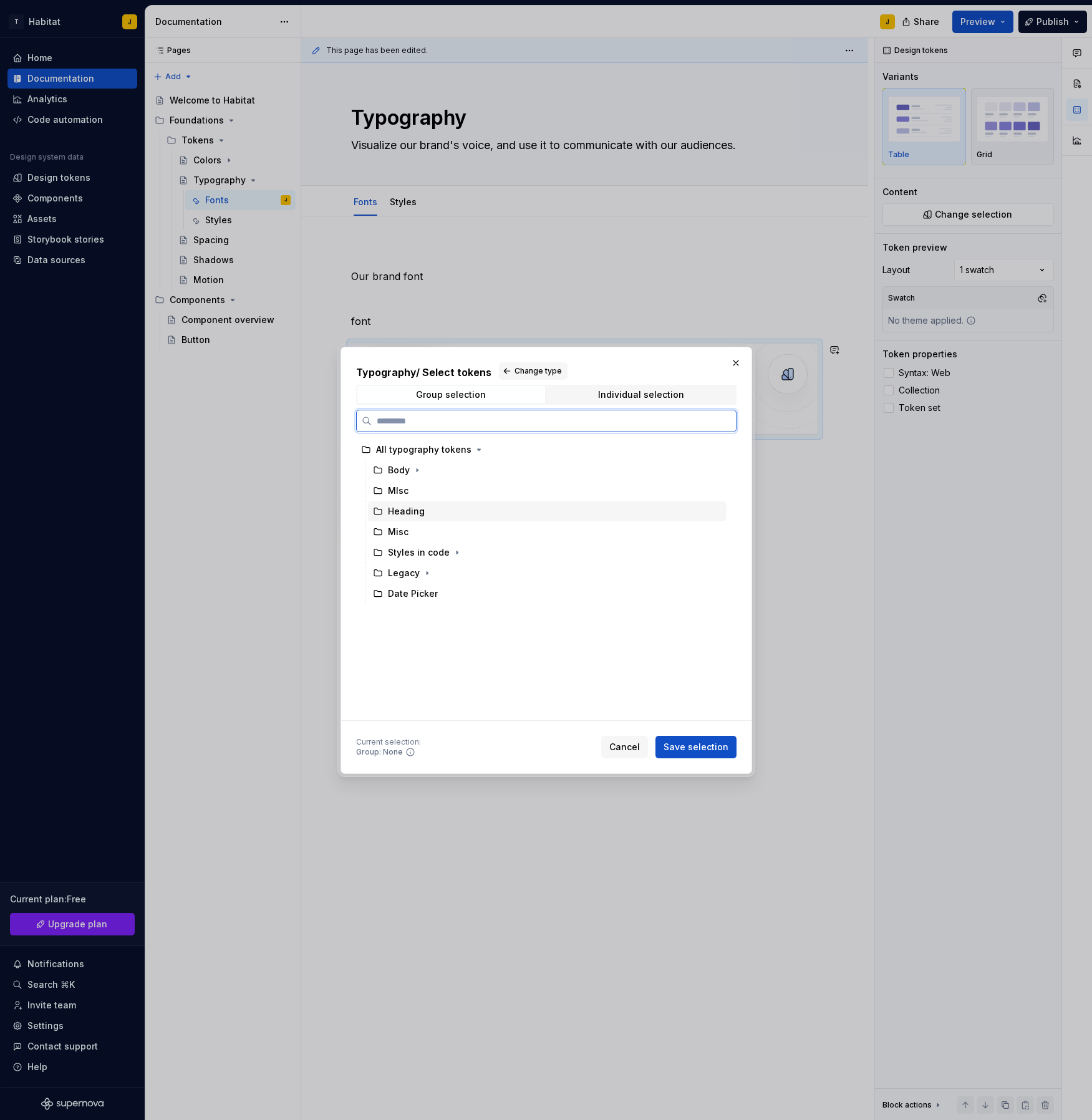
click at [410, 515] on div "Heading" at bounding box center [406, 511] width 37 height 12
click at [637, 395] on div "Individual selection" at bounding box center [641, 395] width 86 height 10
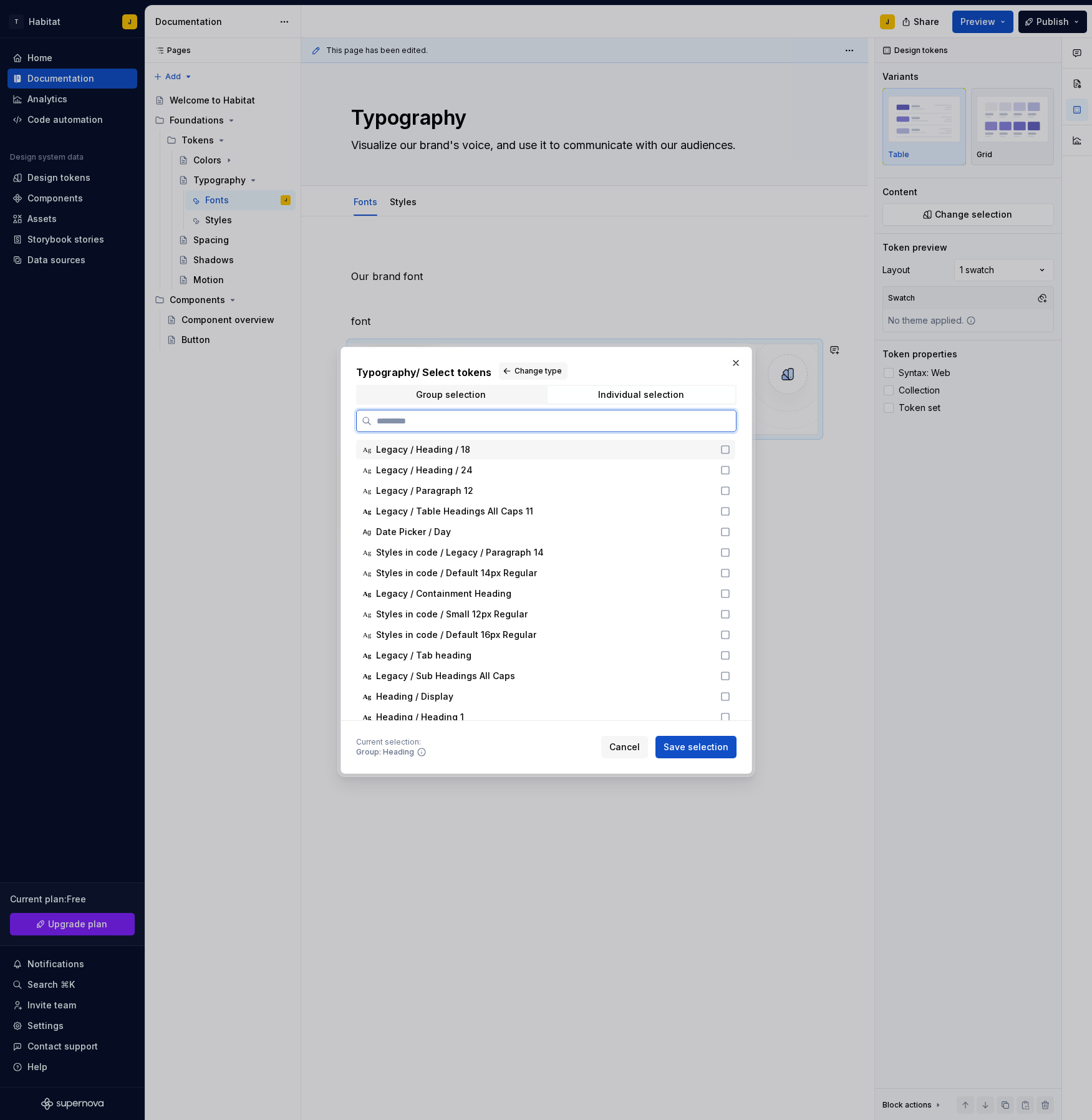
click at [450, 452] on span "Legacy / Heading / 18" at bounding box center [422, 449] width 94 height 12
click at [697, 750] on span "Save selection" at bounding box center [696, 747] width 65 height 12
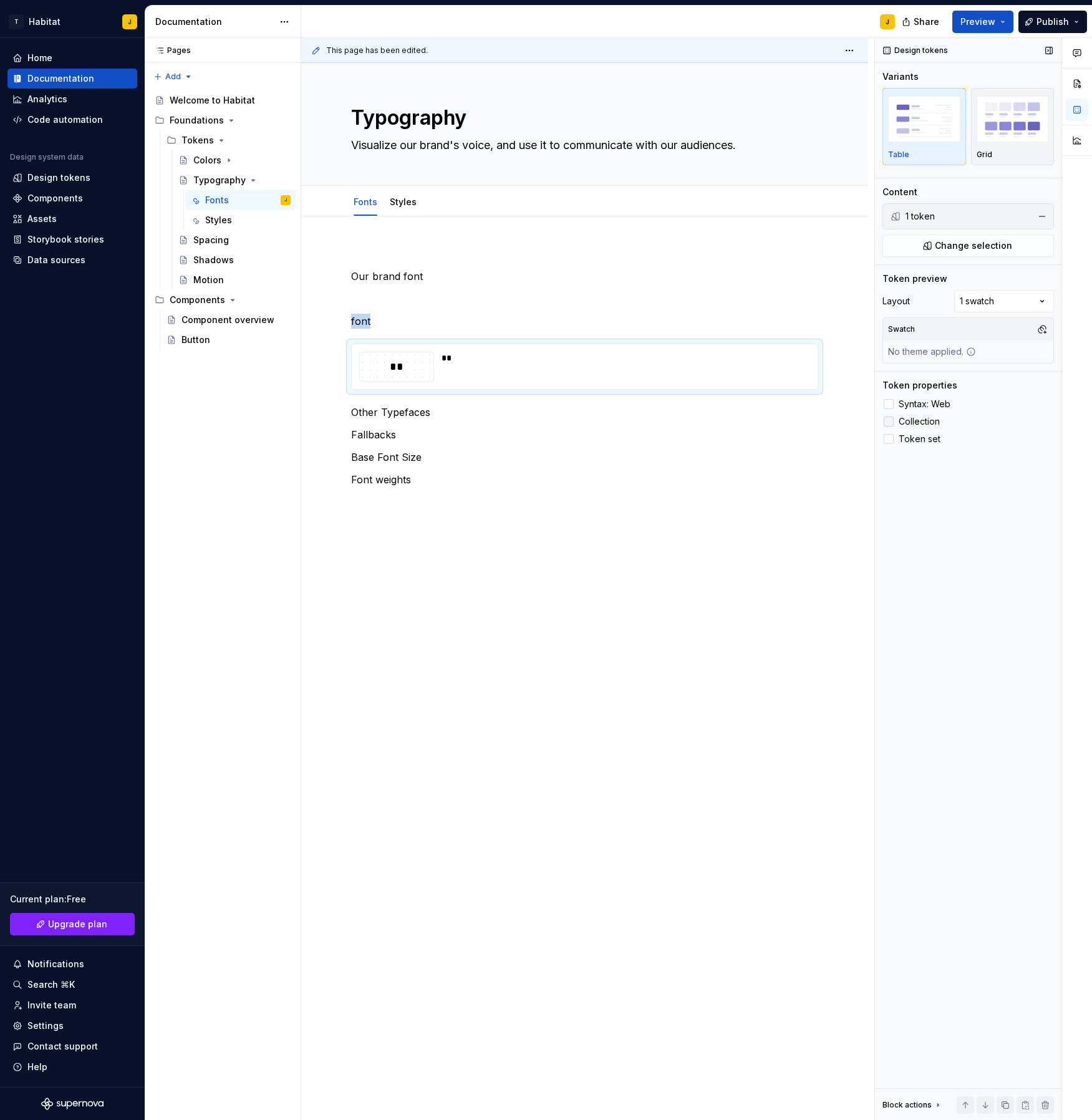
click at [892, 422] on div at bounding box center [889, 422] width 10 height 10
click at [889, 422] on icon at bounding box center [889, 422] width 0 height 0
click at [889, 441] on div at bounding box center [889, 439] width 10 height 10
click at [889, 439] on icon at bounding box center [889, 439] width 0 height 0
click at [892, 397] on label "Syntax: Web" at bounding box center [968, 404] width 172 height 15
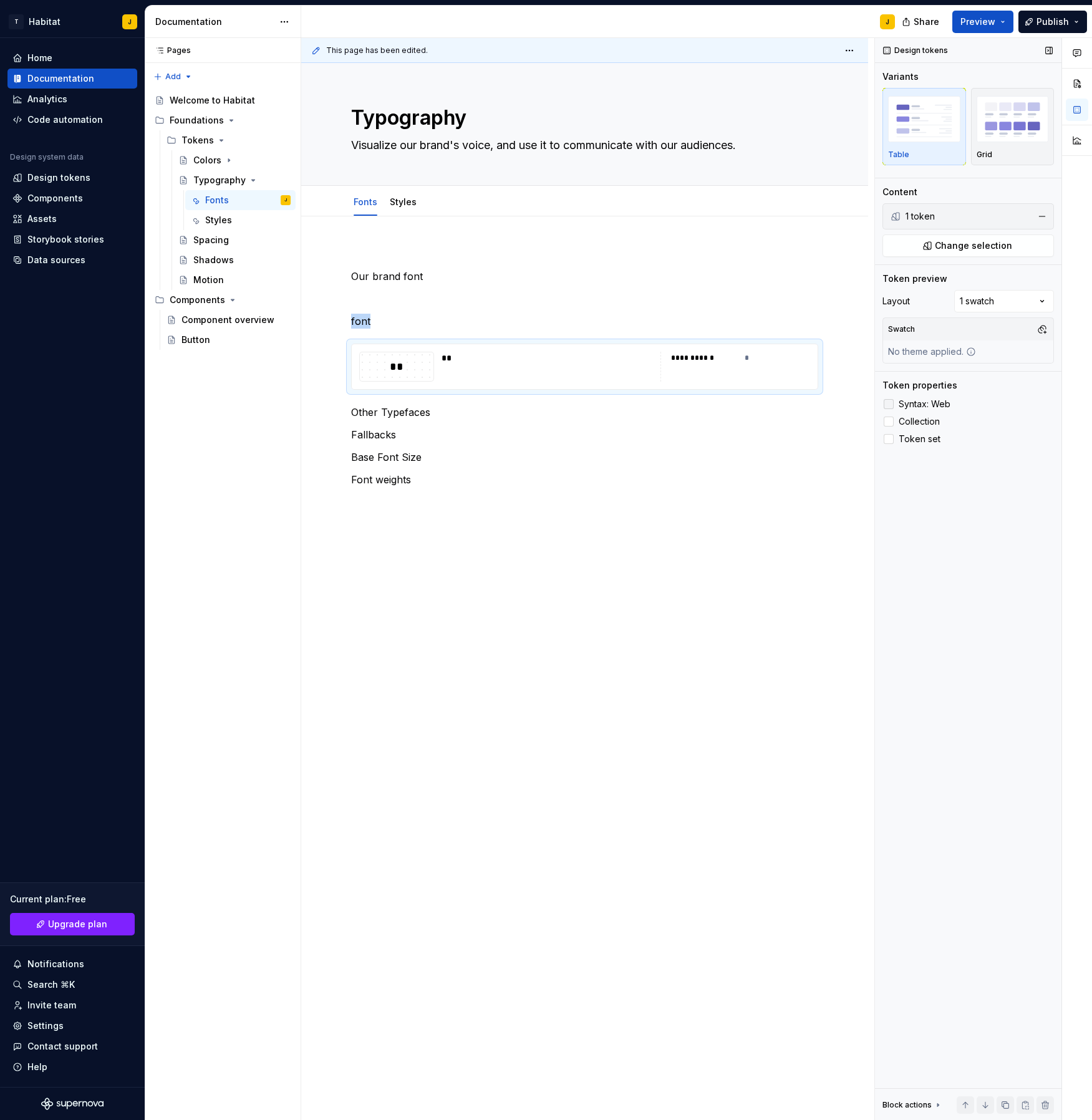
click at [889, 404] on icon at bounding box center [889, 404] width 0 height 0
click at [995, 301] on div "Comments Open comments No comments yet Select ‘Comment’ from the block context …" at bounding box center [983, 579] width 217 height 1083
click at [951, 222] on div "1 token" at bounding box center [967, 216] width 123 height 12
click at [515, 350] on div "** **" at bounding box center [584, 367] width 466 height 45
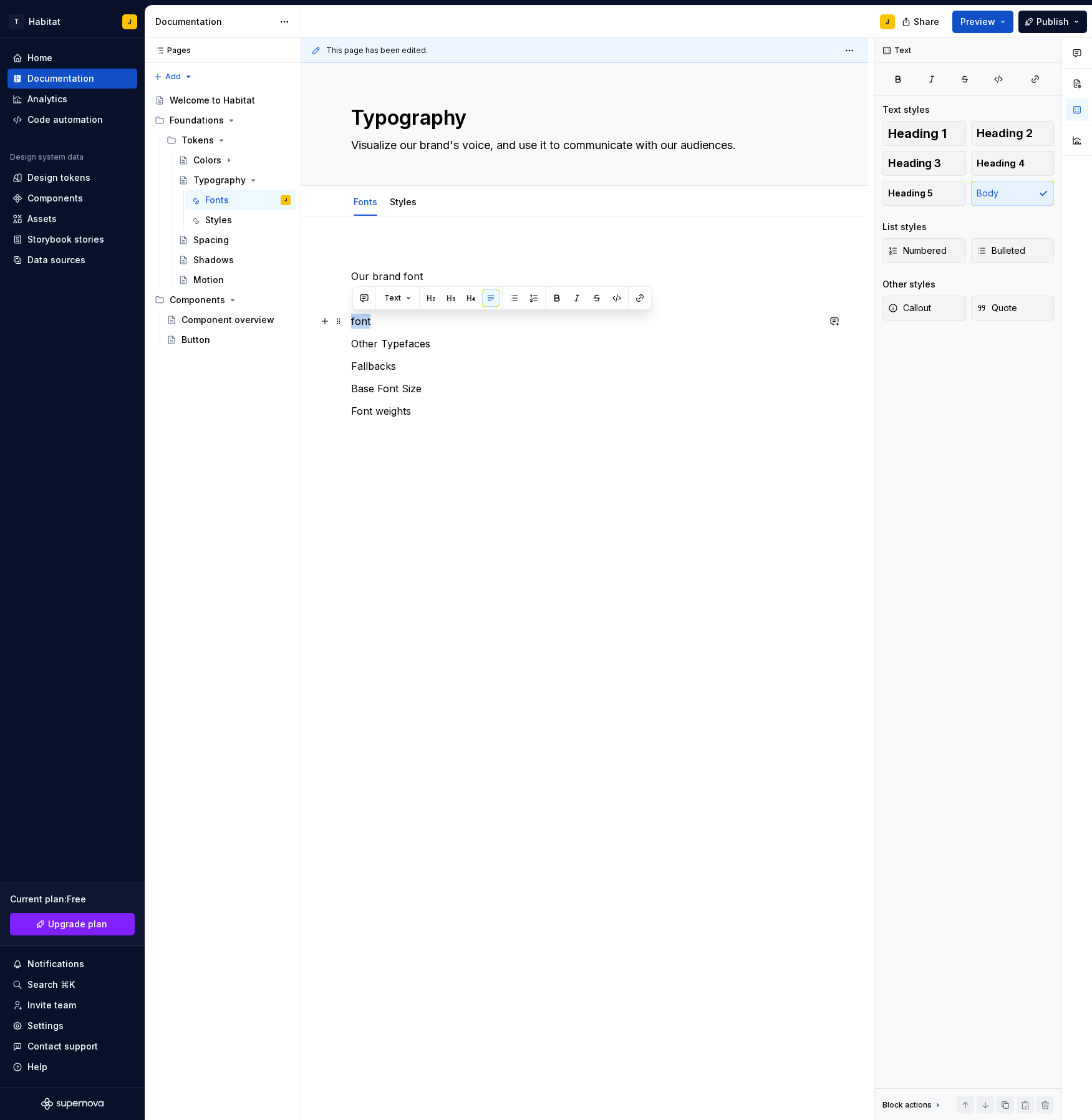
drag, startPoint x: 378, startPoint y: 320, endPoint x: 350, endPoint y: 318, distance: 28.1
click at [350, 318] on div "Our brand font font Other Typefaces Fallbacks Base Font Size Font weights" at bounding box center [584, 504] width 567 height 576
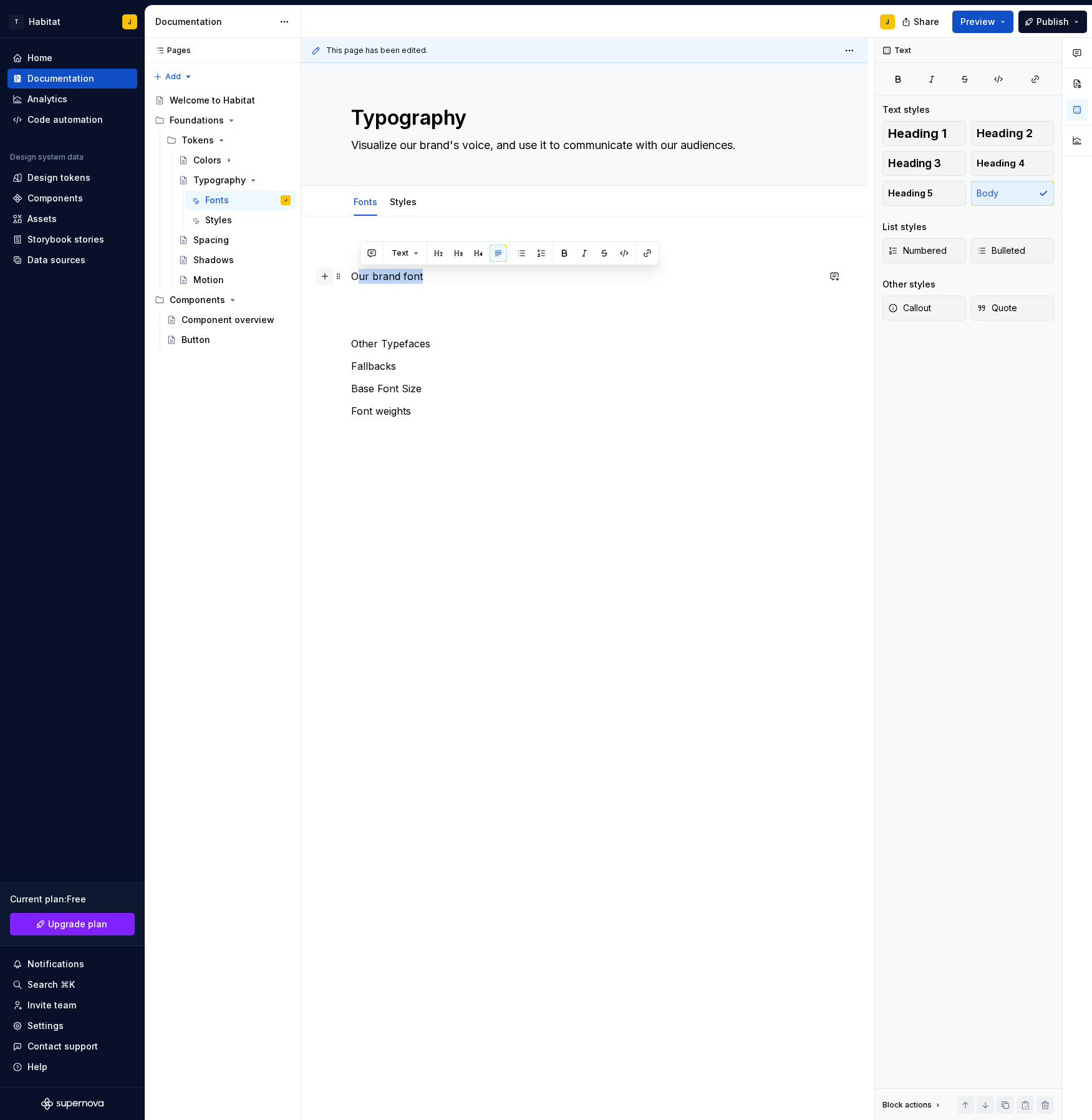
drag, startPoint x: 368, startPoint y: 277, endPoint x: 333, endPoint y: 277, distance: 35.0
click at [351, 277] on div "Our brand font Other Typefaces Fallbacks Base Font Size Font weights" at bounding box center [584, 351] width 467 height 210
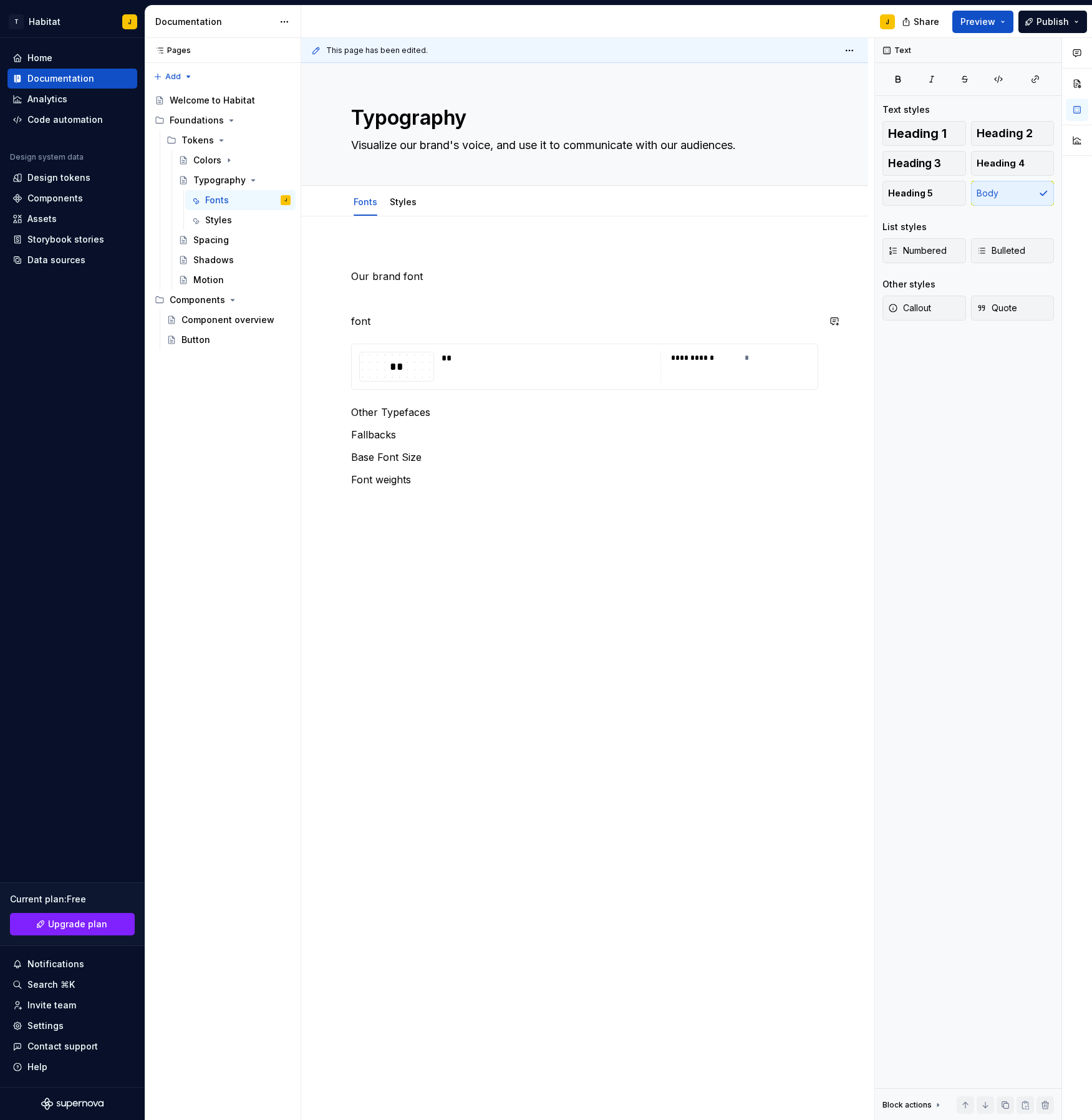
click at [413, 330] on div "**********" at bounding box center [584, 378] width 467 height 264
drag, startPoint x: 397, startPoint y: 322, endPoint x: 391, endPoint y: 320, distance: 6.3
click at [395, 321] on p "font" at bounding box center [584, 321] width 467 height 15
drag, startPoint x: 354, startPoint y: 321, endPoint x: 446, endPoint y: 377, distance: 107.7
click at [446, 377] on div "**********" at bounding box center [584, 378] width 467 height 264
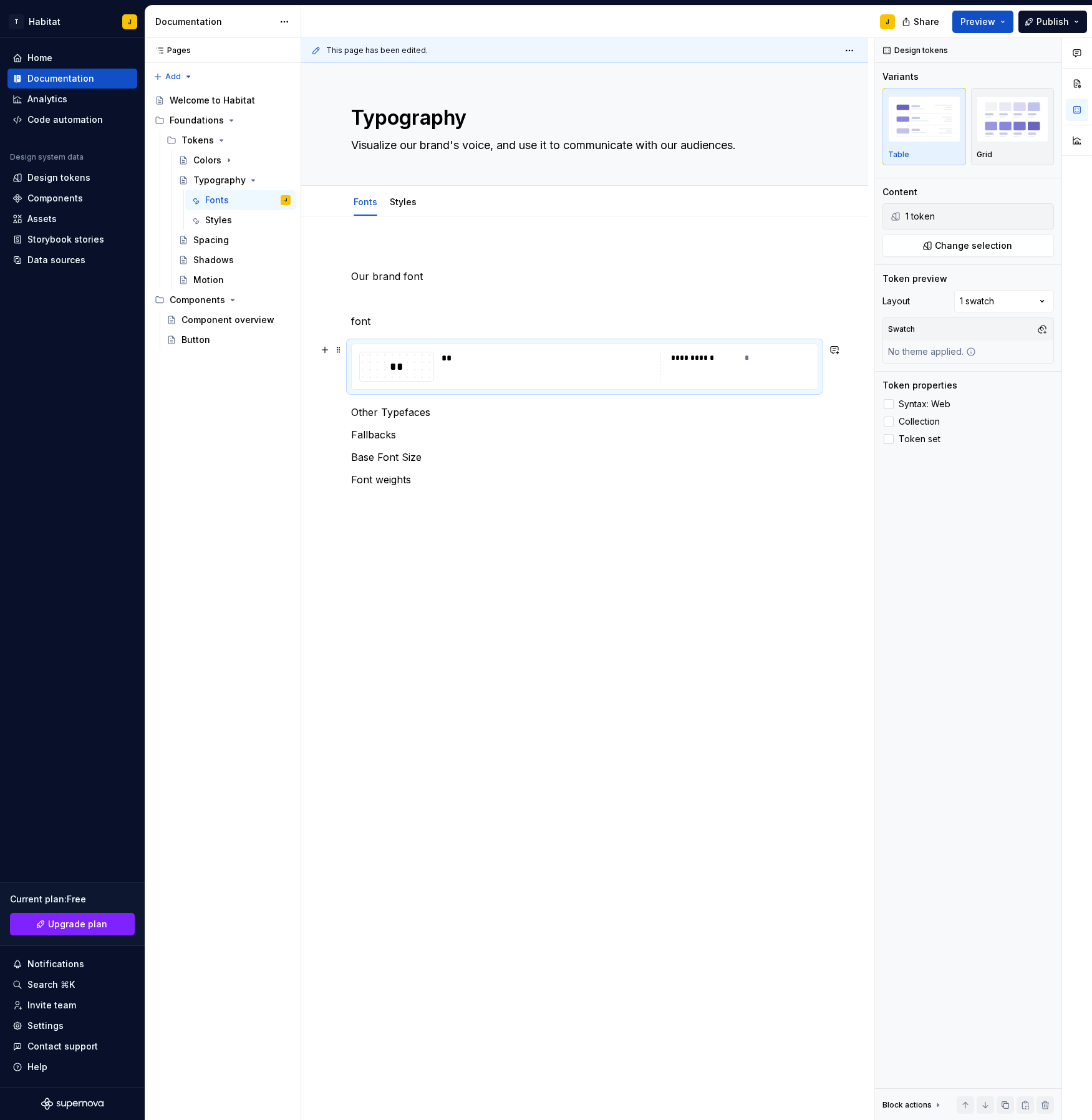
drag, startPoint x: 435, startPoint y: 375, endPoint x: 439, endPoint y: 368, distance: 8.1
click at [435, 375] on div "**********" at bounding box center [584, 367] width 451 height 30
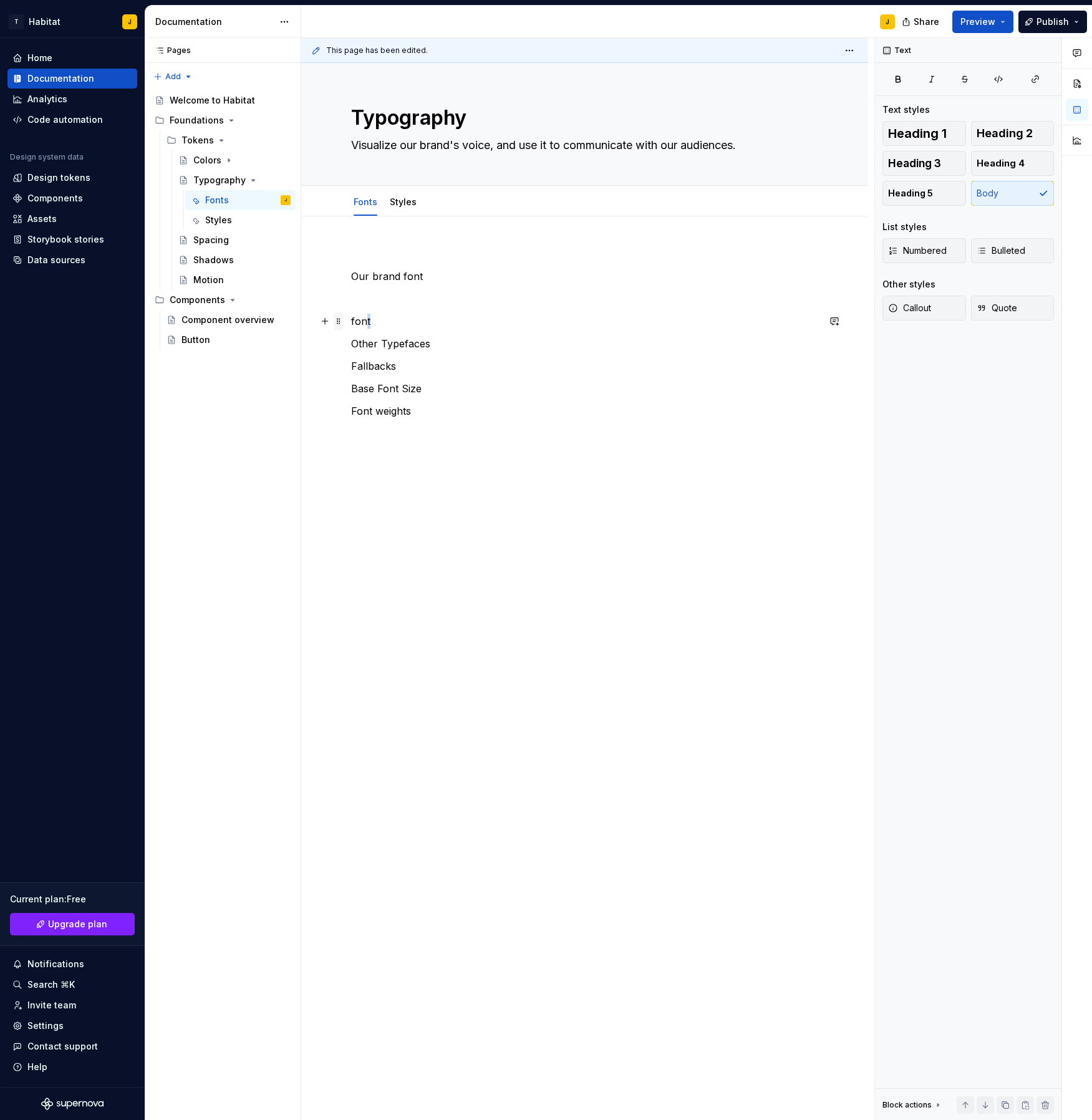
drag, startPoint x: 386, startPoint y: 325, endPoint x: 338, endPoint y: 316, distance: 48.8
click at [351, 317] on div "Our brand font font Other Typefaces Fallbacks Base Font Size Font weights" at bounding box center [584, 351] width 467 height 210
drag, startPoint x: 377, startPoint y: 329, endPoint x: 359, endPoint y: 308, distance: 27.7
click at [359, 308] on div "Our brand font fon Other Typefaces Fallbacks Base Font Size Font weights" at bounding box center [584, 344] width 467 height 195
click at [363, 299] on p at bounding box center [584, 299] width 467 height 15
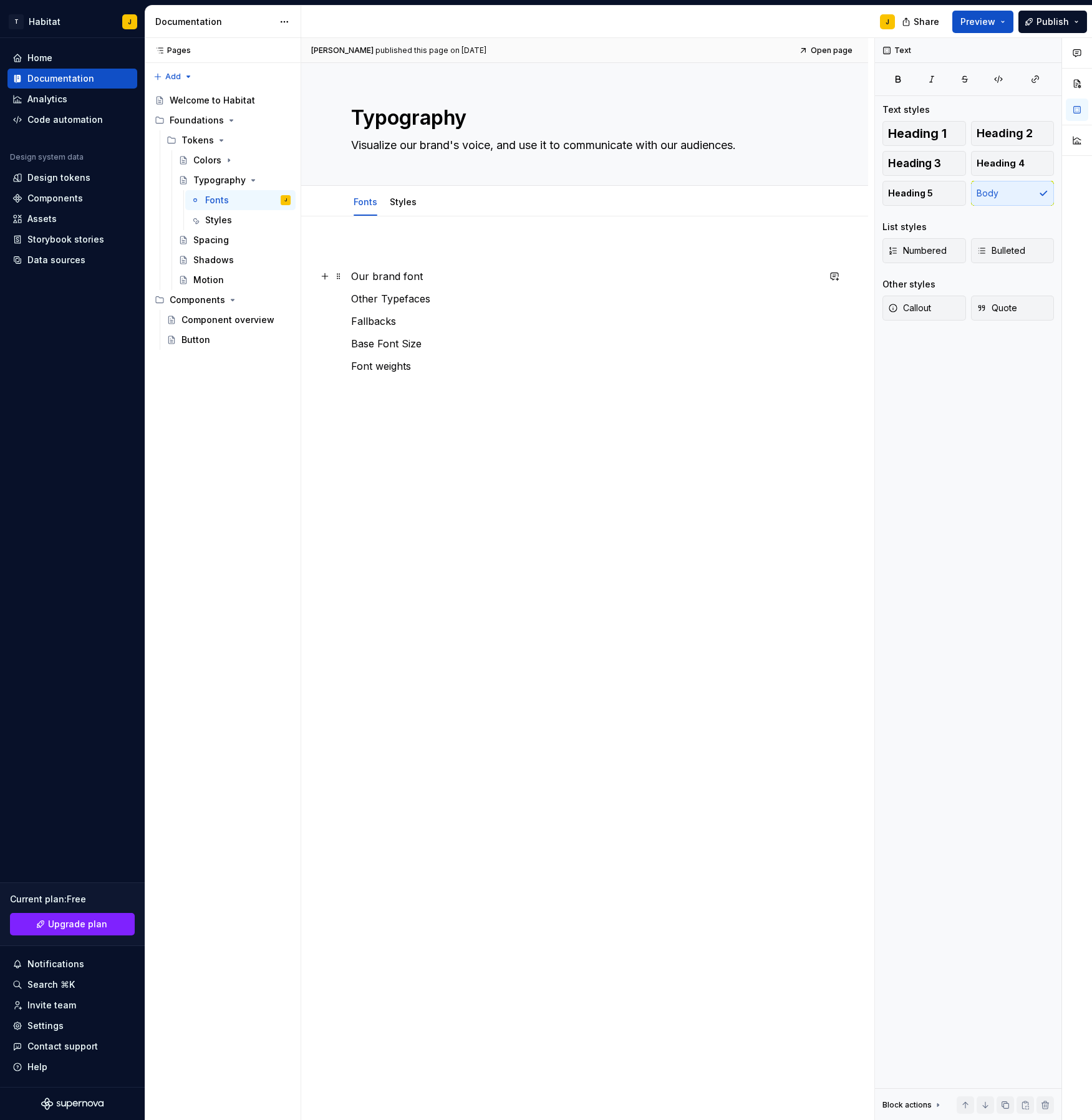
click at [457, 273] on p "Our brand font" at bounding box center [584, 276] width 467 height 15
click at [377, 277] on p "Our brand font" at bounding box center [584, 276] width 467 height 15
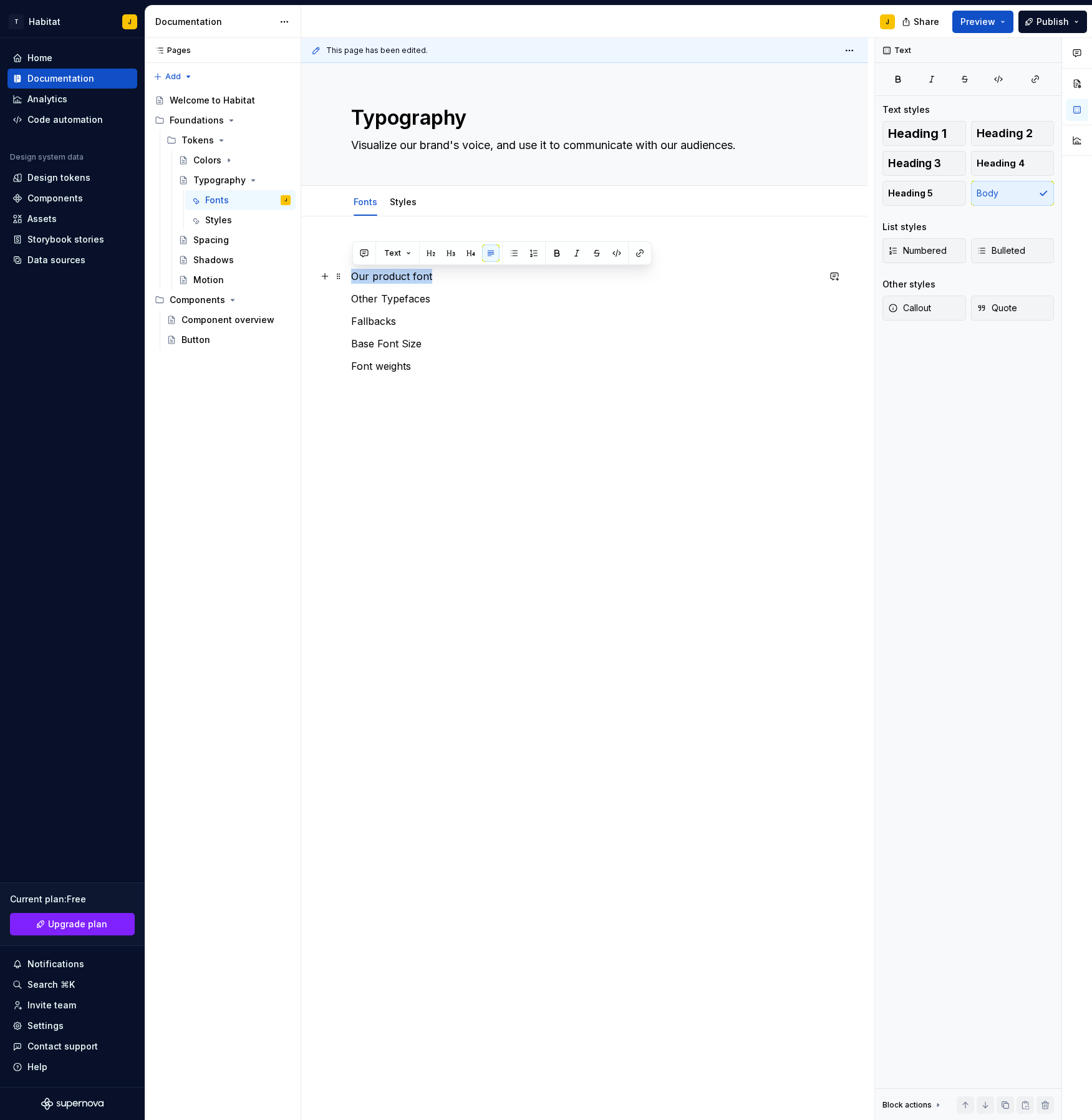
drag, startPoint x: 435, startPoint y: 277, endPoint x: 352, endPoint y: 277, distance: 83.0
click at [352, 277] on p "Our product font" at bounding box center [584, 276] width 467 height 15
click at [467, 391] on p at bounding box center [584, 389] width 467 height 15
drag, startPoint x: 438, startPoint y: 376, endPoint x: 345, endPoint y: 283, distance: 131.5
click at [347, 282] on div "Our product font Other Typefaces Fallbacks Base Font Size Font weights" at bounding box center [584, 481] width 567 height 531
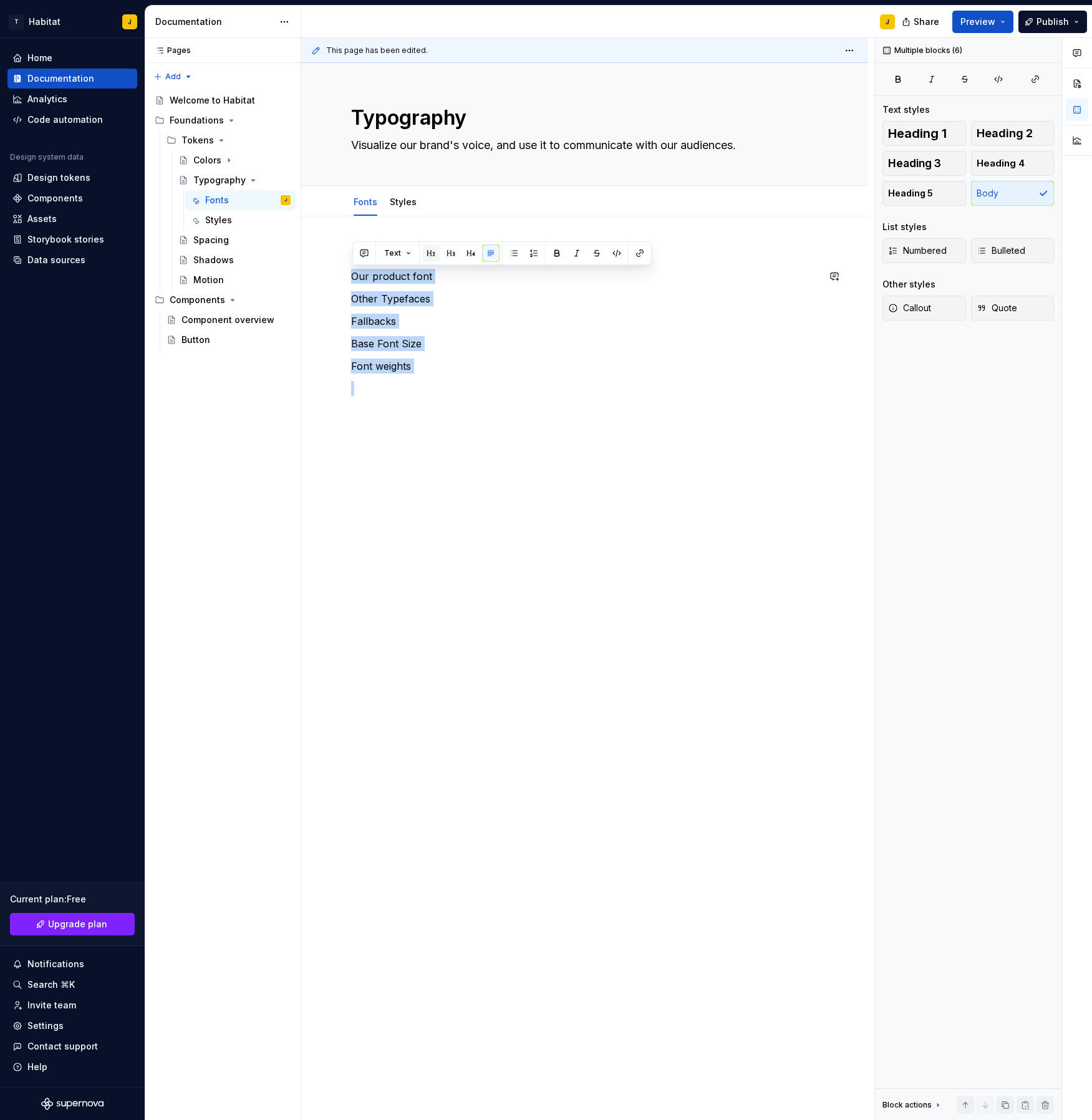
click at [435, 255] on button "button" at bounding box center [431, 253] width 17 height 17
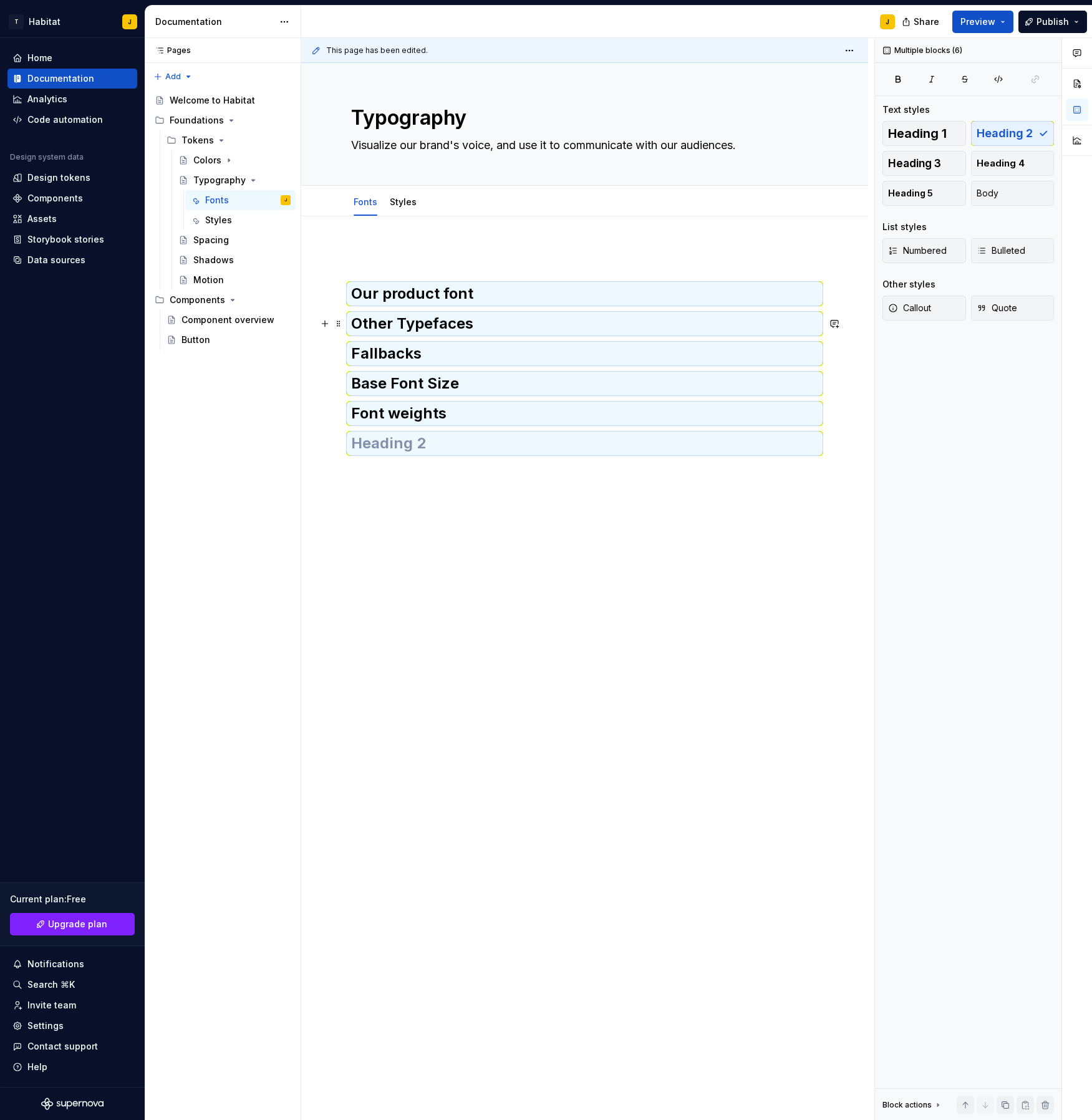
click at [456, 334] on h2 "Other Typefaces" at bounding box center [584, 323] width 467 height 20
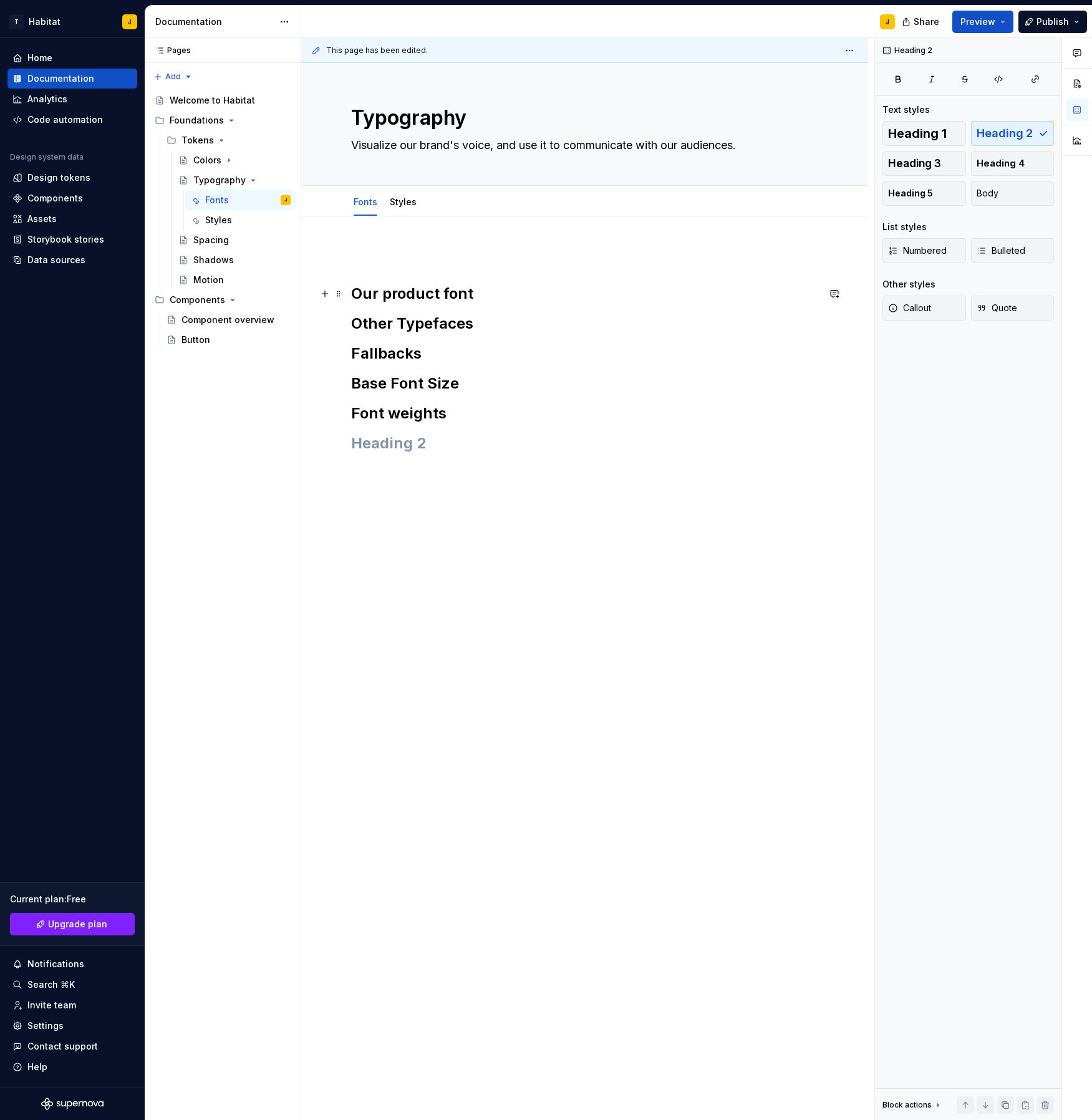
click at [481, 295] on h2 "Our product font" at bounding box center [584, 294] width 467 height 20
click at [483, 364] on h2 "Other Typefaces" at bounding box center [584, 361] width 467 height 20
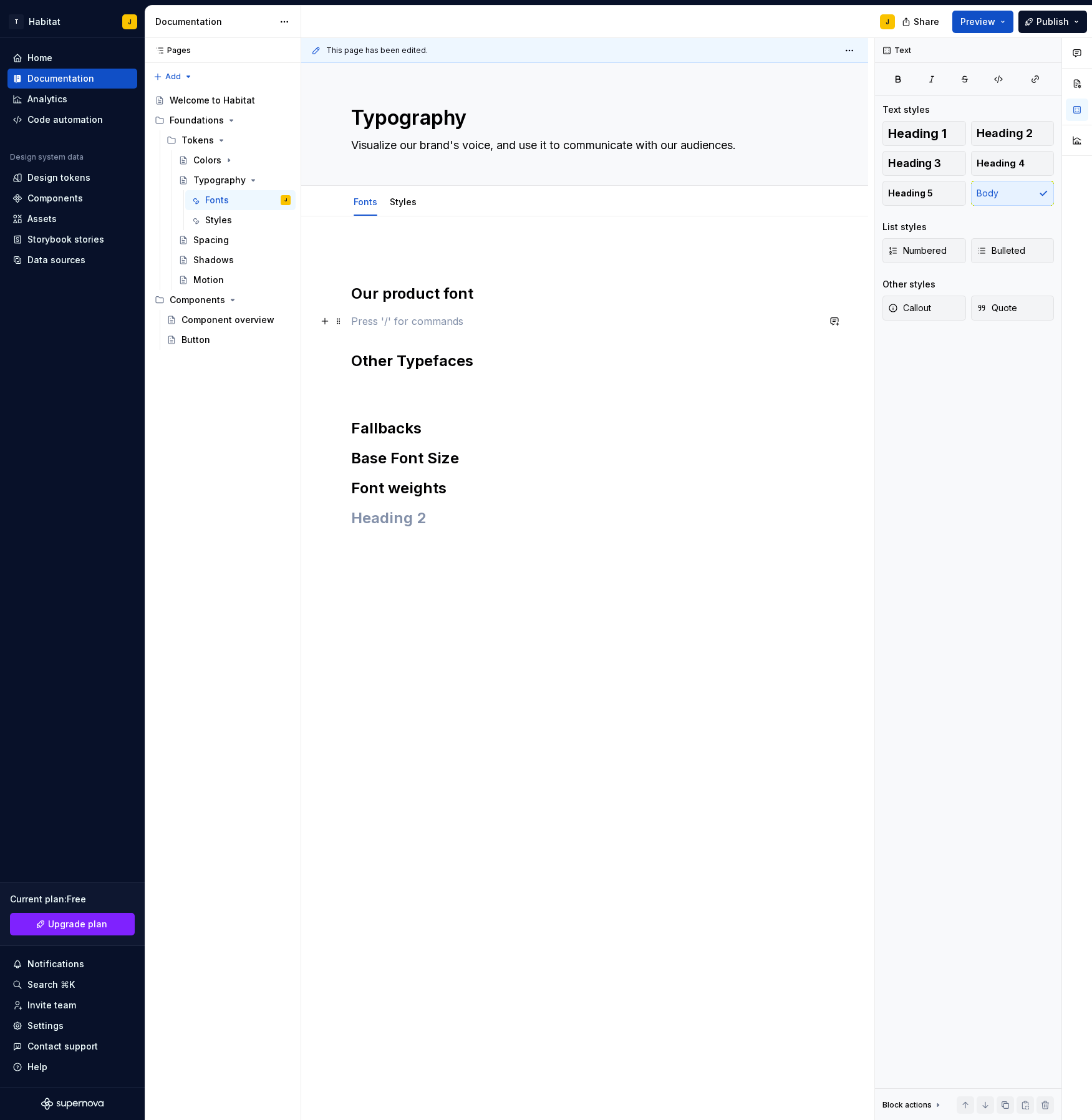
click at [404, 318] on p at bounding box center [584, 321] width 467 height 15
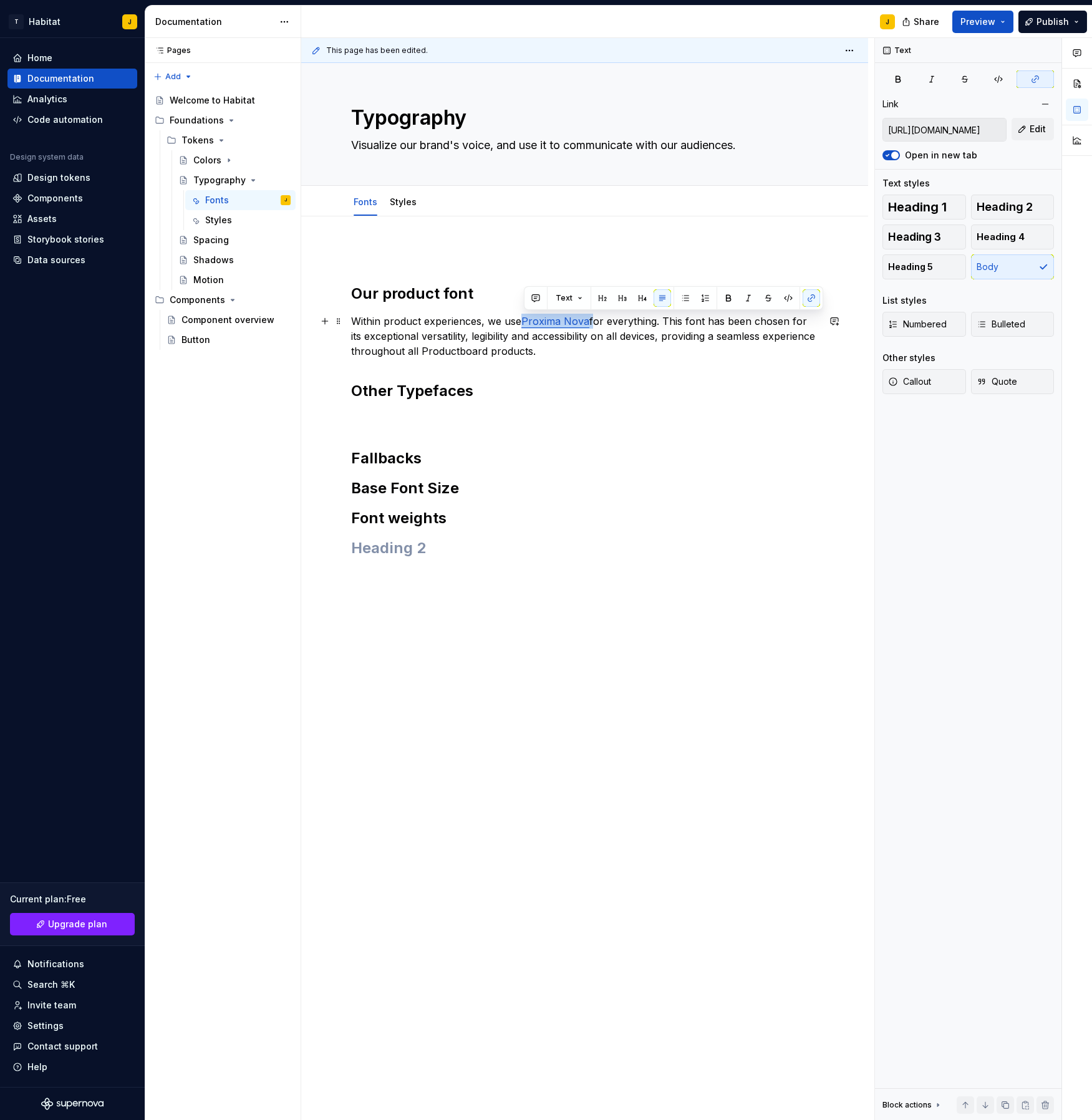
drag, startPoint x: 591, startPoint y: 321, endPoint x: 531, endPoint y: 323, distance: 60.0
click at [526, 321] on p "Within product experiences, we use Proxima Nova for everything. This font has b…" at bounding box center [584, 336] width 467 height 45
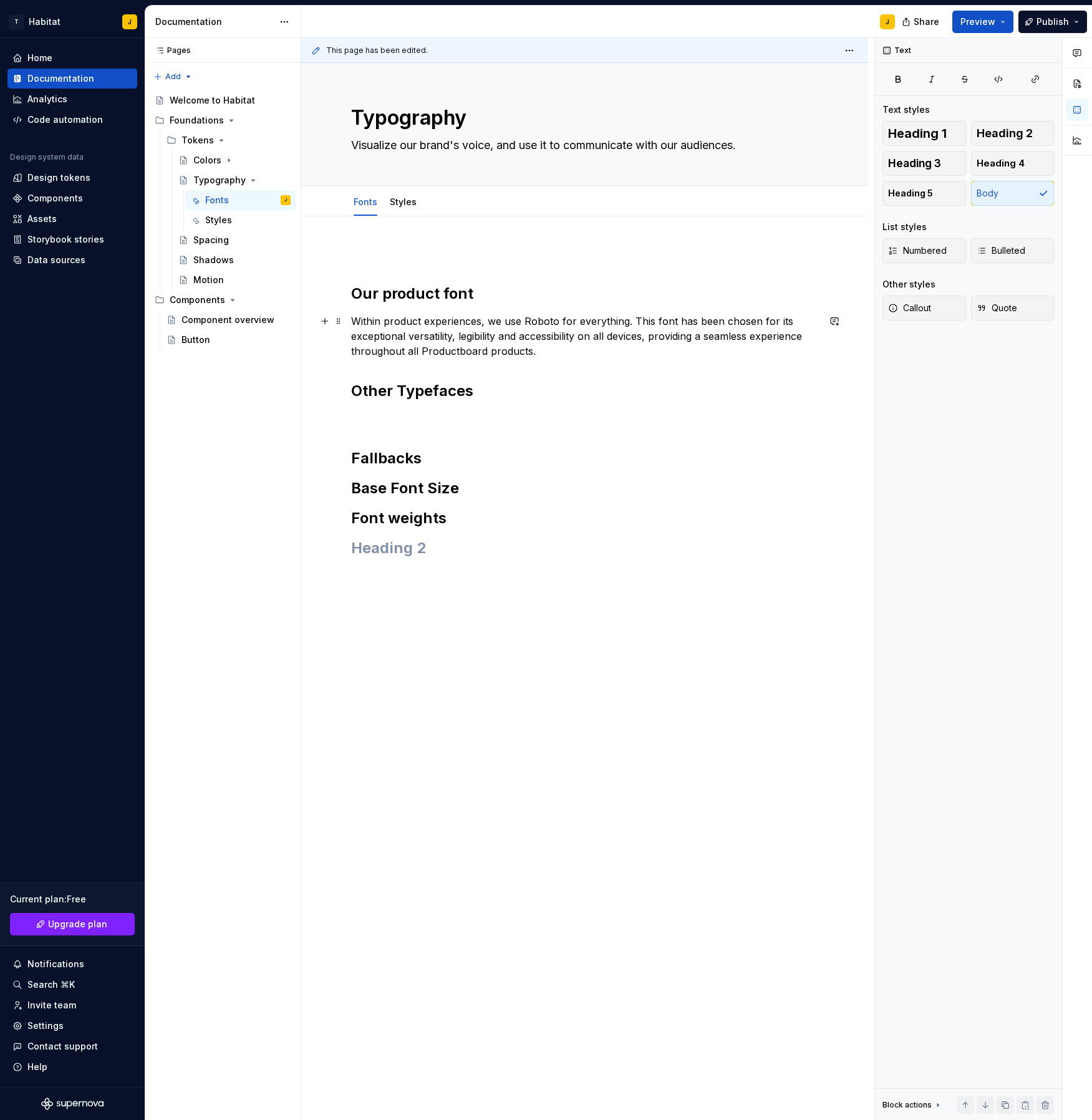
click at [545, 320] on p "Within product experiences, we use Roboto for everything. This font has been ch…" at bounding box center [584, 336] width 467 height 45
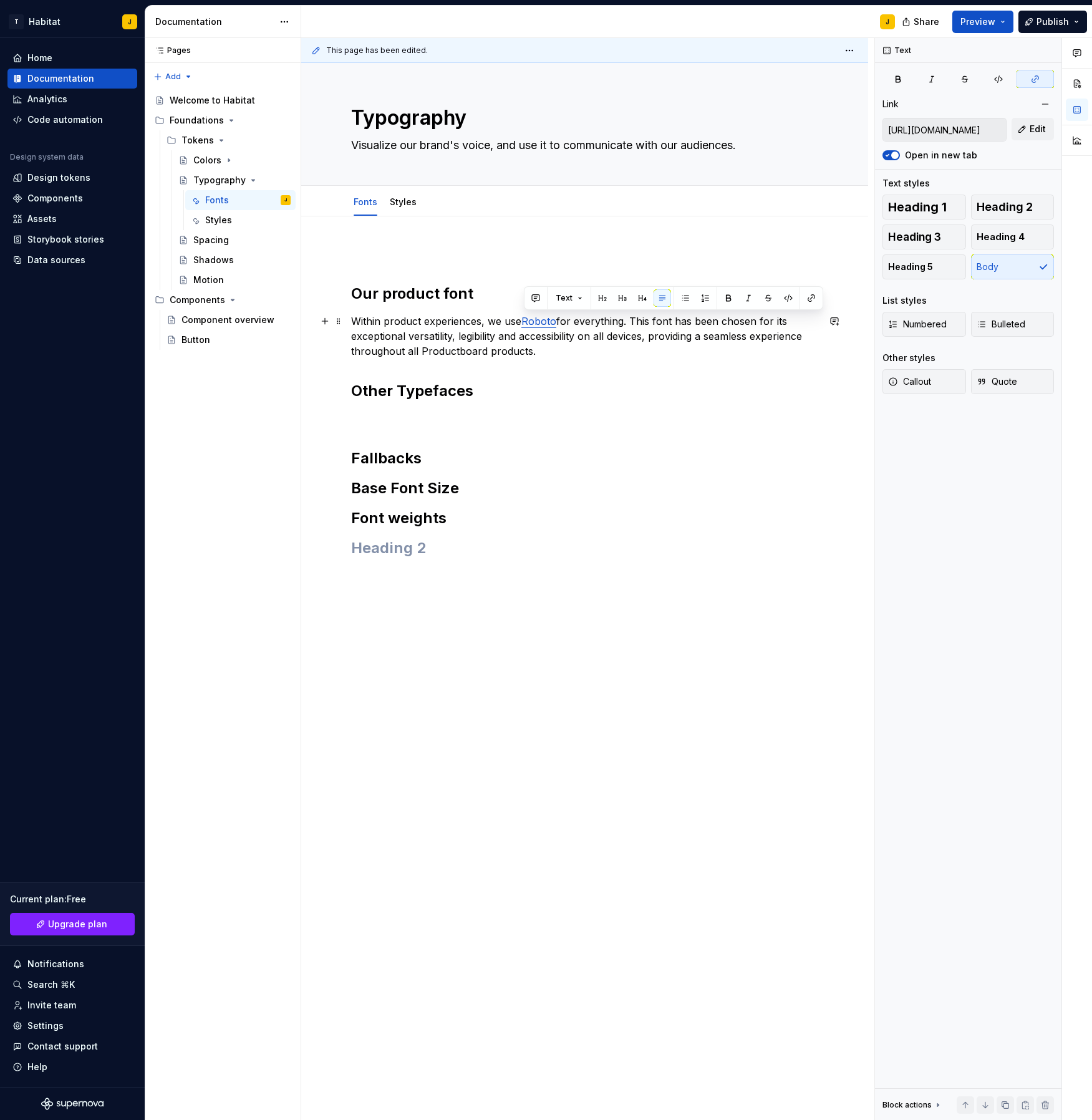
click at [593, 340] on p "Within product experiences, we use Roboto for everything. This font has been ch…" at bounding box center [584, 336] width 467 height 45
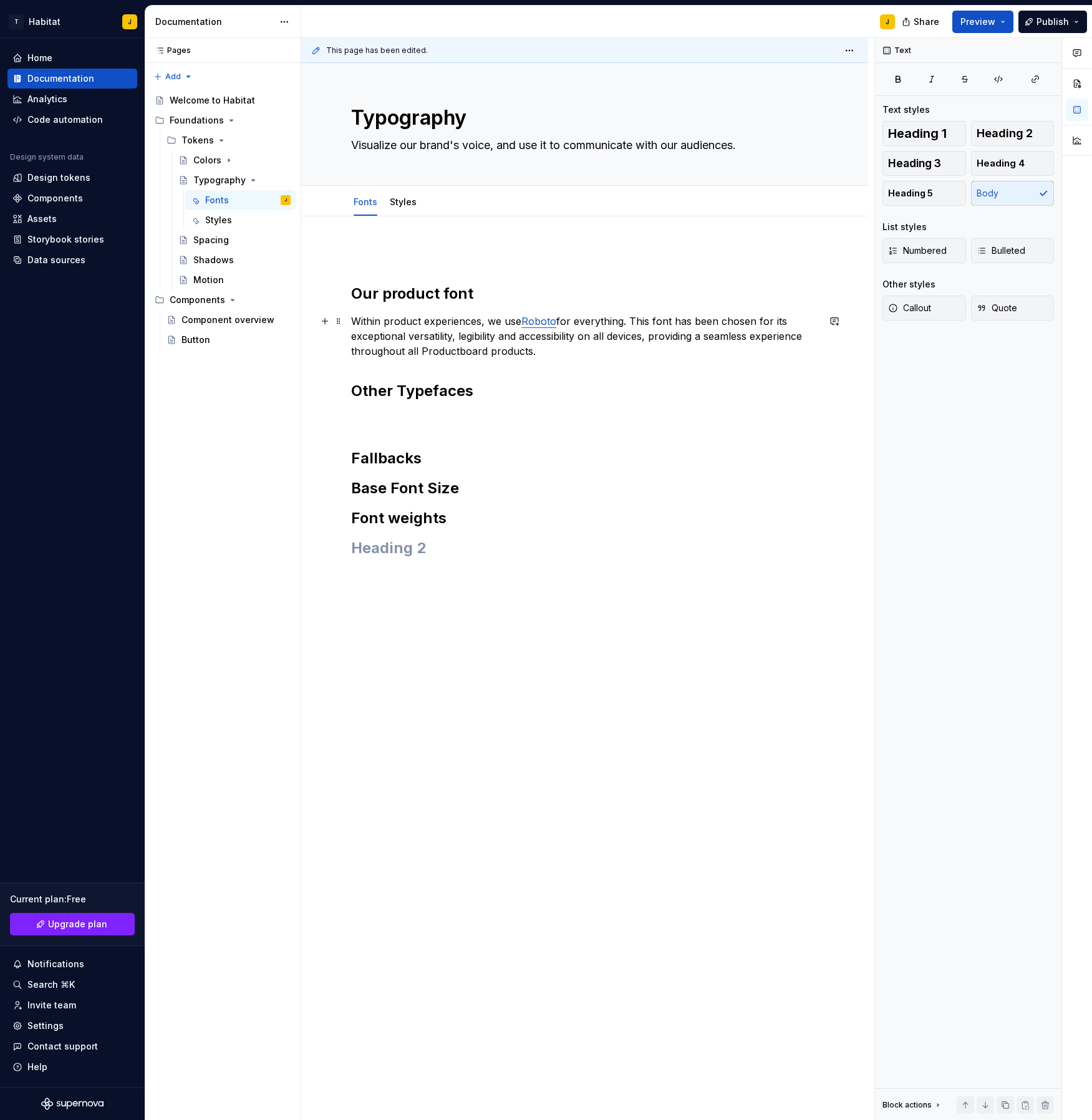
click at [591, 317] on p "Within product experiences, we use Roboto for everything. This font has been ch…" at bounding box center [584, 336] width 467 height 45
click at [538, 350] on p "Within product experiences, we use Roboto for everything. This font has been ch…" at bounding box center [584, 336] width 467 height 45
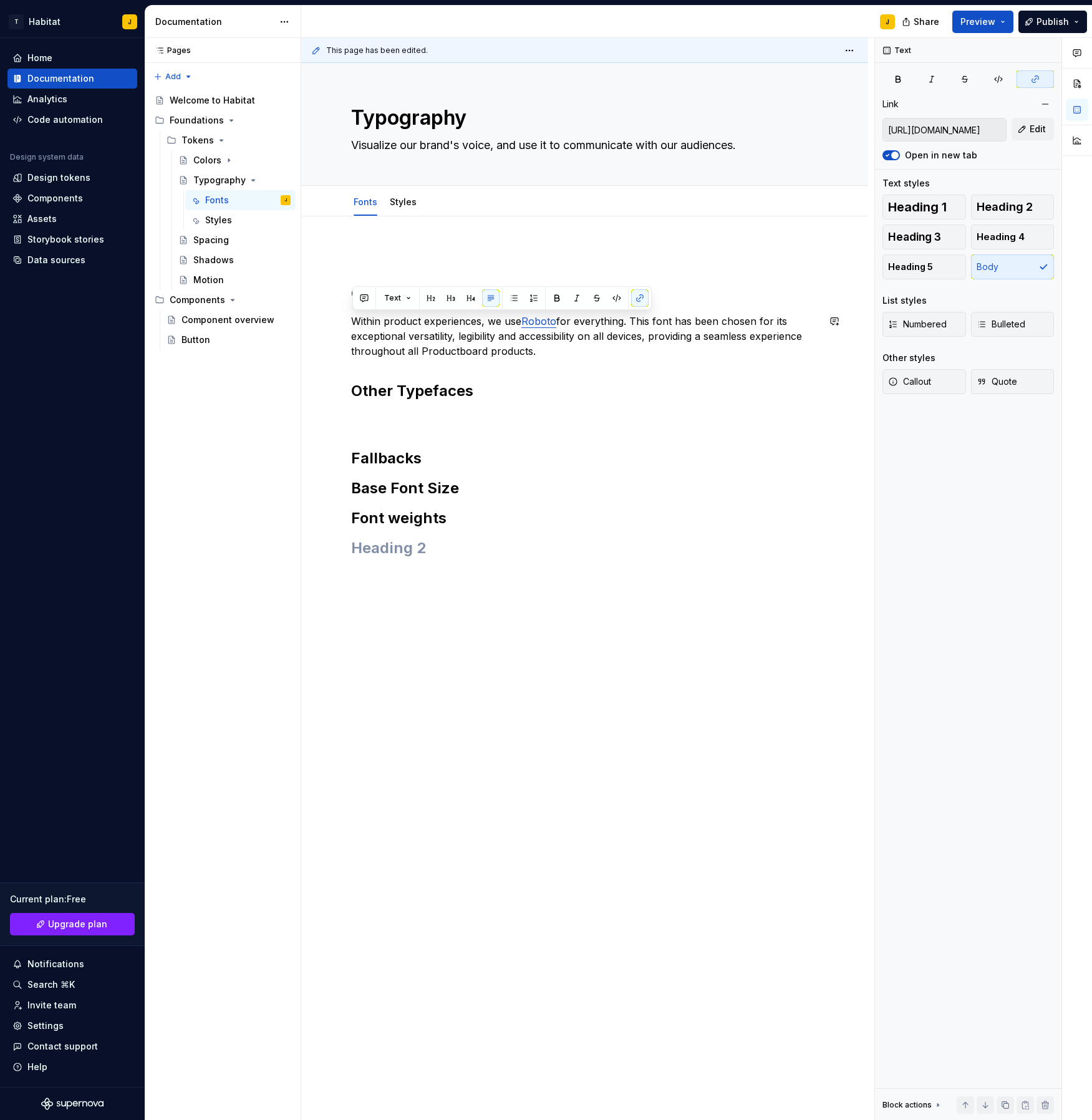
drag, startPoint x: 580, startPoint y: 347, endPoint x: 335, endPoint y: 313, distance: 247.3
click at [335, 313] on div "Our product font Within product experiences, we use Roboto for everything. This…" at bounding box center [584, 562] width 567 height 693
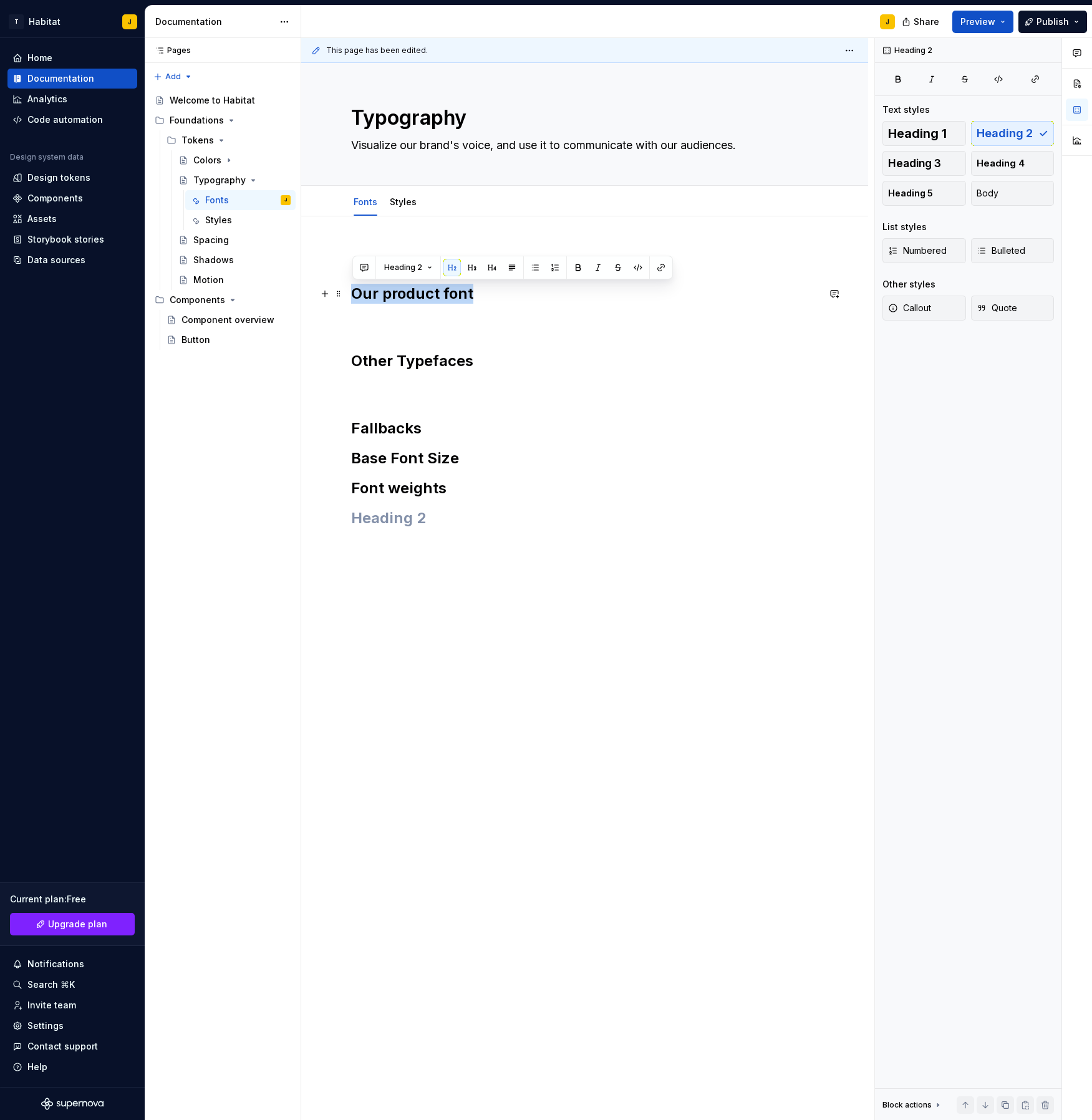
drag, startPoint x: 471, startPoint y: 293, endPoint x: 316, endPoint y: 287, distance: 155.1
click at [316, 287] on div "Our product font Other Typefaces Fallbacks Base Font Size Font weights" at bounding box center [584, 548] width 567 height 663
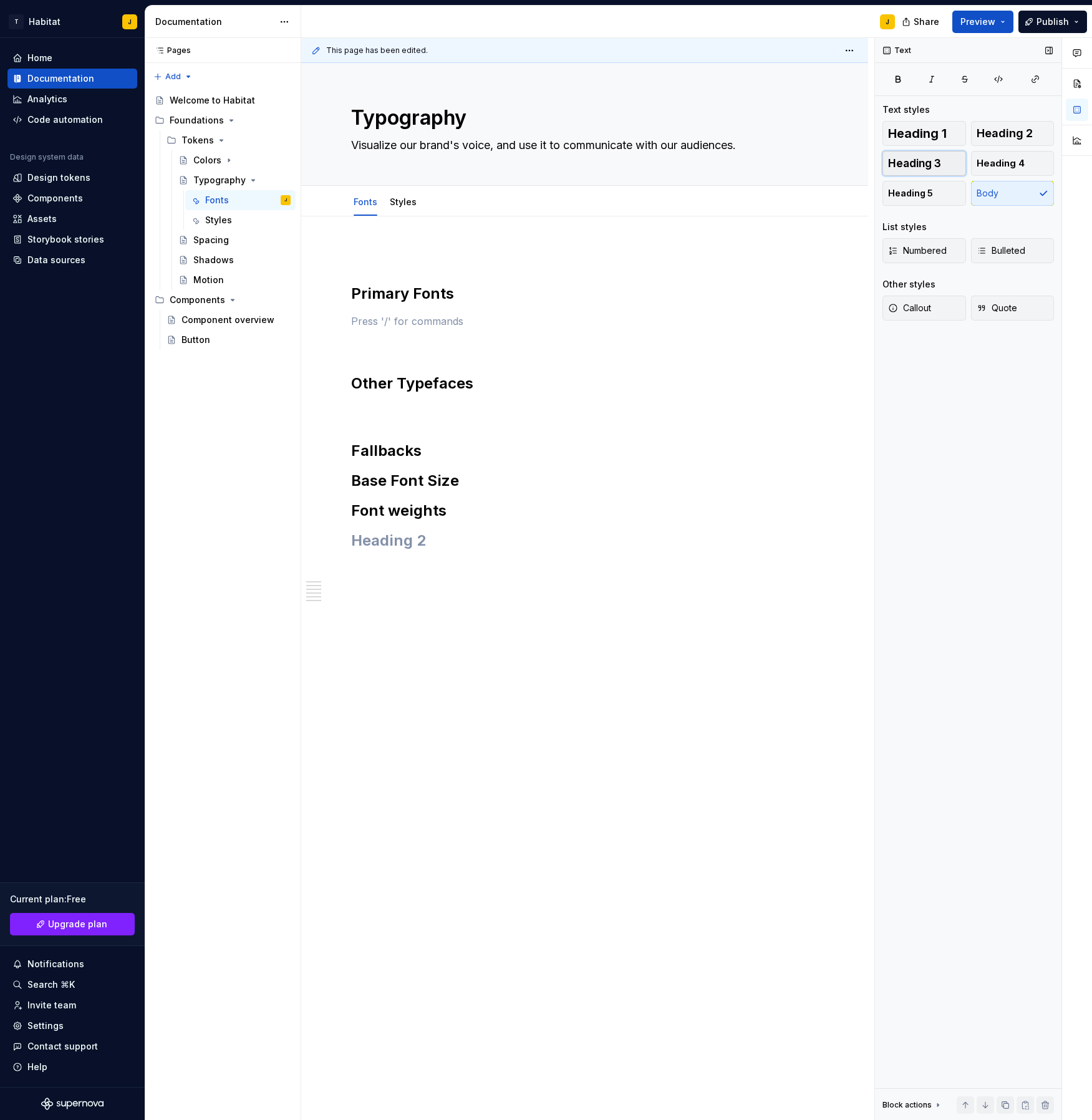
click at [939, 156] on button "Heading 3" at bounding box center [924, 163] width 83 height 25
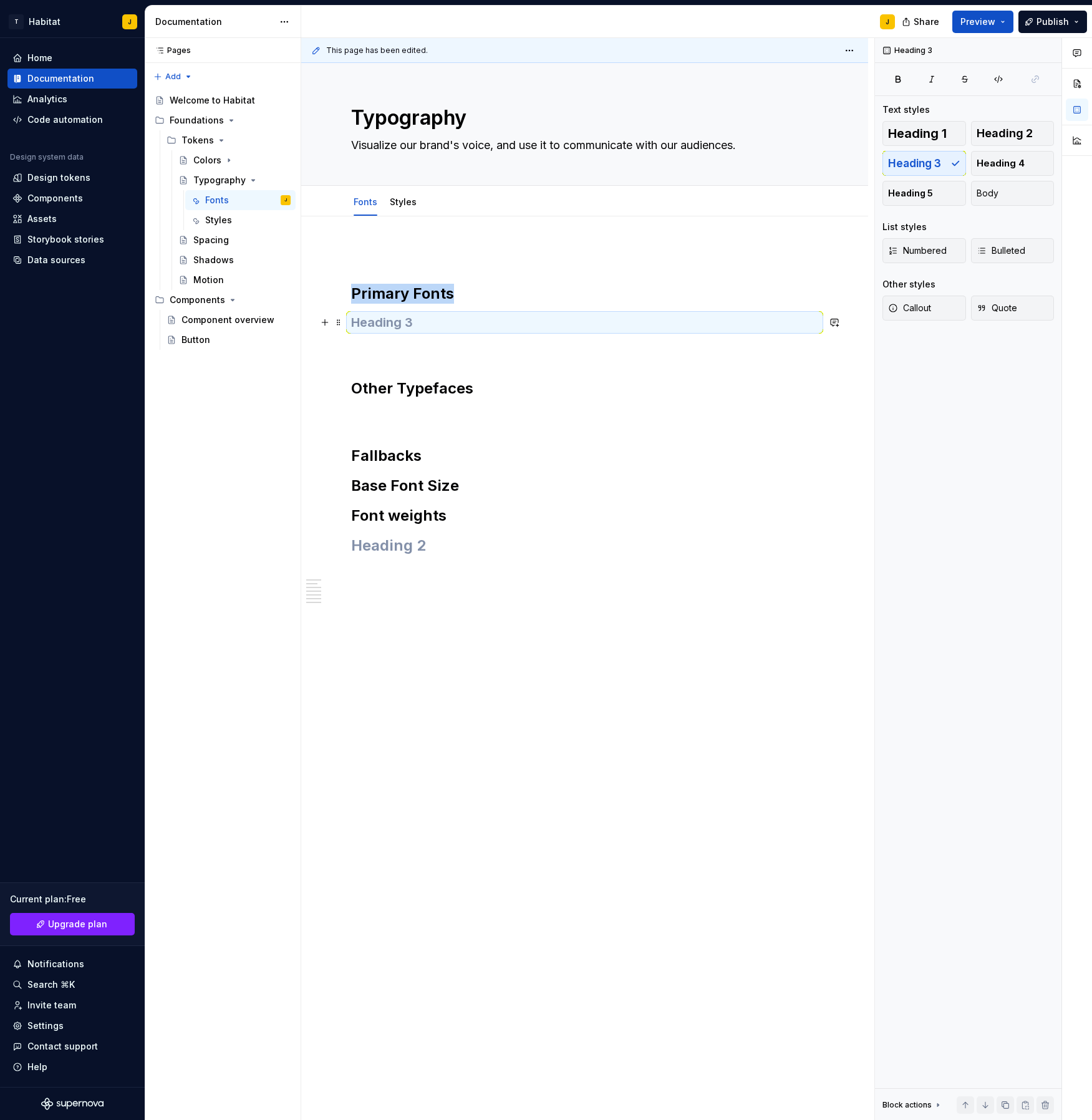
click at [404, 324] on h3 at bounding box center [584, 322] width 467 height 17
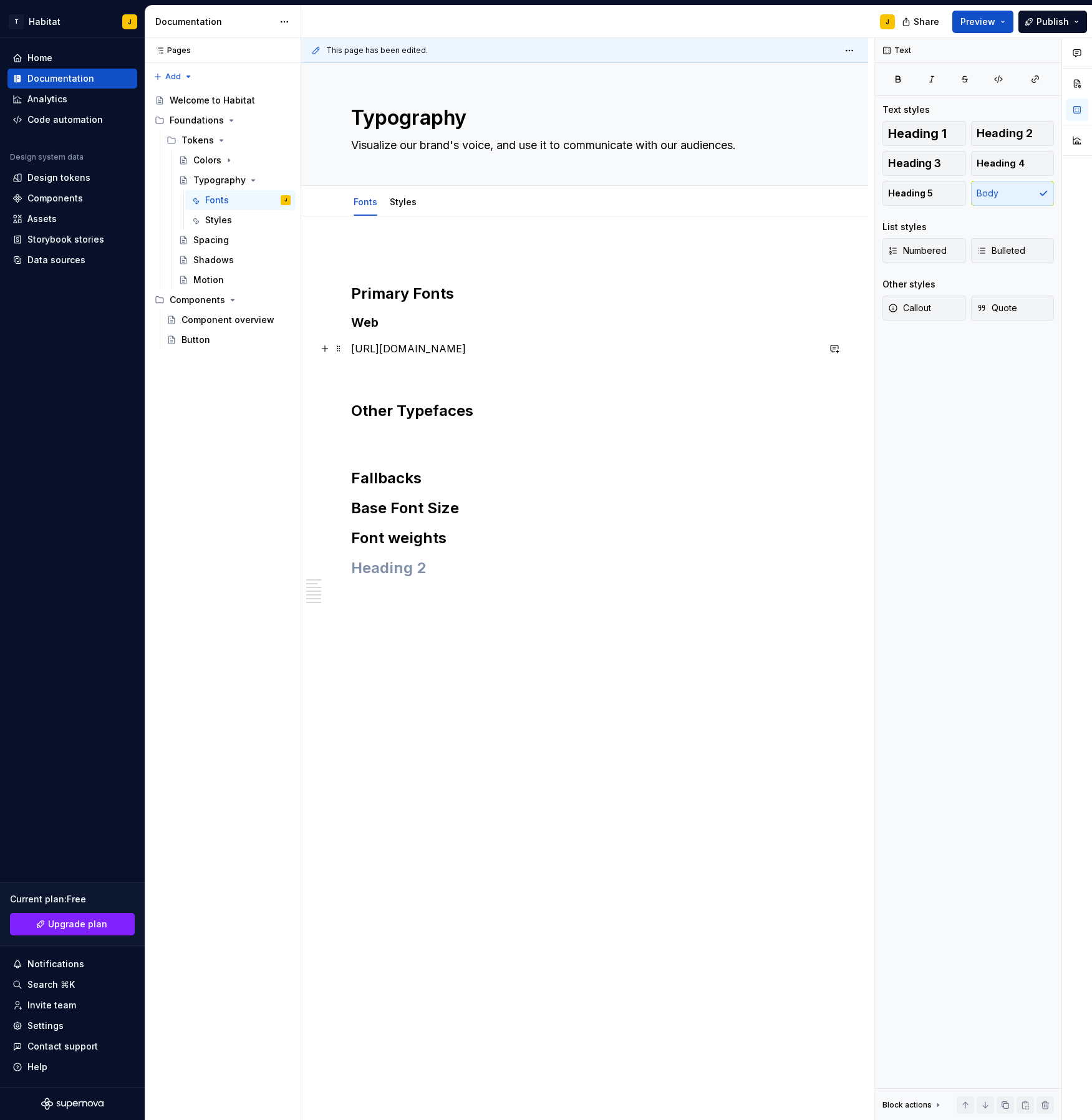
click at [548, 354] on p "https://fonts.google.com/specimen/Roboto" at bounding box center [584, 349] width 467 height 15
drag, startPoint x: 530, startPoint y: 348, endPoint x: 326, endPoint y: 342, distance: 204.1
click at [351, 342] on div "Primary Fonts Web https://fonts.google.com/specimen/Roboto Other Typefaces Fall…" at bounding box center [584, 420] width 467 height 347
click at [515, 344] on p "For web product experiences: Roboto" at bounding box center [584, 349] width 467 height 15
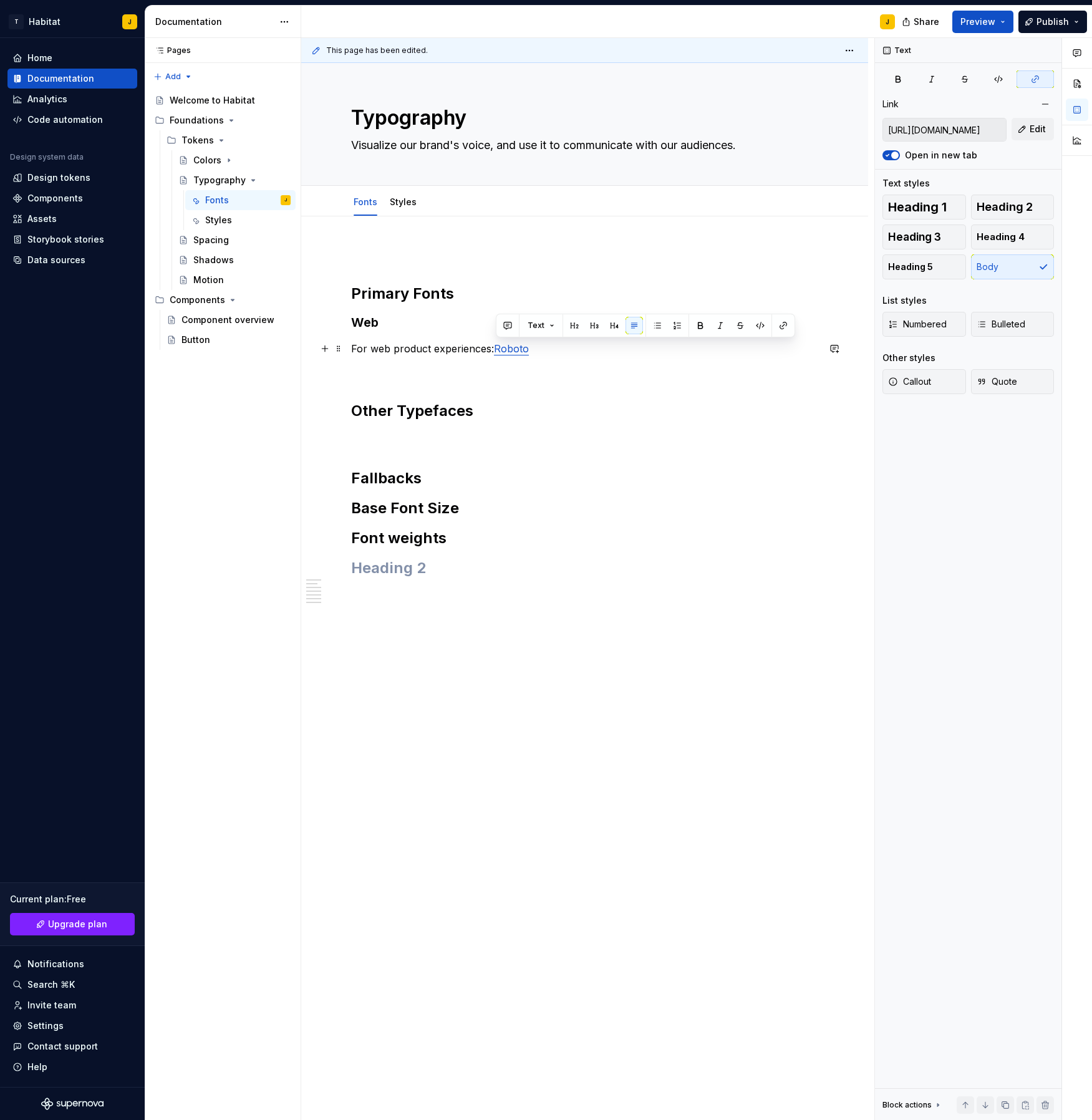
click at [587, 347] on p "For web product experiences: Roboto" at bounding box center [584, 349] width 467 height 15
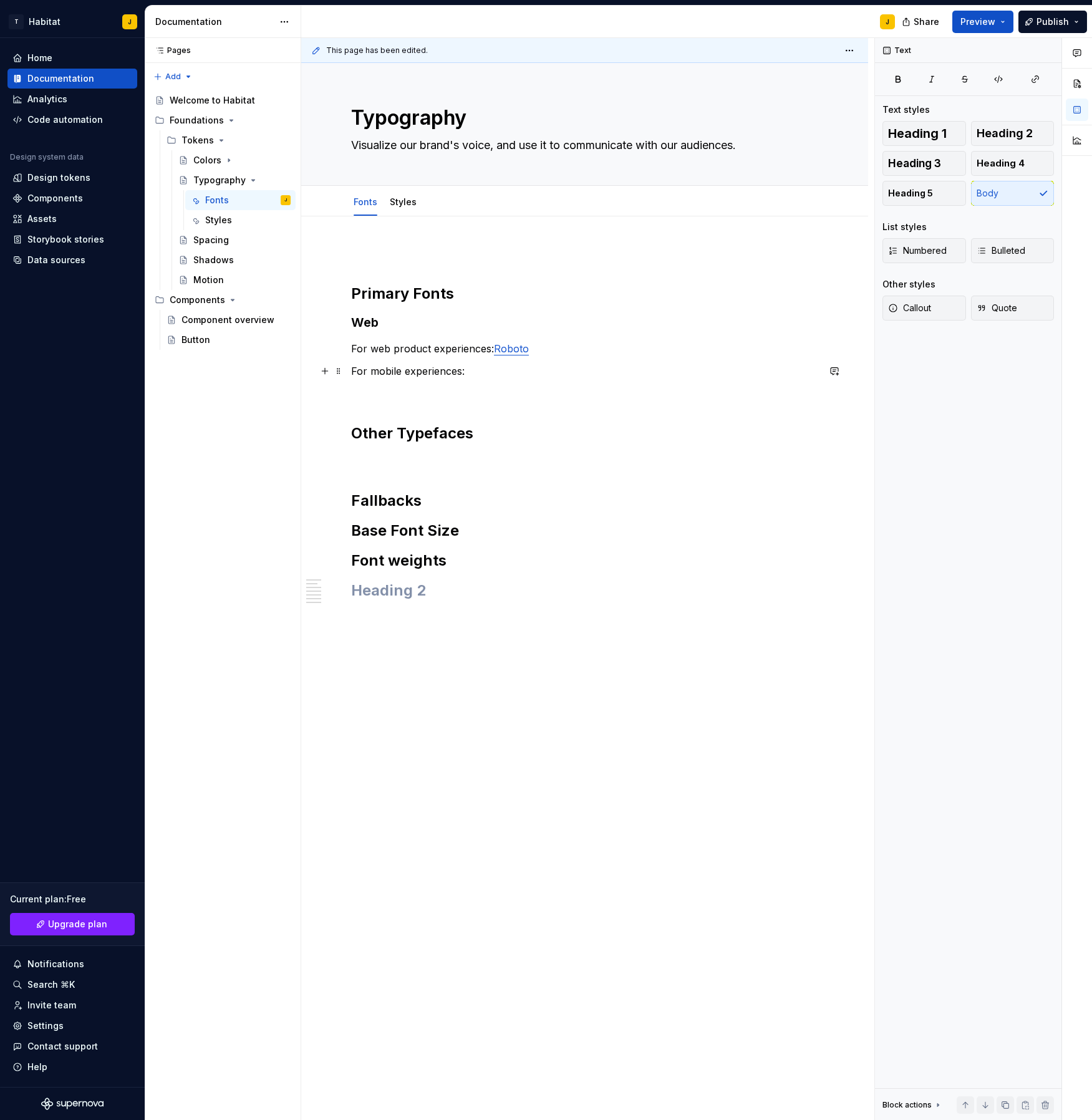
click at [463, 378] on p "For mobile experiences:" at bounding box center [584, 371] width 467 height 15
drag, startPoint x: 473, startPoint y: 376, endPoint x: 293, endPoint y: 371, distance: 180.1
click at [293, 371] on div "Pages Pages Add Accessibility guide for tree Page tree. Navigate the tree with …" at bounding box center [619, 579] width 947 height 1083
click at [369, 323] on h3 "Web" at bounding box center [584, 322] width 467 height 17
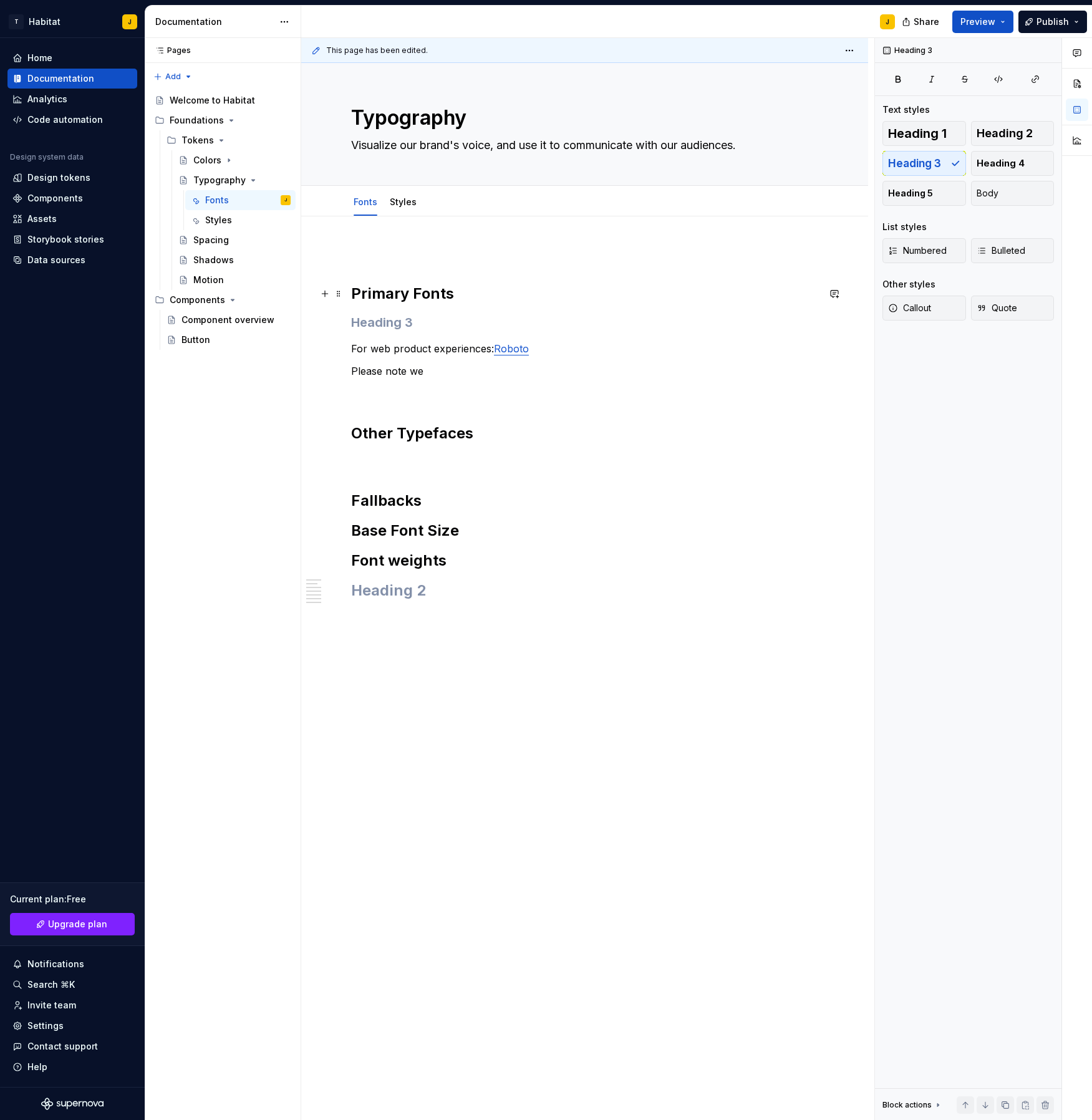
click at [415, 290] on h2 "Primary Fonts" at bounding box center [584, 294] width 467 height 20
click at [433, 317] on h3 at bounding box center [584, 322] width 467 height 17
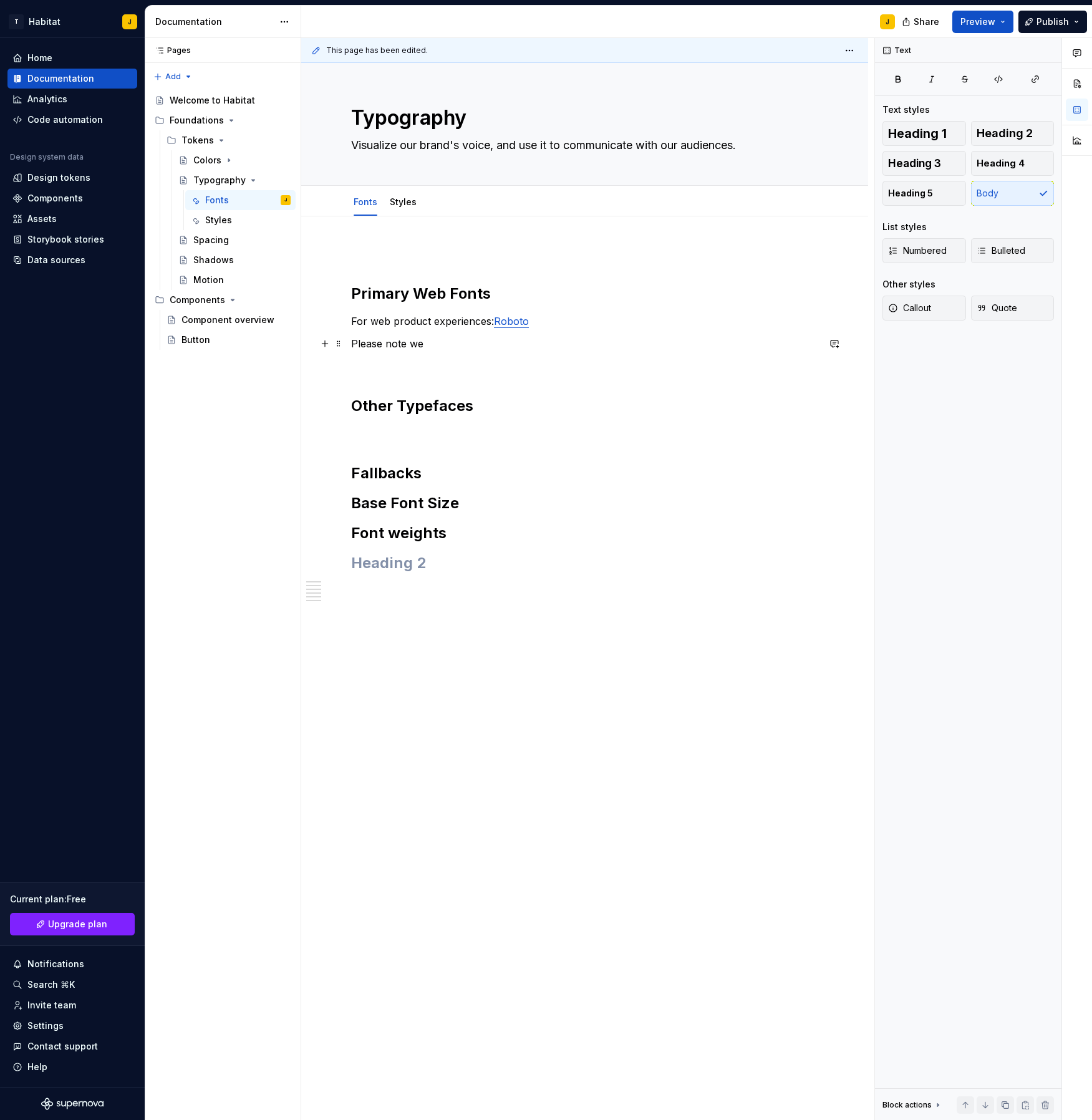
click at [439, 344] on p "Please note we" at bounding box center [584, 344] width 467 height 15
click at [351, 345] on div "Primary Web Fonts For web product experiences: Roboto Please note we have anoth…" at bounding box center [584, 570] width 567 height 708
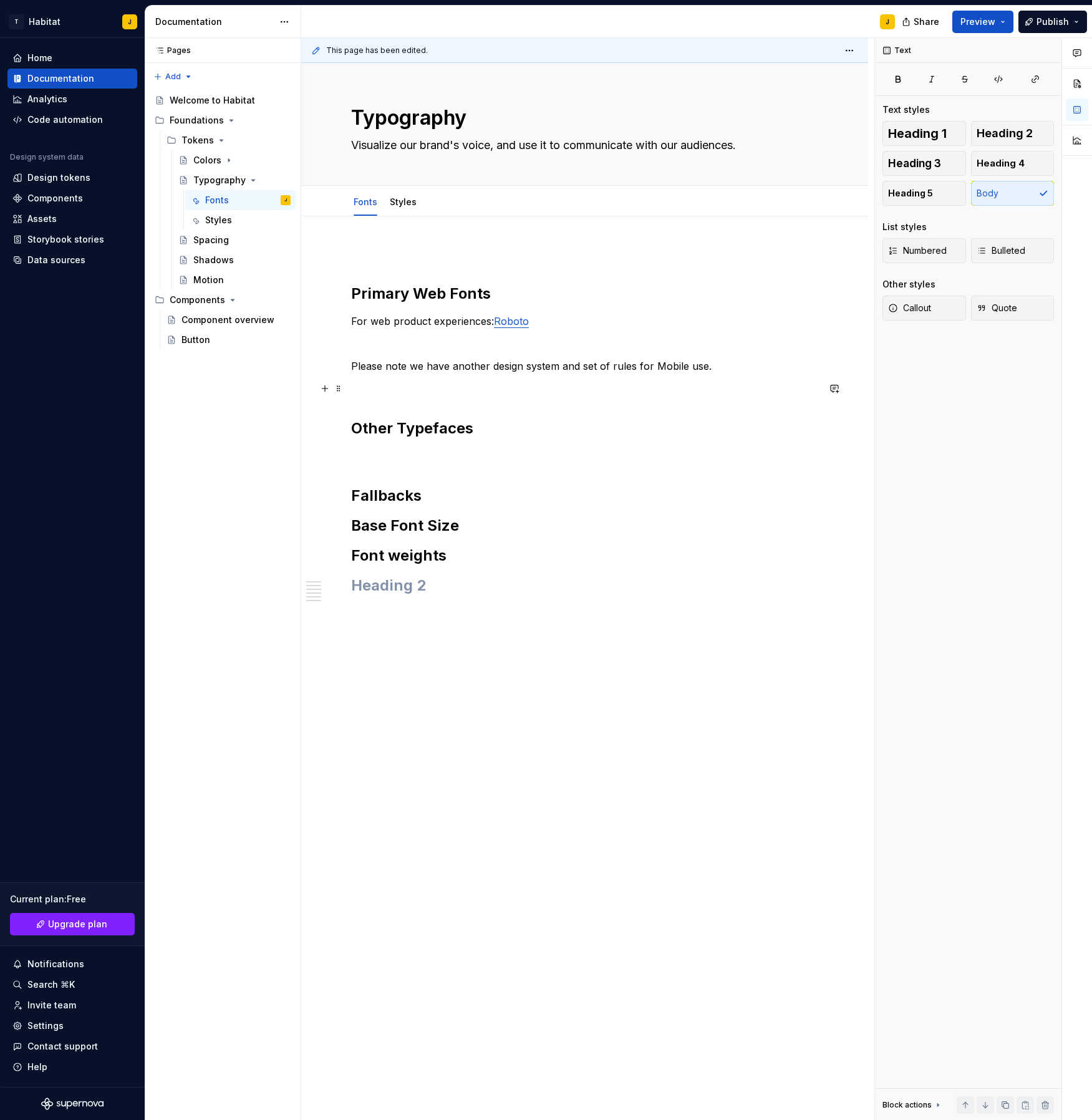
click at [434, 397] on div "Primary Web Fonts For web product experiences: Roboto Please note we have anoth…" at bounding box center [584, 421] width 467 height 350
click at [414, 454] on p at bounding box center [584, 456] width 467 height 15
type textarea "*"
click at [451, 201] on span "Add tab" at bounding box center [459, 202] width 29 height 10
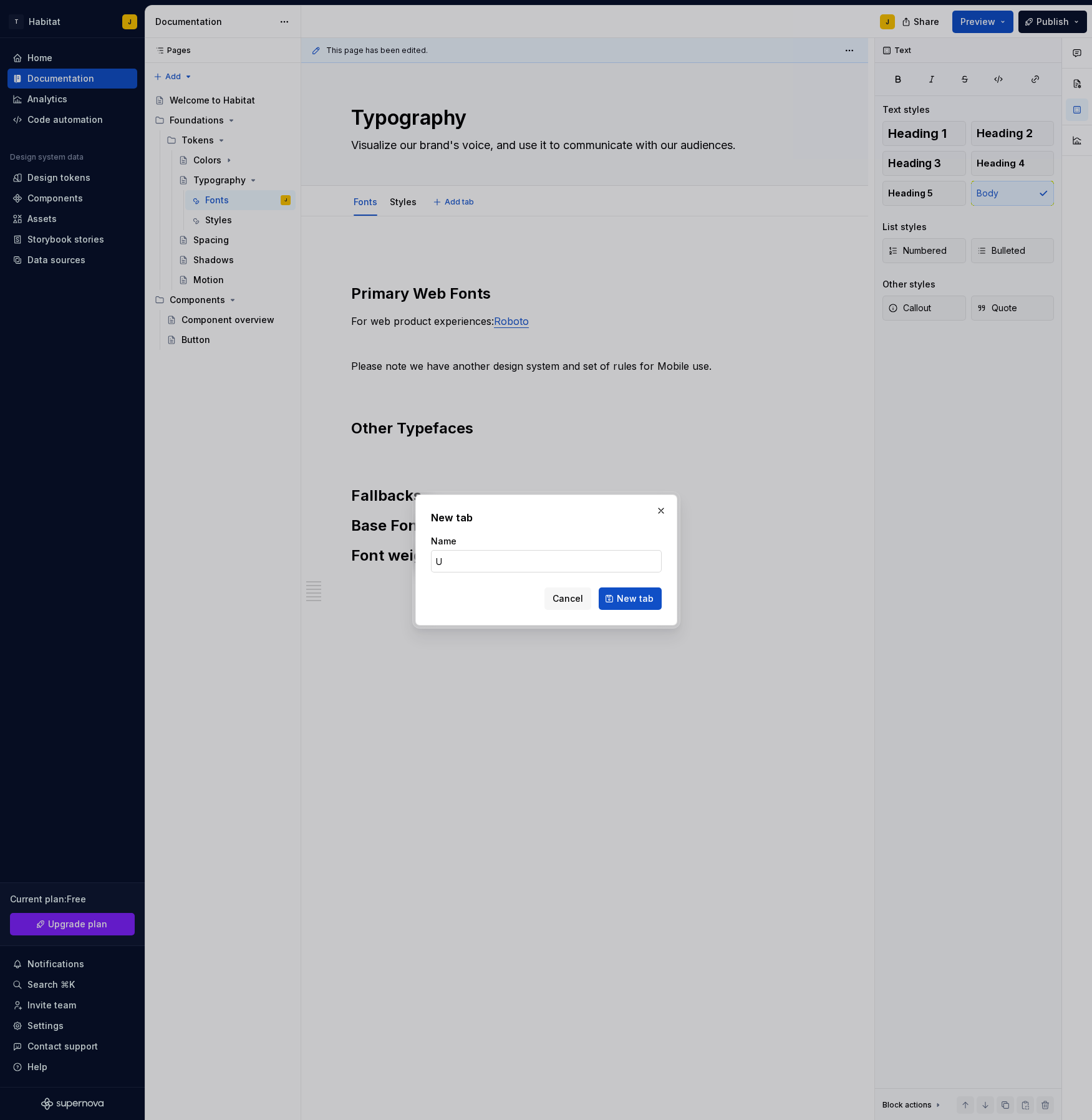
type input "Us"
type textarea "*"
type input "Usa"
type textarea "*"
type input "Usage"
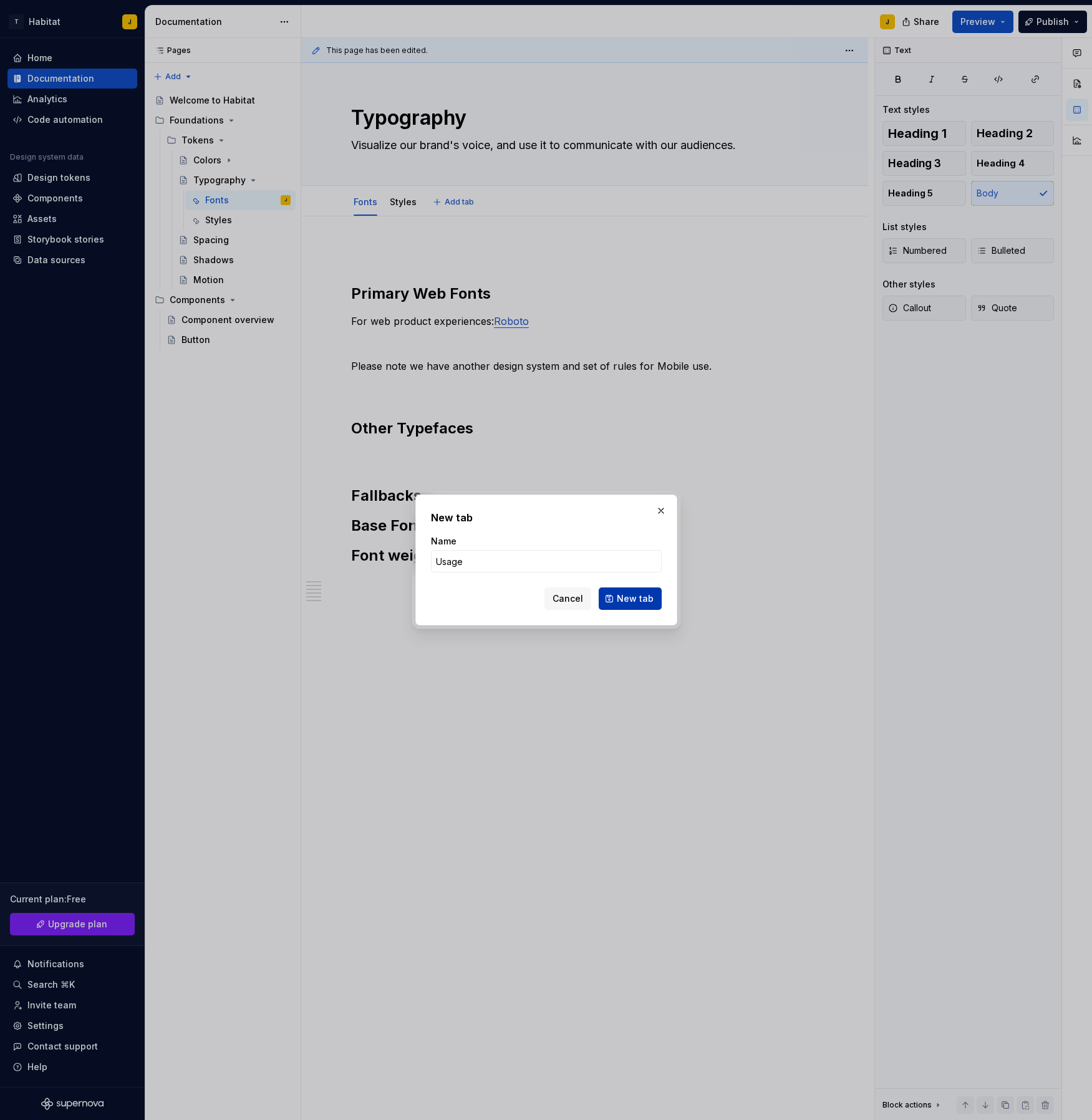
click at [629, 589] on button "New tab" at bounding box center [629, 598] width 63 height 22
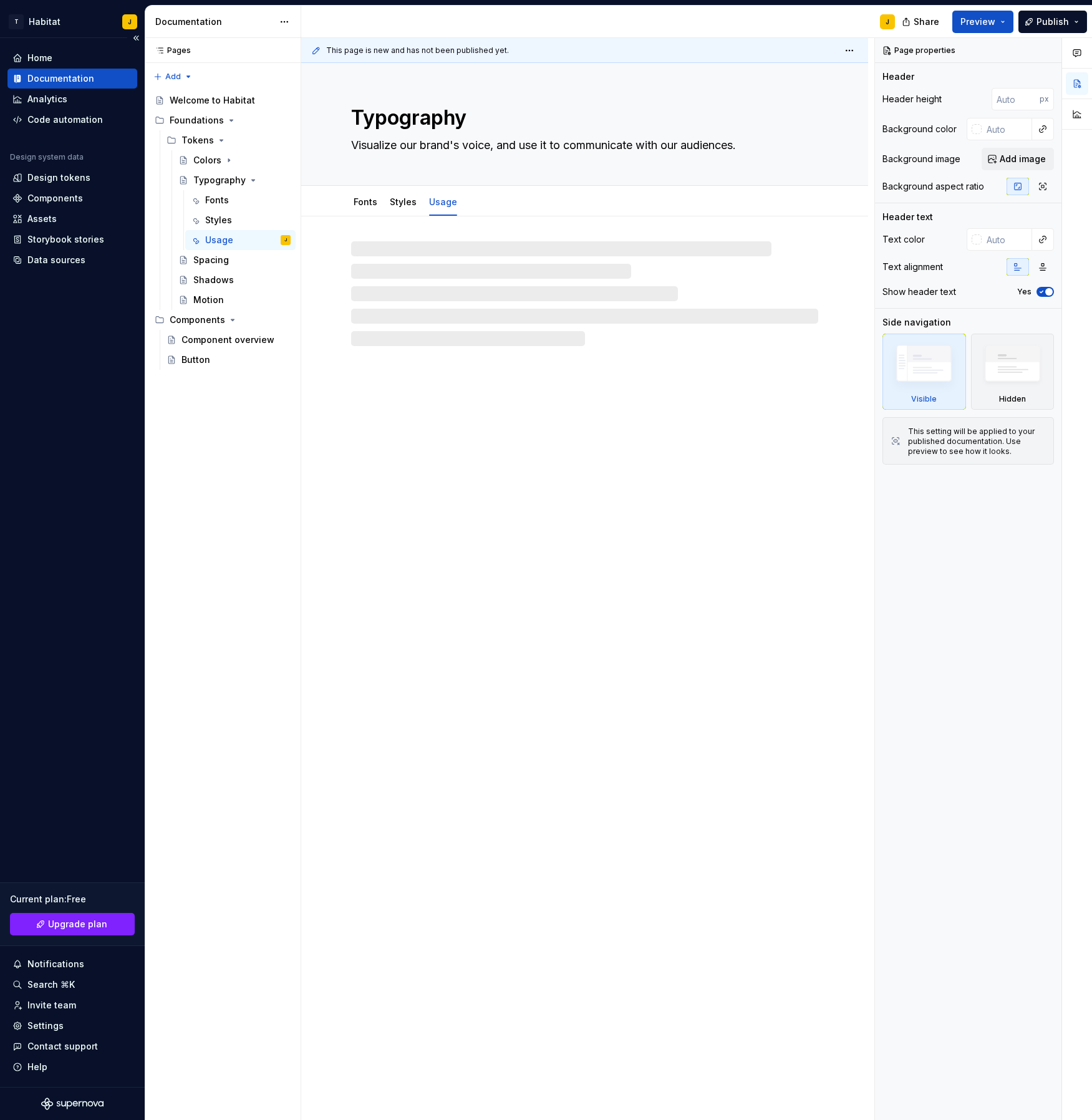
type textarea "*"
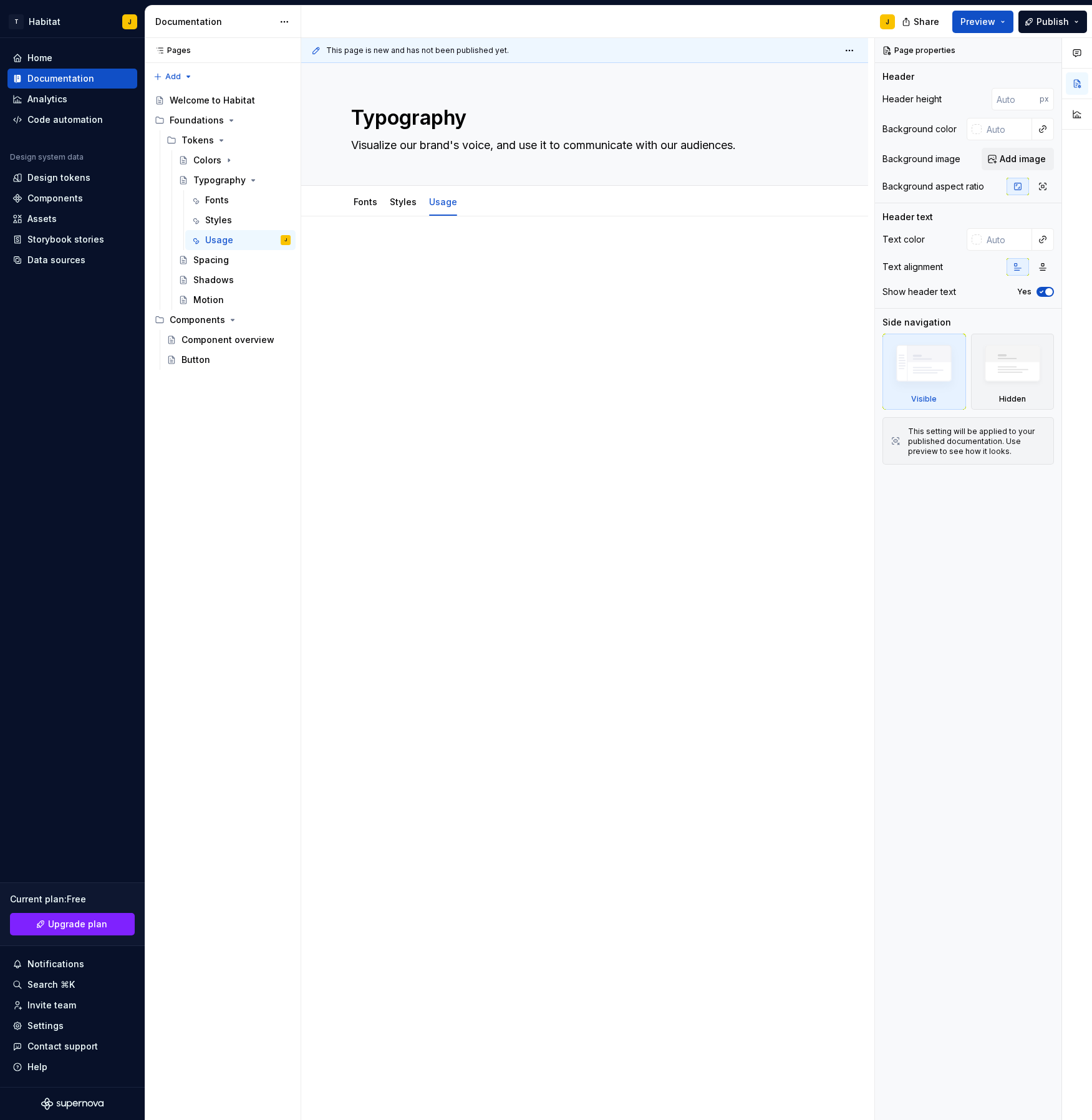
click at [422, 297] on div at bounding box center [584, 278] width 467 height 62
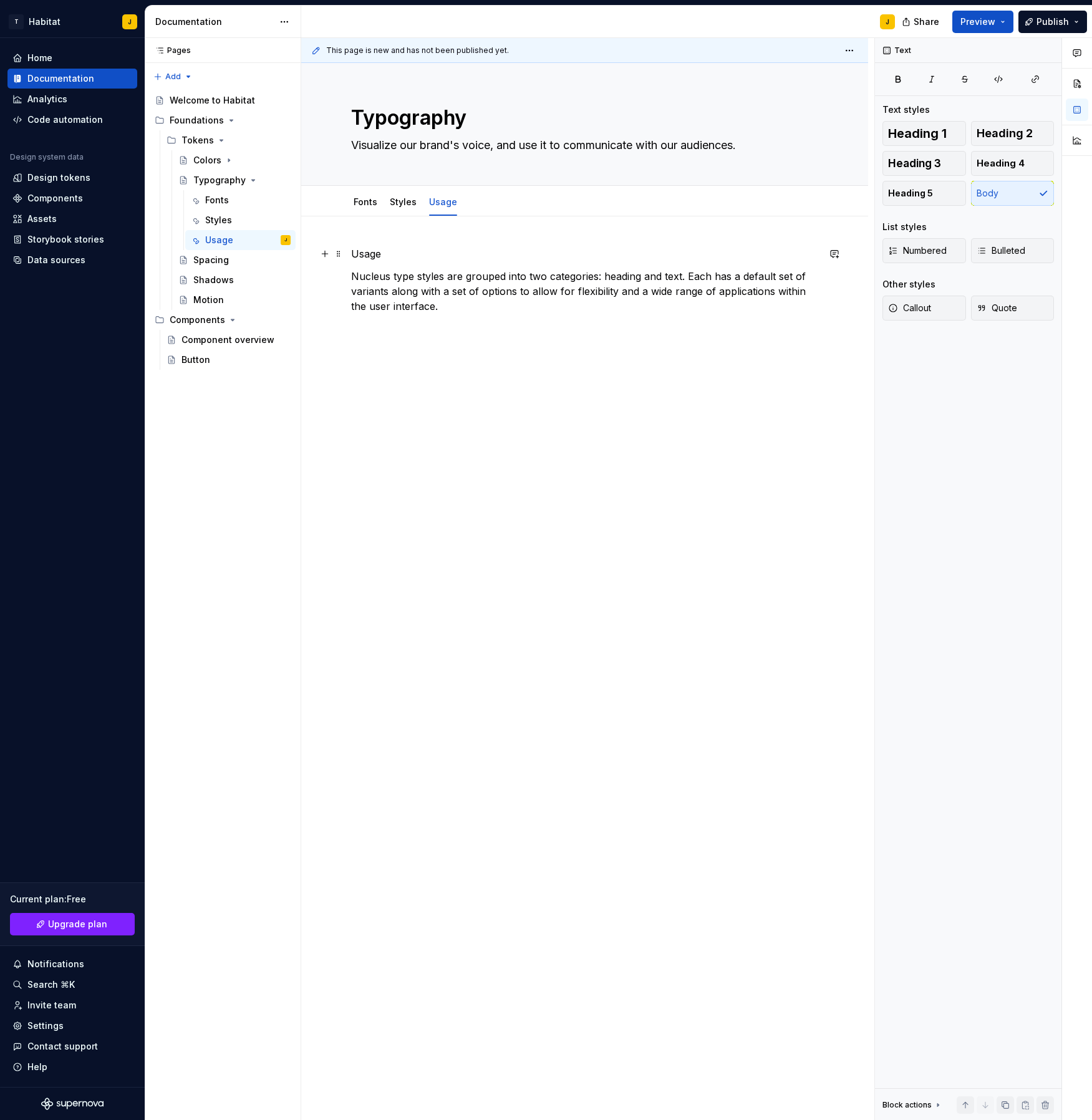
click at [373, 257] on p "Usage" at bounding box center [584, 254] width 467 height 15
drag, startPoint x: 373, startPoint y: 257, endPoint x: 611, endPoint y: 251, distance: 238.1
click at [373, 257] on p "Usage" at bounding box center [584, 254] width 467 height 15
click at [945, 163] on button "Heading 3" at bounding box center [924, 163] width 83 height 25
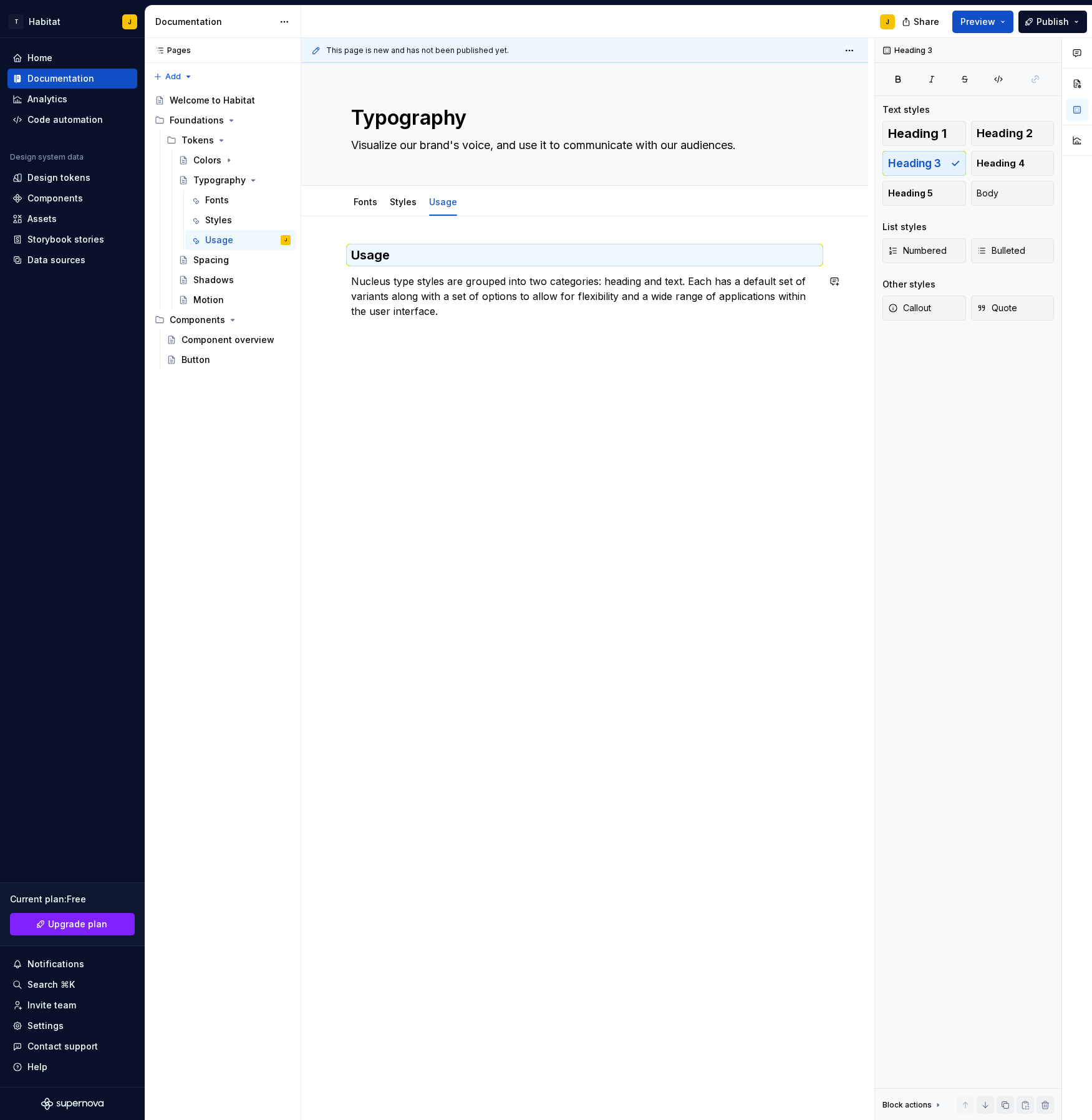
click at [508, 334] on div "Usage Nucleus type styles are grouped into two categories: heading and text. Ea…" at bounding box center [584, 443] width 567 height 454
click at [399, 336] on p "Headings" at bounding box center [584, 333] width 467 height 15
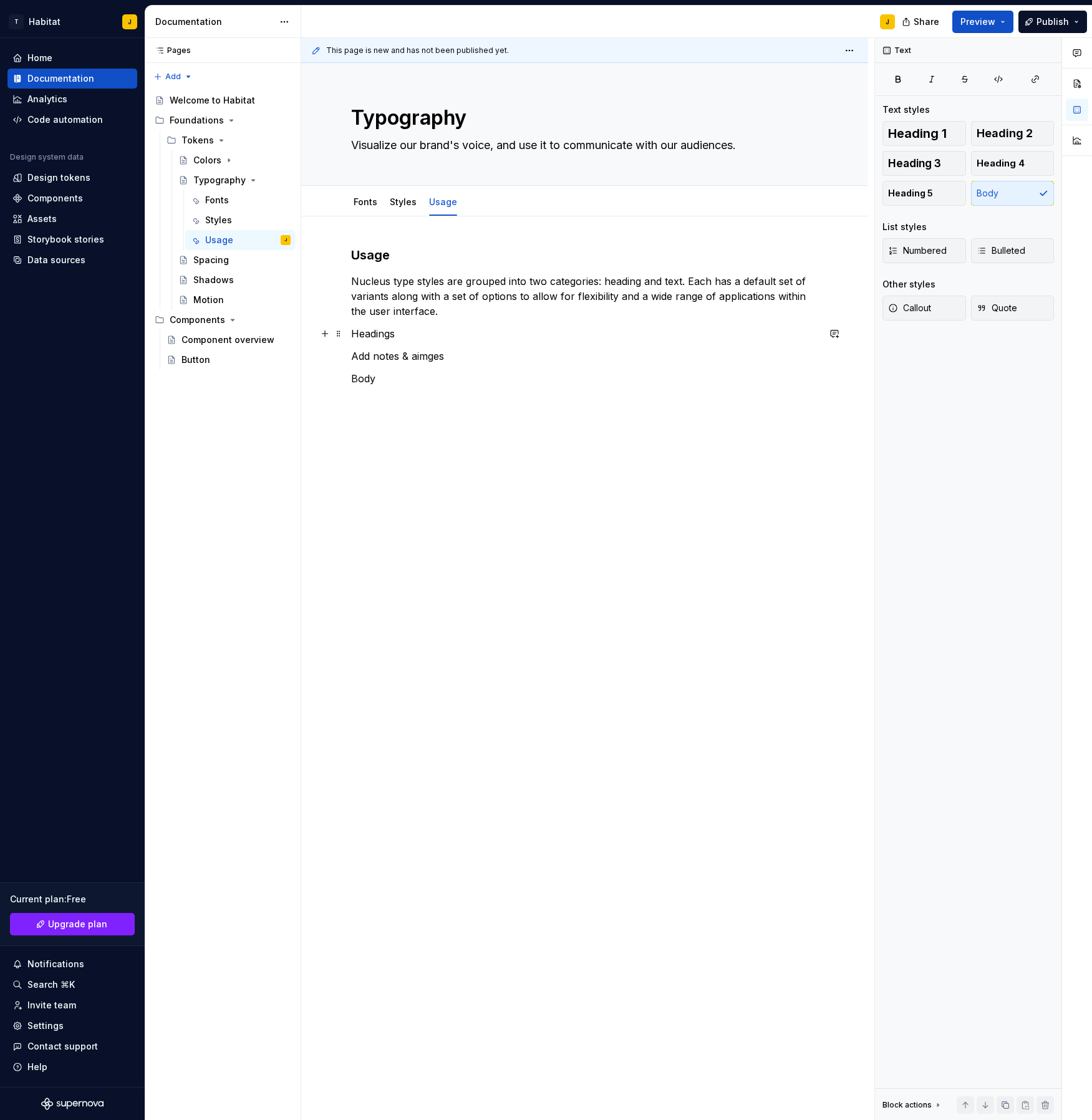
click at [376, 329] on p "Headings" at bounding box center [584, 333] width 467 height 15
click at [999, 165] on span "Heading 4" at bounding box center [1000, 163] width 48 height 12
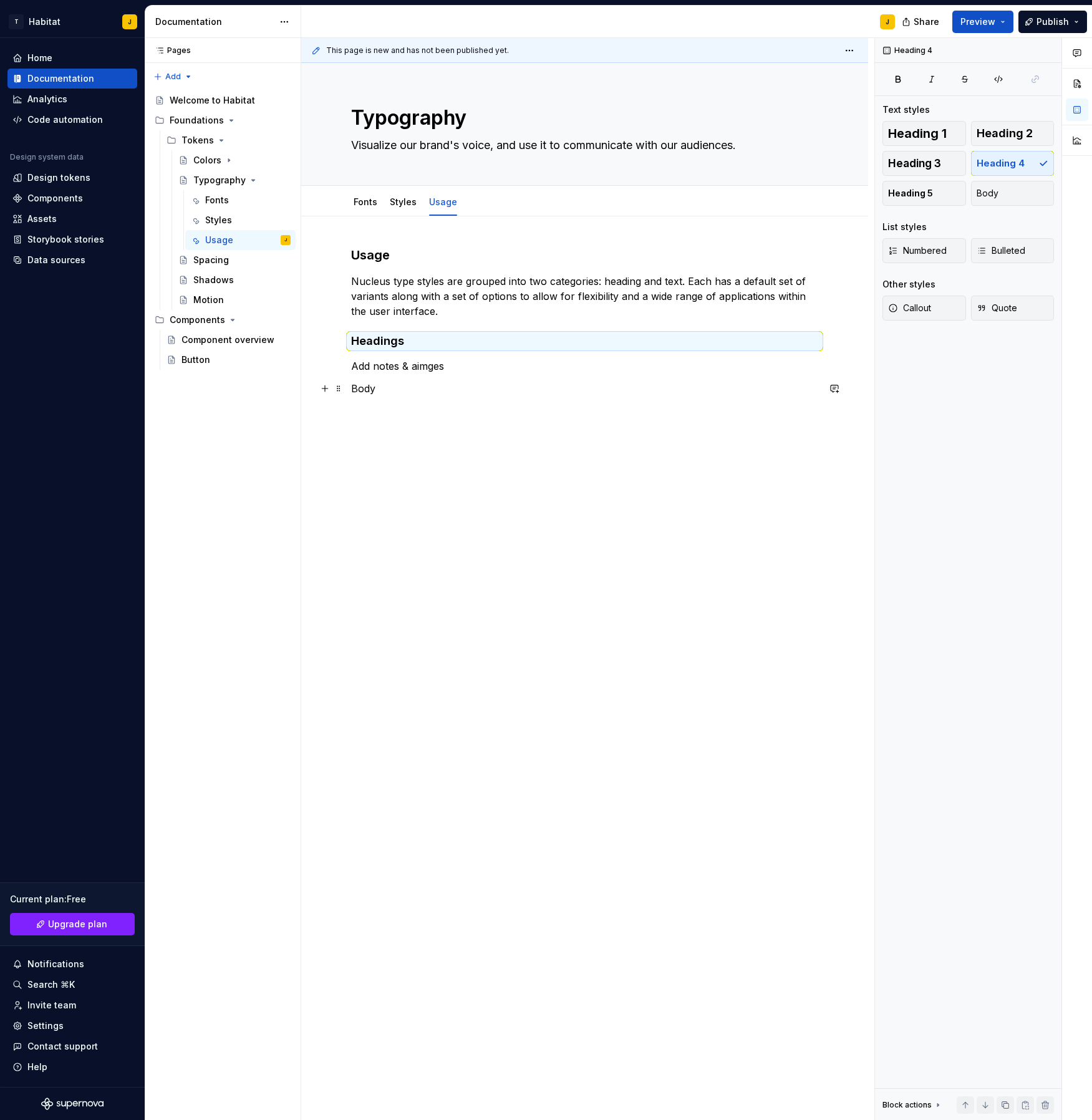
click at [373, 386] on p "Body" at bounding box center [584, 389] width 467 height 15
click at [1012, 164] on span "Heading 4" at bounding box center [1000, 163] width 48 height 12
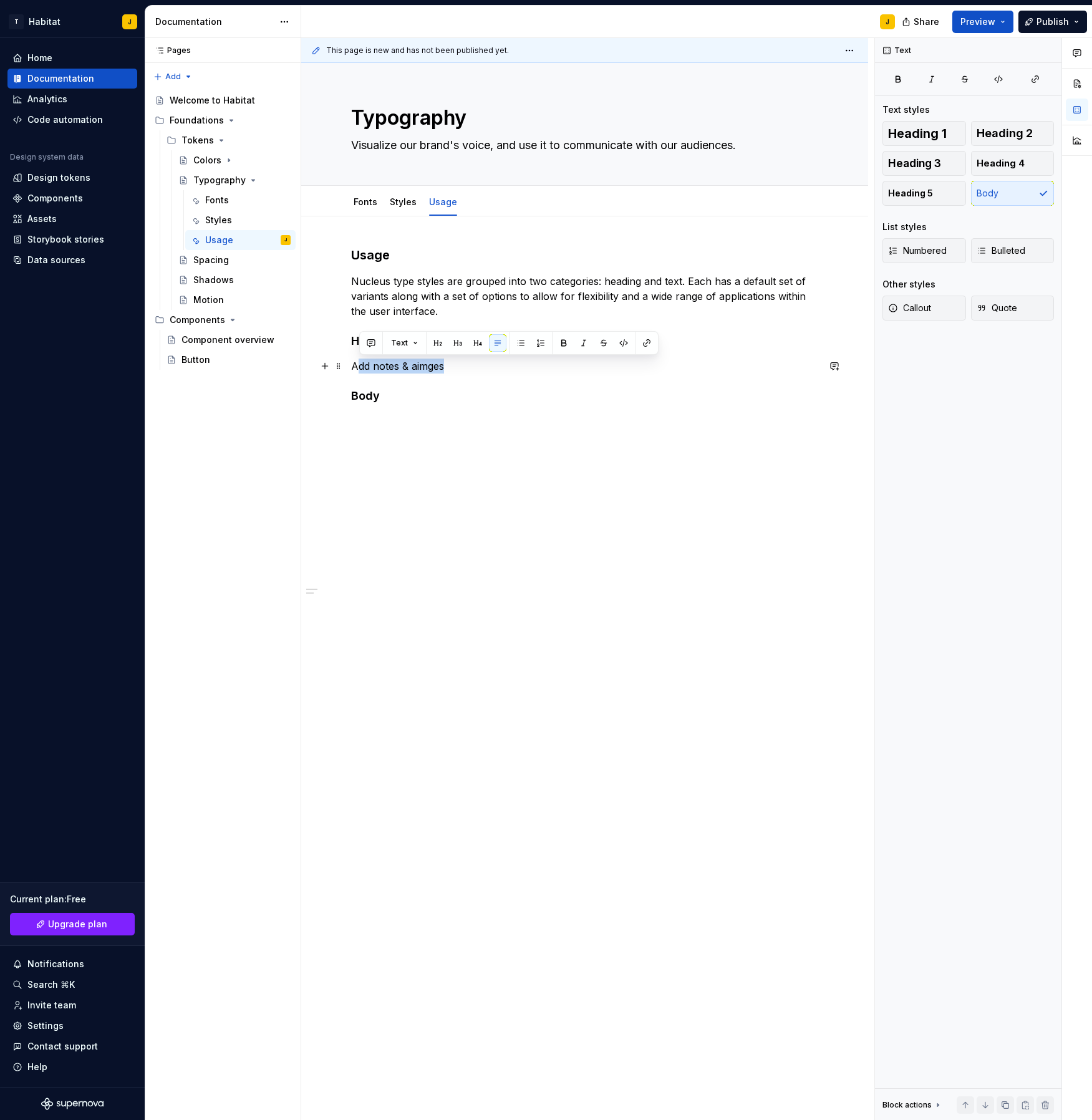
drag, startPoint x: 447, startPoint y: 364, endPoint x: 410, endPoint y: 377, distance: 39.2
click at [351, 365] on div "Usage Nucleus type styles are grouped into two categories: heading and text. Ea…" at bounding box center [584, 332] width 467 height 172
click at [453, 379] on div "Usage Nucleus type styles are grouped into two categories: heading and text. Ea…" at bounding box center [584, 325] width 467 height 157
click at [427, 365] on p "Add notes & aimges" at bounding box center [584, 366] width 467 height 15
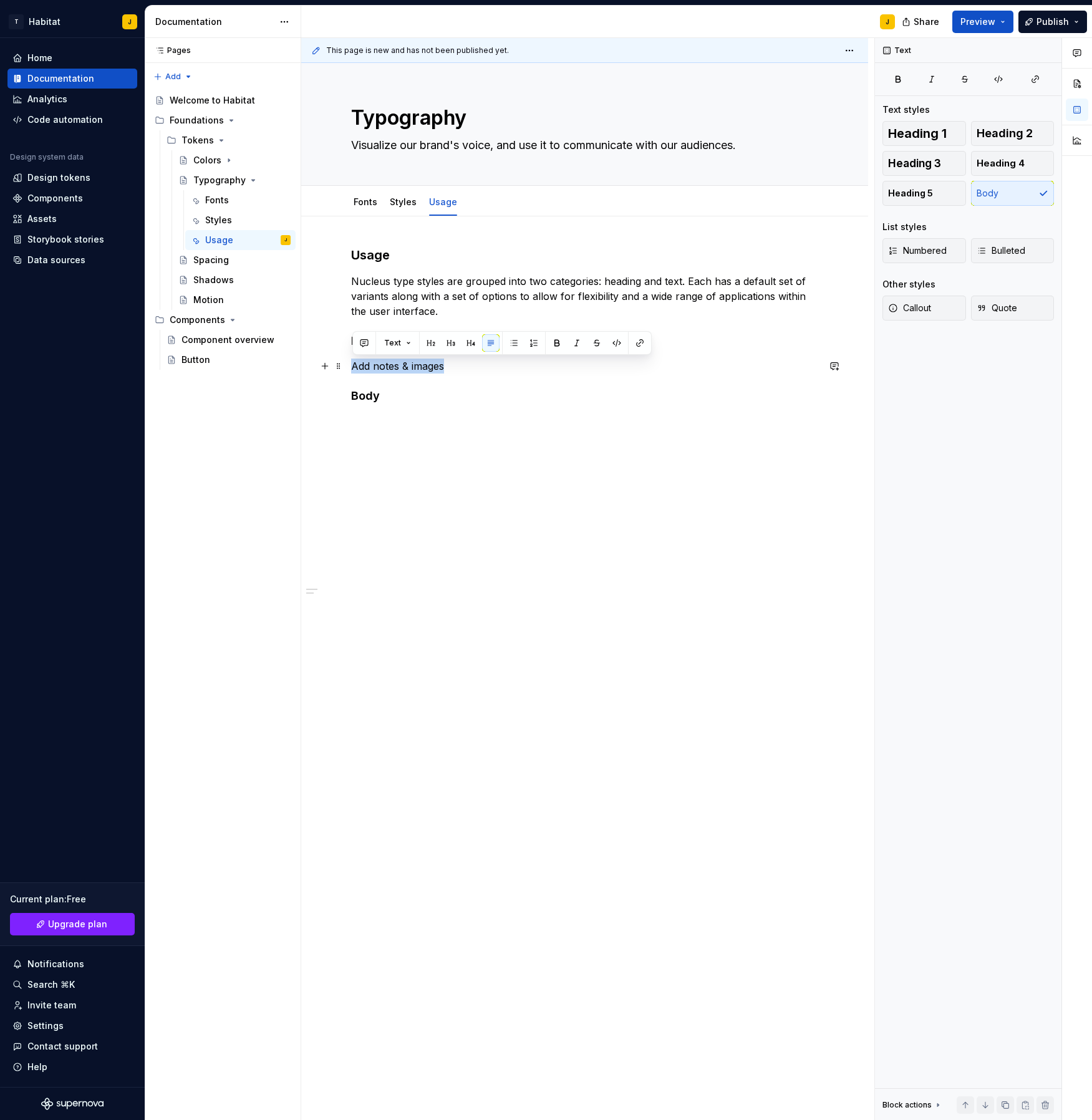
click at [354, 365] on p "Add notes & images" at bounding box center [584, 366] width 467 height 15
copy p "Add notes & images"
click at [406, 400] on h4 "Body" at bounding box center [584, 396] width 467 height 15
drag, startPoint x: 397, startPoint y: 398, endPoint x: 389, endPoint y: 410, distance: 14.4
click at [397, 398] on h4 "Body" at bounding box center [584, 396] width 467 height 15
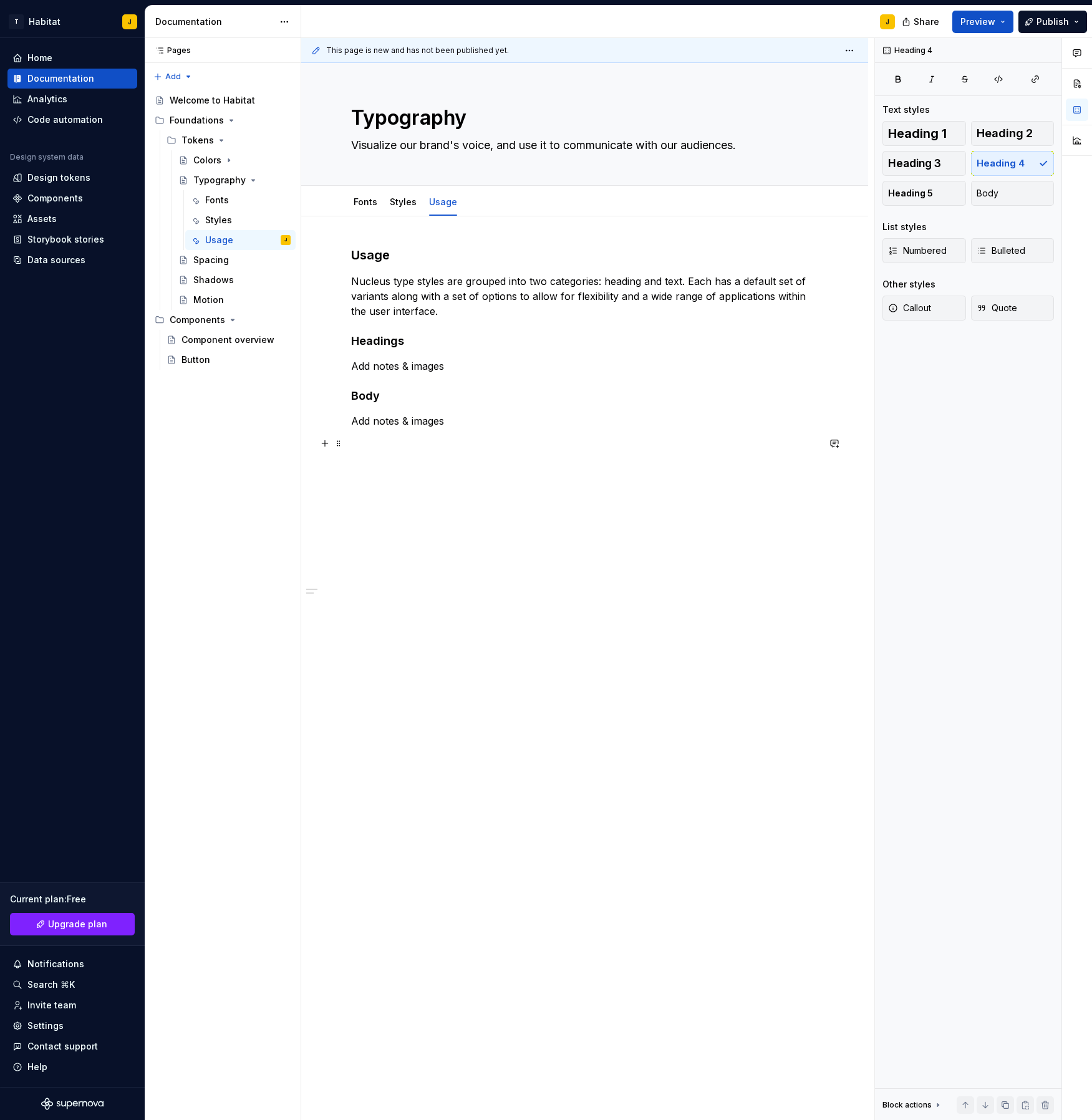
click at [371, 444] on p at bounding box center [584, 444] width 467 height 15
drag, startPoint x: 984, startPoint y: 164, endPoint x: 840, endPoint y: 273, distance: 180.6
click at [984, 164] on span "Heading 4" at bounding box center [1000, 163] width 48 height 12
click at [395, 485] on div "Usage Nucleus type styles are grouped into two categories: heading and text. Ea…" at bounding box center [584, 373] width 467 height 252
click at [407, 478] on p at bounding box center [584, 476] width 467 height 15
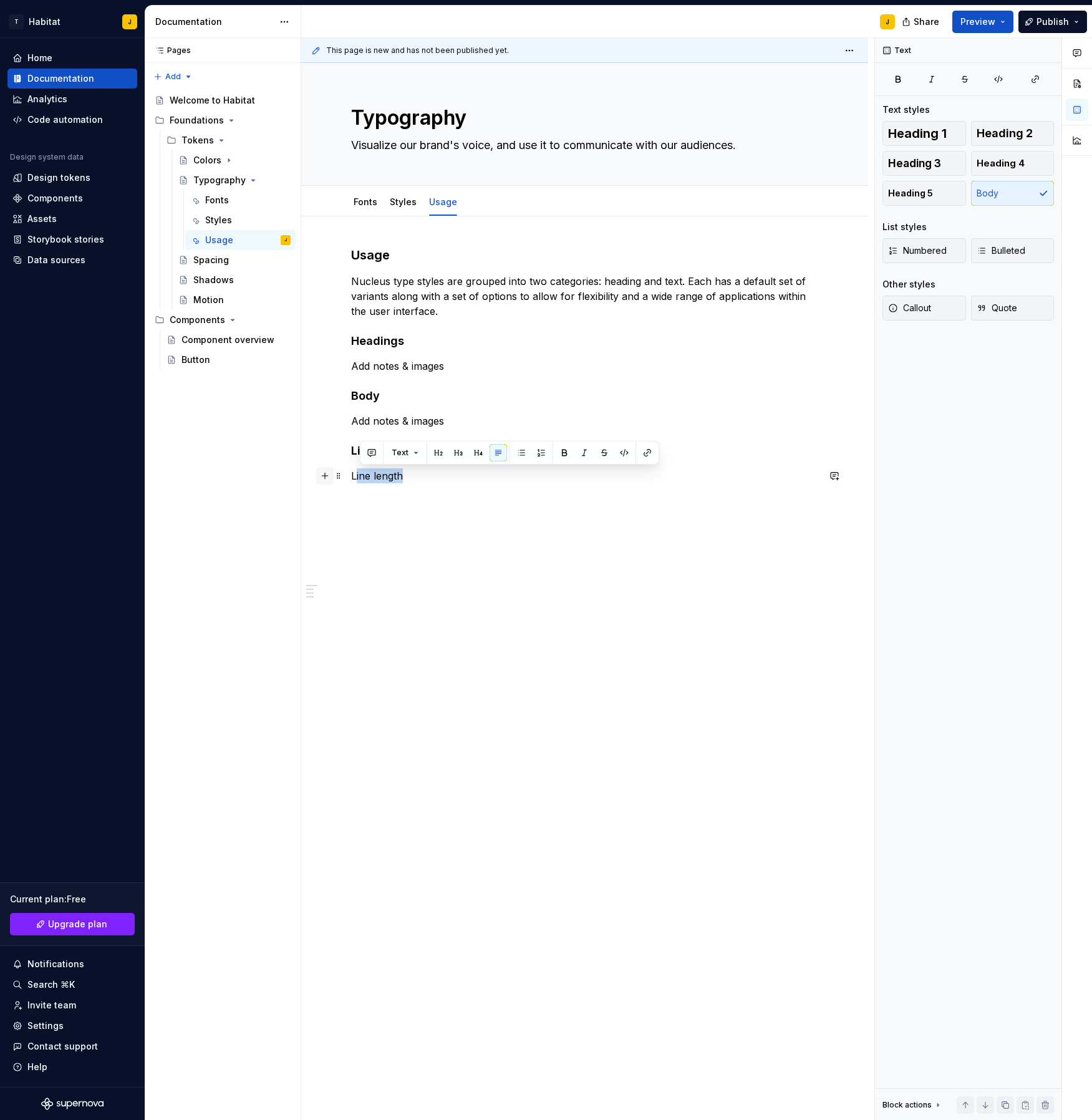
drag, startPoint x: 418, startPoint y: 474, endPoint x: 327, endPoint y: 473, distance: 91.0
click at [351, 473] on div "Usage Nucleus type styles are grouped into two categories: heading and text. Ea…" at bounding box center [584, 383] width 467 height 274
drag, startPoint x: 410, startPoint y: 418, endPoint x: 457, endPoint y: 426, distance: 47.7
click at [410, 418] on p "Add notes & images" at bounding box center [584, 421] width 467 height 15
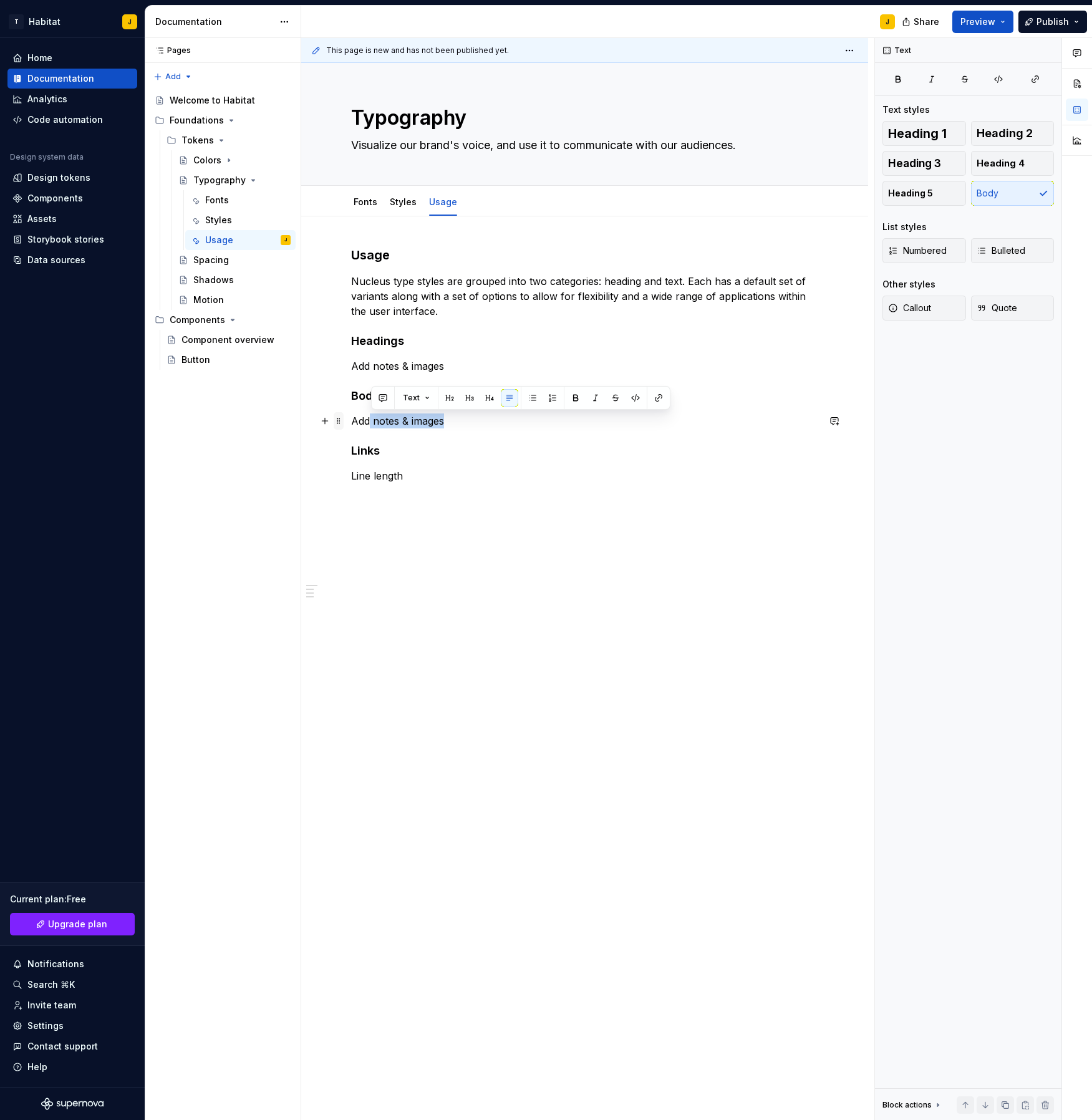
drag, startPoint x: 457, startPoint y: 426, endPoint x: 341, endPoint y: 422, distance: 116.1
click at [351, 422] on div "Usage Nucleus type styles are grouped into two categories: heading and text. Ea…" at bounding box center [584, 383] width 467 height 274
drag, startPoint x: 354, startPoint y: 422, endPoint x: 453, endPoint y: 419, distance: 99.0
click at [453, 419] on p "Add notes & images" at bounding box center [584, 421] width 467 height 15
copy p "Add notes & images"
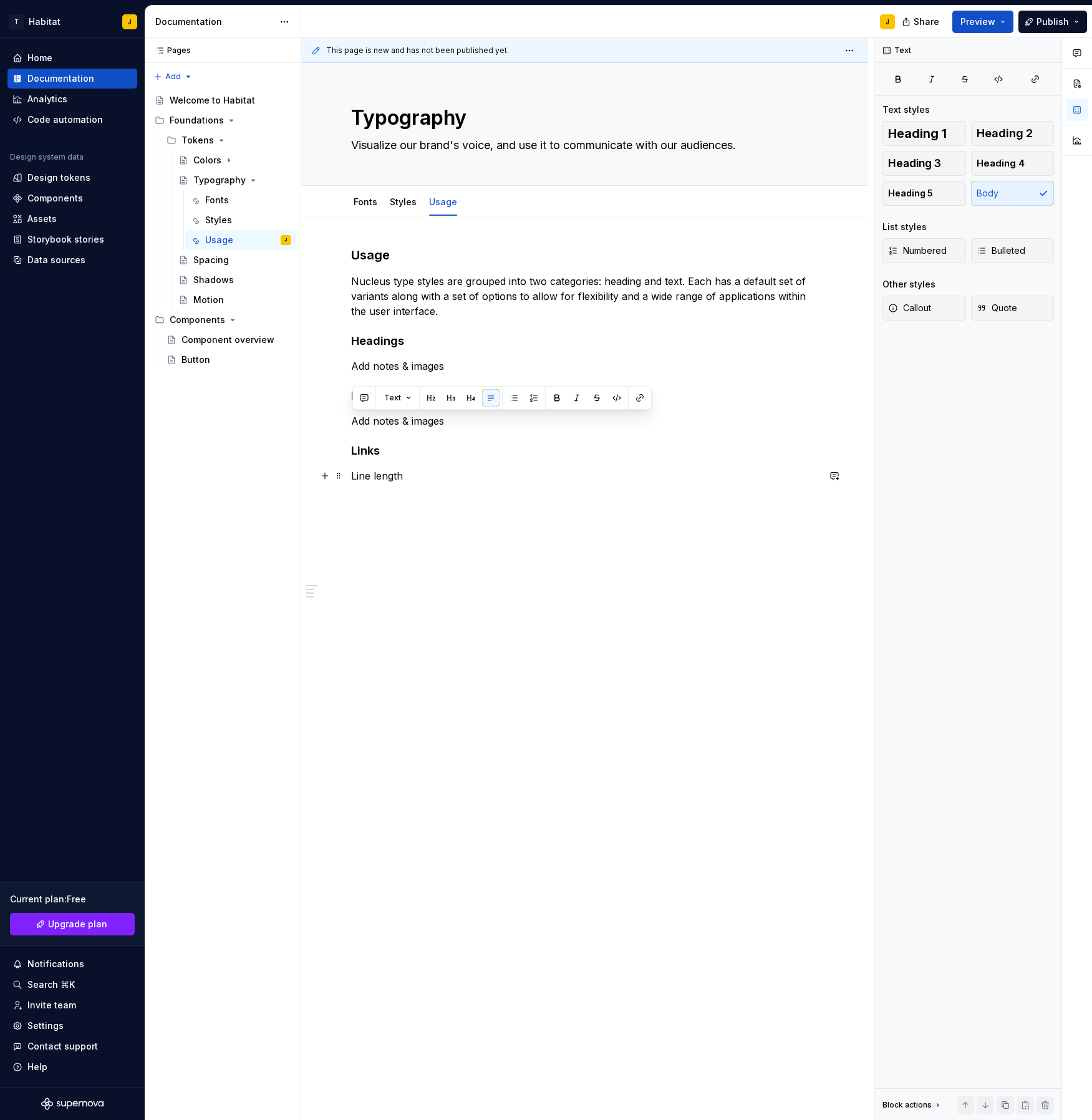
click at [409, 476] on p "Line length" at bounding box center [584, 476] width 467 height 15
click at [1001, 165] on span "Heading 4" at bounding box center [1000, 163] width 48 height 12
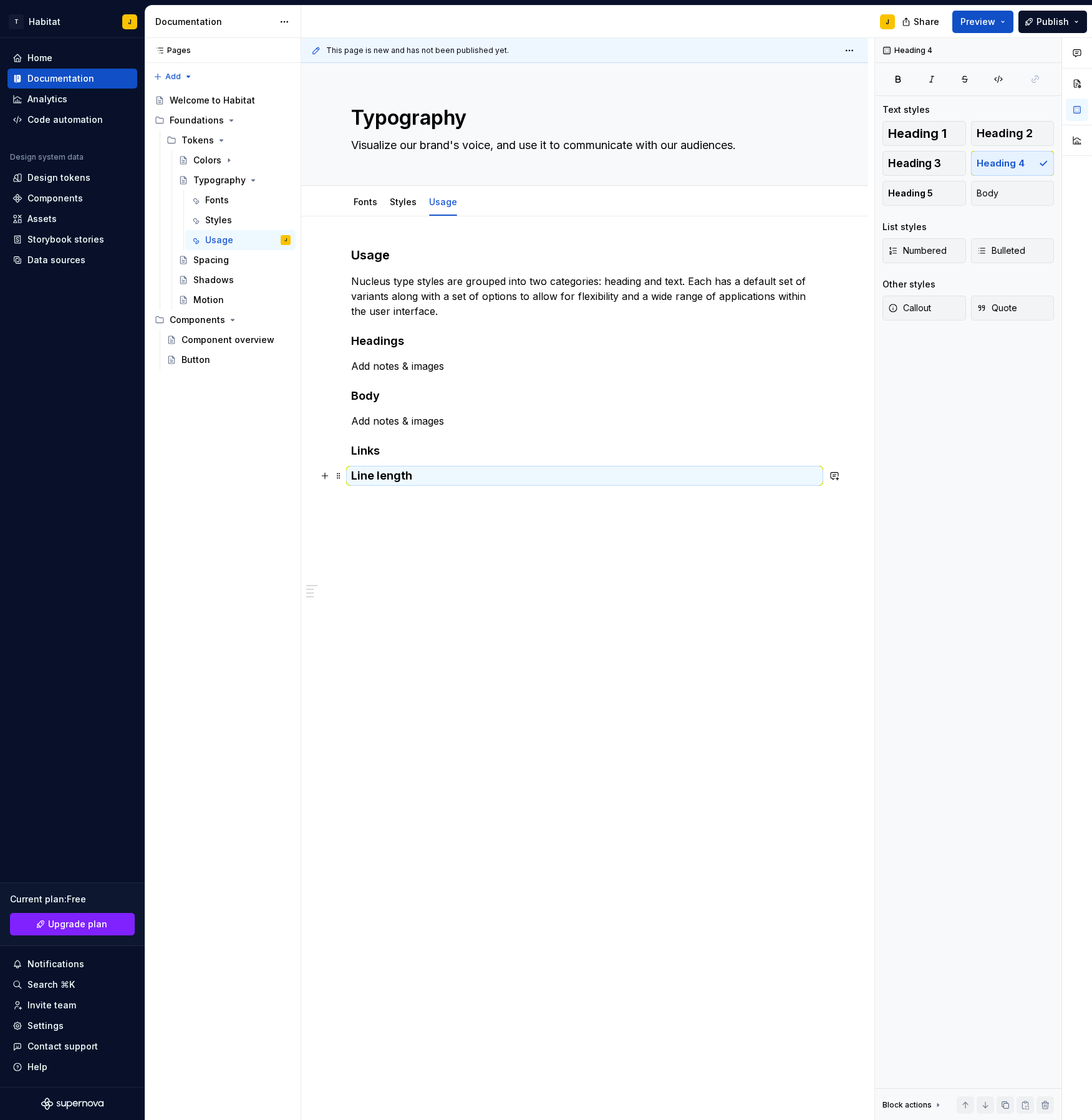
click at [470, 476] on h4 "Line length" at bounding box center [584, 476] width 467 height 15
click at [454, 515] on div "Usage Nucleus type styles are grouped into two categories: heading and text. Ea…" at bounding box center [584, 392] width 467 height 292
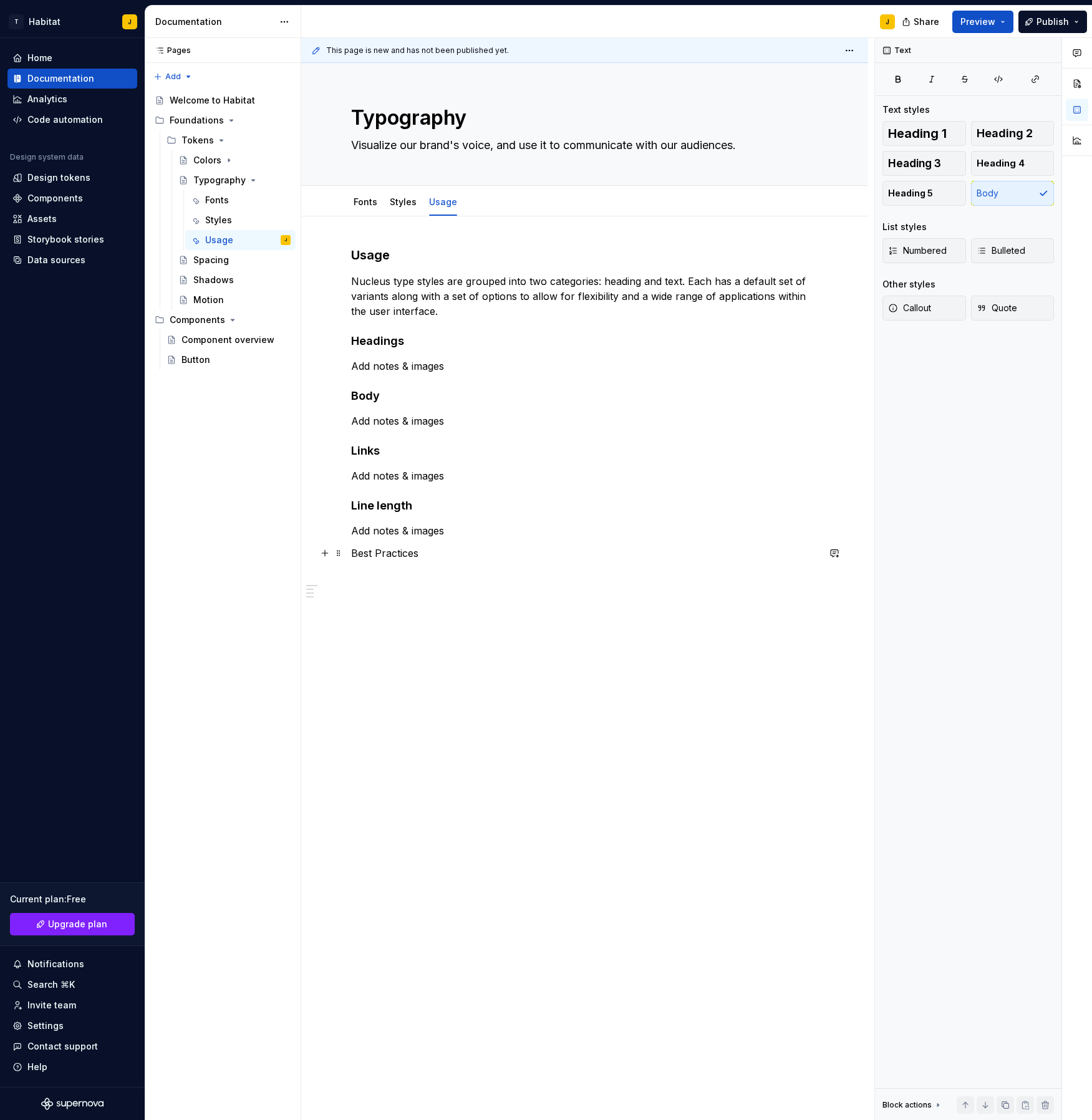
click at [410, 553] on p "Best Practices" at bounding box center [584, 553] width 467 height 15
click at [995, 157] on span "Heading 4" at bounding box center [1000, 163] width 48 height 12
click at [366, 576] on div "Usage Nucleus type styles are grouped into two categories: heading and text. Ea…" at bounding box center [584, 420] width 467 height 347
click at [329, 610] on button "button" at bounding box center [324, 607] width 17 height 17
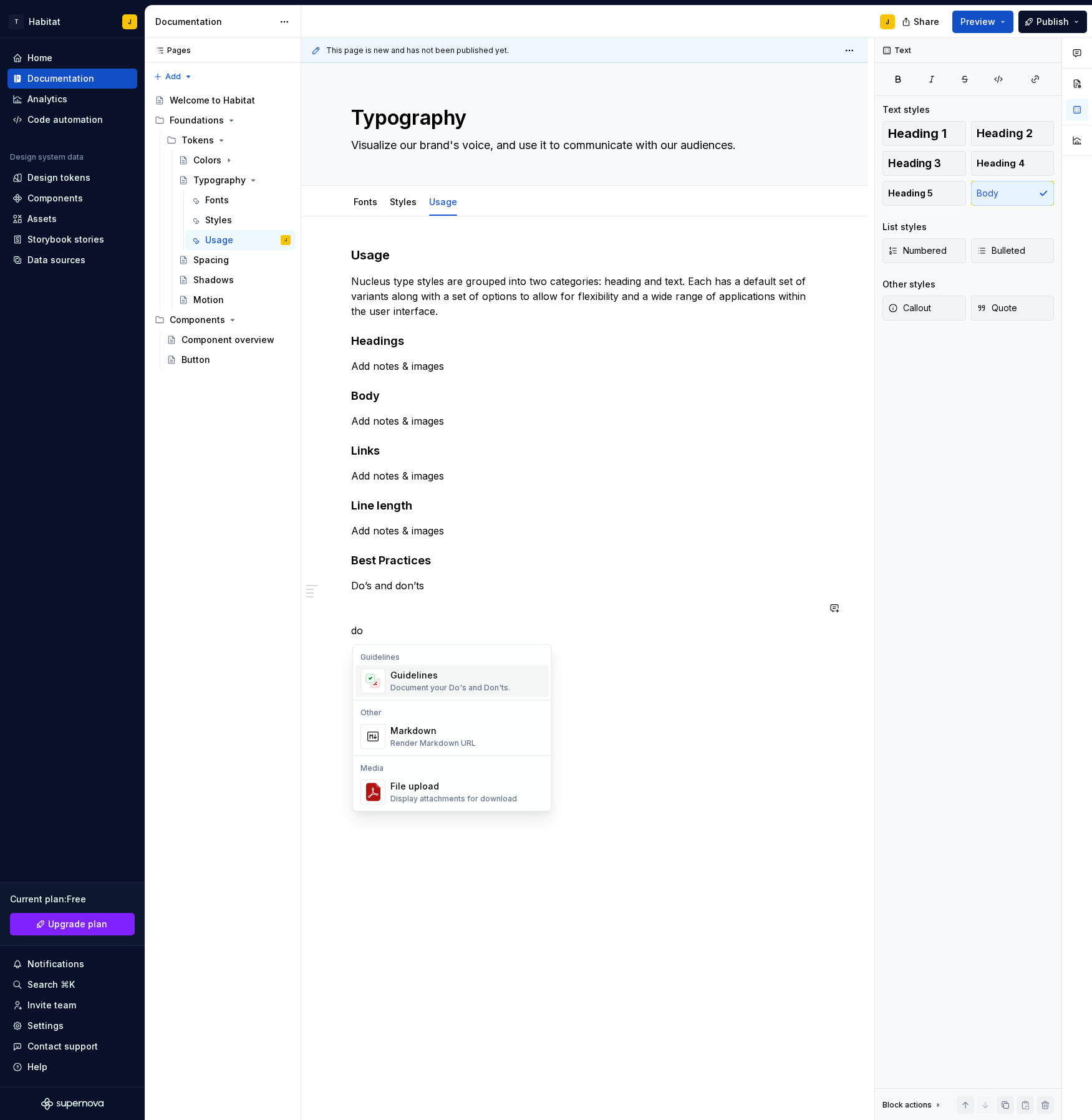
click at [408, 684] on div "Document your Do's and Don'ts." at bounding box center [450, 688] width 120 height 10
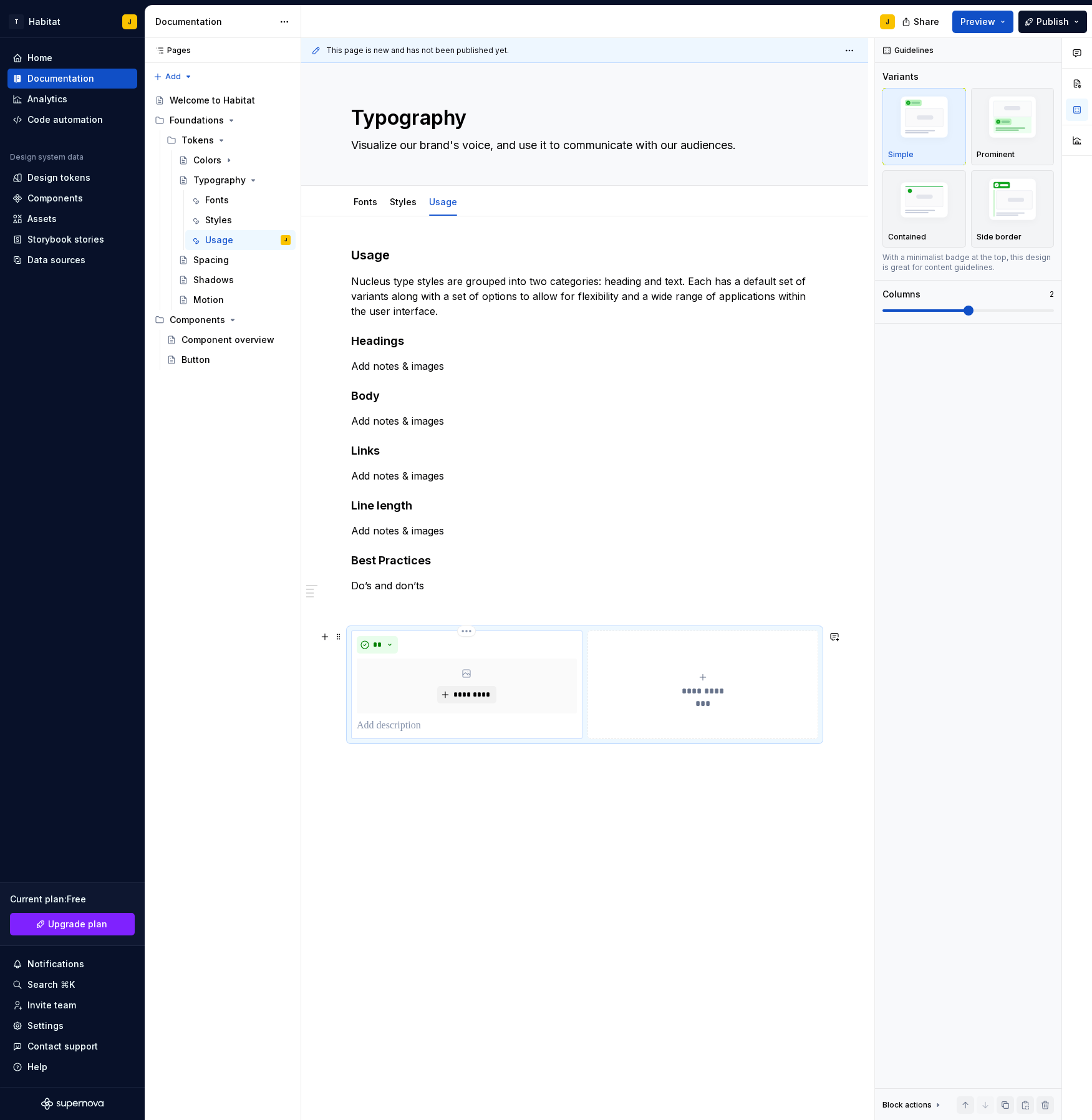
type textarea "*"
click at [634, 648] on button "**********" at bounding box center [703, 684] width 232 height 109
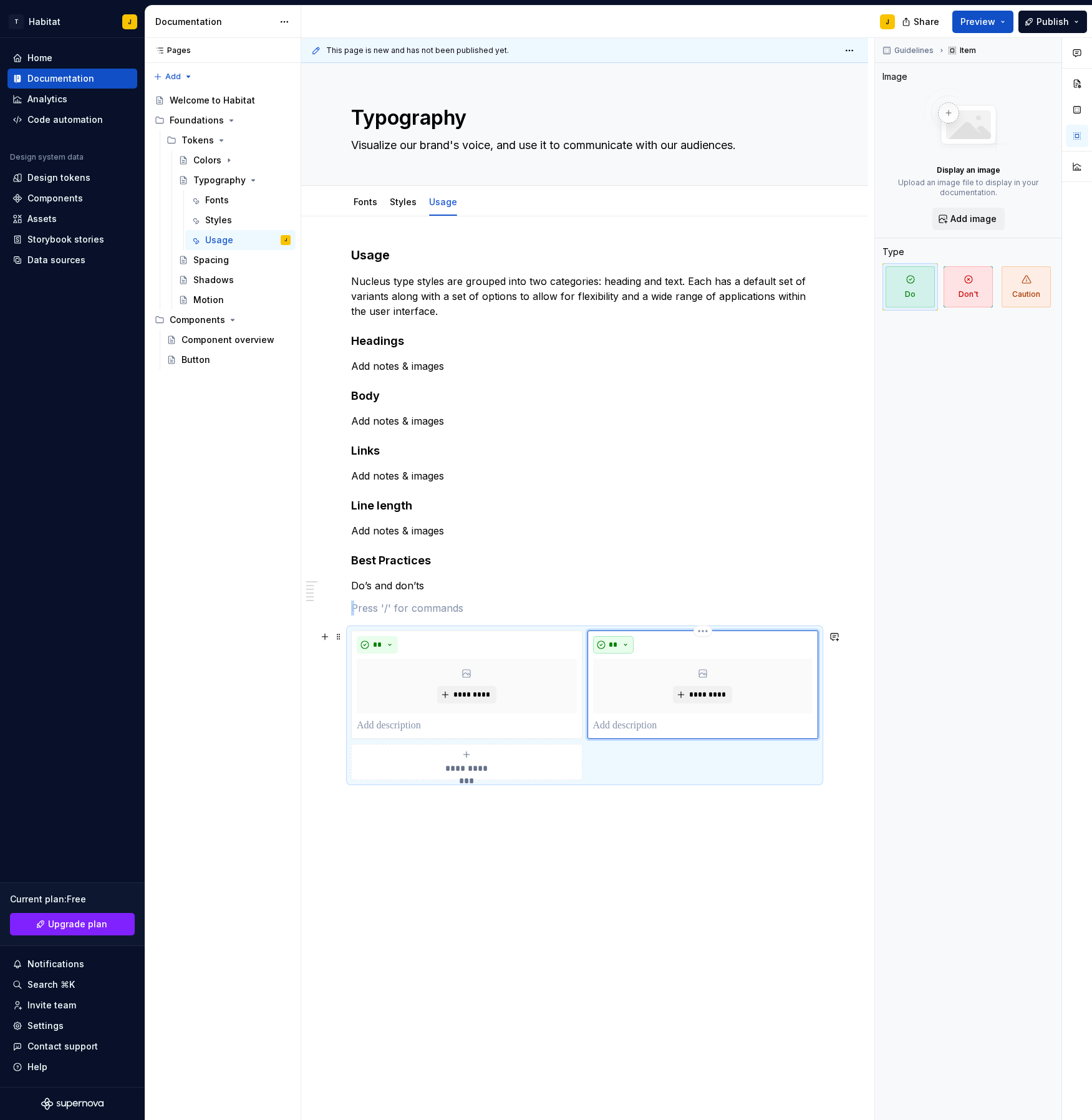
click at [630, 645] on button "**" at bounding box center [614, 644] width 41 height 17
click at [652, 696] on span "Don't" at bounding box center [652, 689] width 106 height 20
click at [620, 727] on p at bounding box center [703, 726] width 220 height 15
click at [420, 731] on p at bounding box center [466, 726] width 218 height 15
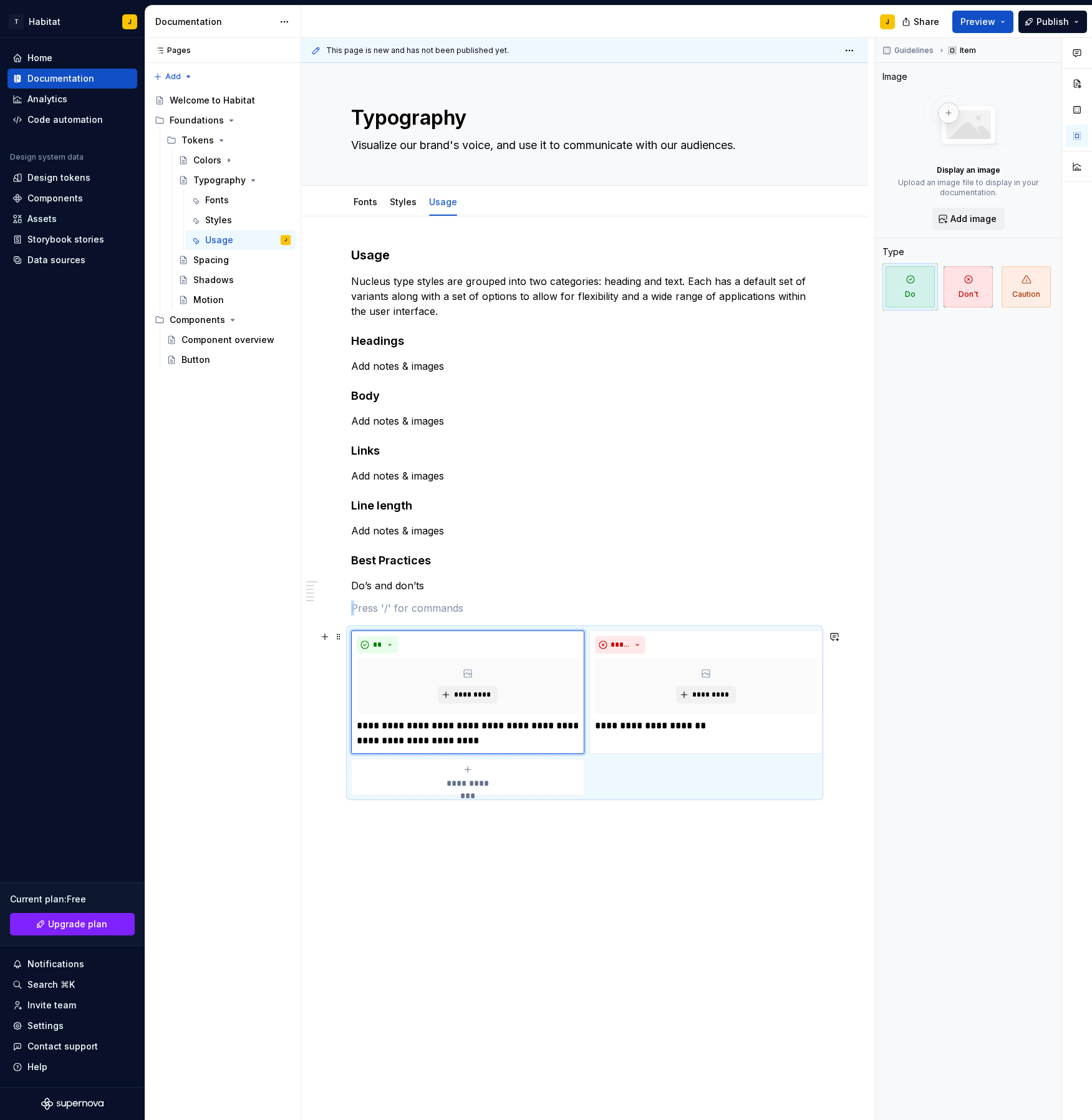
click at [472, 779] on span "**********" at bounding box center [467, 783] width 57 height 12
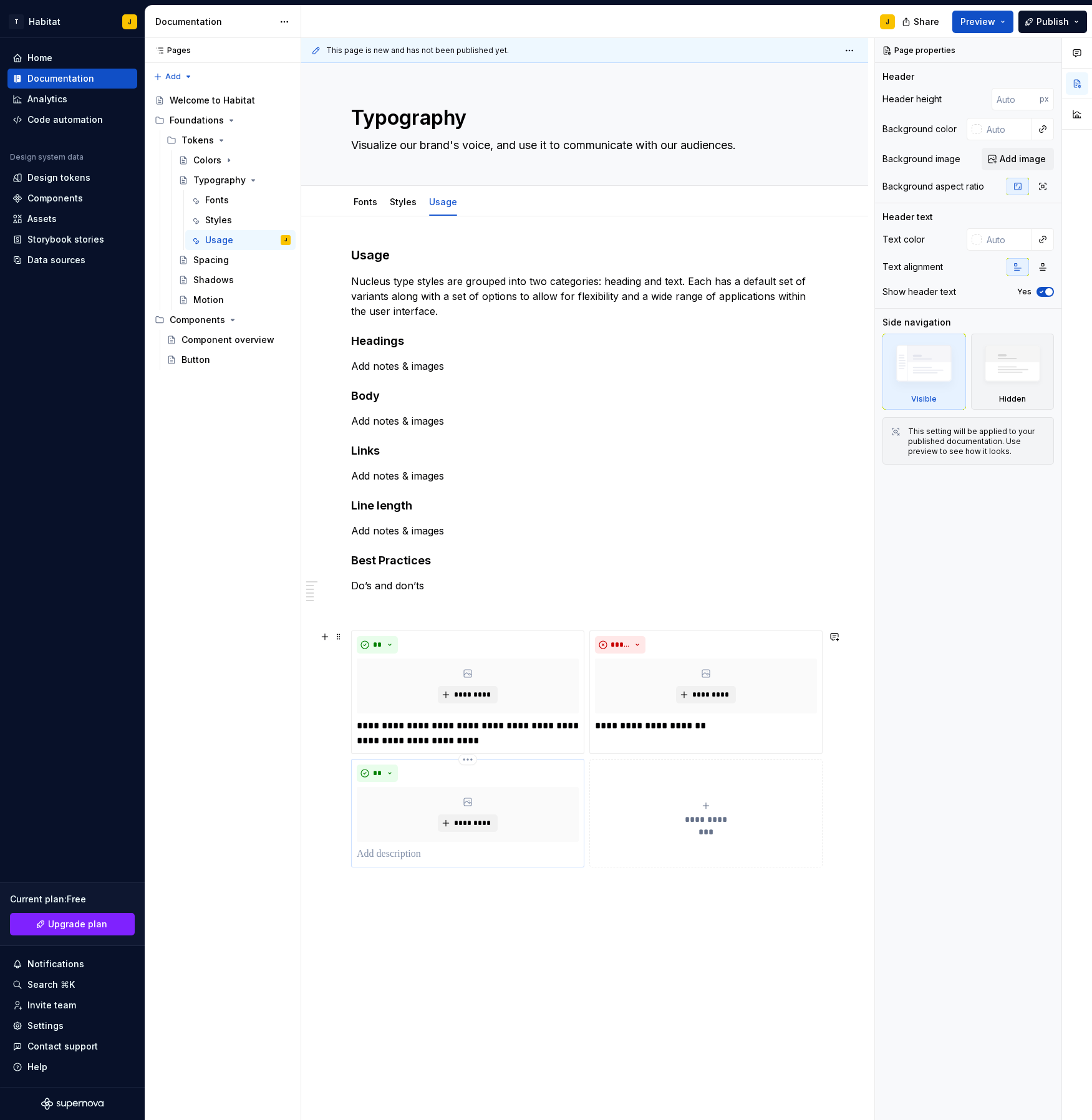
click at [386, 861] on p at bounding box center [467, 855] width 222 height 15
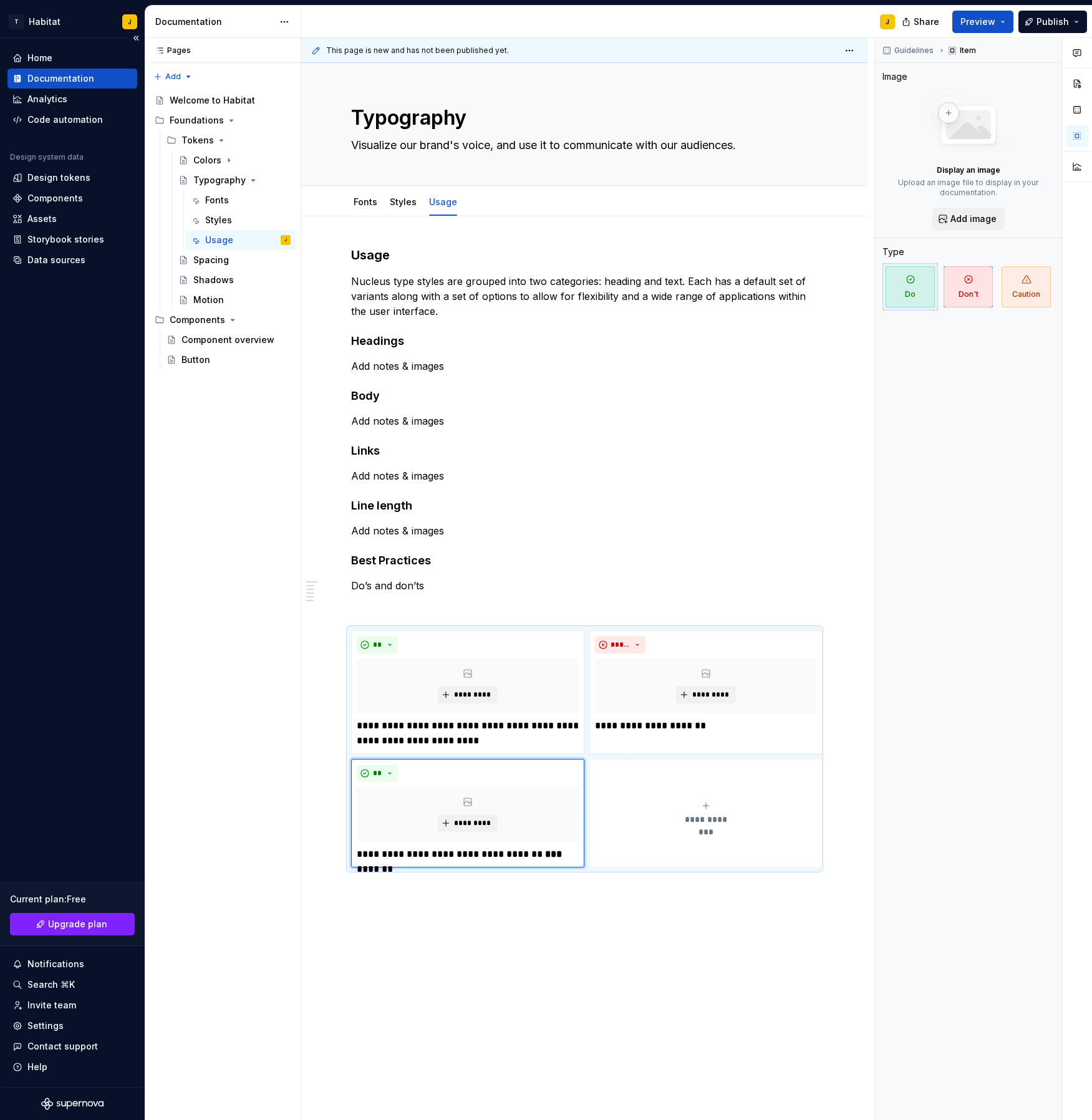
type textarea "*"
click at [627, 854] on button "**********" at bounding box center [706, 813] width 233 height 109
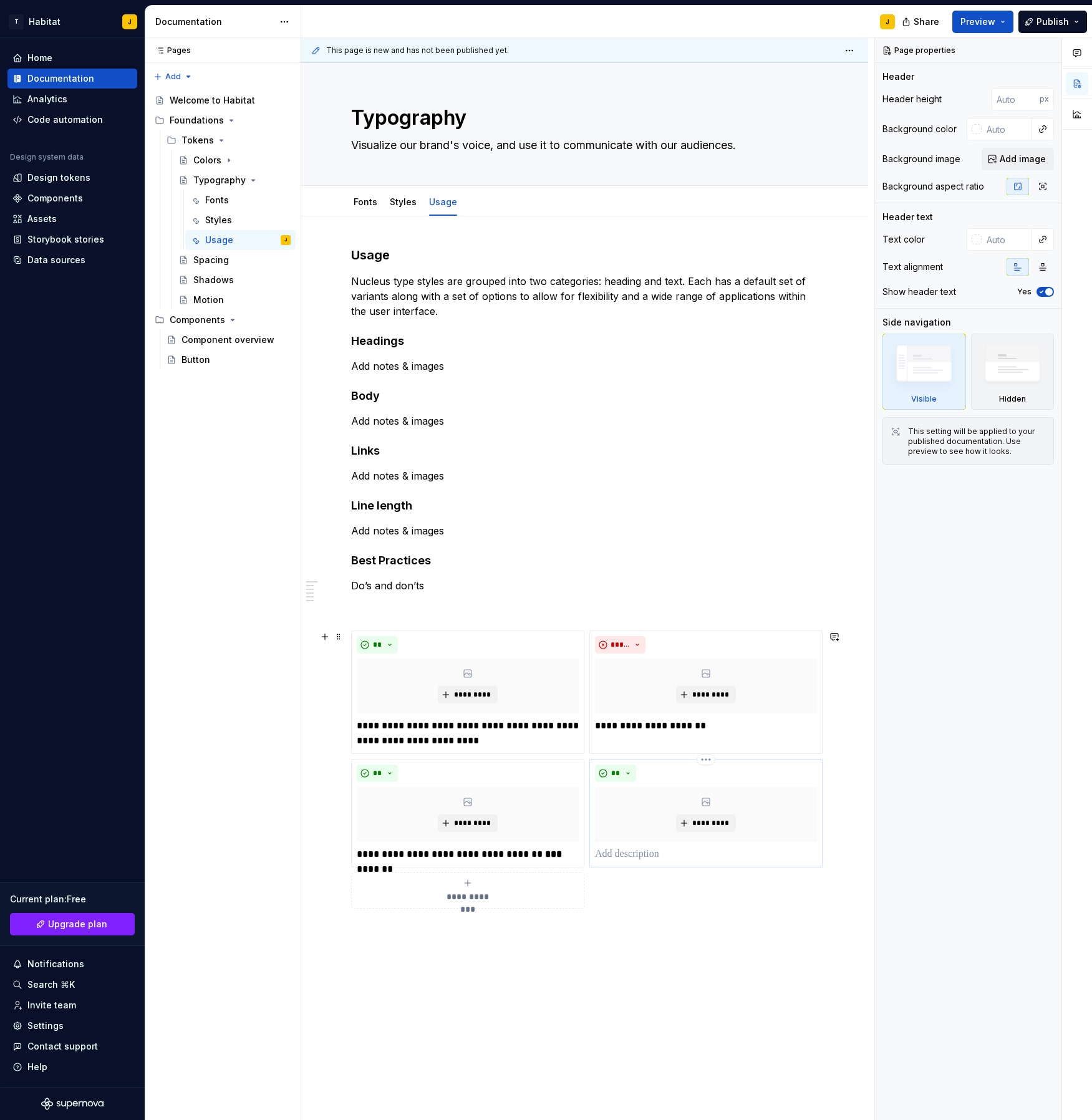
click at [654, 858] on p at bounding box center [706, 855] width 222 height 15
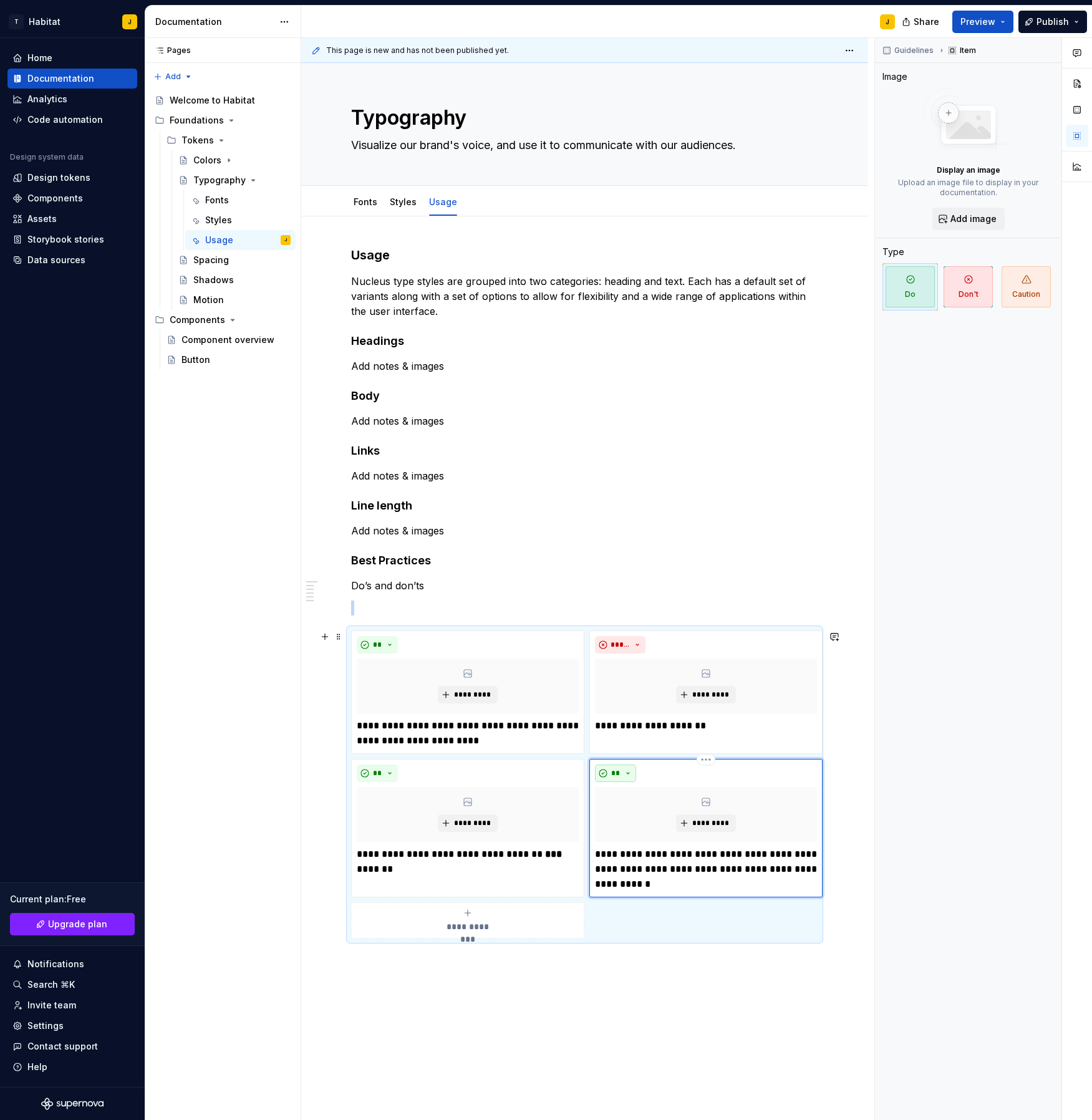
click at [615, 772] on span "**" at bounding box center [616, 774] width 10 height 10
click at [643, 821] on div "Don't" at bounding box center [646, 817] width 23 height 12
click at [458, 916] on div "**********" at bounding box center [467, 920] width 222 height 25
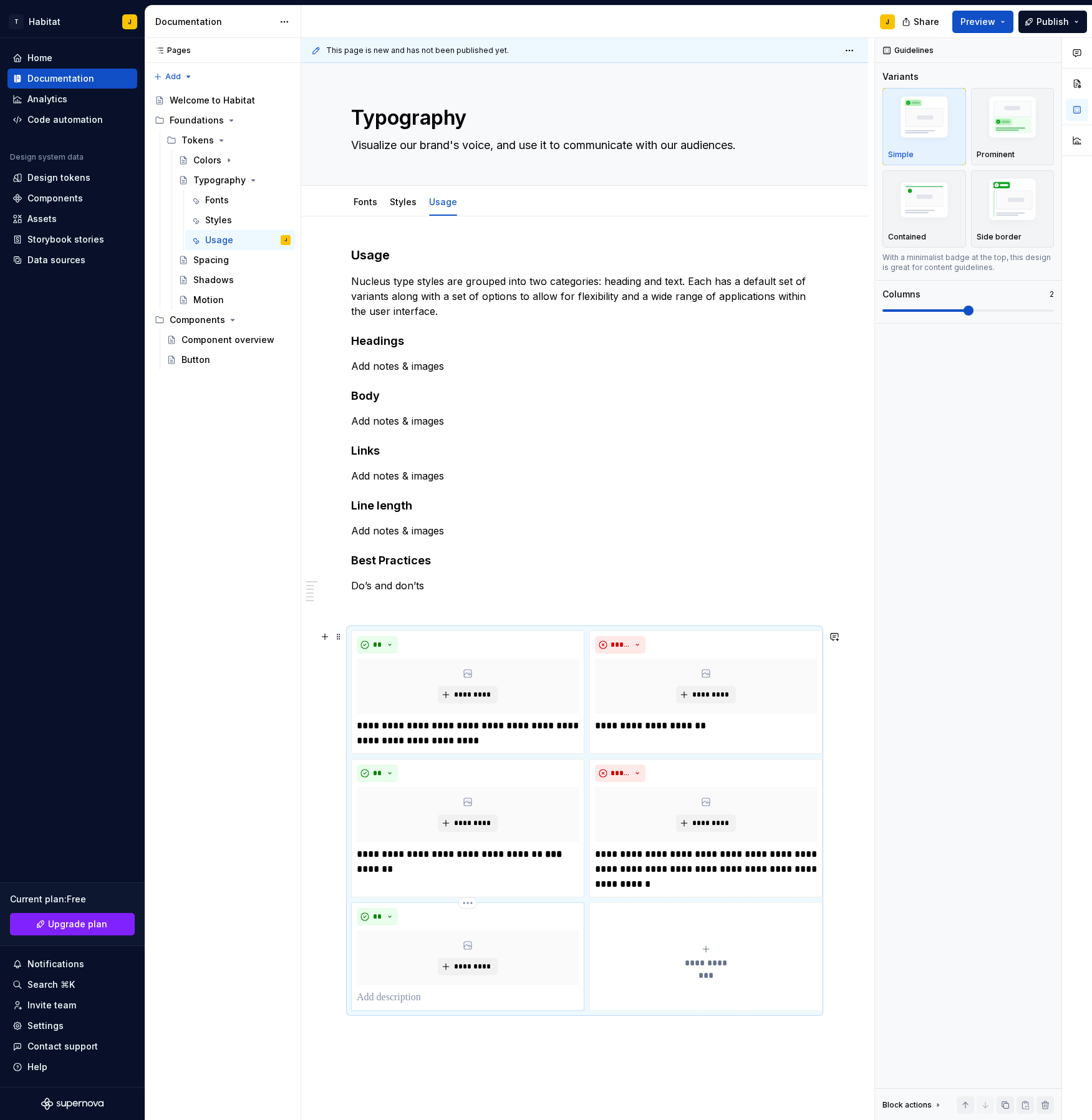
click at [379, 995] on p at bounding box center [467, 998] width 222 height 15
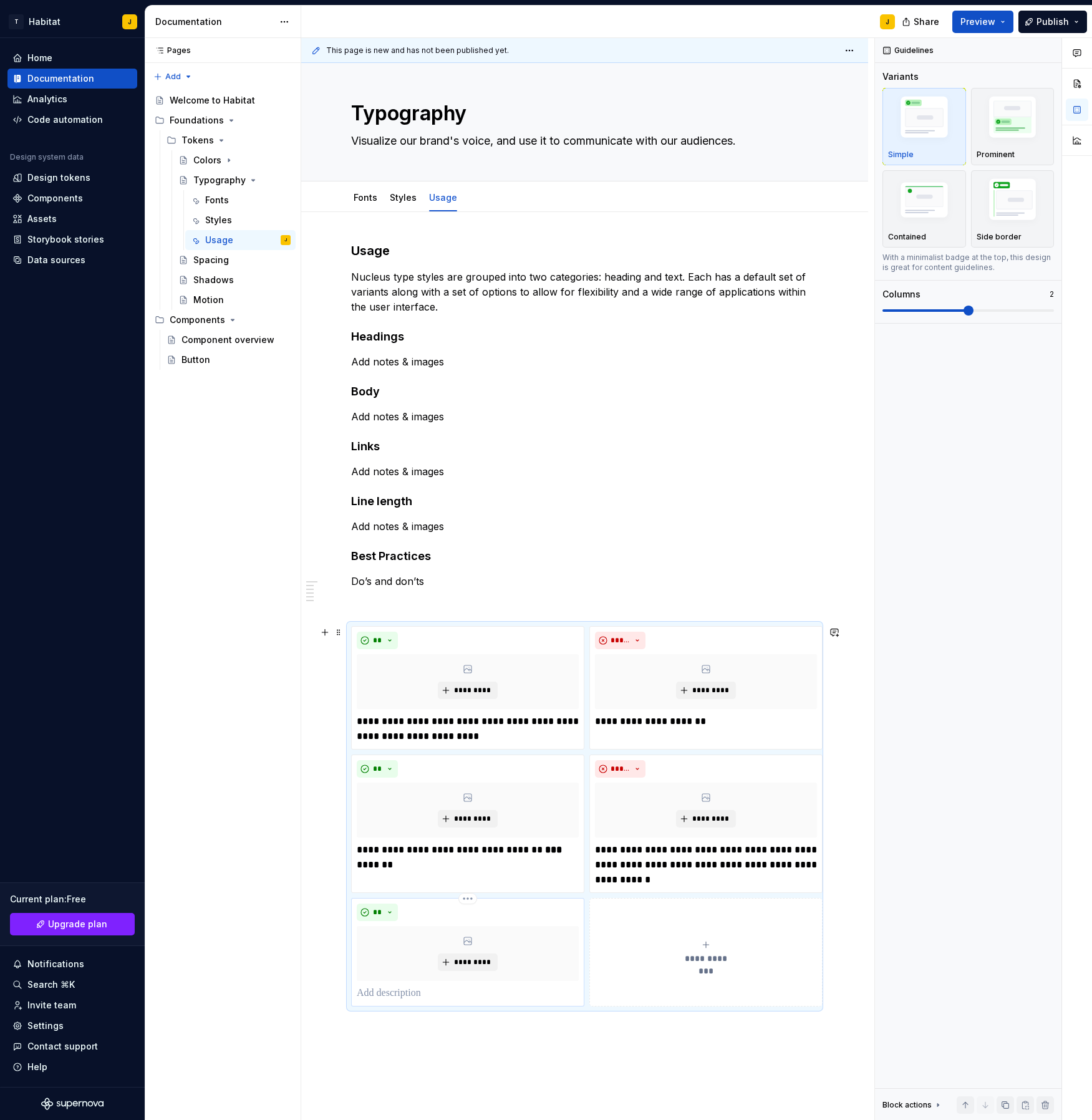
scroll to position [6, 0]
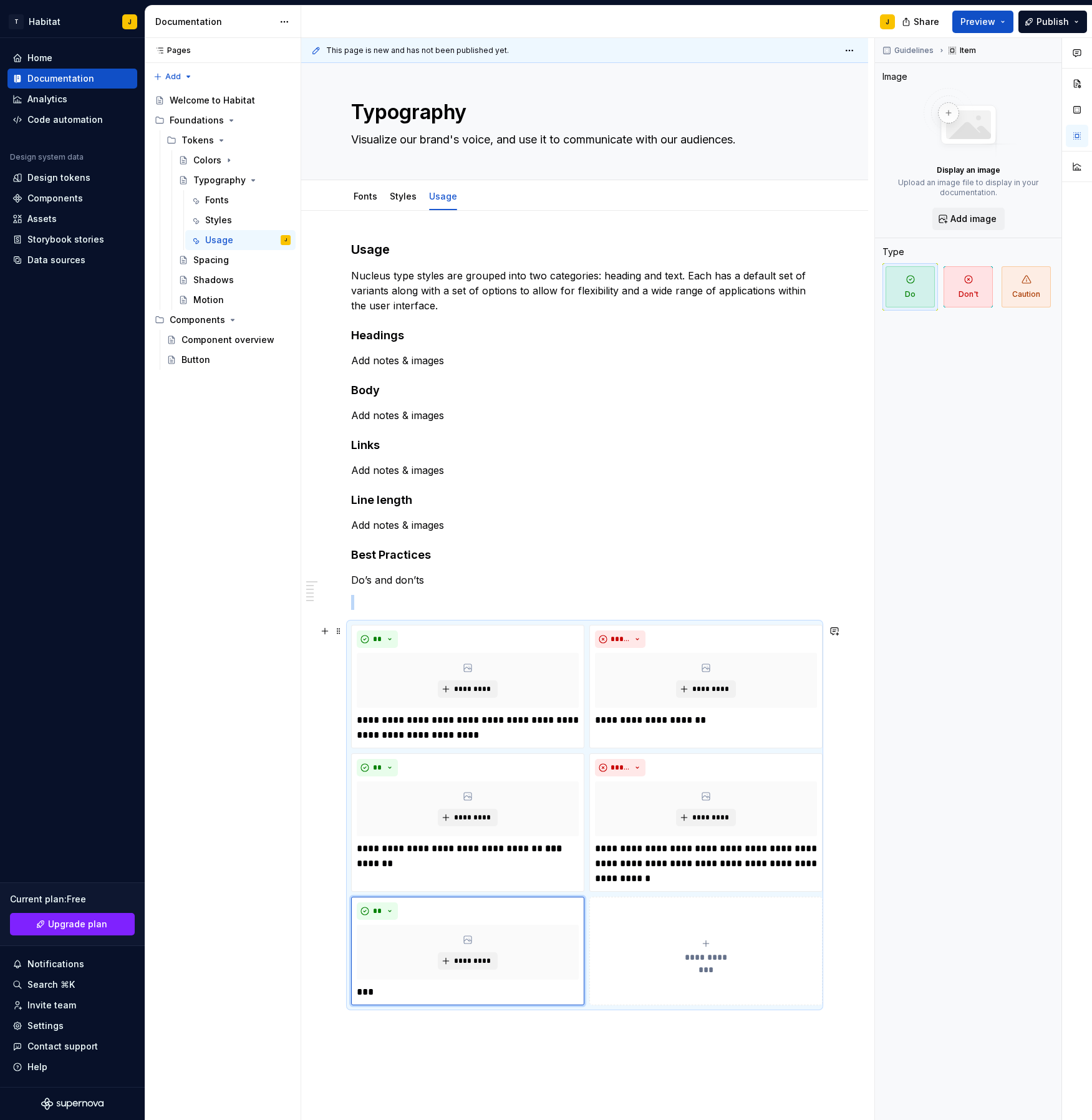
click at [740, 945] on div "**********" at bounding box center [706, 951] width 222 height 25
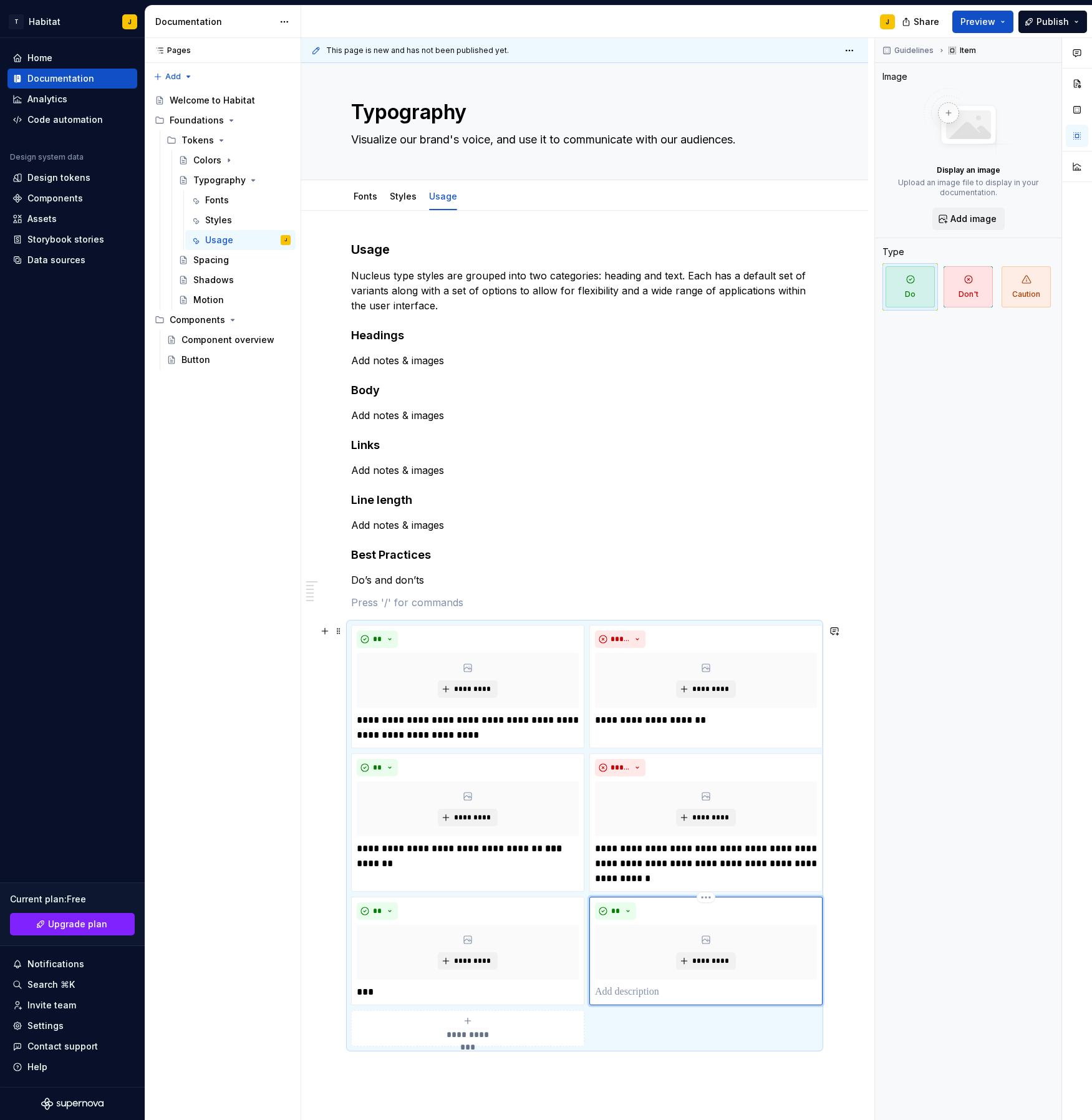
click at [629, 994] on p at bounding box center [706, 992] width 222 height 15
click at [685, 1008] on p "**********" at bounding box center [706, 1000] width 222 height 30
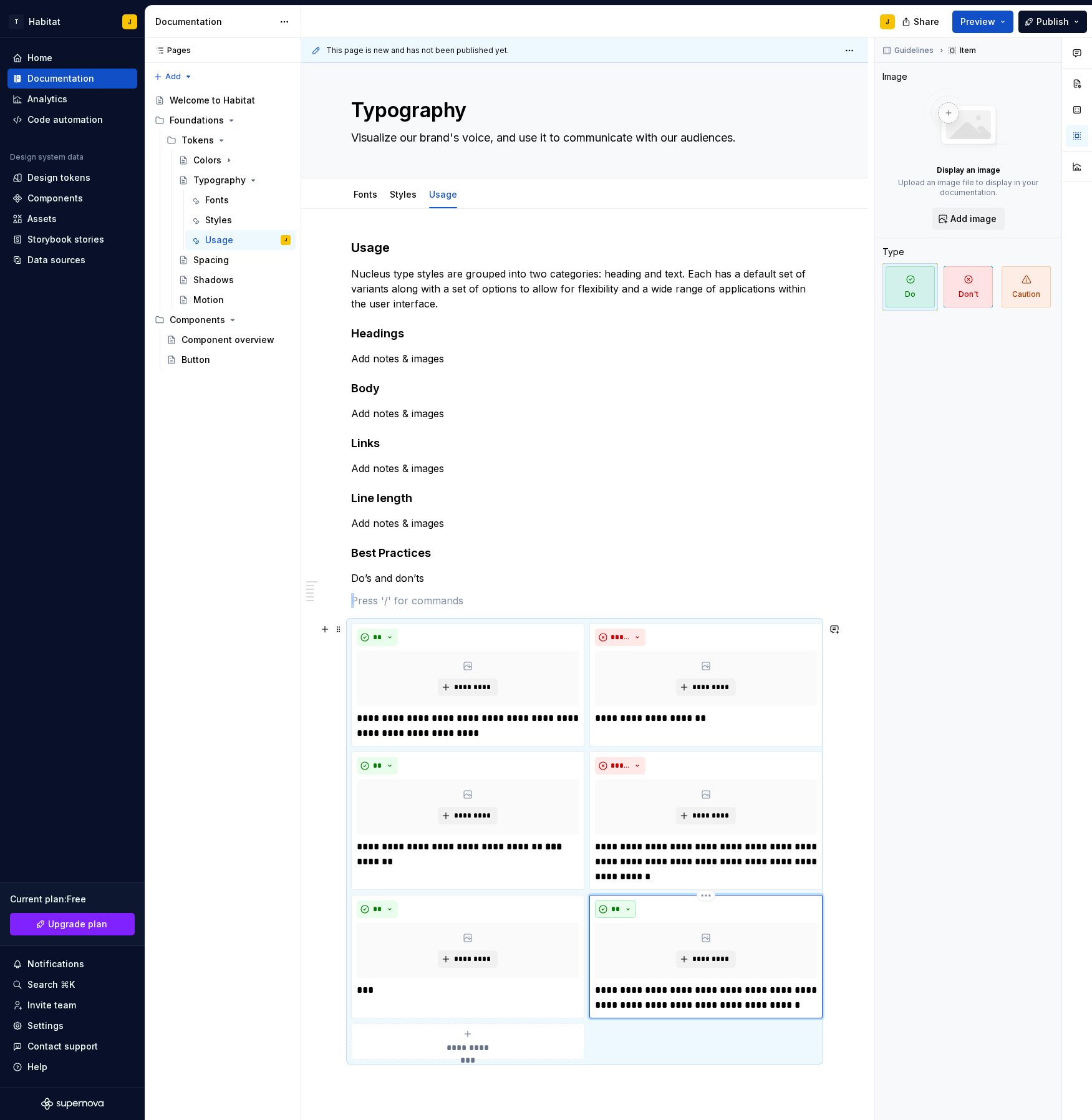
click at [628, 908] on button "**" at bounding box center [616, 909] width 41 height 17
click at [654, 948] on div "Don't" at bounding box center [646, 953] width 23 height 12
click at [541, 994] on p "***" at bounding box center [467, 991] width 222 height 15
click at [362, 592] on div "**********" at bounding box center [584, 650] width 467 height 821
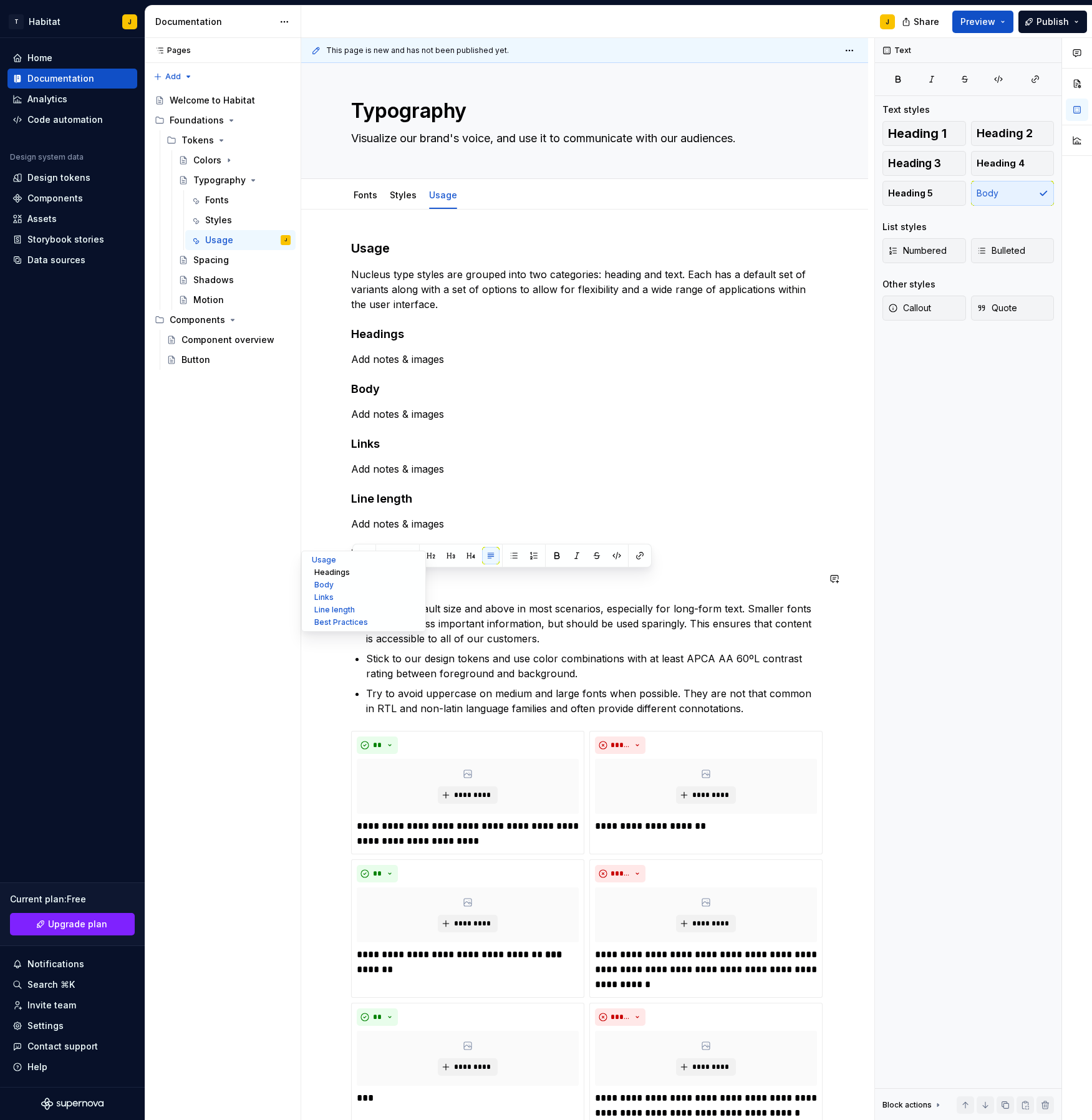
drag, startPoint x: 412, startPoint y: 578, endPoint x: 320, endPoint y: 576, distance: 92.0
click at [320, 576] on div "**********" at bounding box center [584, 788] width 567 height 1463
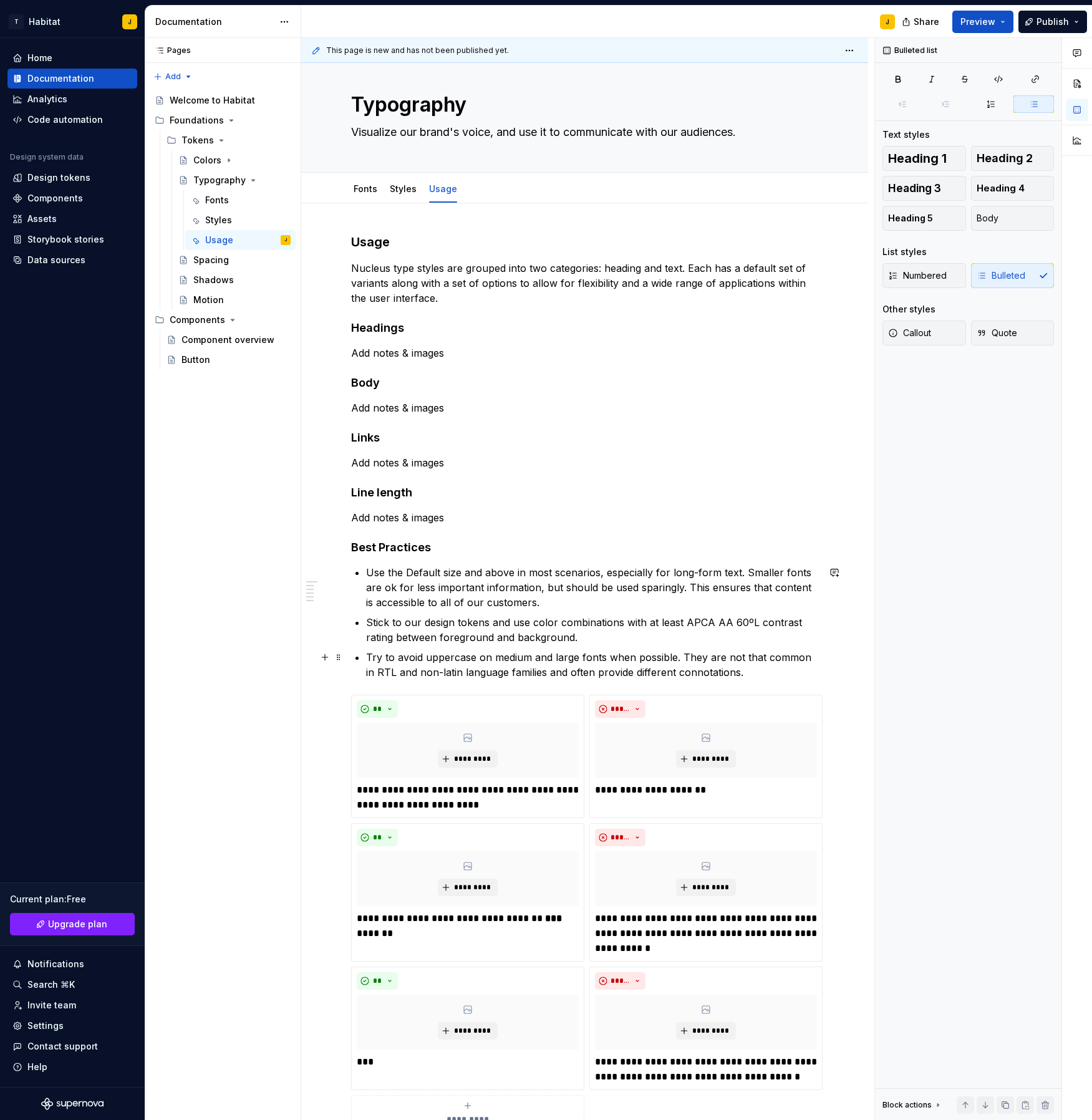
scroll to position [14, 0]
click at [748, 672] on p "Try to avoid uppercase on medium and large fonts when possible. They are not th…" at bounding box center [592, 664] width 452 height 30
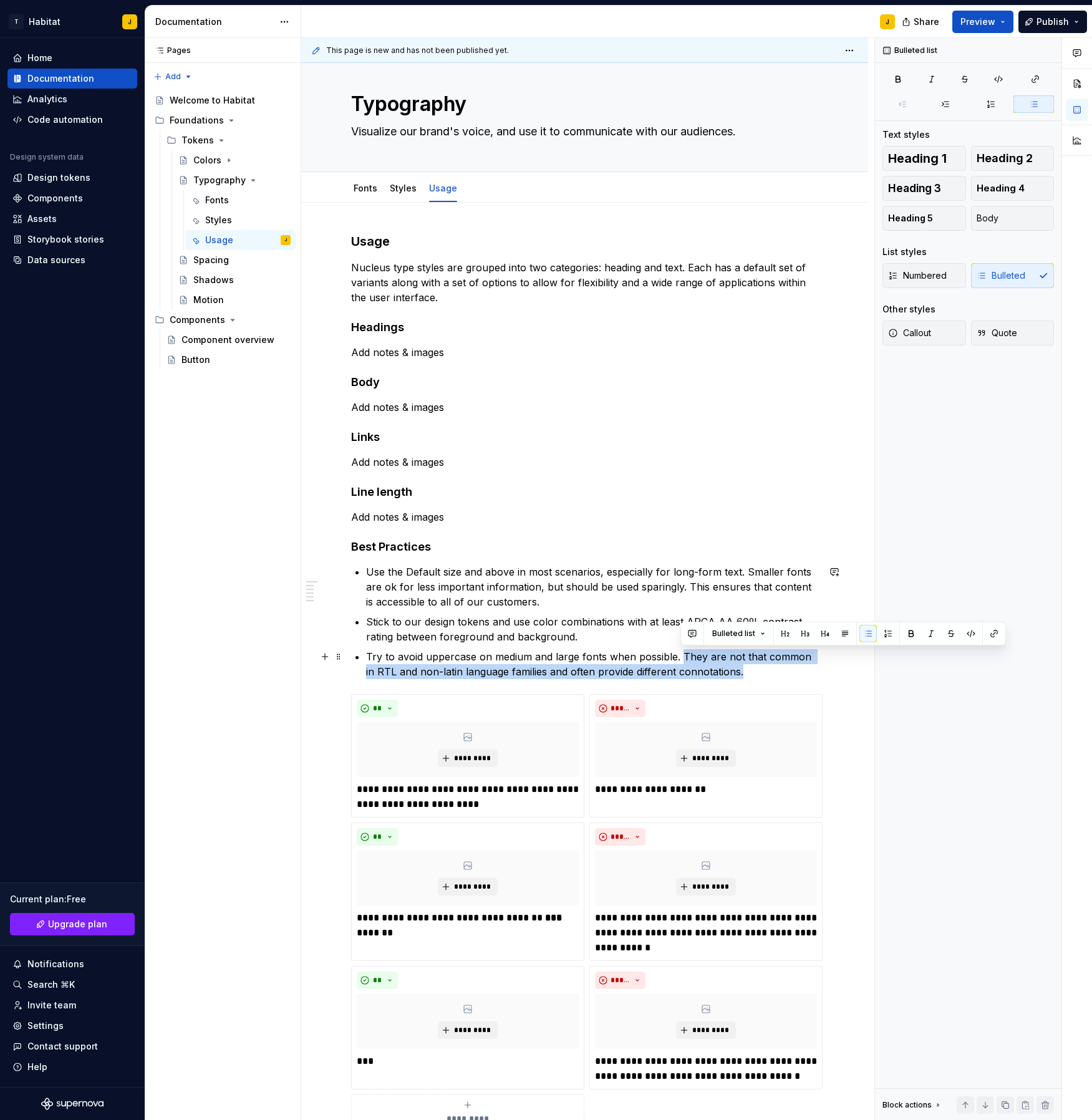
drag, startPoint x: 753, startPoint y: 674, endPoint x: 684, endPoint y: 662, distance: 70.0
click at [684, 662] on p "Try to avoid uppercase on medium and large fonts when possible. They are not th…" at bounding box center [592, 664] width 452 height 30
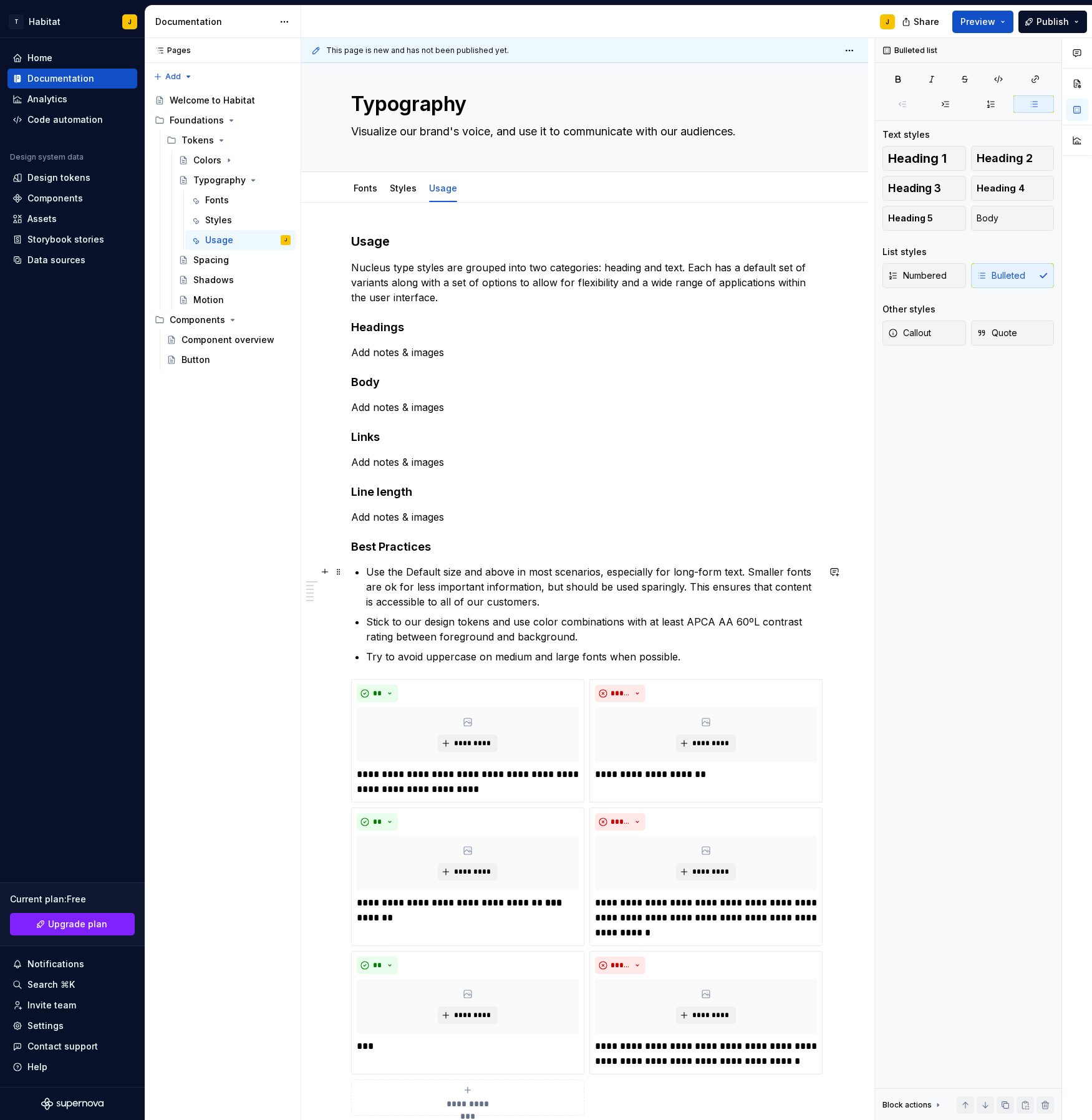
click at [578, 601] on p "Use the Default size and above in most scenarios, especially for long-form text…" at bounding box center [592, 587] width 452 height 45
click at [571, 578] on p "Use the Default size and above in most scenarios, especially for long-form text…" at bounding box center [592, 587] width 452 height 45
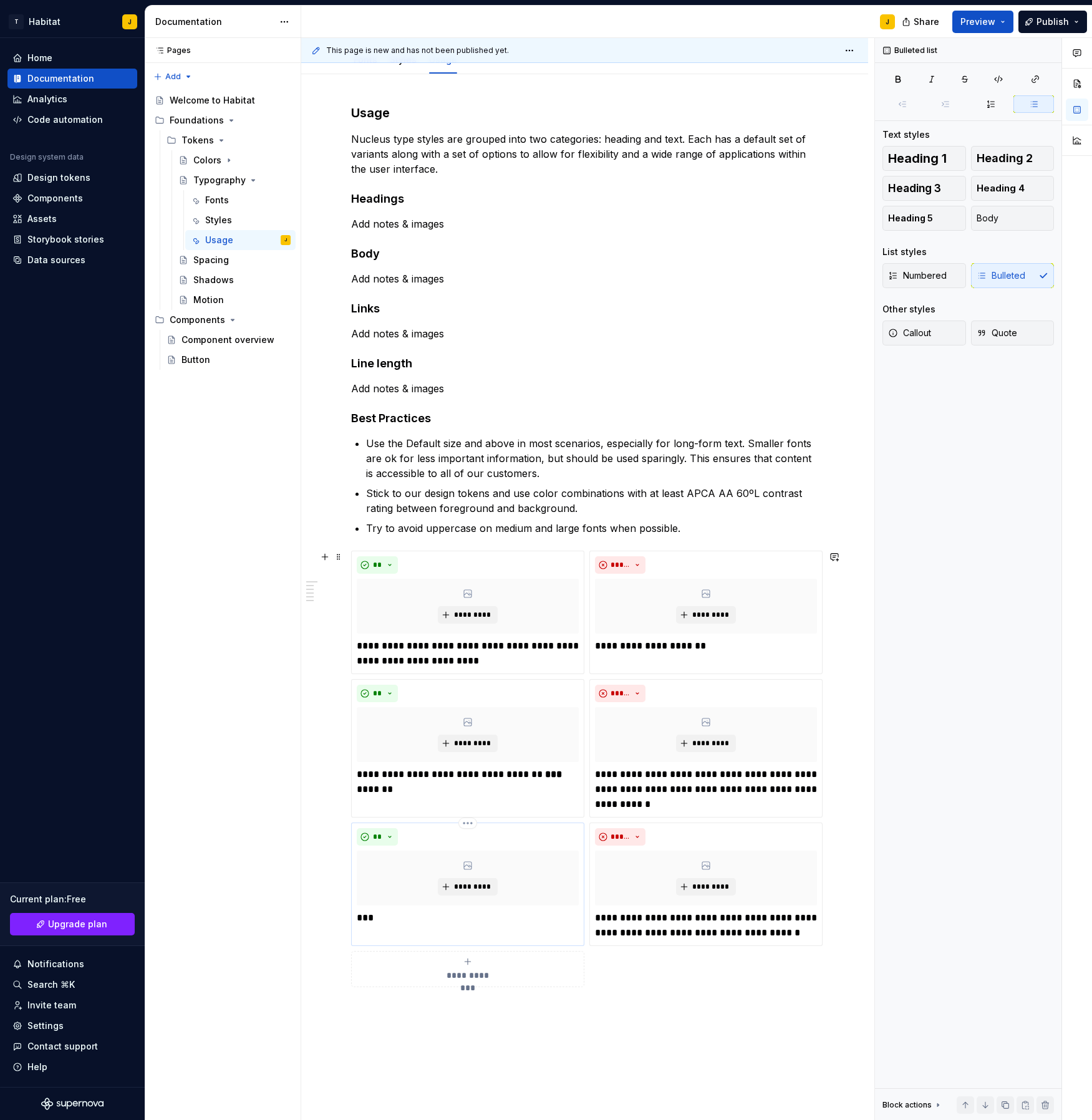
click at [383, 923] on div "** ********* ***" at bounding box center [467, 884] width 233 height 124
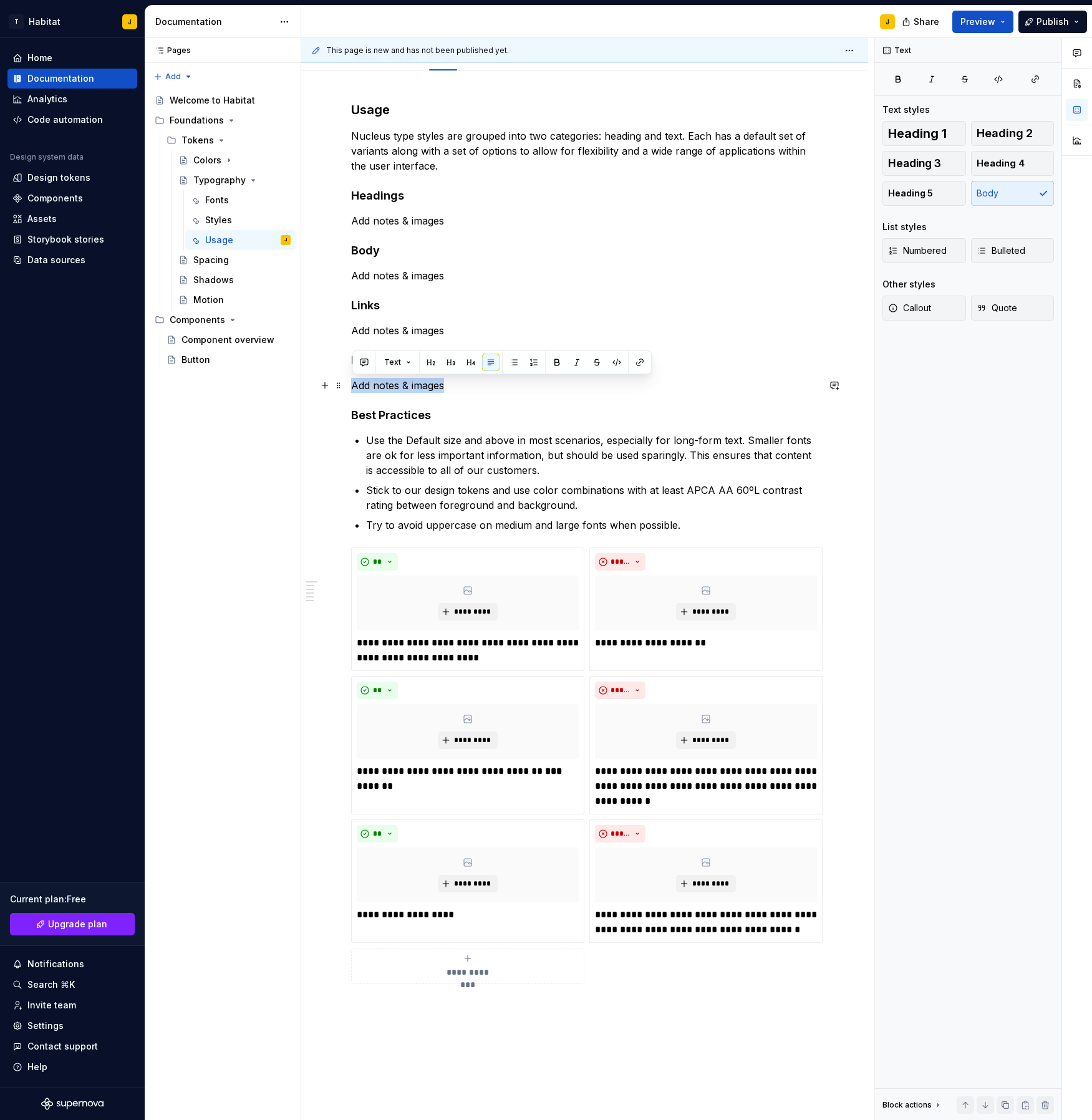
drag, startPoint x: 452, startPoint y: 387, endPoint x: 354, endPoint y: 385, distance: 98.0
click at [354, 385] on p "Add notes & images" at bounding box center [584, 386] width 467 height 15
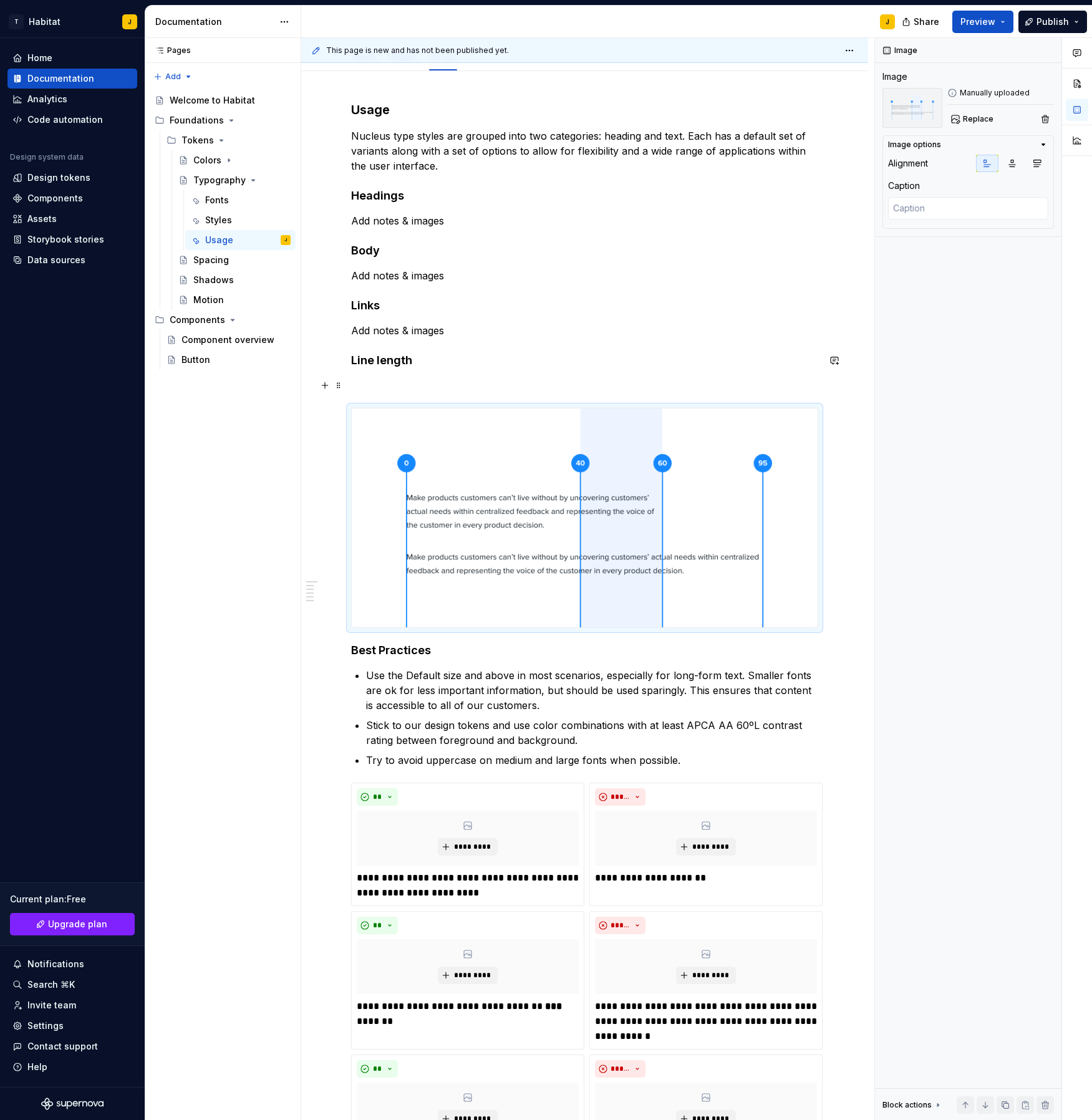
click at [356, 386] on p at bounding box center [584, 386] width 467 height 15
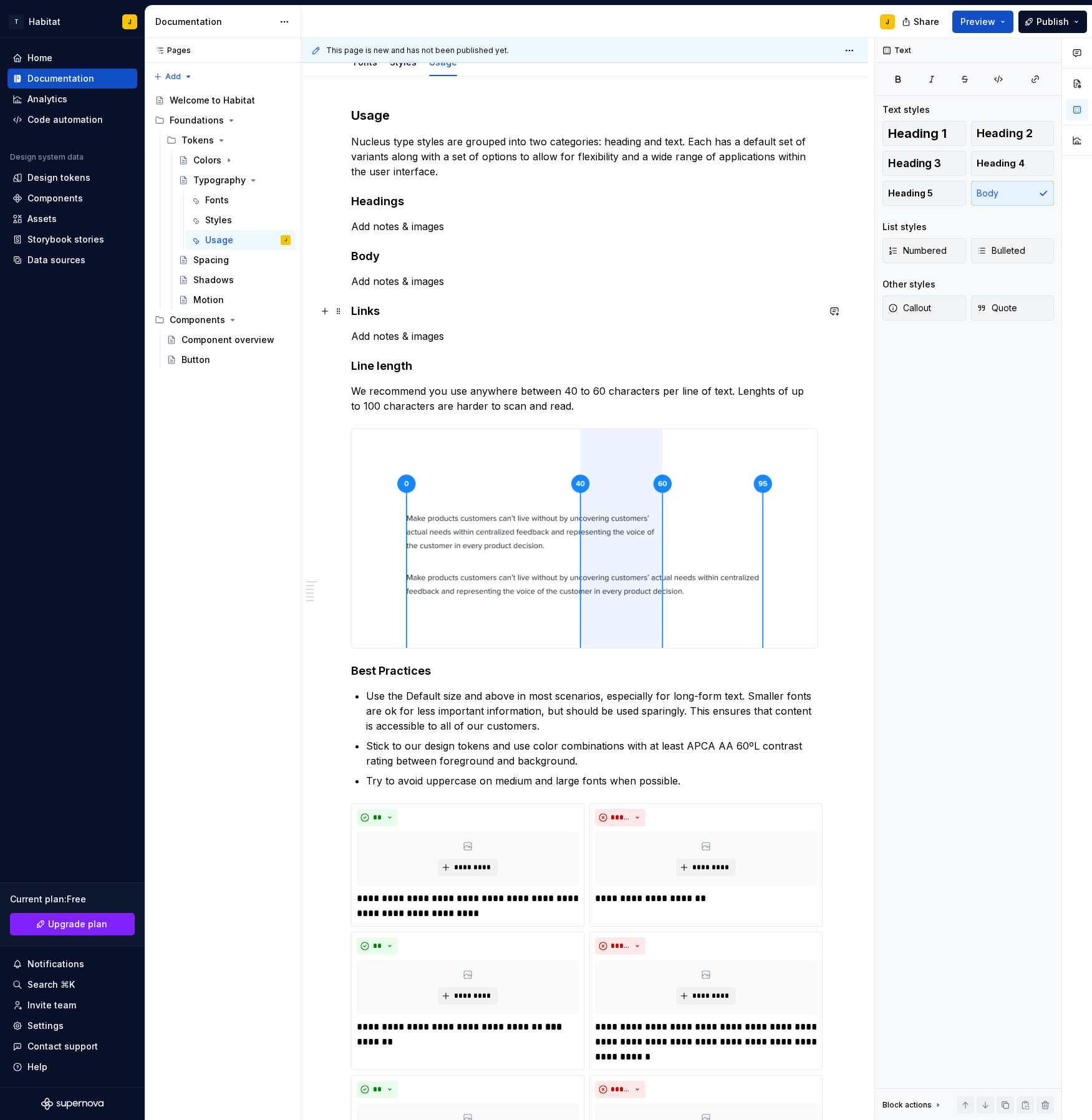
scroll to position [0, 0]
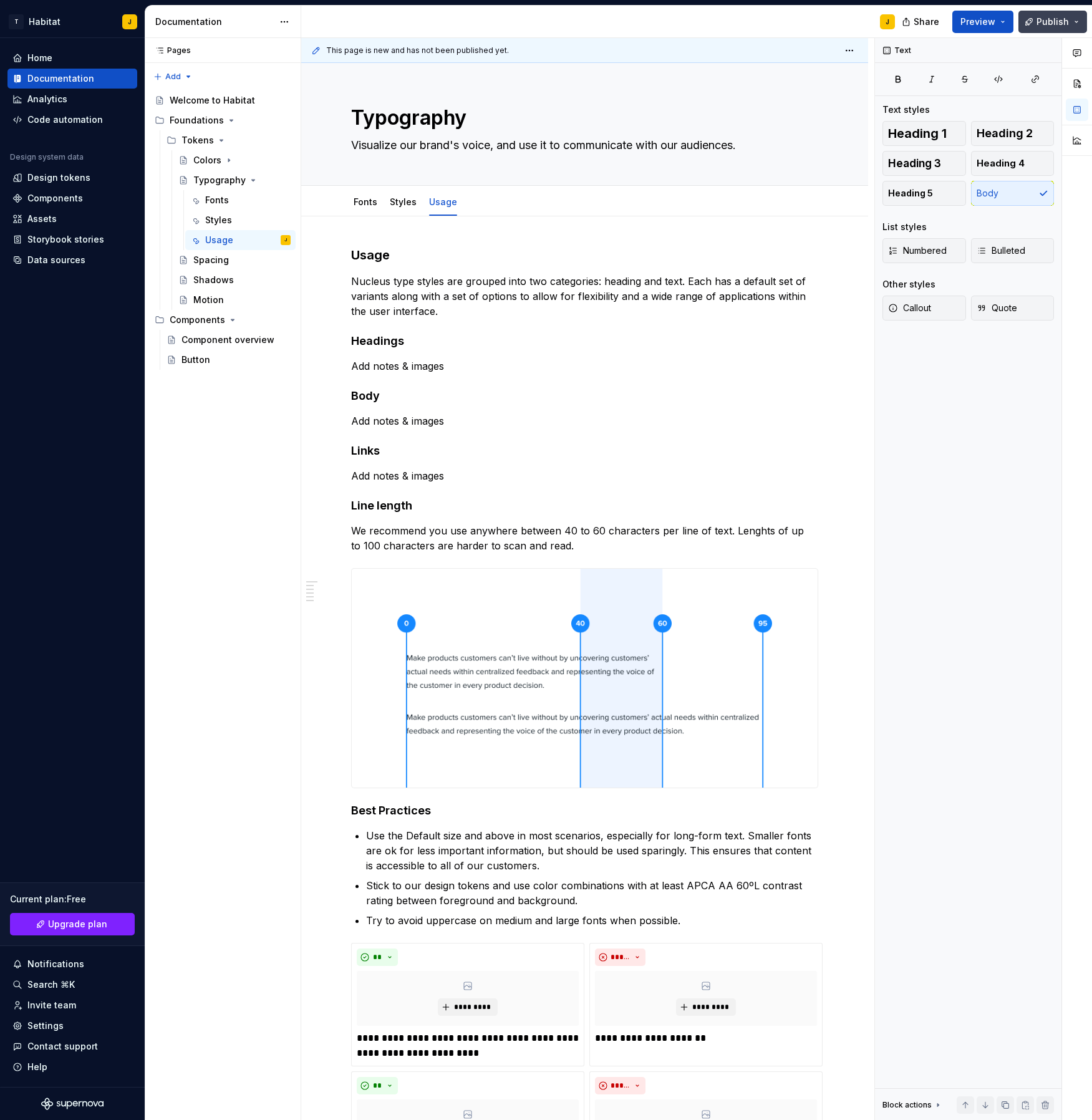
click at [1054, 22] on span "Publish" at bounding box center [1053, 21] width 33 height 12
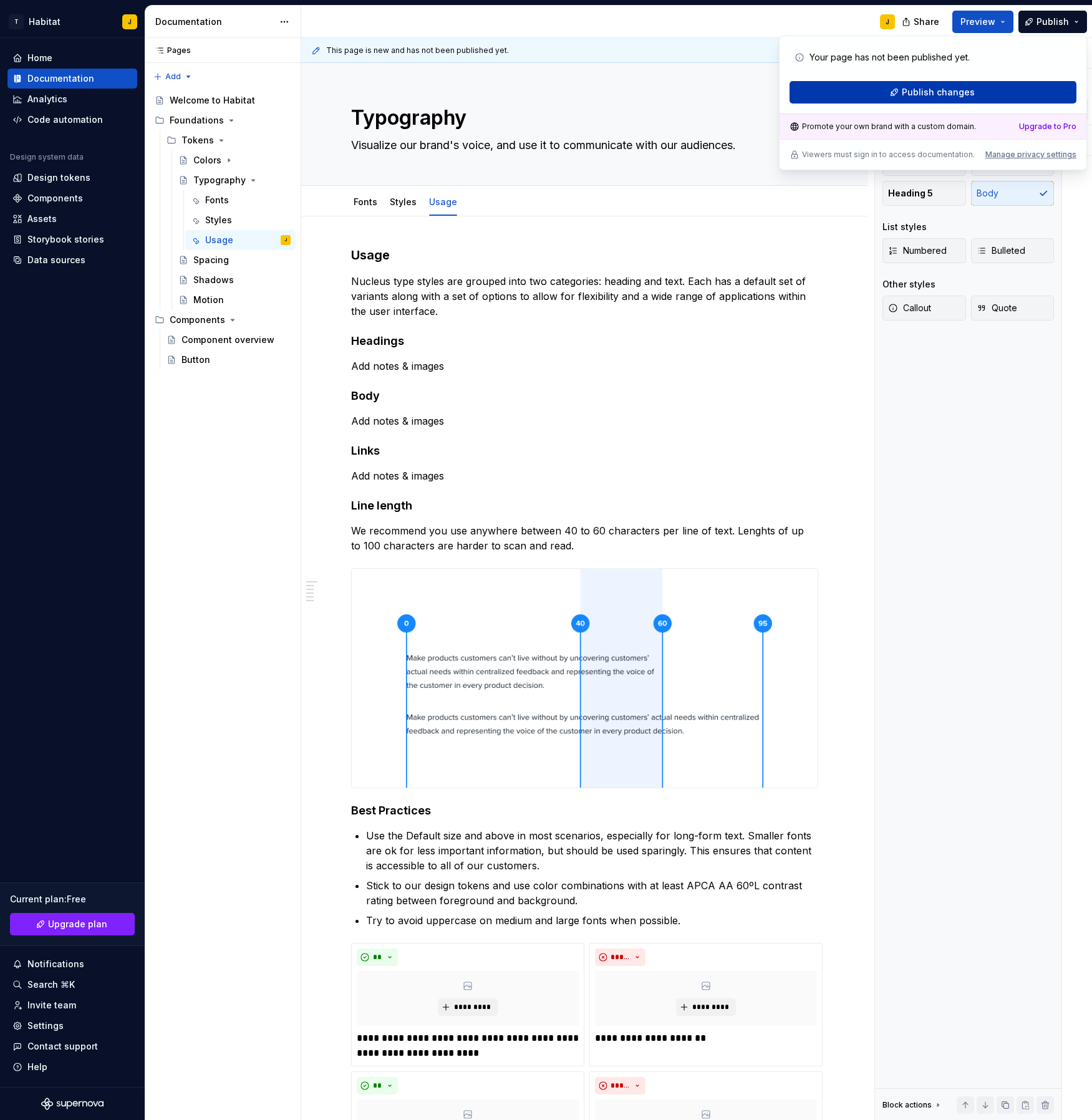
click at [986, 97] on button "Publish changes" at bounding box center [933, 92] width 287 height 22
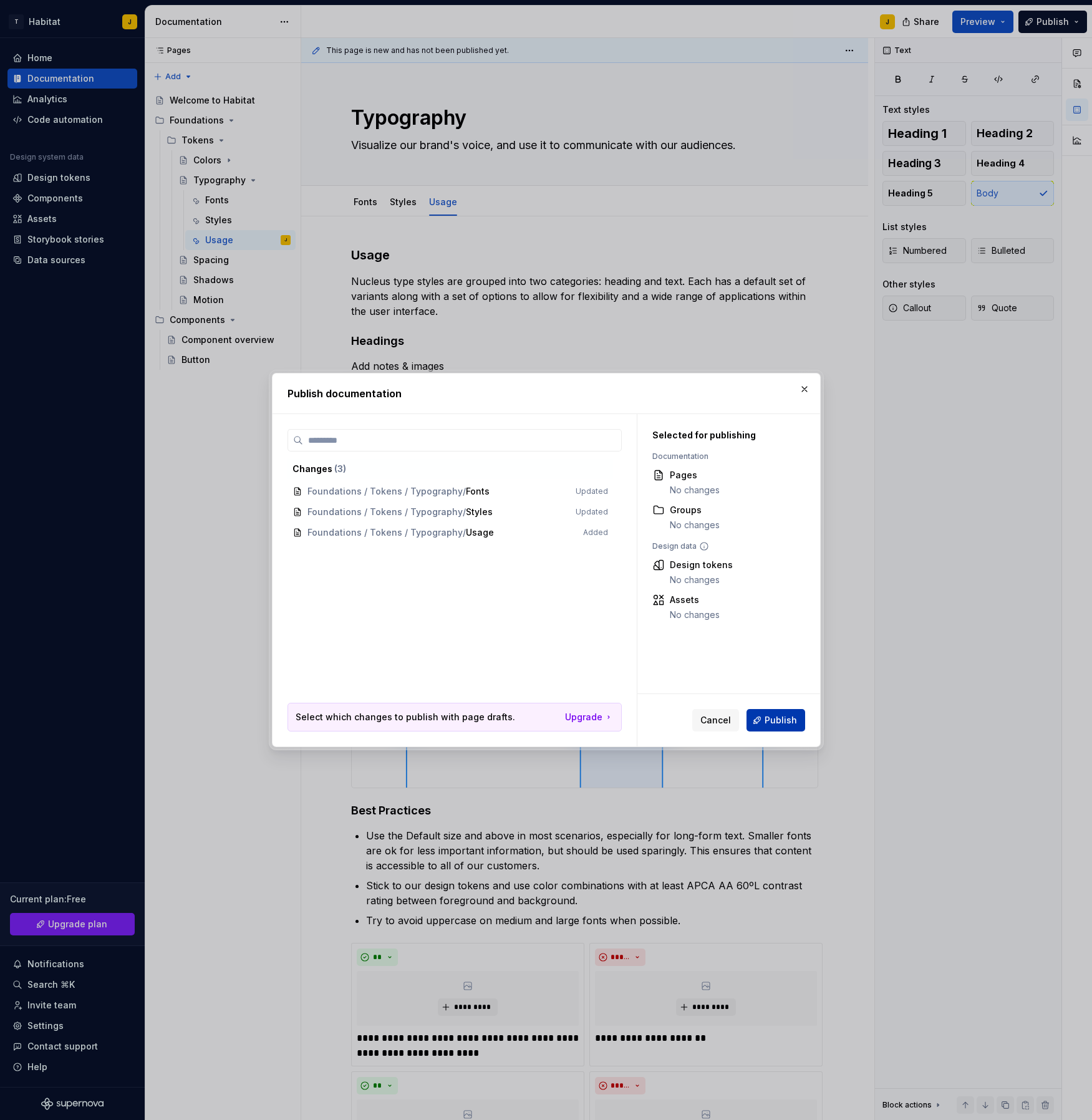
click at [768, 710] on button "Publish" at bounding box center [776, 720] width 59 height 22
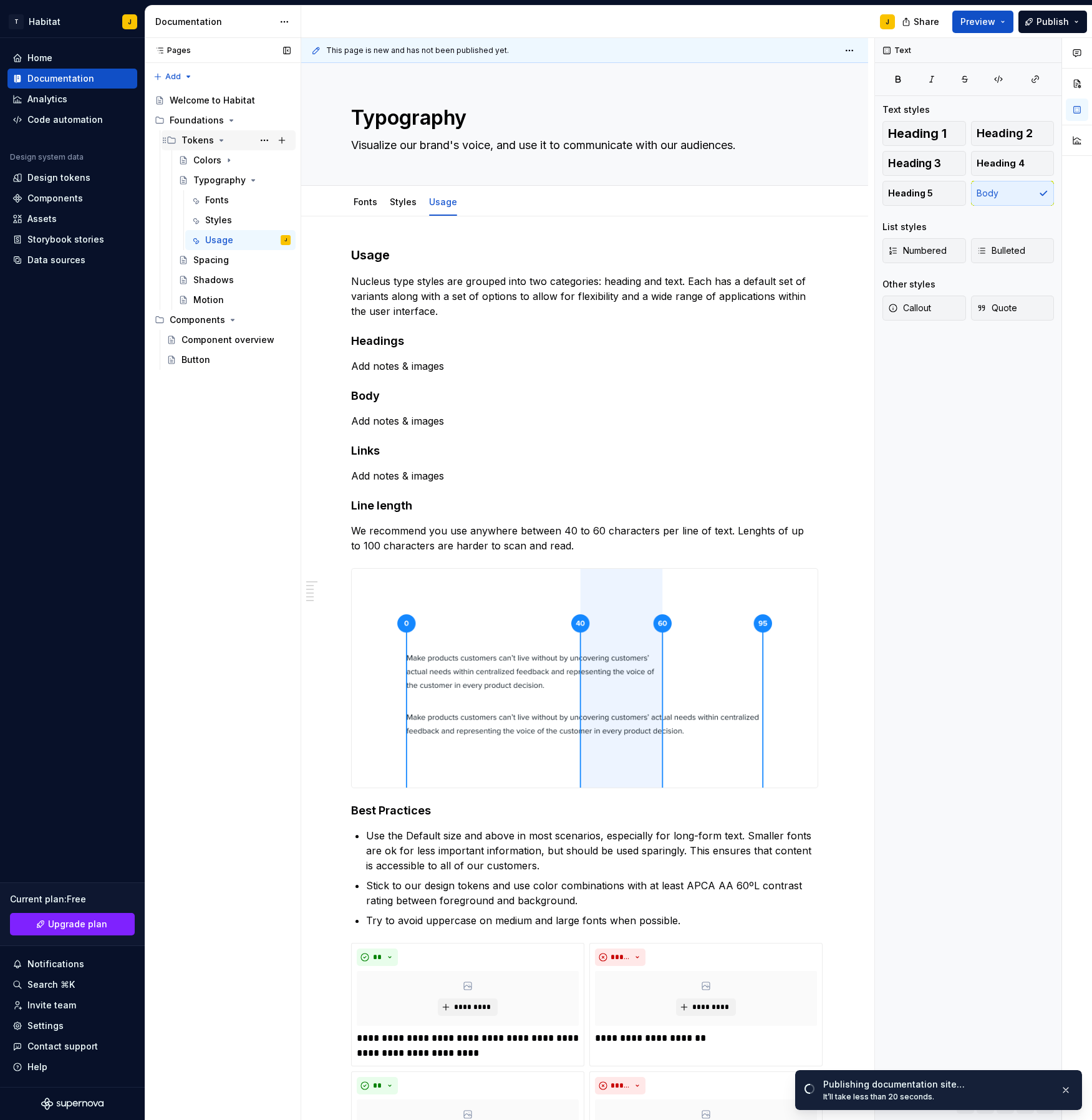
click at [221, 137] on icon "Page tree" at bounding box center [221, 140] width 10 height 10
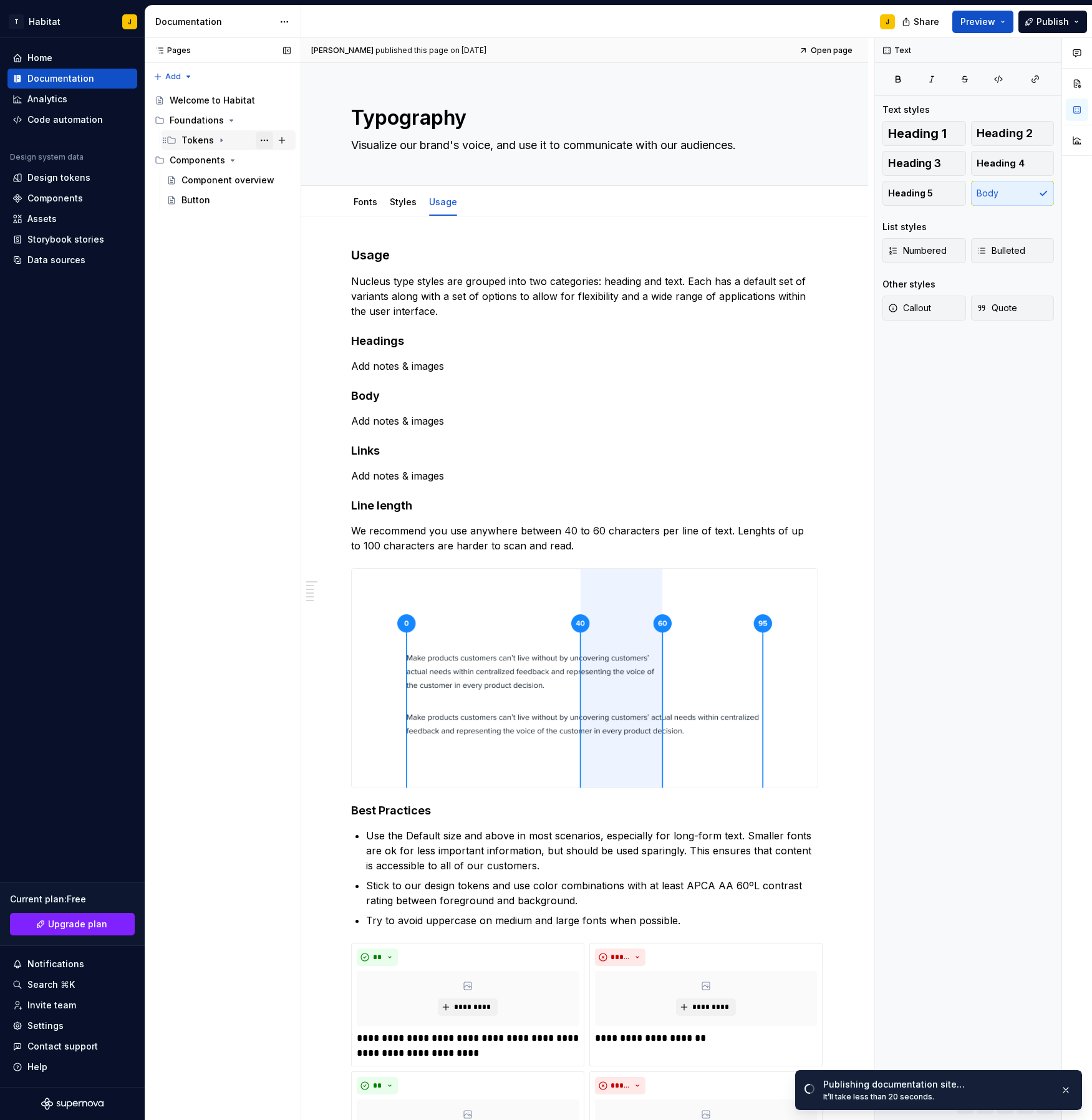
click at [260, 142] on button "Page tree" at bounding box center [264, 140] width 17 height 17
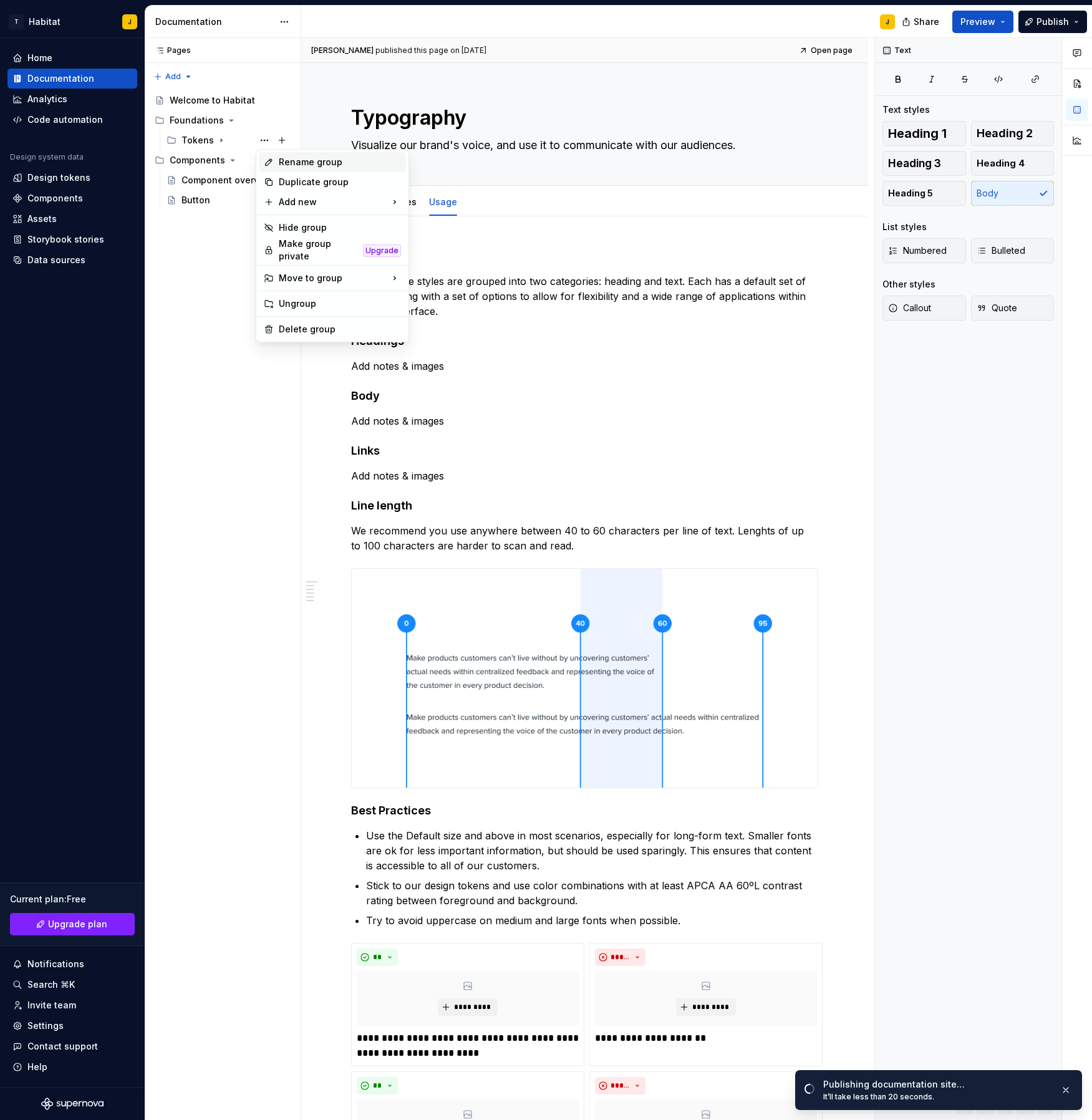
click at [303, 167] on div "Rename group" at bounding box center [340, 161] width 122 height 12
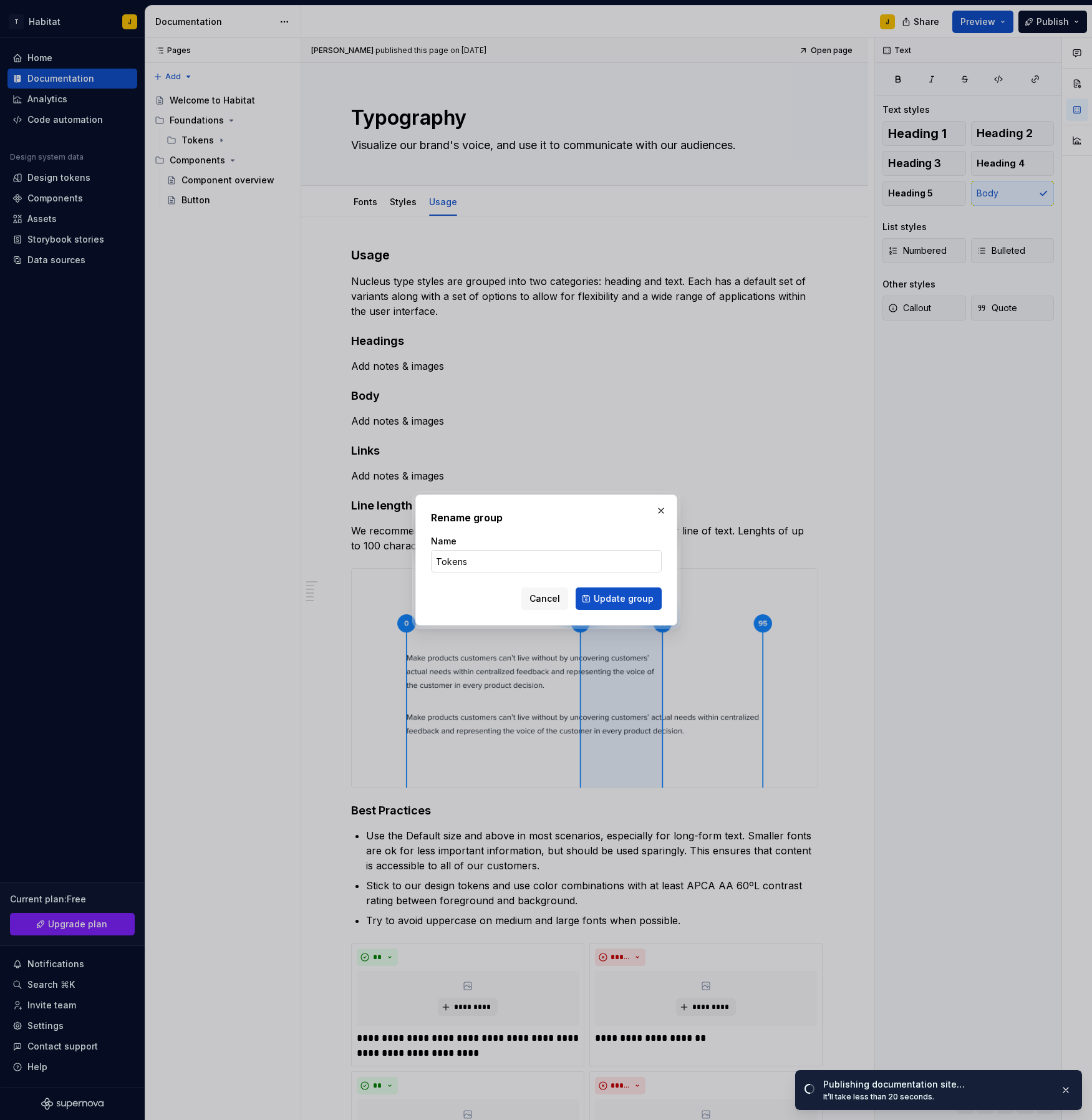
click at [435, 563] on input "Tokens" at bounding box center [546, 561] width 231 height 22
type textarea "*"
type input "Design Tokens"
click at [625, 596] on span "Update group" at bounding box center [623, 598] width 60 height 12
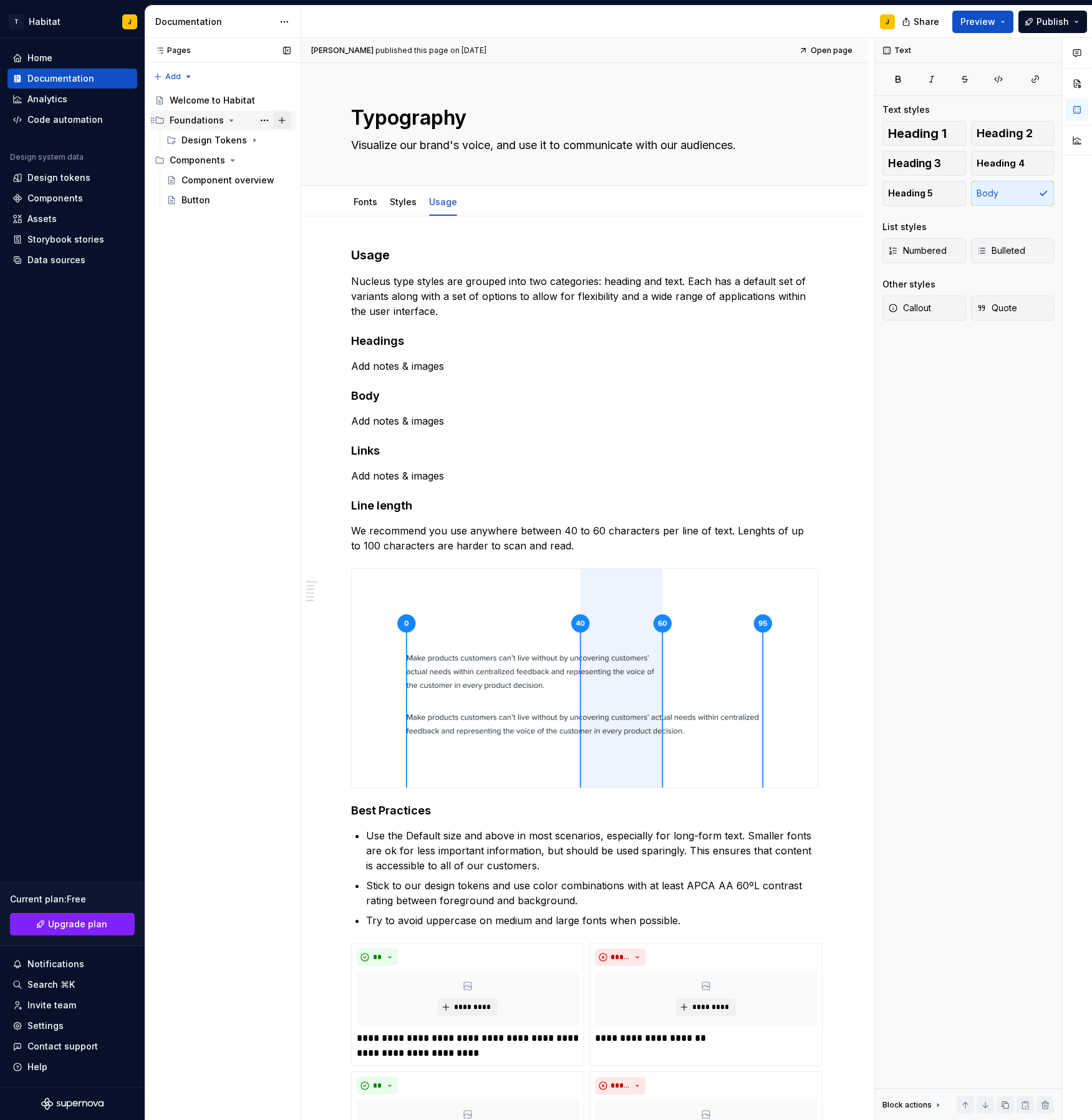
click at [282, 121] on button "Page tree" at bounding box center [282, 120] width 17 height 17
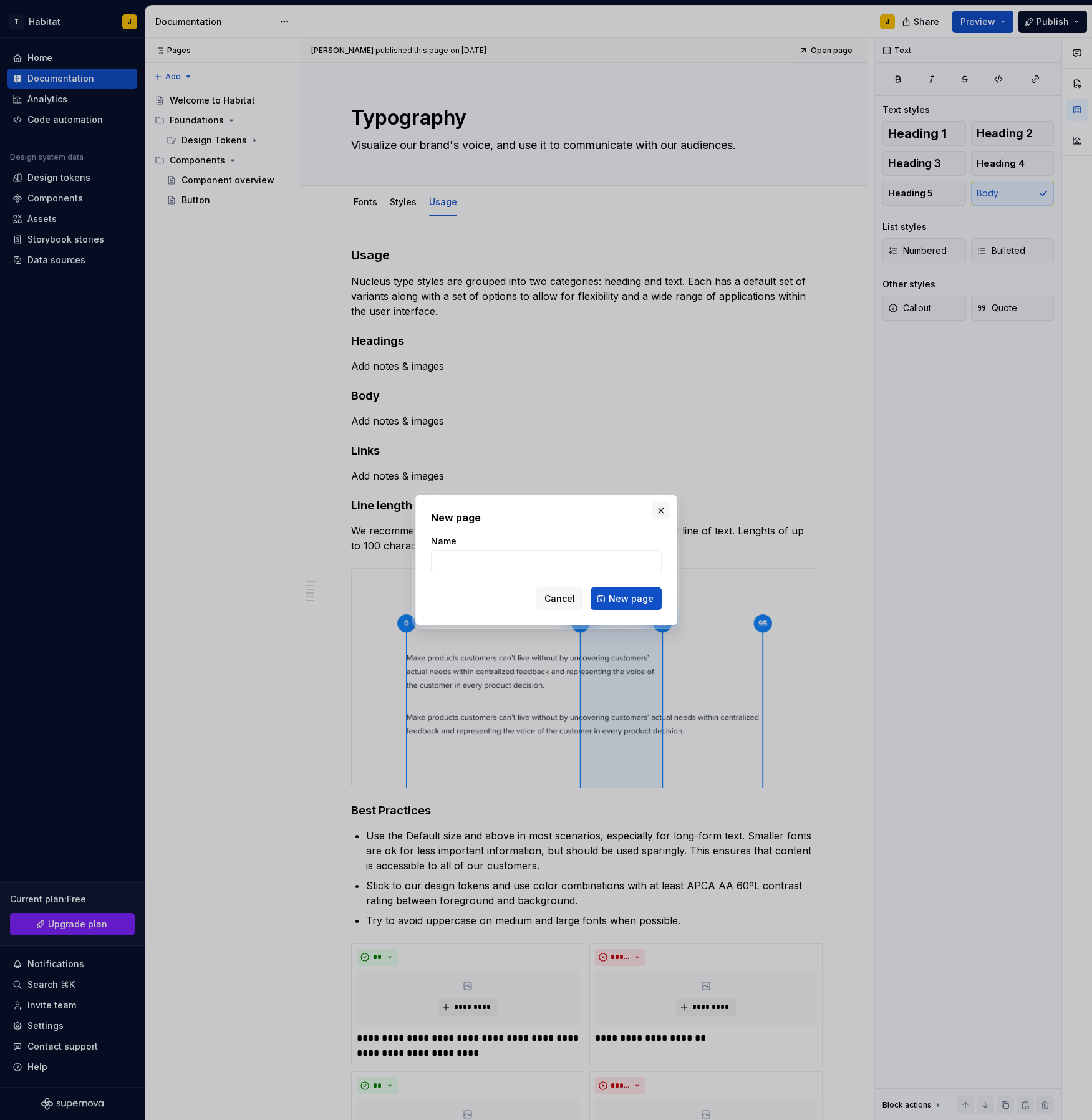
click at [661, 511] on button "button" at bounding box center [661, 510] width 17 height 17
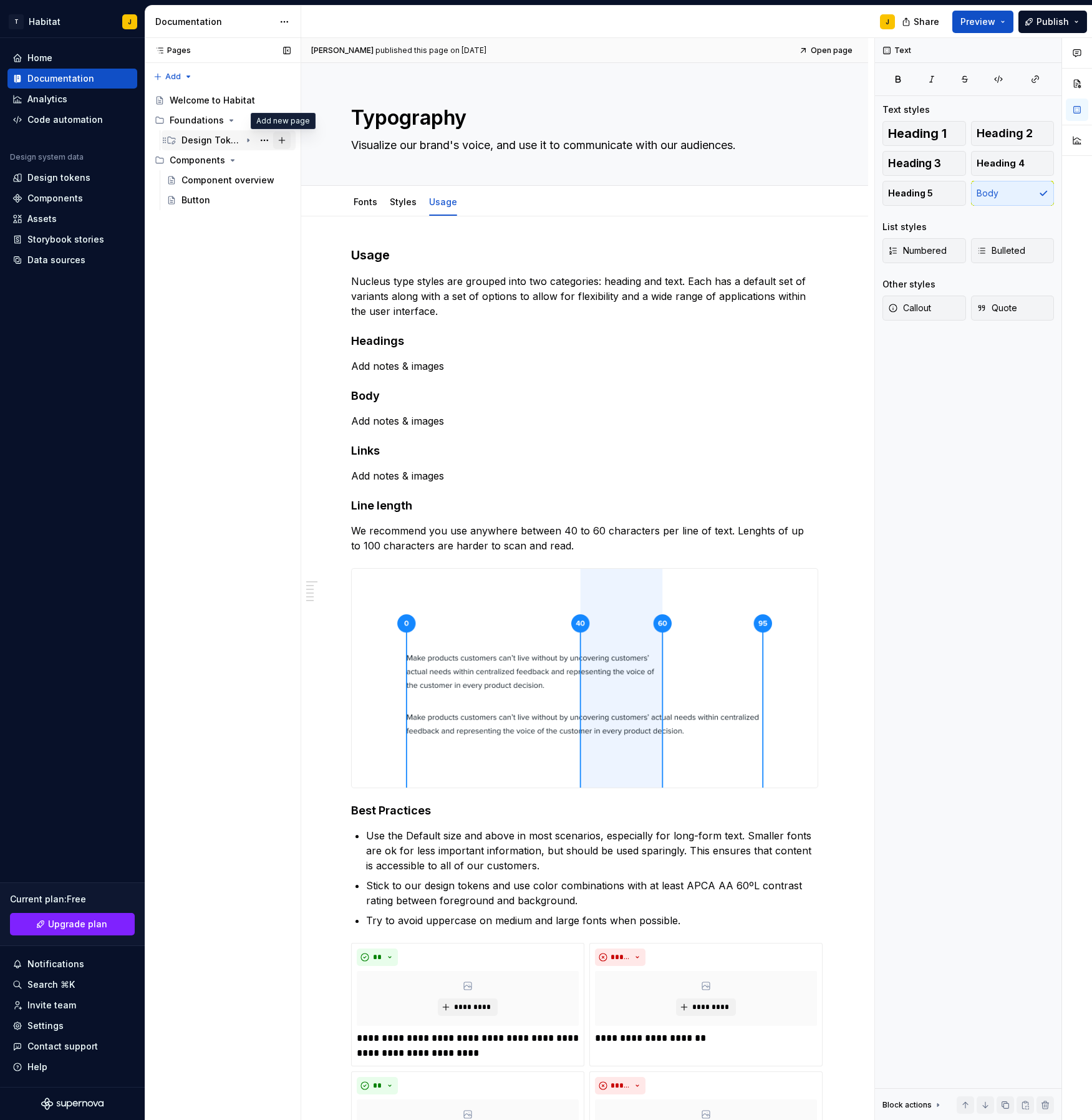
click at [282, 142] on button "Page tree" at bounding box center [282, 140] width 17 height 17
type textarea "*"
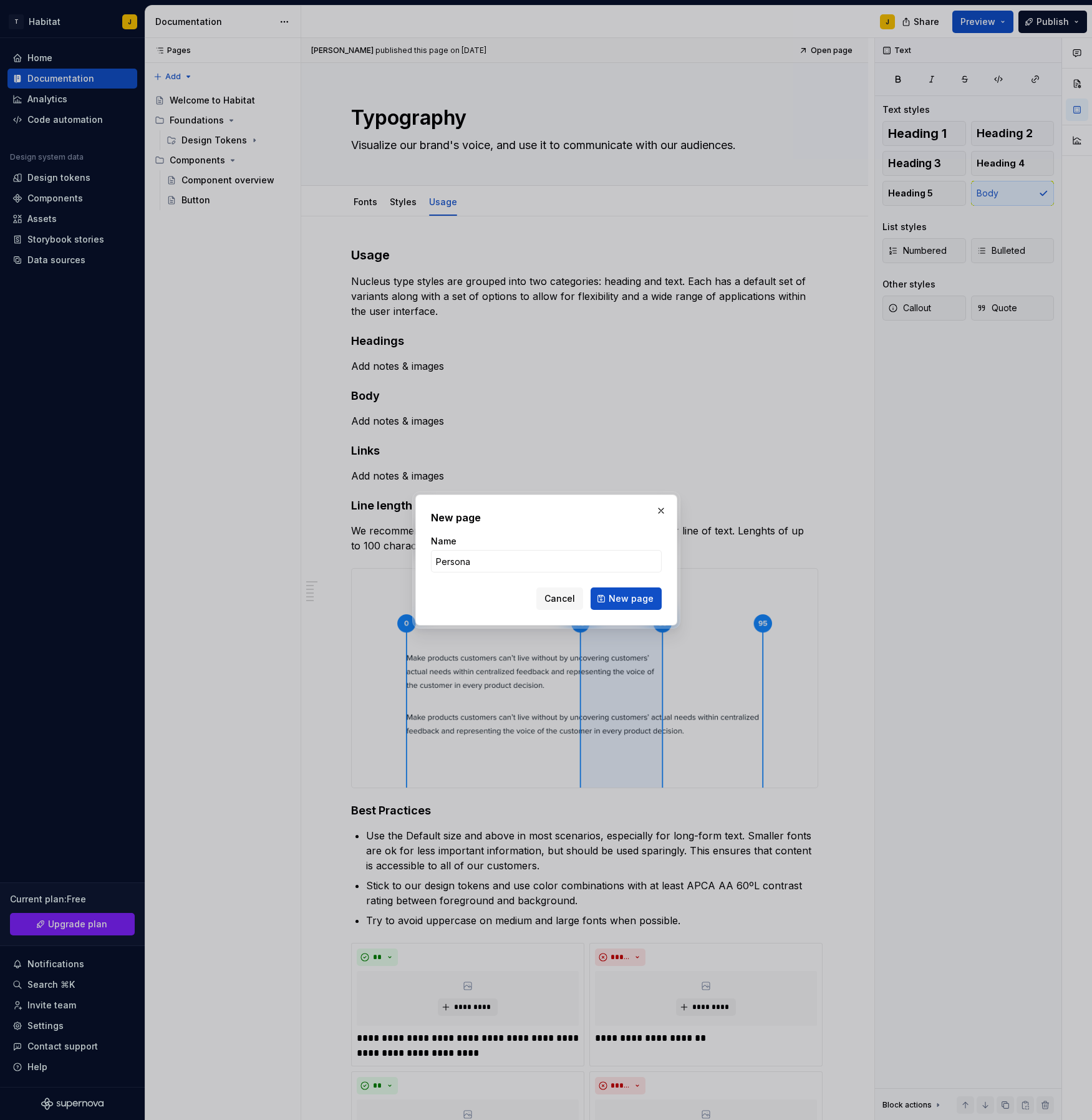
type input "Personas"
click button "New page" at bounding box center [626, 598] width 71 height 22
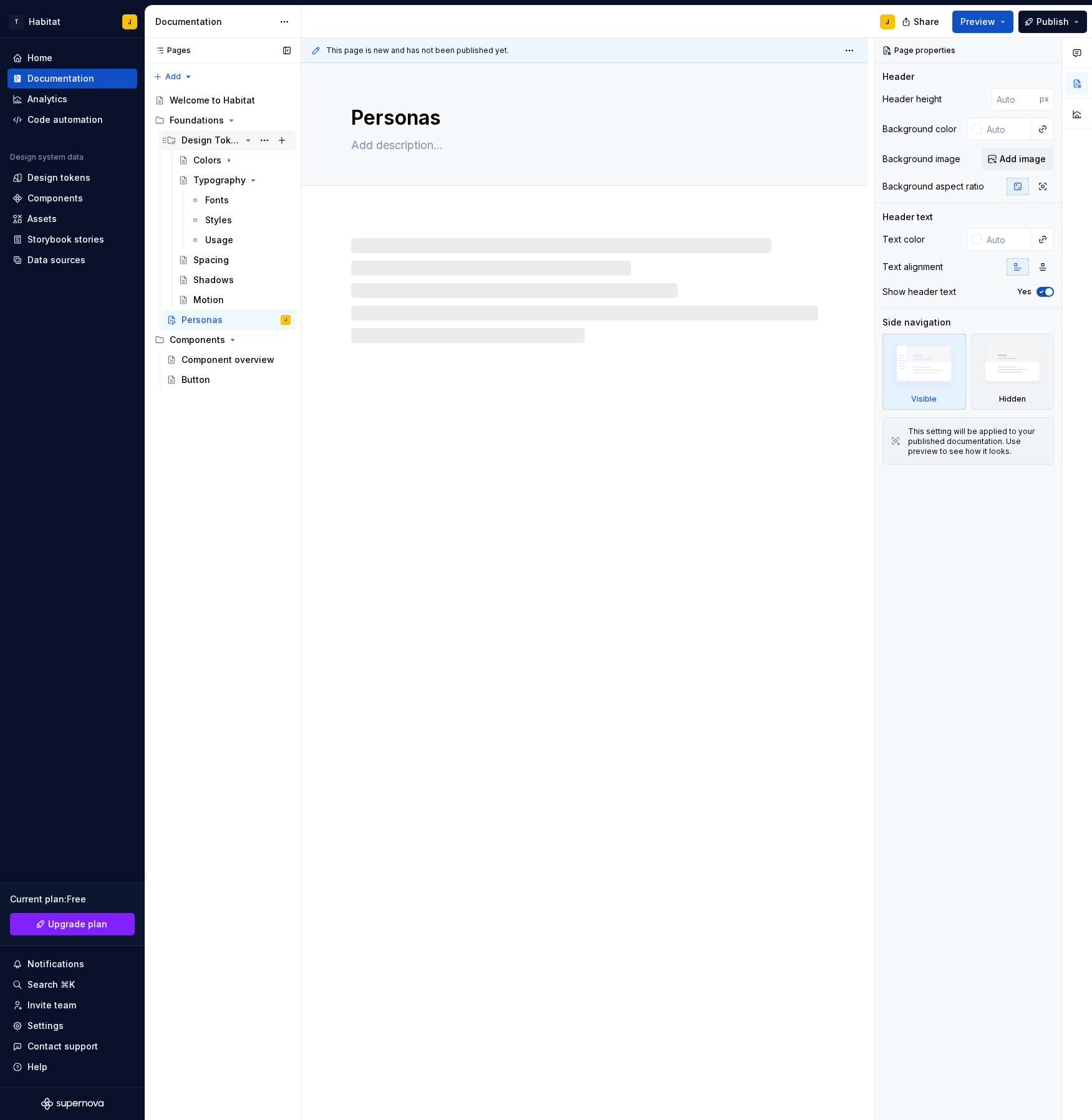
click at [248, 140] on icon "Page tree" at bounding box center [249, 141] width 3 height 2
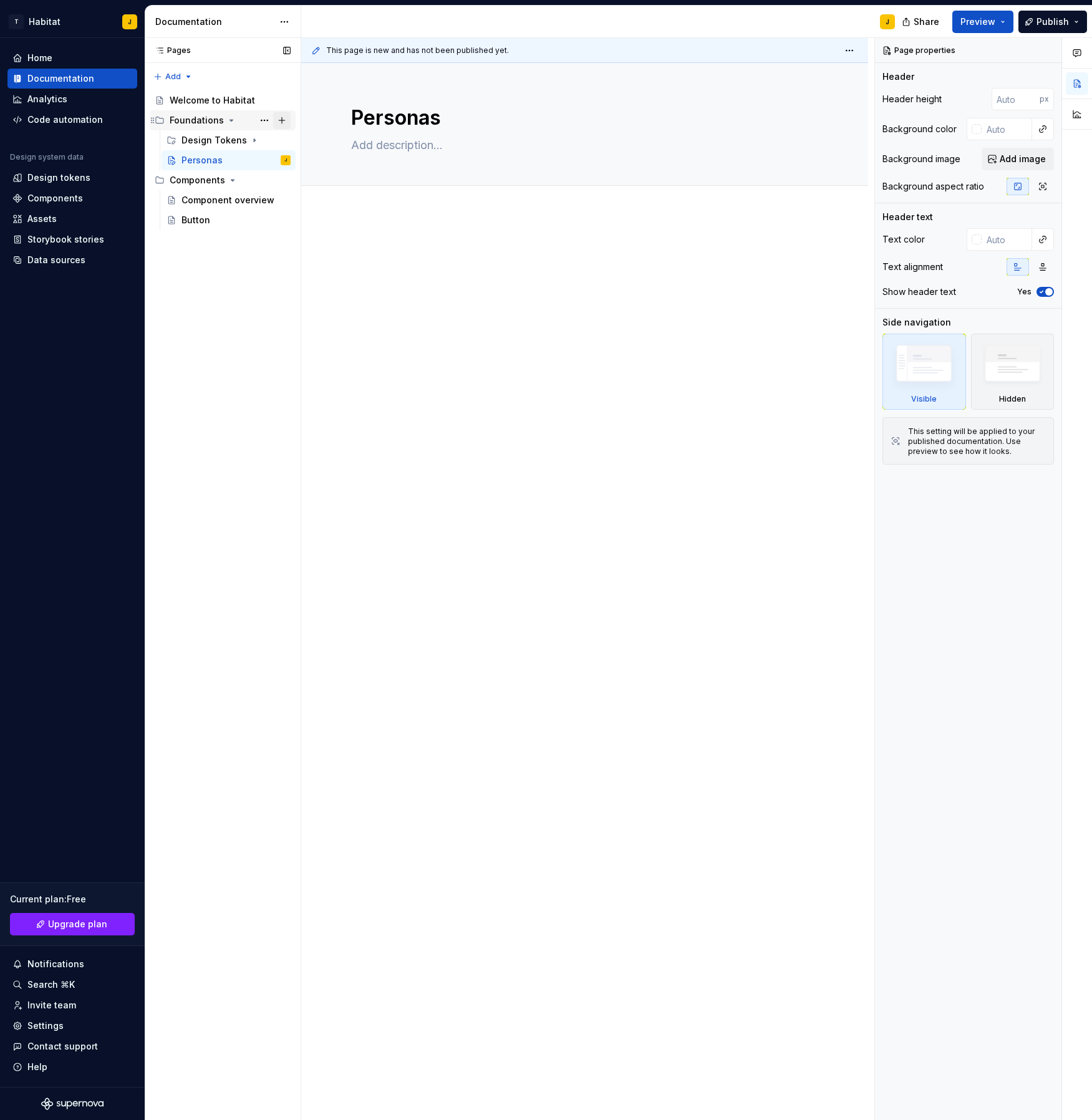
click at [278, 118] on button "Page tree" at bounding box center [282, 120] width 17 height 17
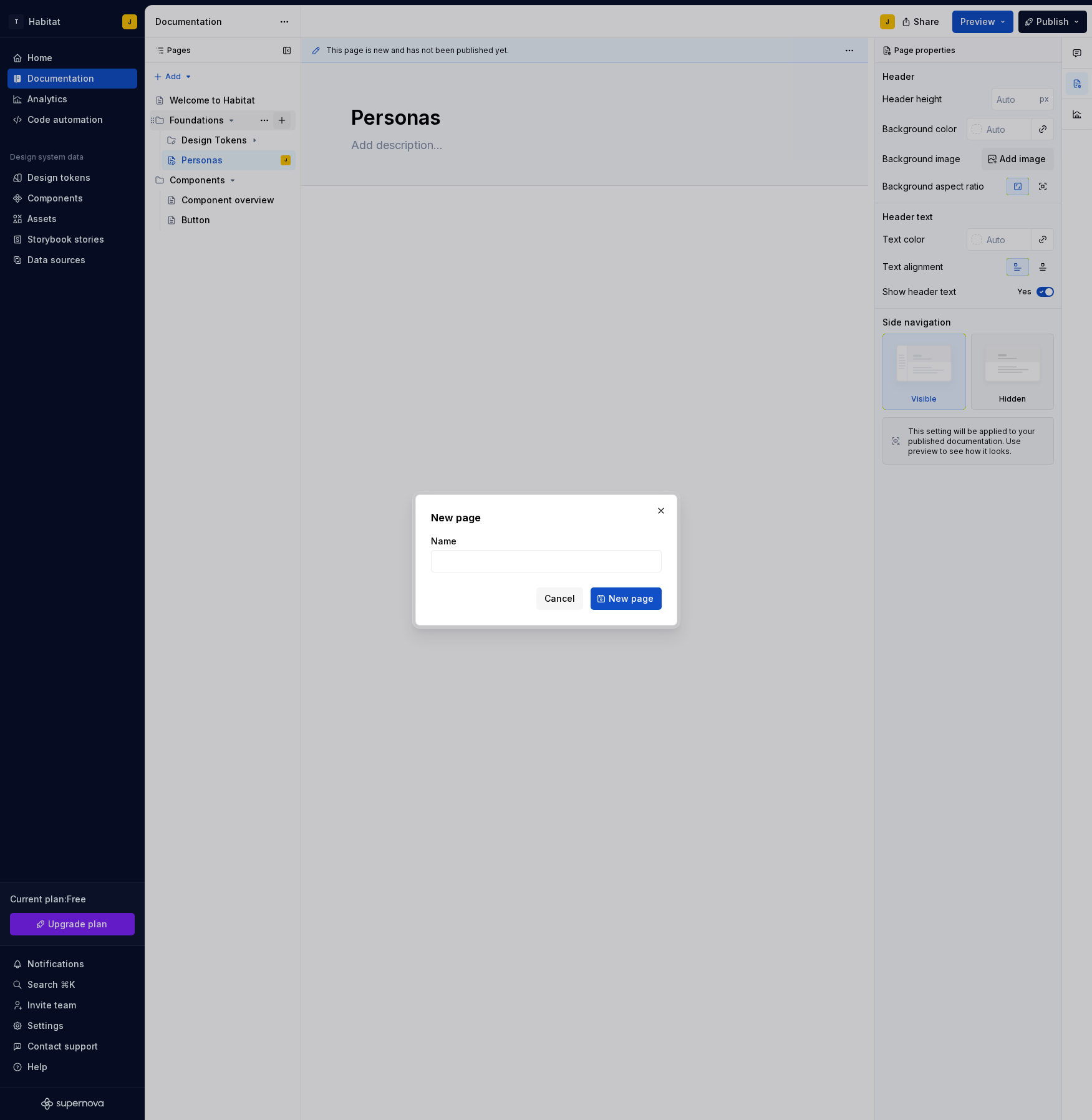
type textarea "*"
type input "A"
type textarea "*"
click at [658, 517] on button "button" at bounding box center [661, 510] width 17 height 17
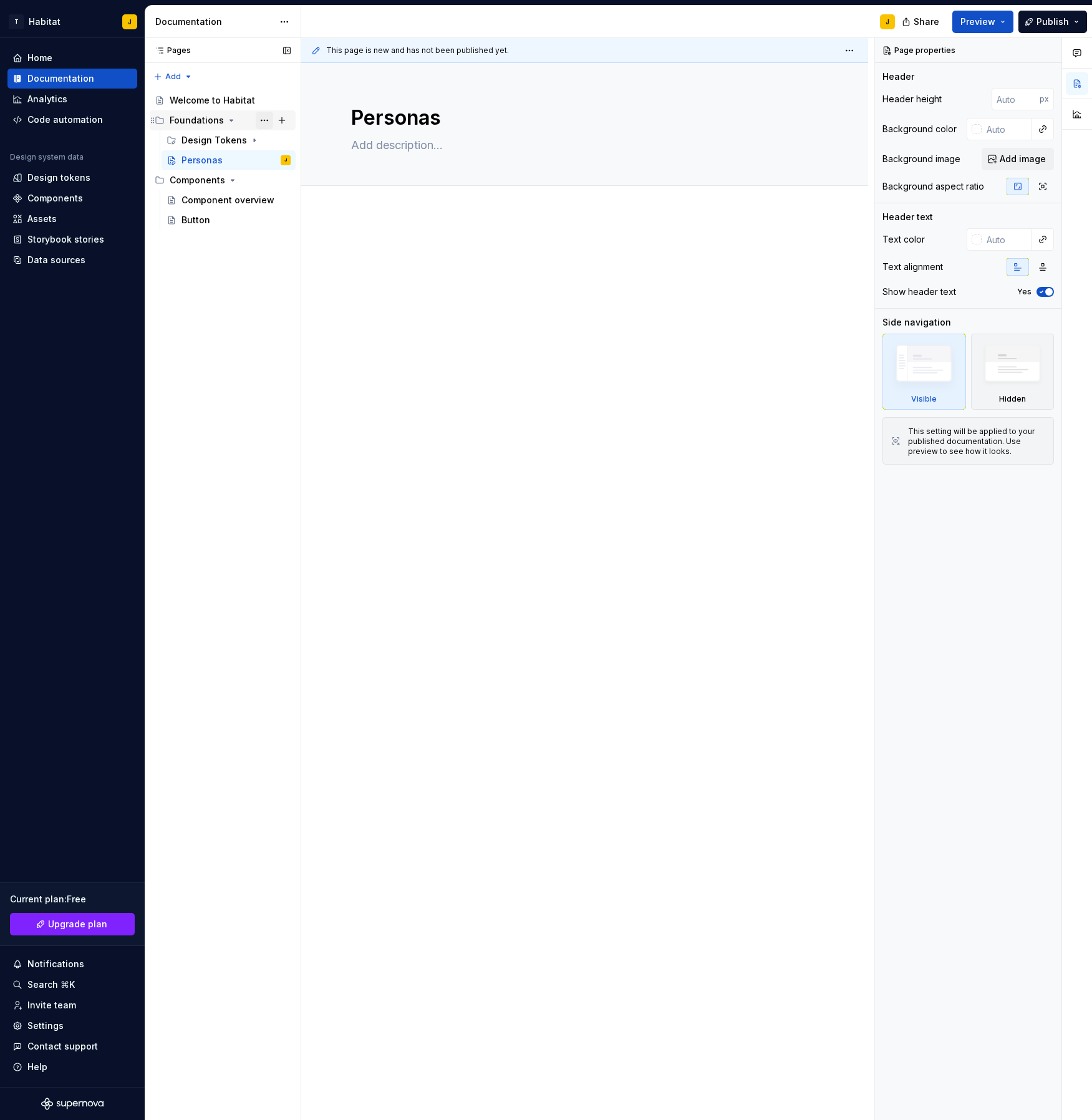
click at [265, 123] on button "Page tree" at bounding box center [264, 120] width 17 height 17
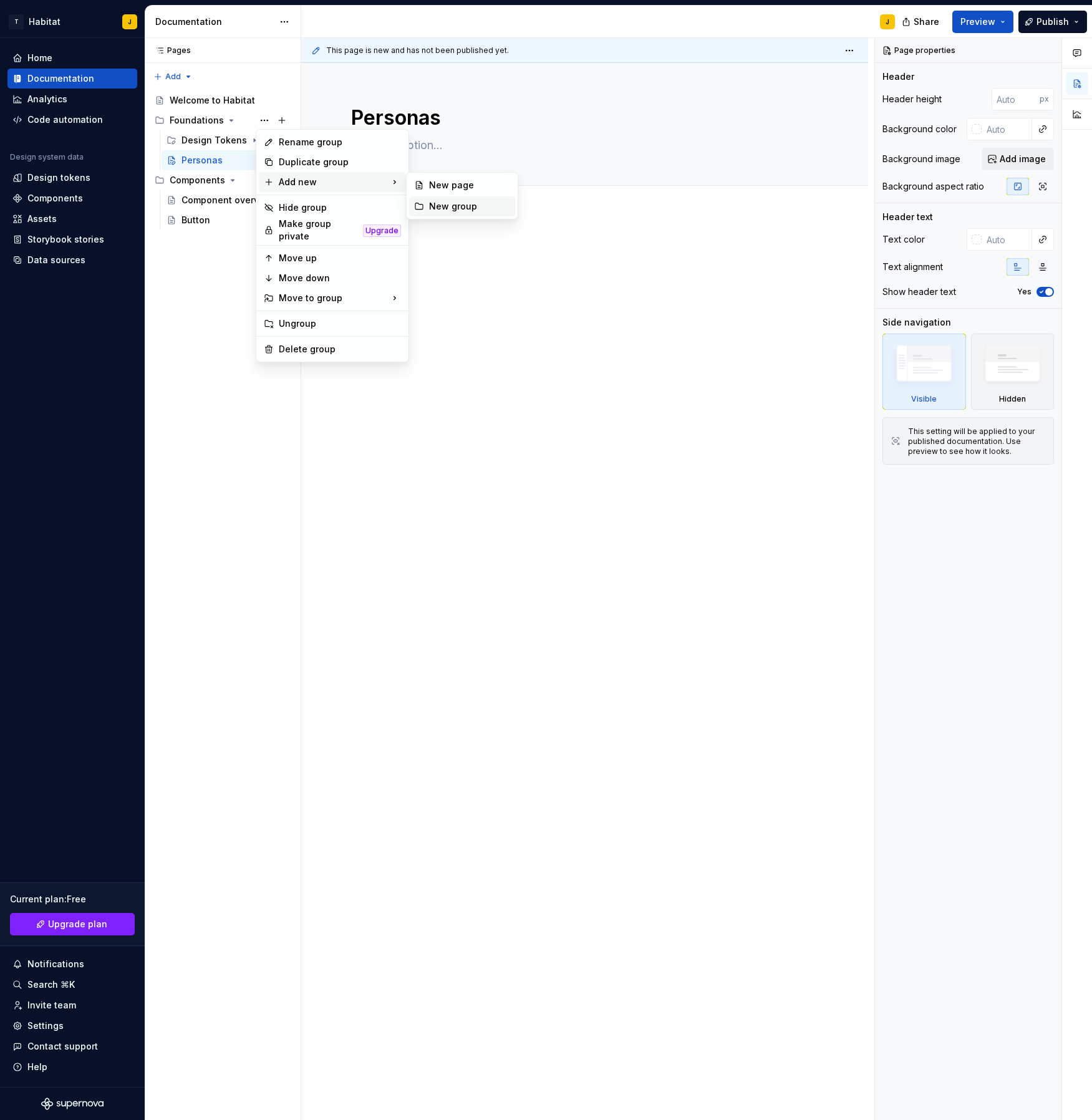
click at [451, 203] on div "New group" at bounding box center [469, 206] width 81 height 12
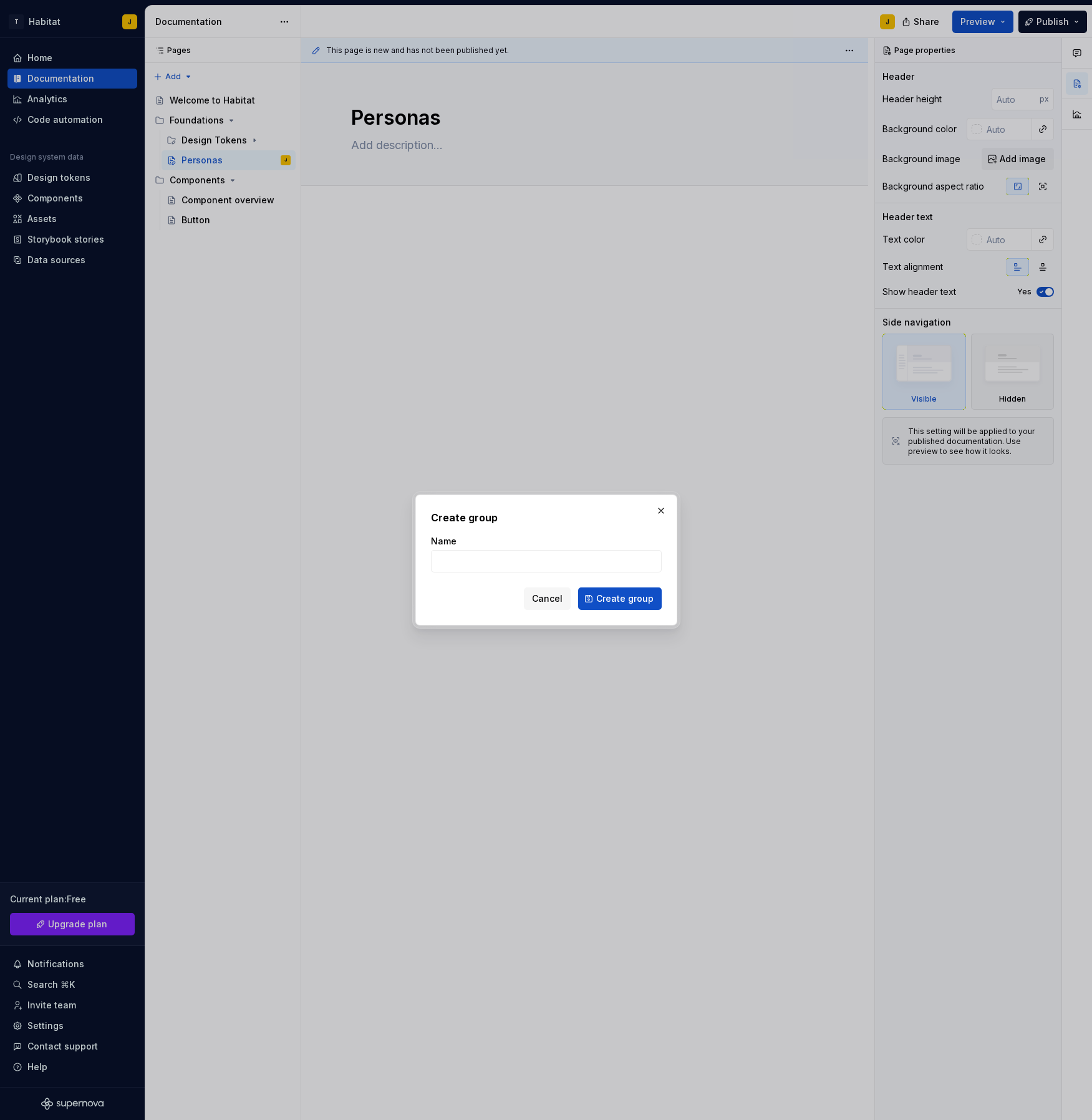
type textarea "*"
type input "Accessibility"
click button "Create group" at bounding box center [620, 598] width 83 height 22
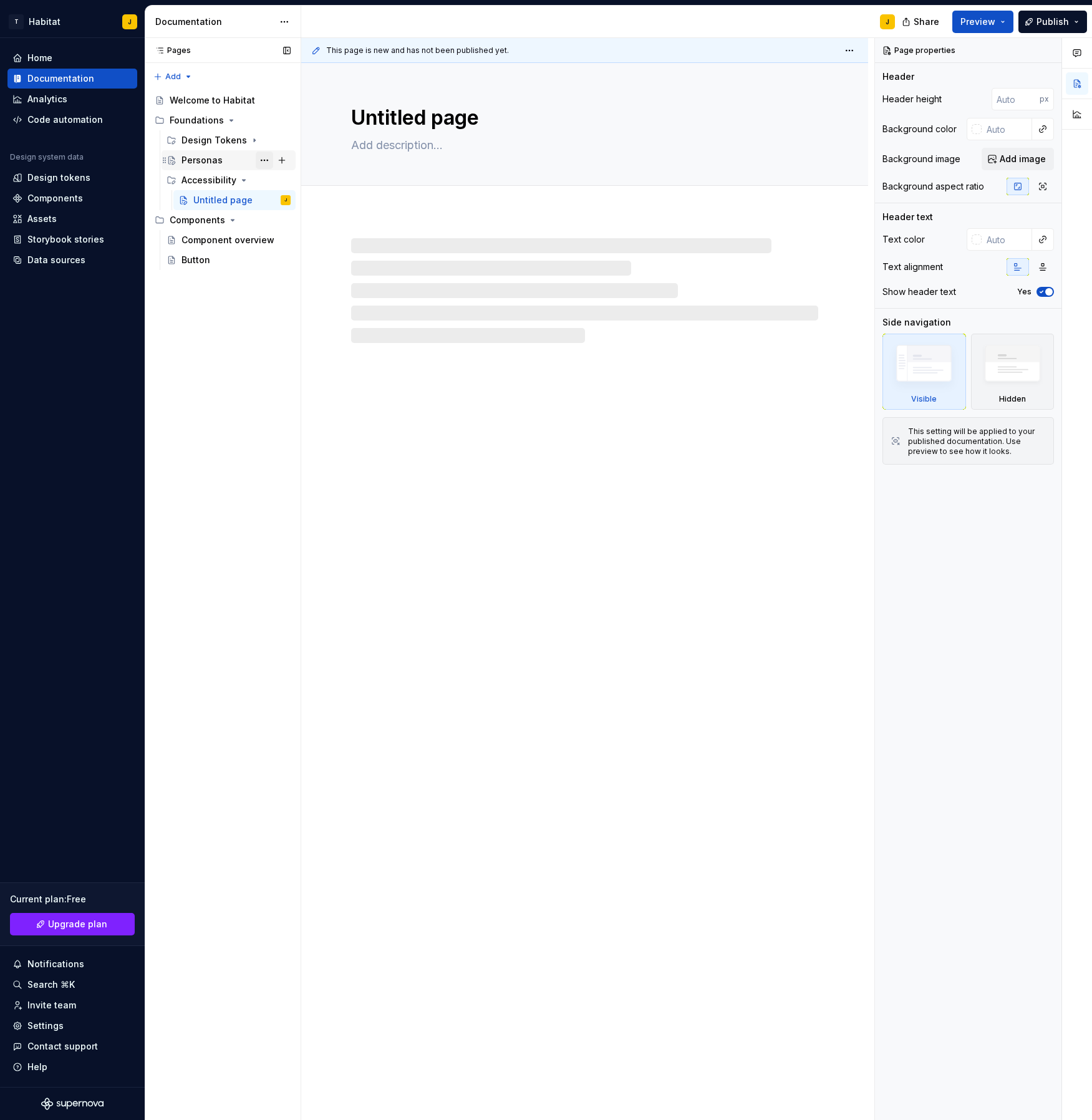
click at [260, 161] on button "Page tree" at bounding box center [264, 160] width 17 height 17
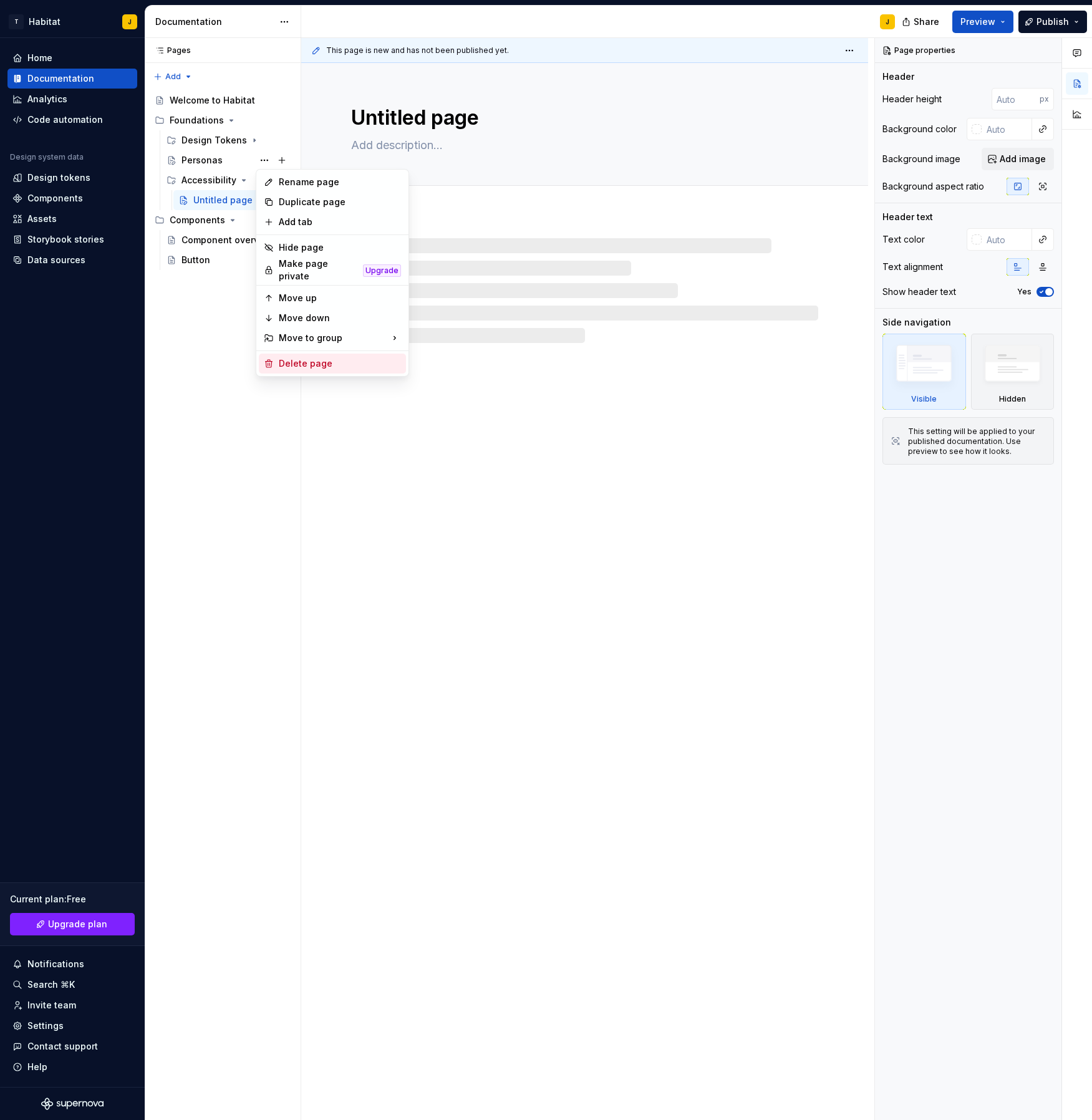
click at [300, 361] on div "Delete page" at bounding box center [340, 364] width 122 height 12
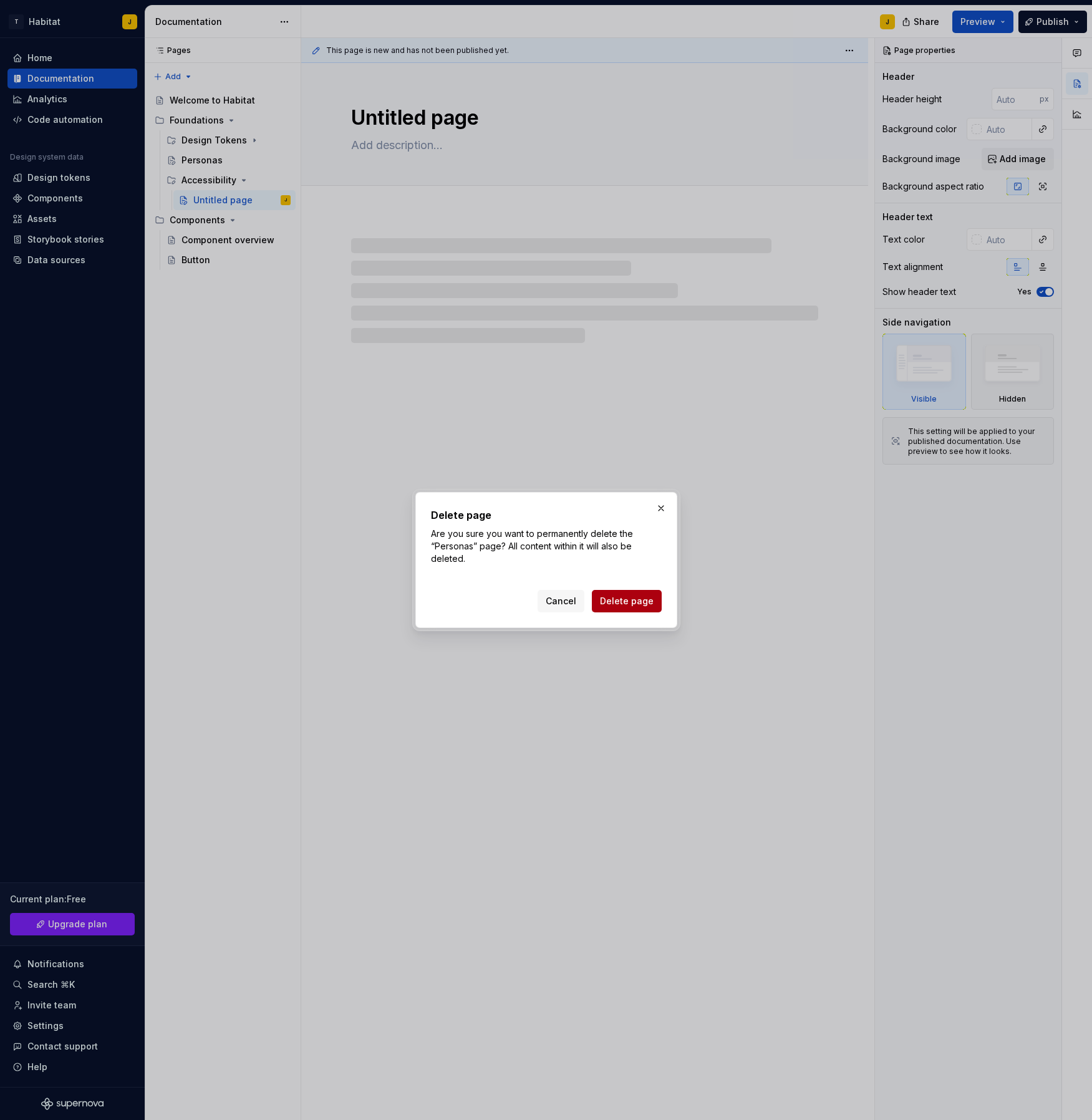
click at [624, 605] on span "Delete page" at bounding box center [627, 601] width 54 height 12
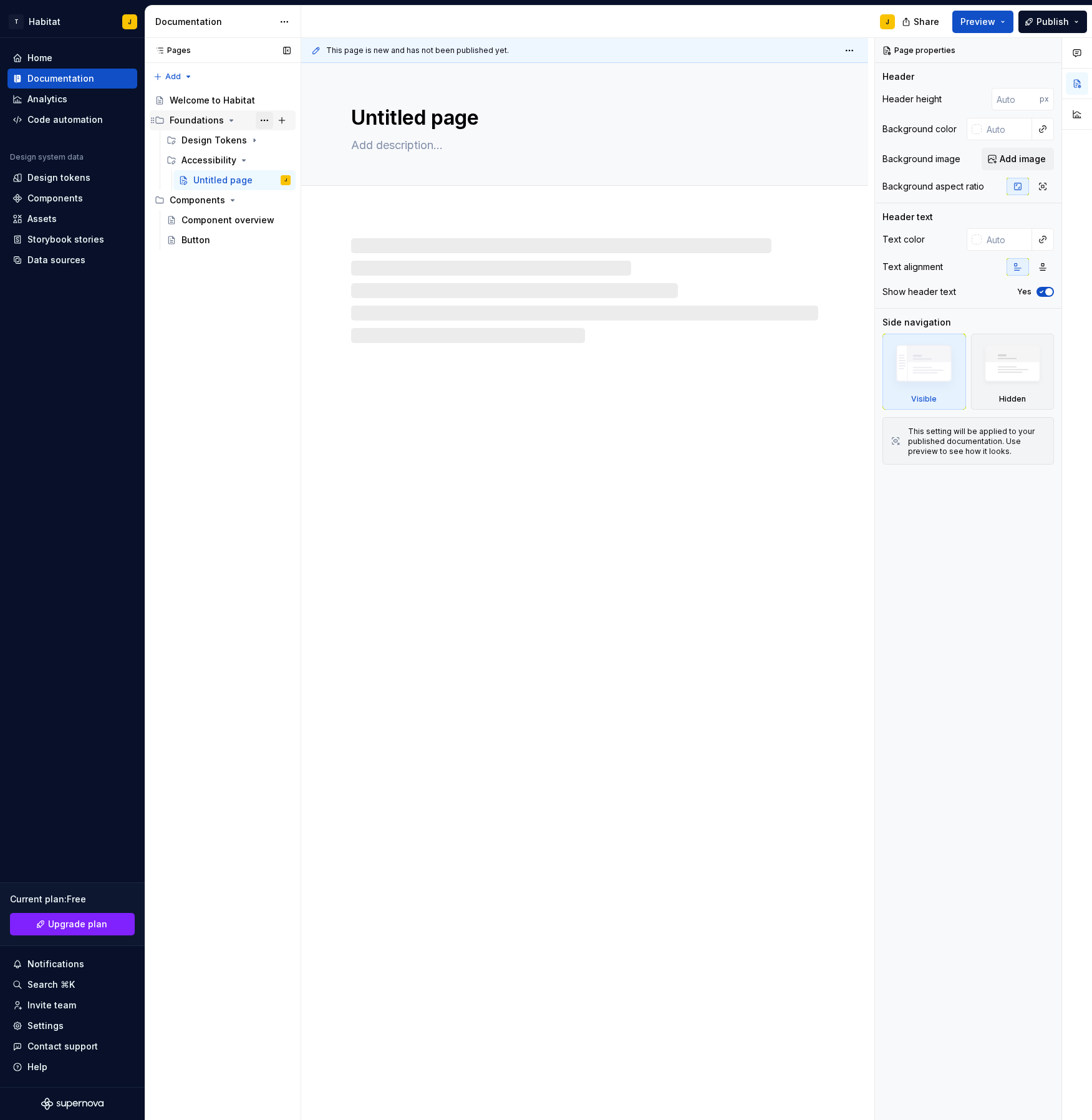
click at [265, 120] on button "Page tree" at bounding box center [264, 120] width 17 height 17
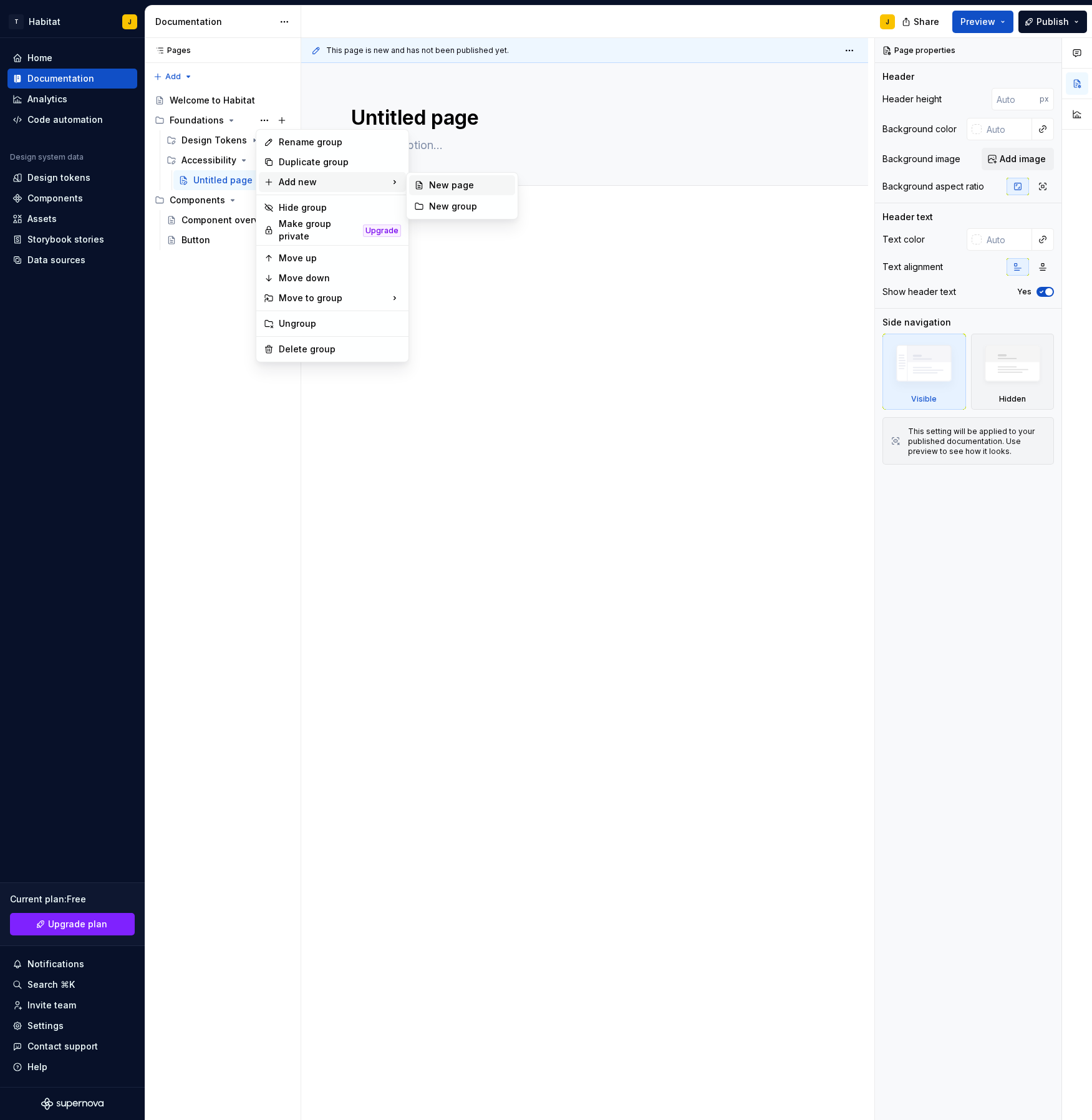
type textarea "*"
click at [465, 201] on div "New group" at bounding box center [469, 206] width 81 height 12
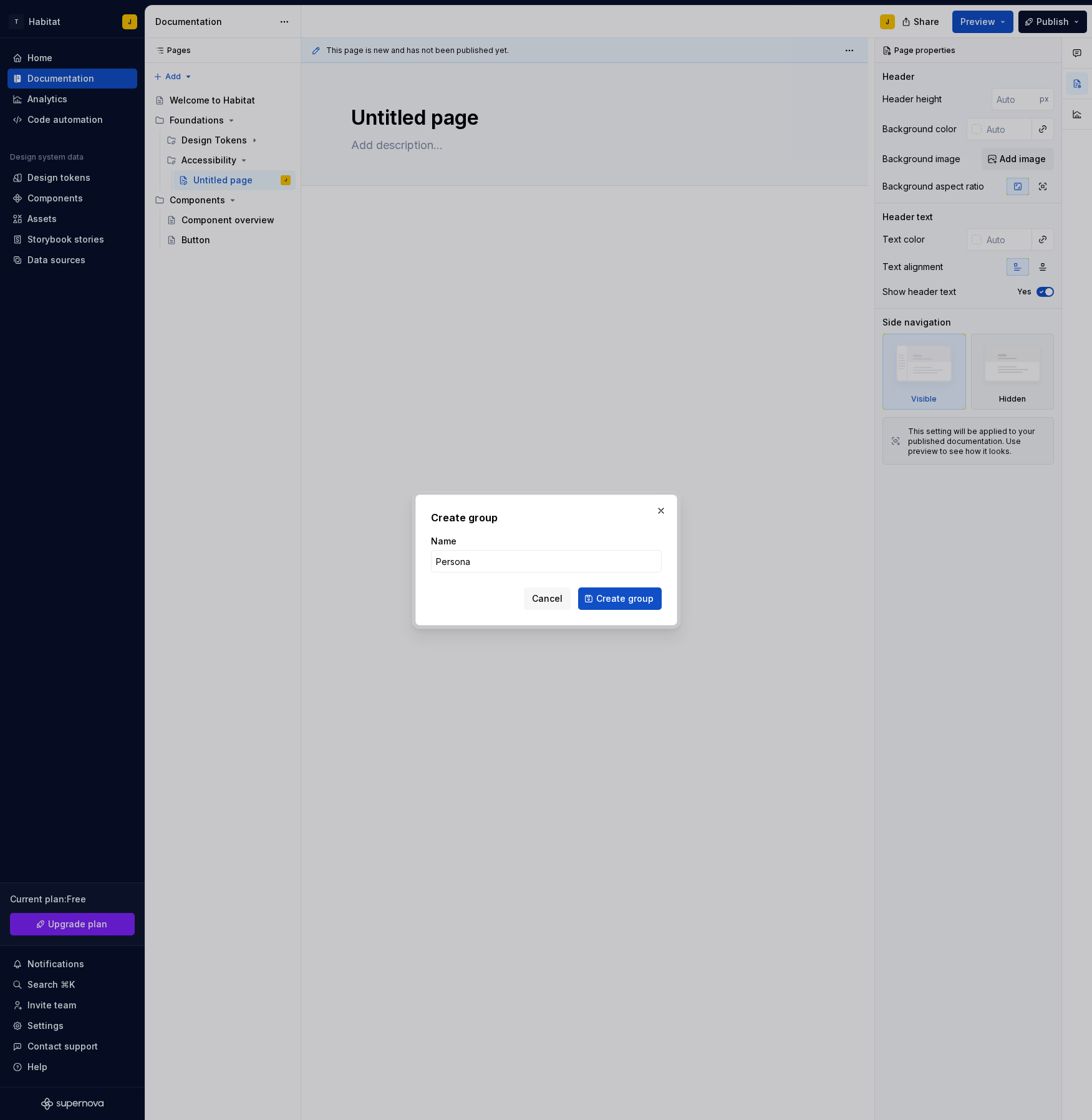
type input "Personas"
click button "Create group" at bounding box center [620, 598] width 83 height 22
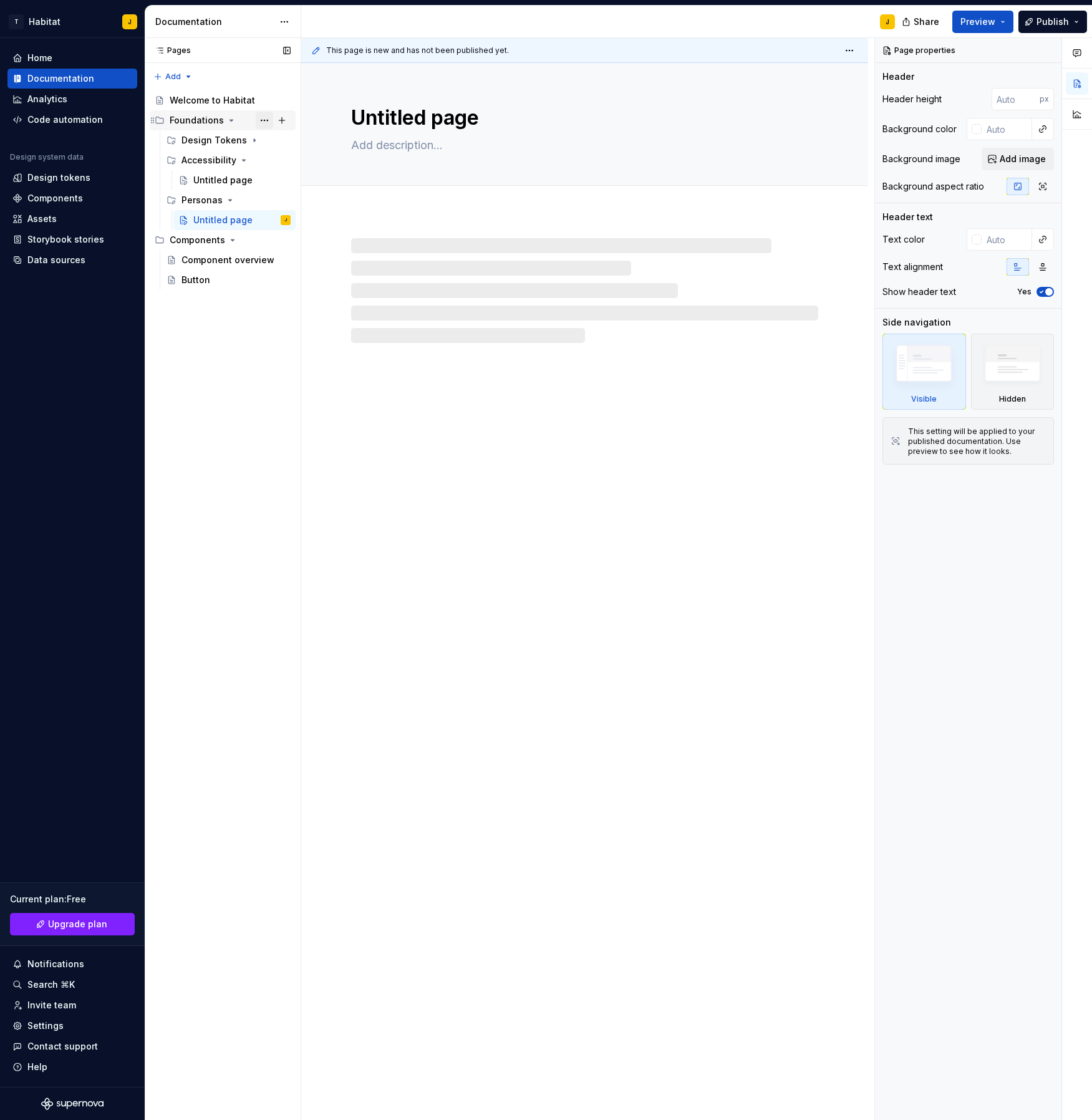
click at [264, 119] on button "Page tree" at bounding box center [264, 120] width 17 height 17
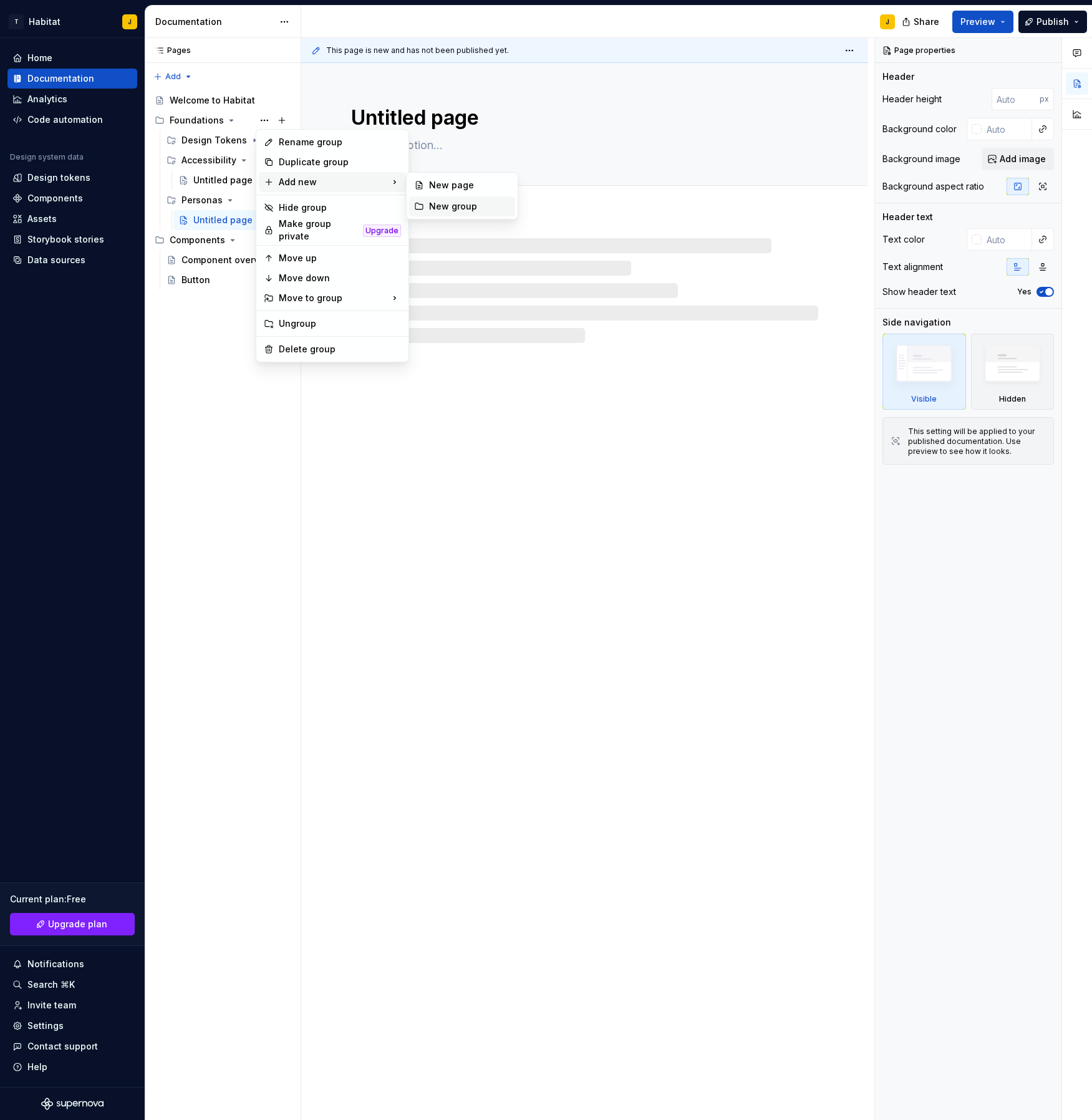
click at [461, 209] on div "New group" at bounding box center [469, 206] width 81 height 12
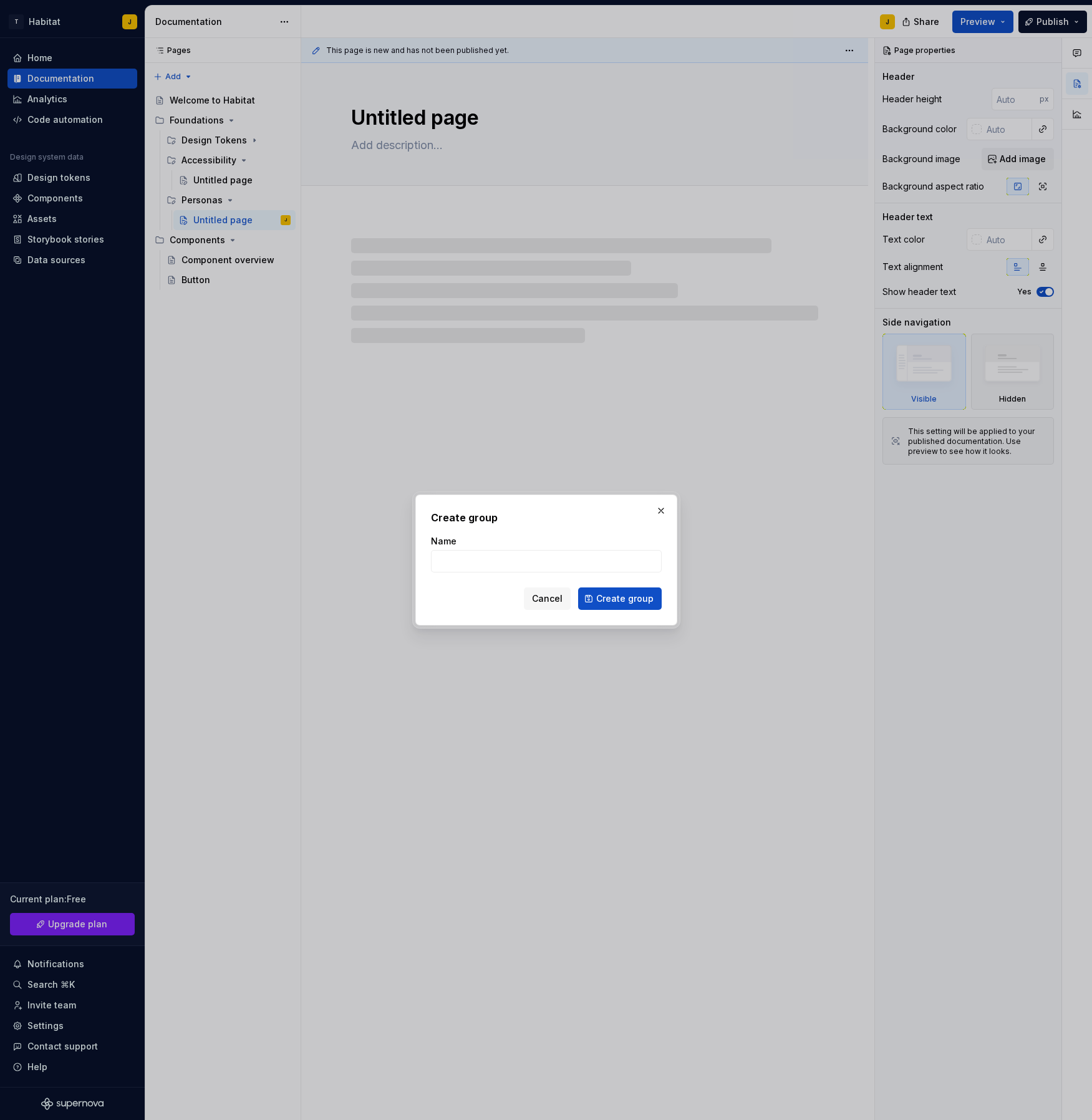
type textarea "*"
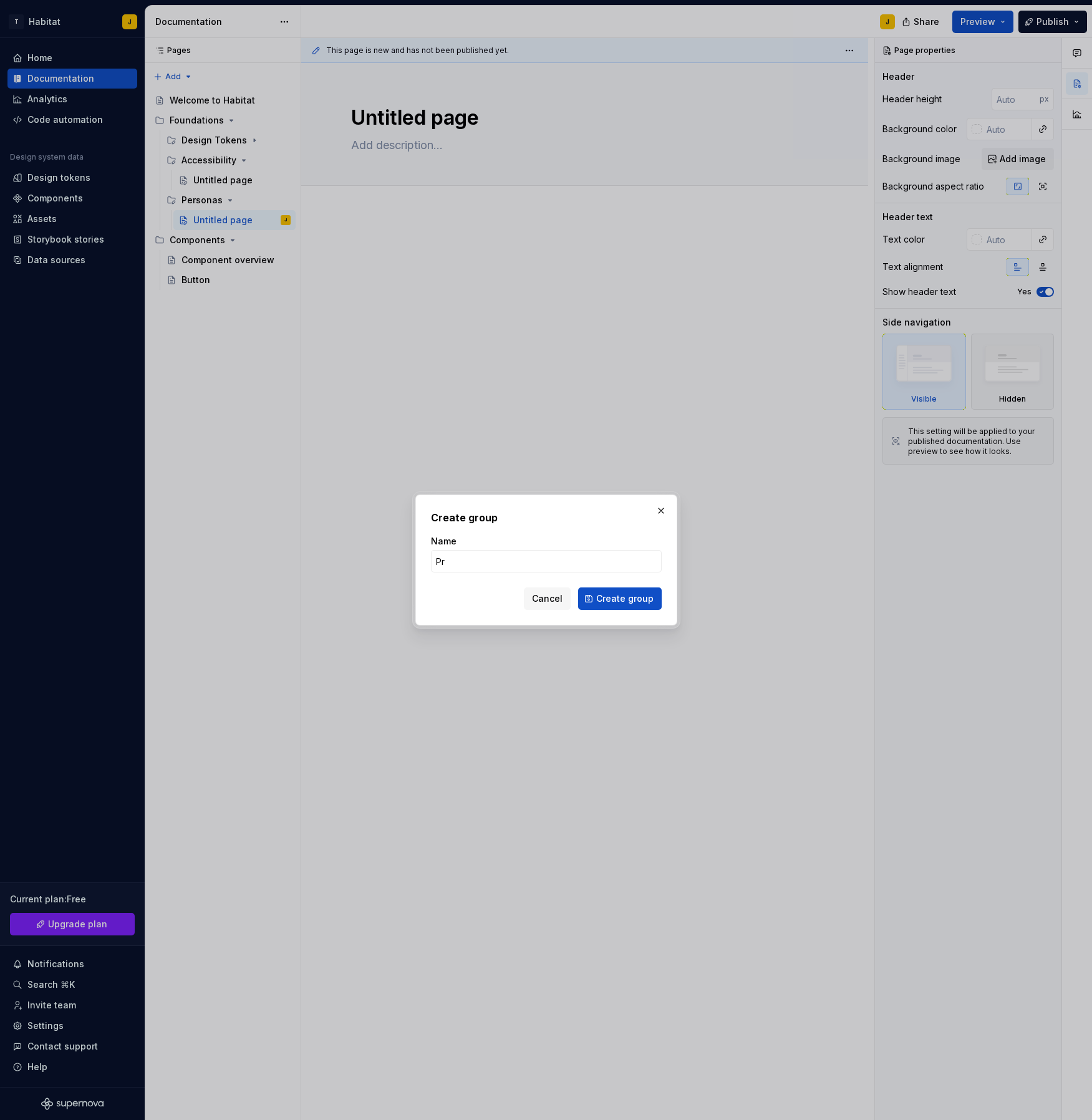
type input "P"
type input "Layout"
click button "Create group" at bounding box center [620, 598] width 83 height 22
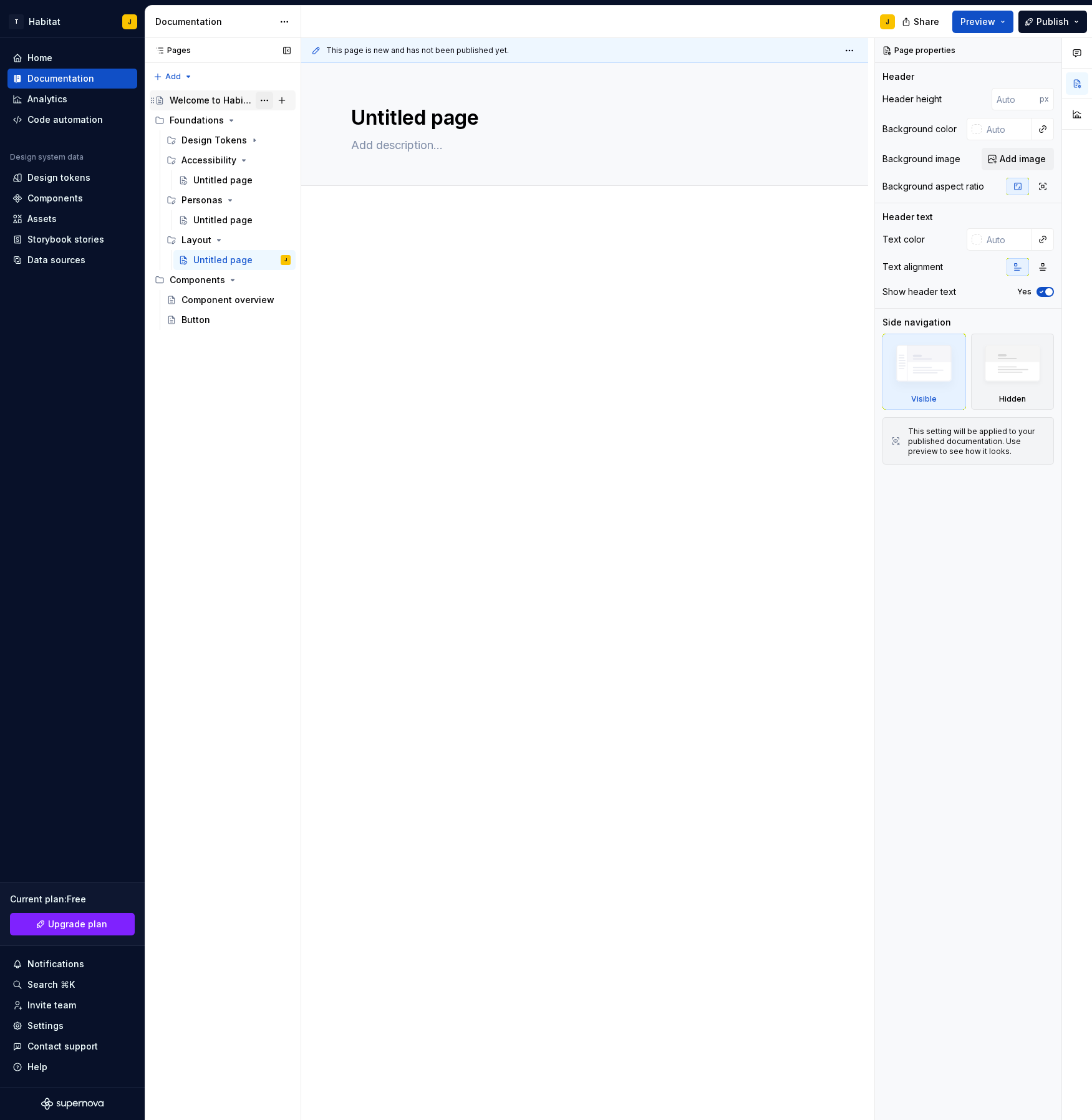
click at [262, 102] on button "Page tree" at bounding box center [264, 100] width 17 height 17
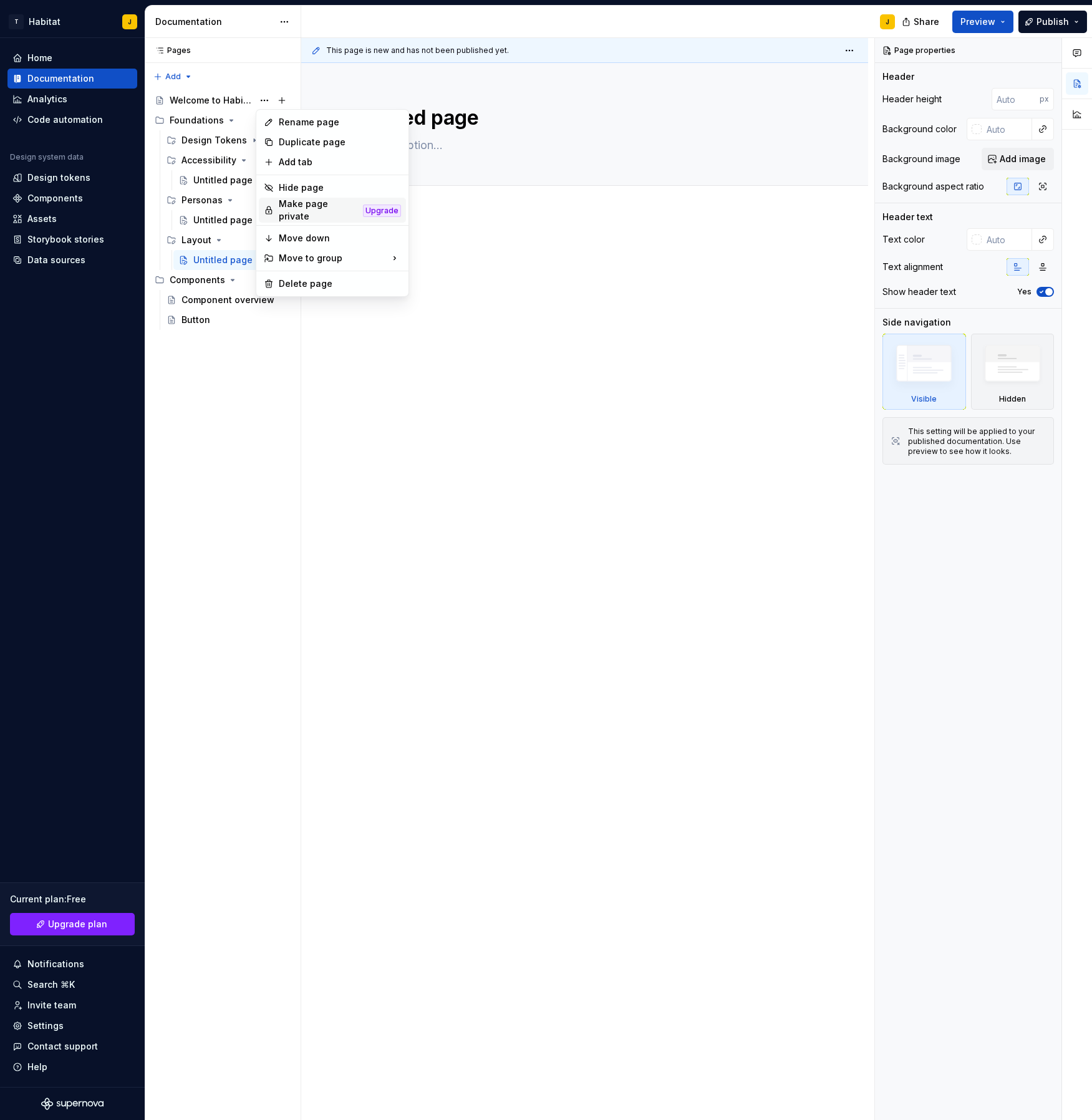
type textarea "*"
click at [515, 267] on html "T Habitat J Home Documentation Analytics Code automation Design system data Des…" at bounding box center [546, 560] width 1092 height 1120
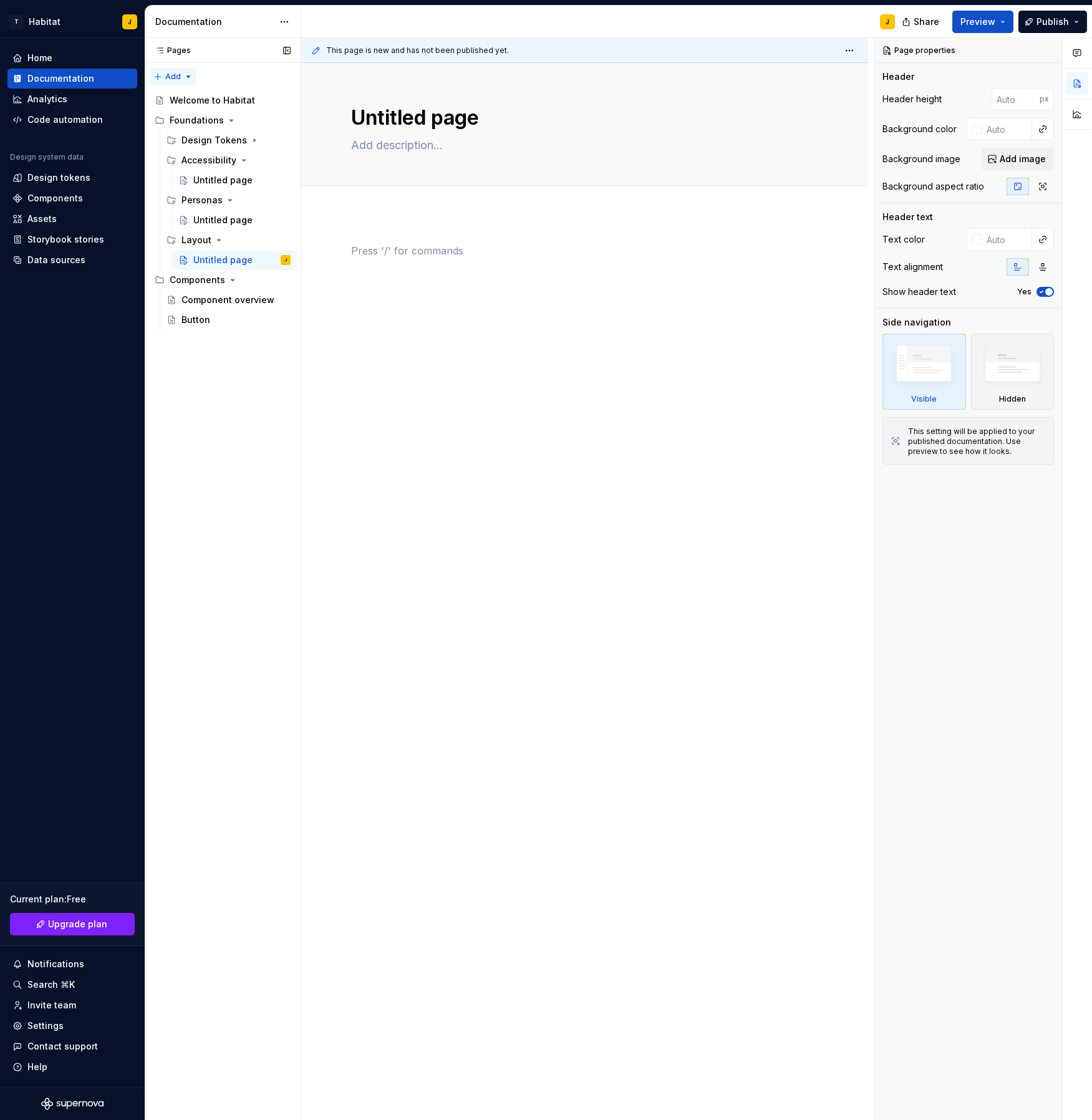
click at [188, 76] on div "Pages Pages Add Accessibility guide for tree Page tree. Navigate the tree with …" at bounding box center [223, 579] width 156 height 1083
click at [205, 120] on div "New group" at bounding box center [213, 120] width 81 height 12
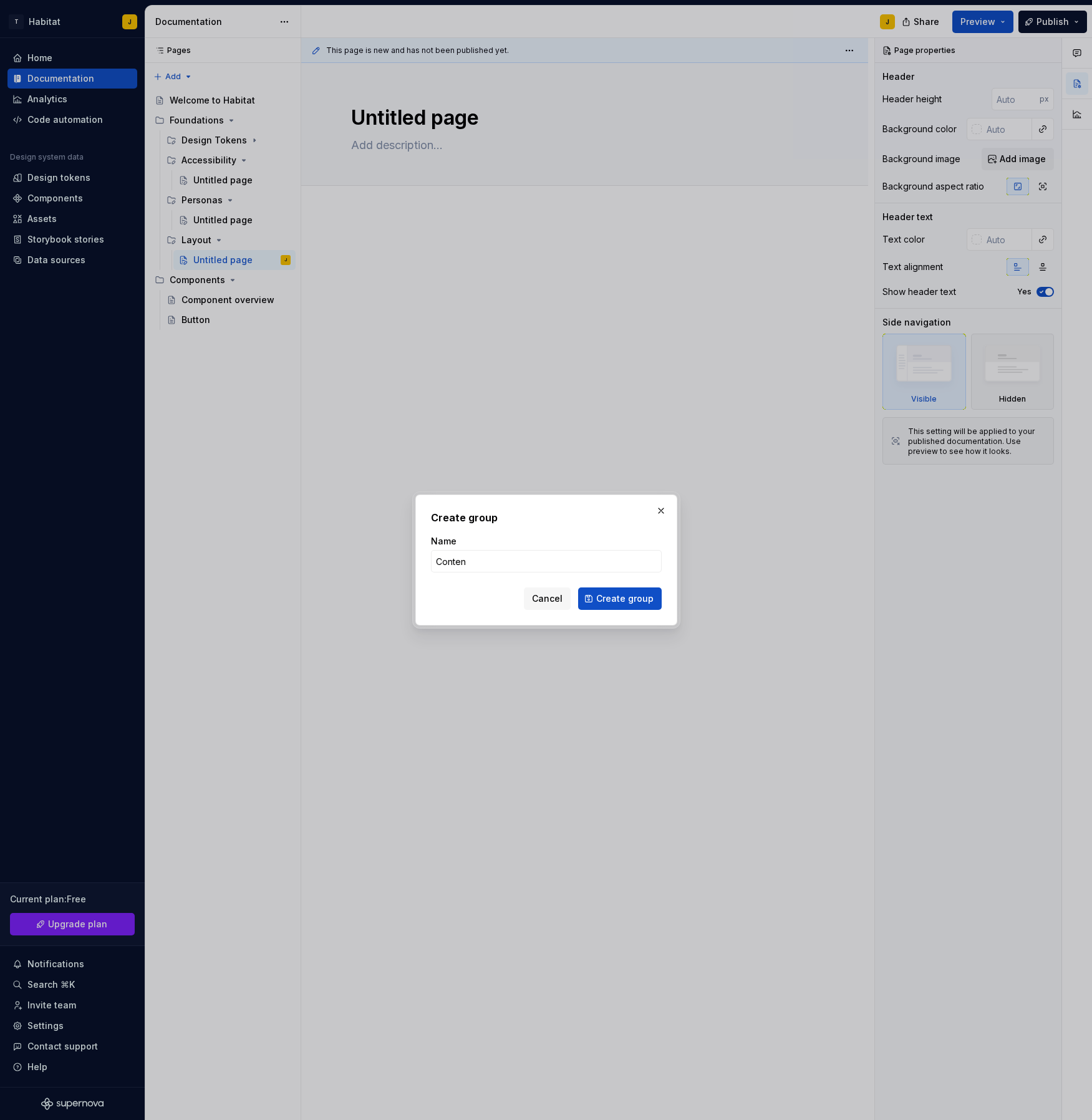
type input "Content"
click button "Create group" at bounding box center [620, 598] width 83 height 22
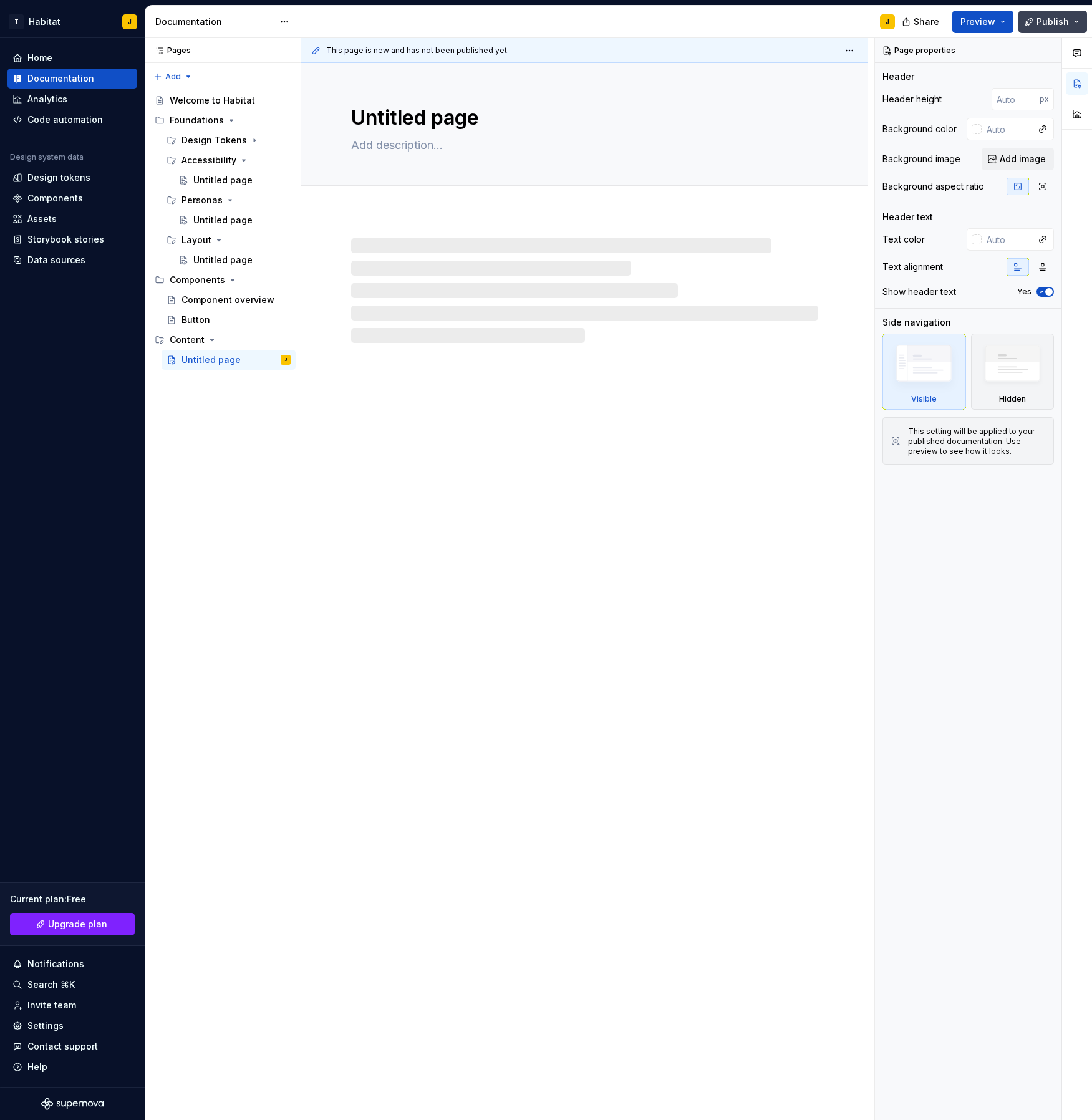
click at [1040, 22] on span "Publish" at bounding box center [1053, 21] width 33 height 12
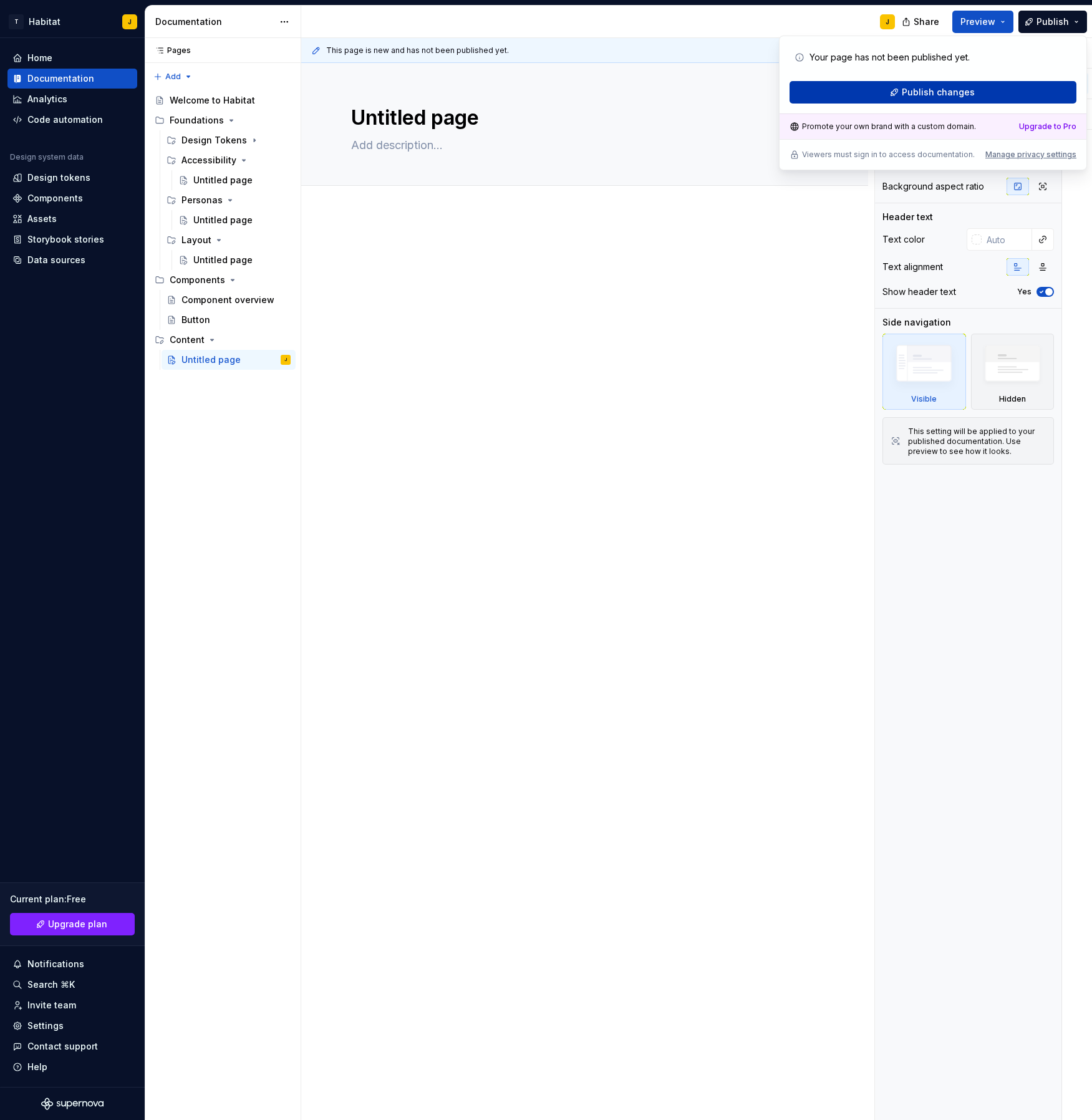
click at [963, 98] on button "Publish changes" at bounding box center [933, 92] width 287 height 22
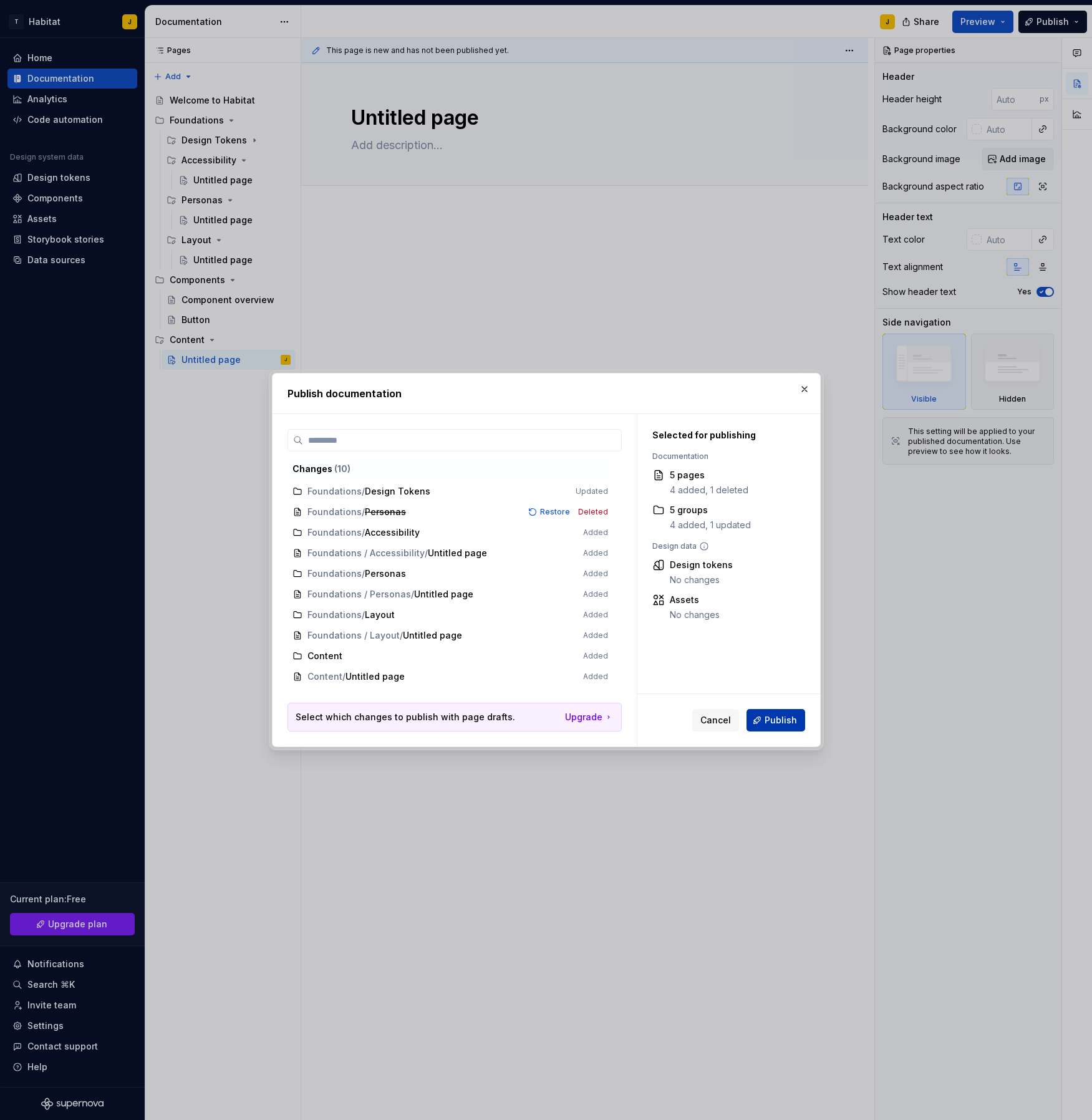
click at [776, 729] on button "Publish" at bounding box center [776, 720] width 59 height 22
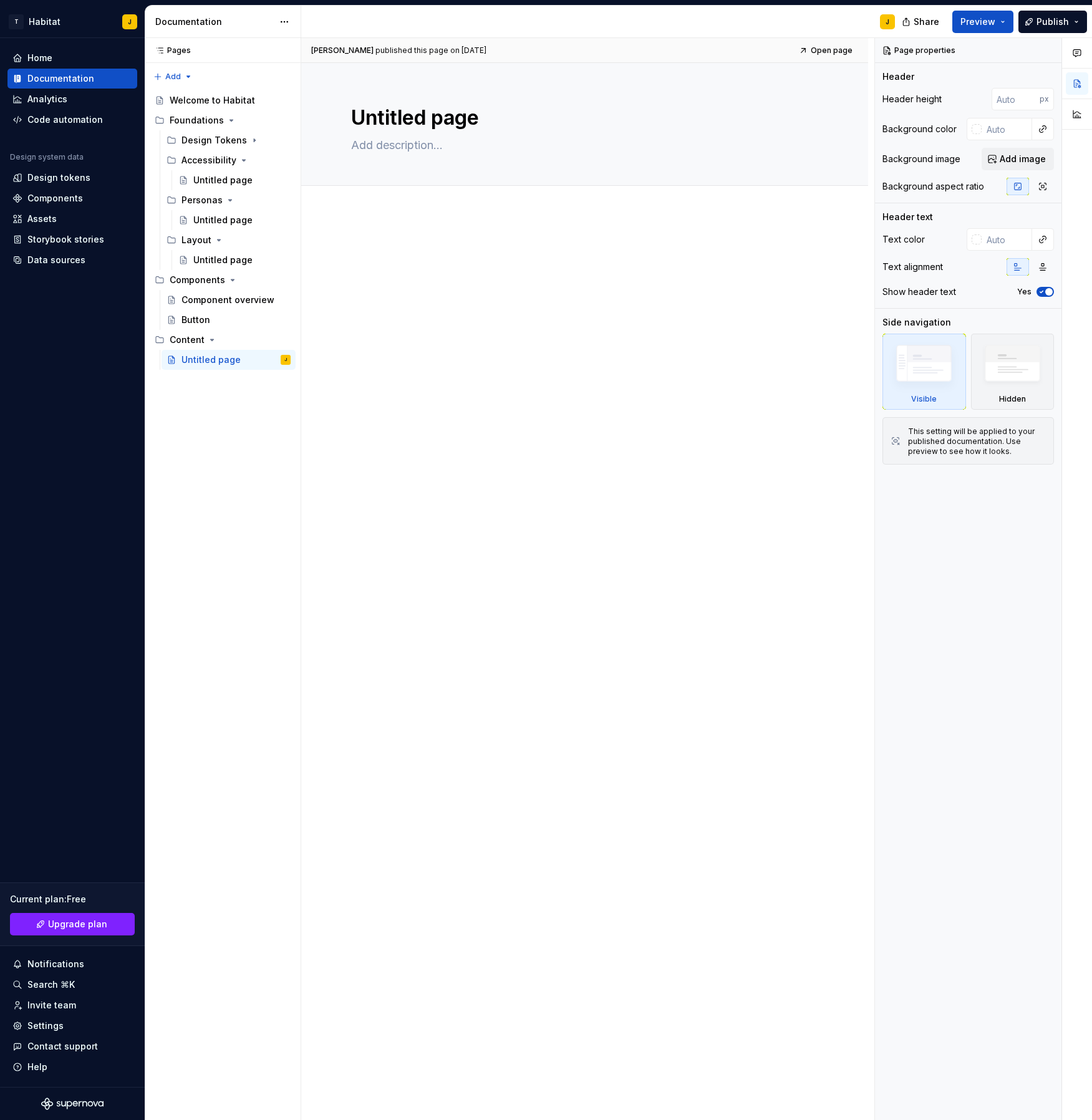
type textarea "*"
